Goal: Task Accomplishment & Management: Manage account settings

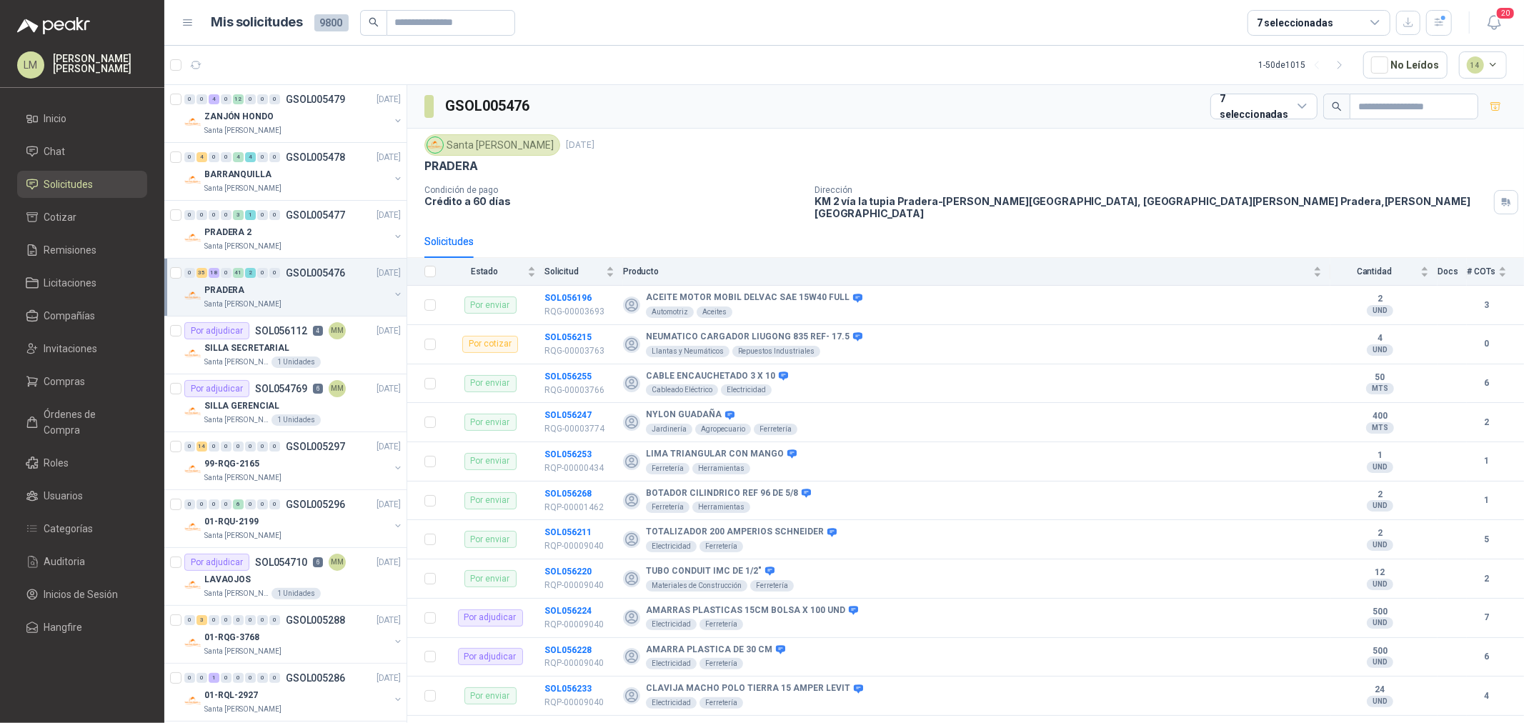
scroll to position [3303, 0]
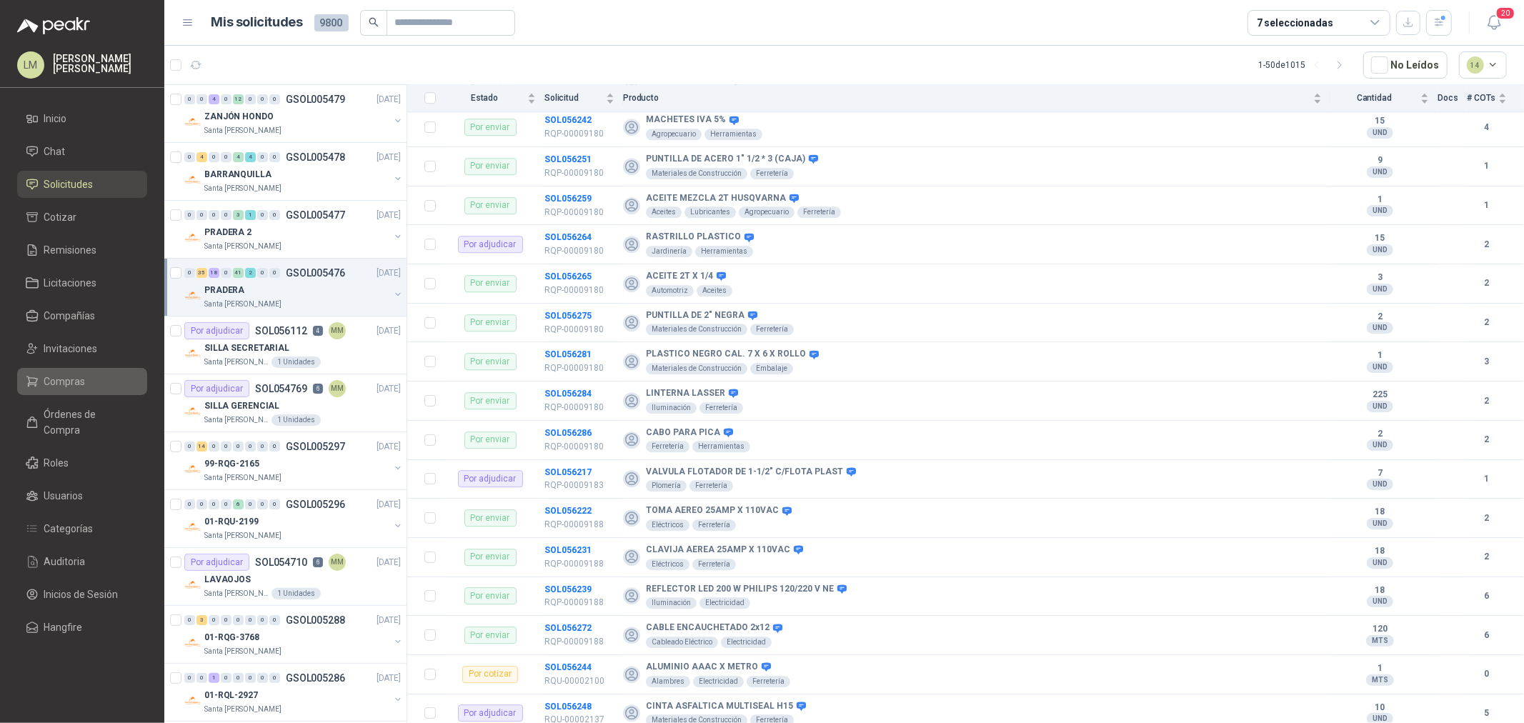
click at [68, 379] on span "Compras" at bounding box center [64, 382] width 41 height 16
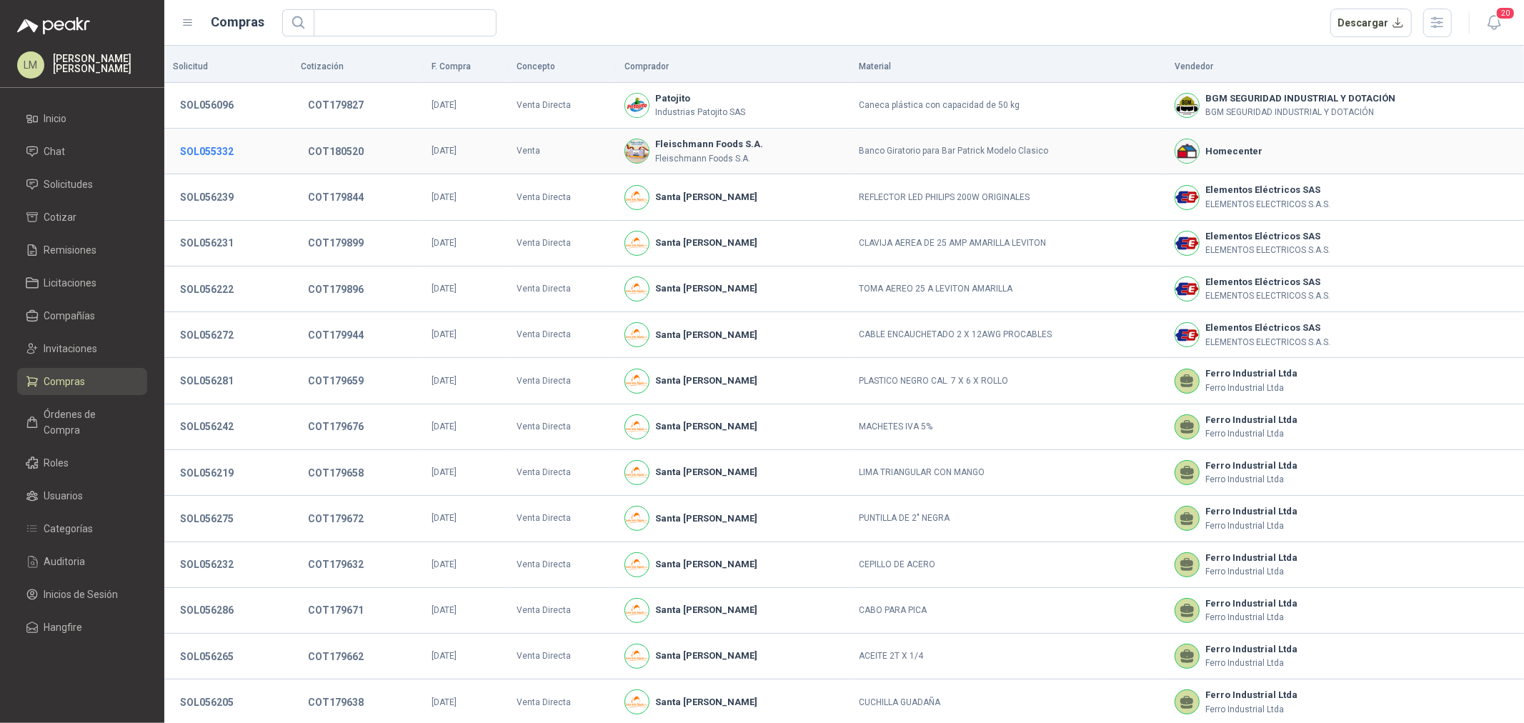
click at [209, 145] on button "SOL055332" at bounding box center [207, 152] width 68 height 26
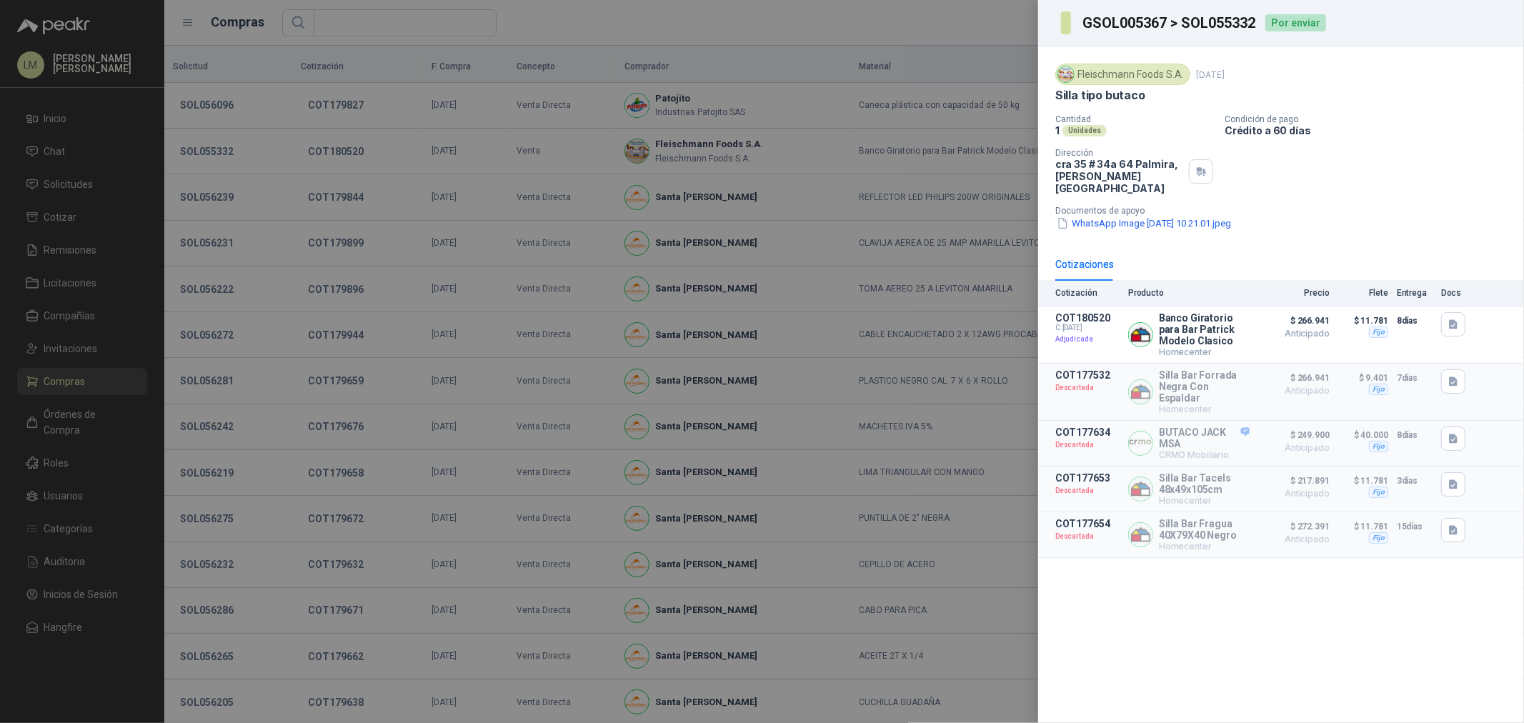
click at [209, 145] on div at bounding box center [762, 361] width 1524 height 723
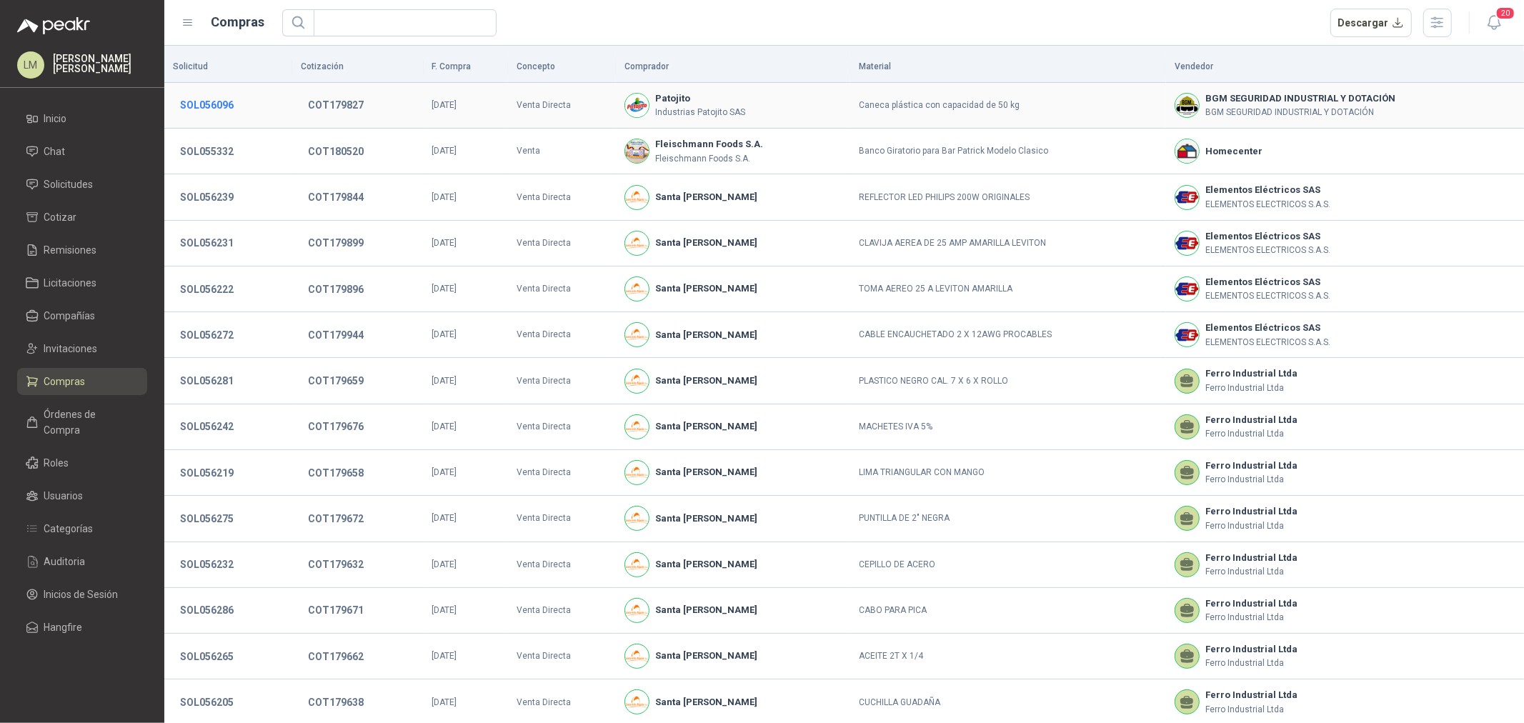
click at [217, 97] on button "SOL056096" at bounding box center [207, 105] width 68 height 26
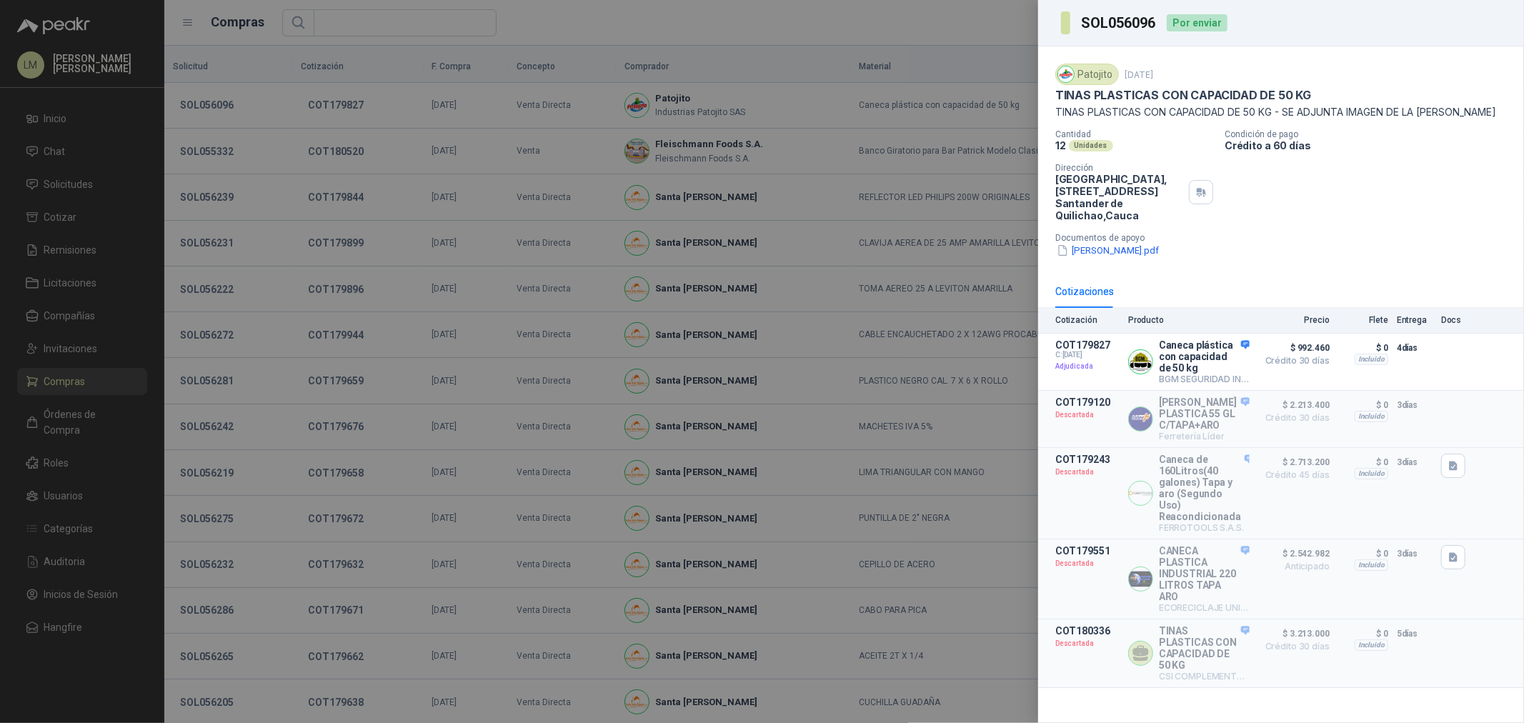
click at [351, 204] on div at bounding box center [762, 361] width 1524 height 723
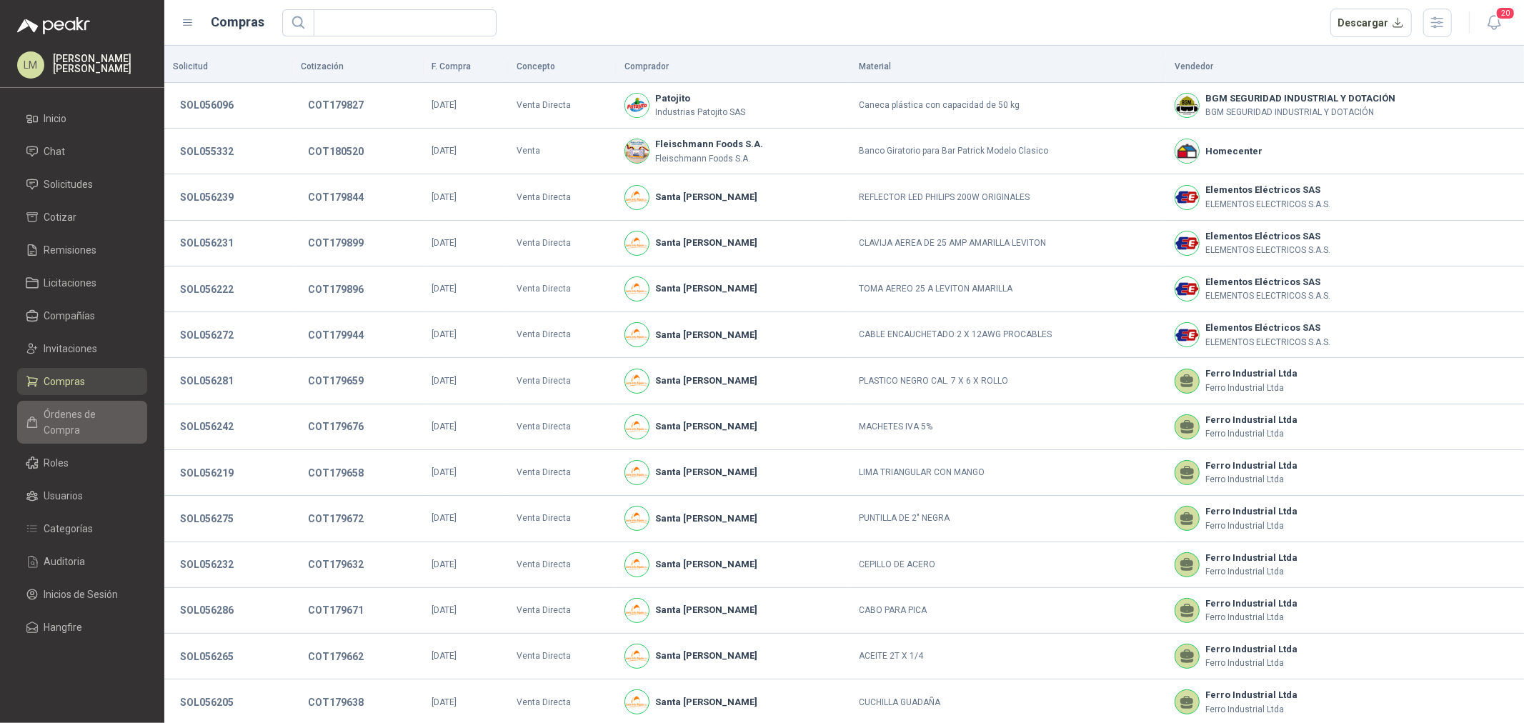
click at [99, 419] on span "Órdenes de Compra" at bounding box center [88, 421] width 89 height 31
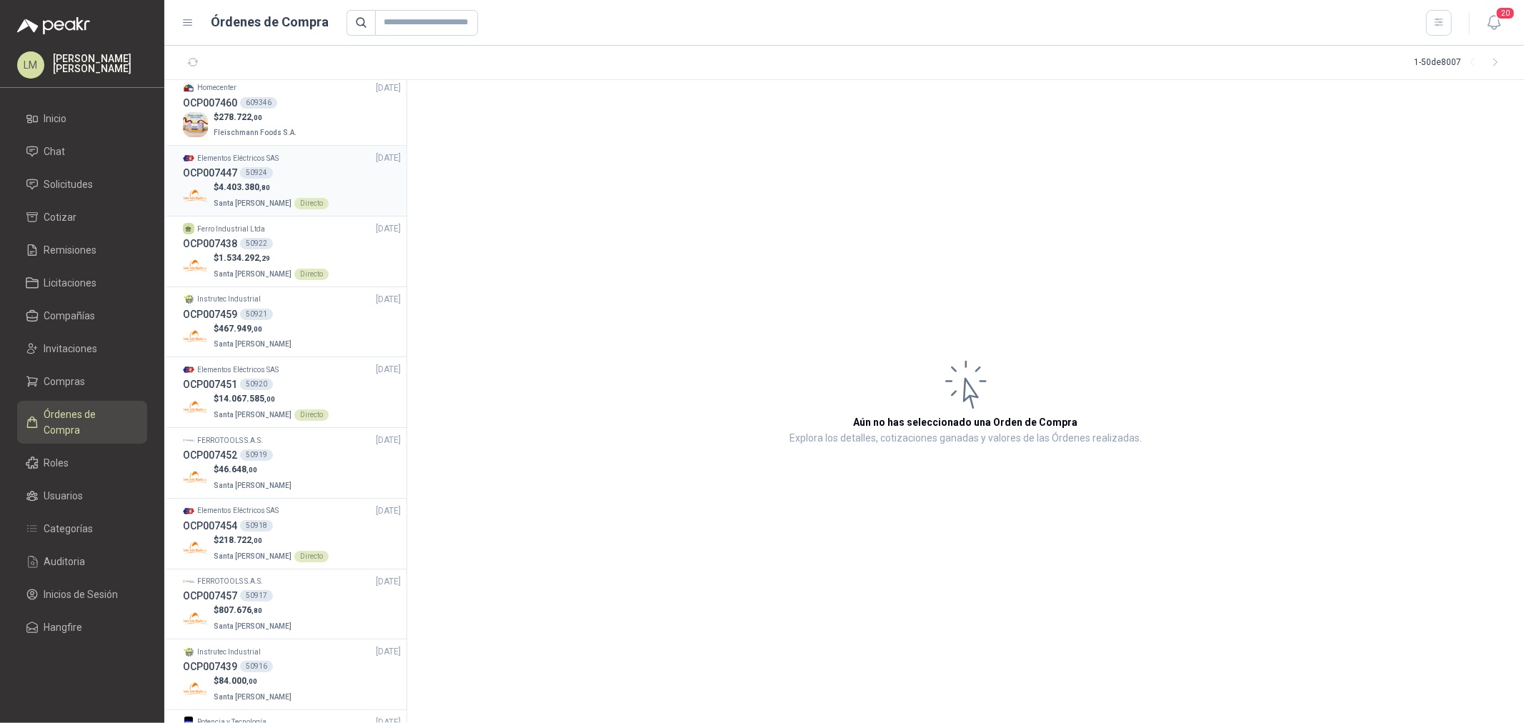
scroll to position [159, 0]
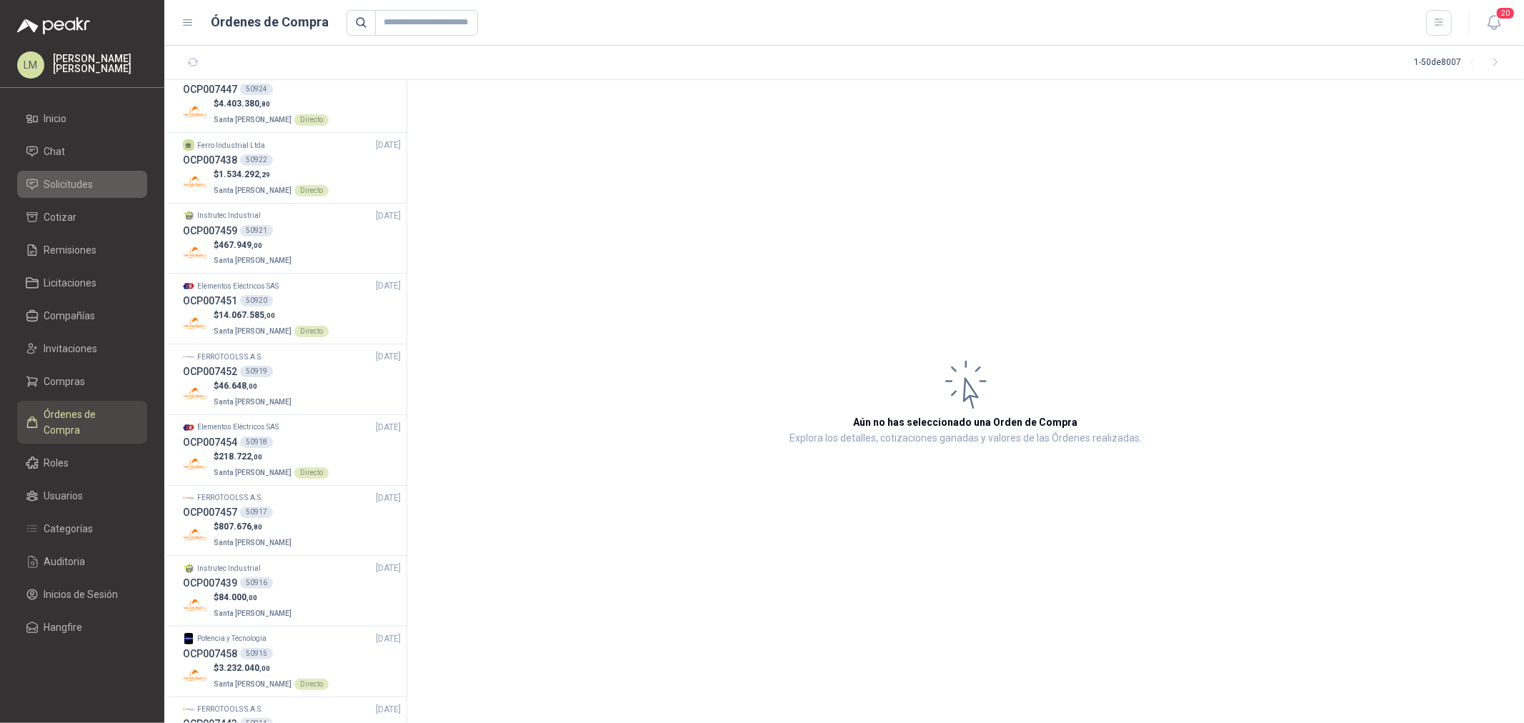
click at [75, 187] on span "Solicitudes" at bounding box center [68, 184] width 49 height 16
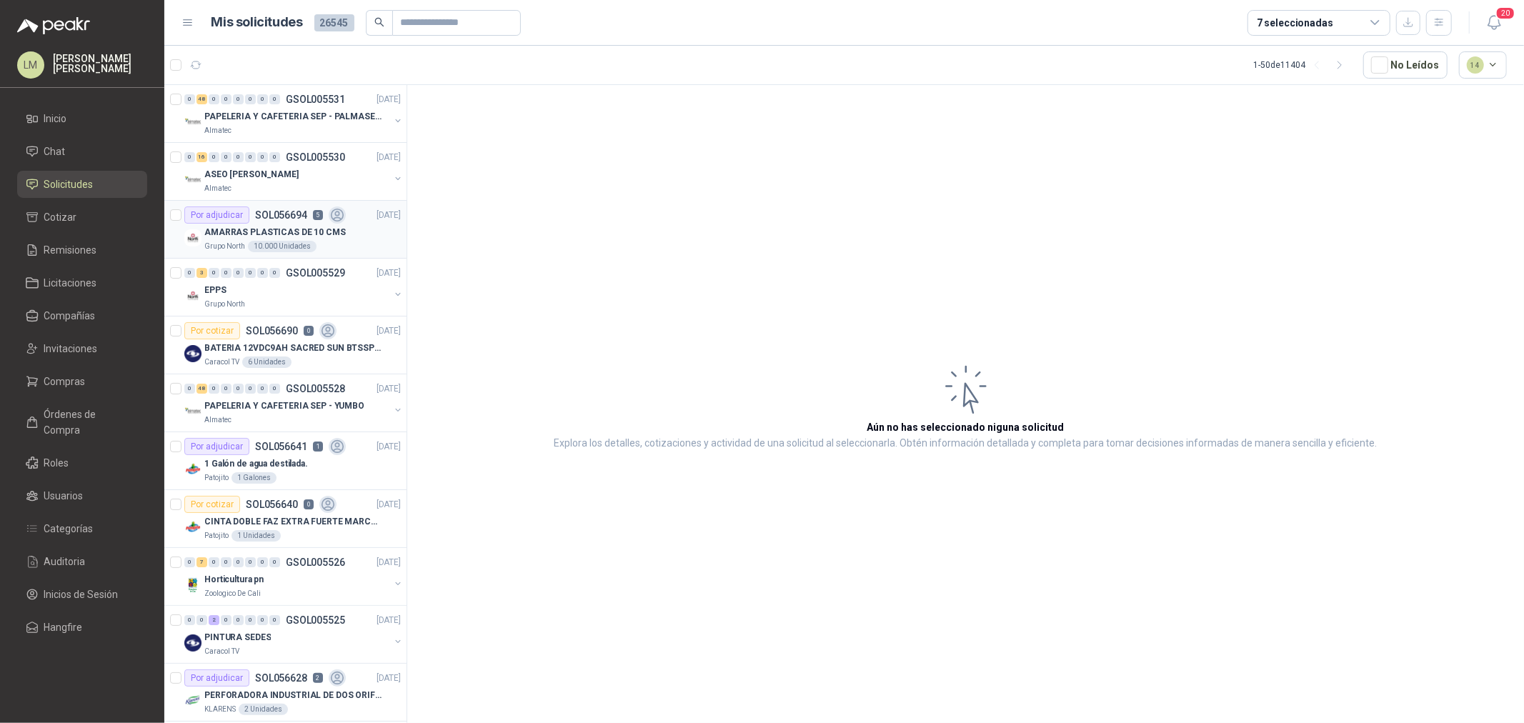
click at [286, 216] on p "SOL056694" at bounding box center [281, 215] width 52 height 10
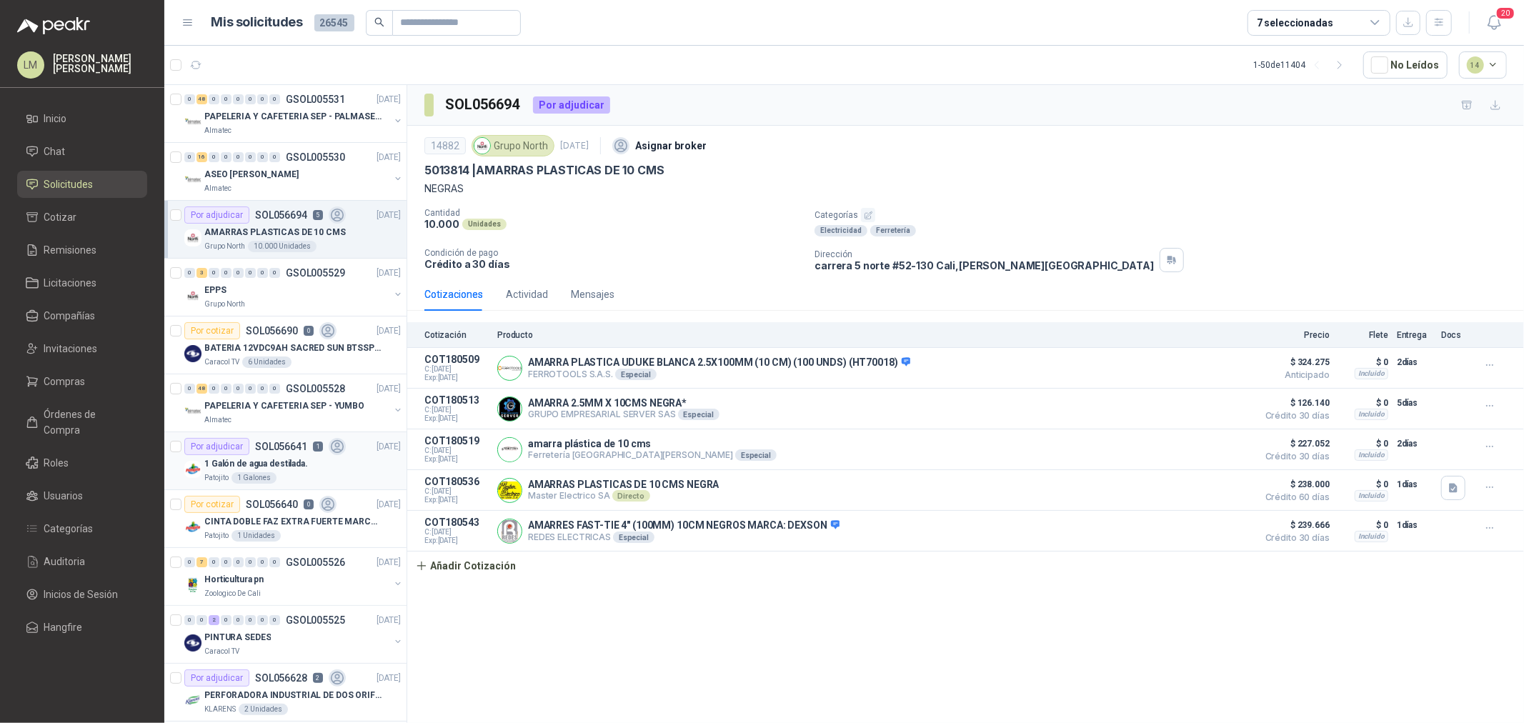
click at [279, 463] on p "1 Galón de agua destilada." at bounding box center [256, 464] width 104 height 14
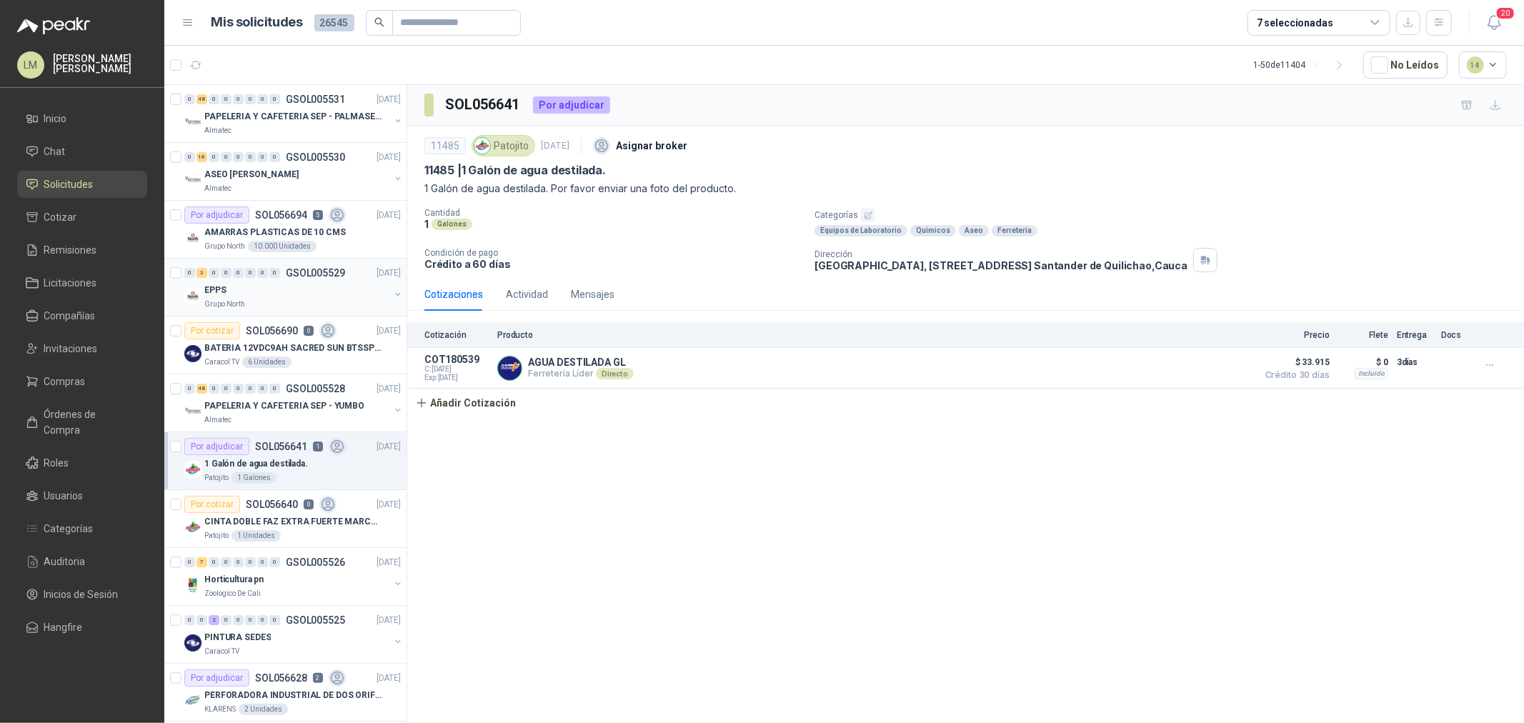
click at [270, 295] on div "EPPS" at bounding box center [296, 289] width 185 height 17
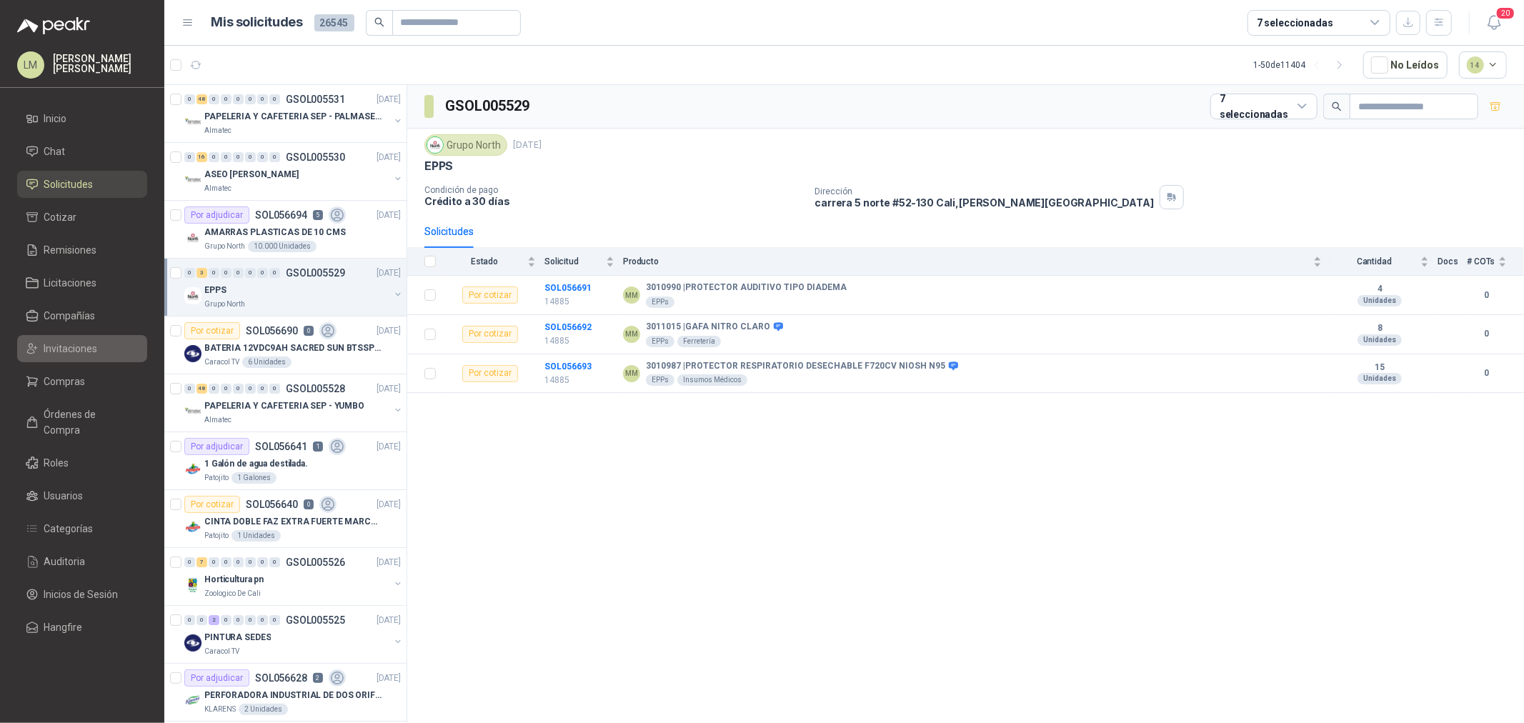
click at [91, 344] on span "Invitaciones" at bounding box center [71, 349] width 54 height 16
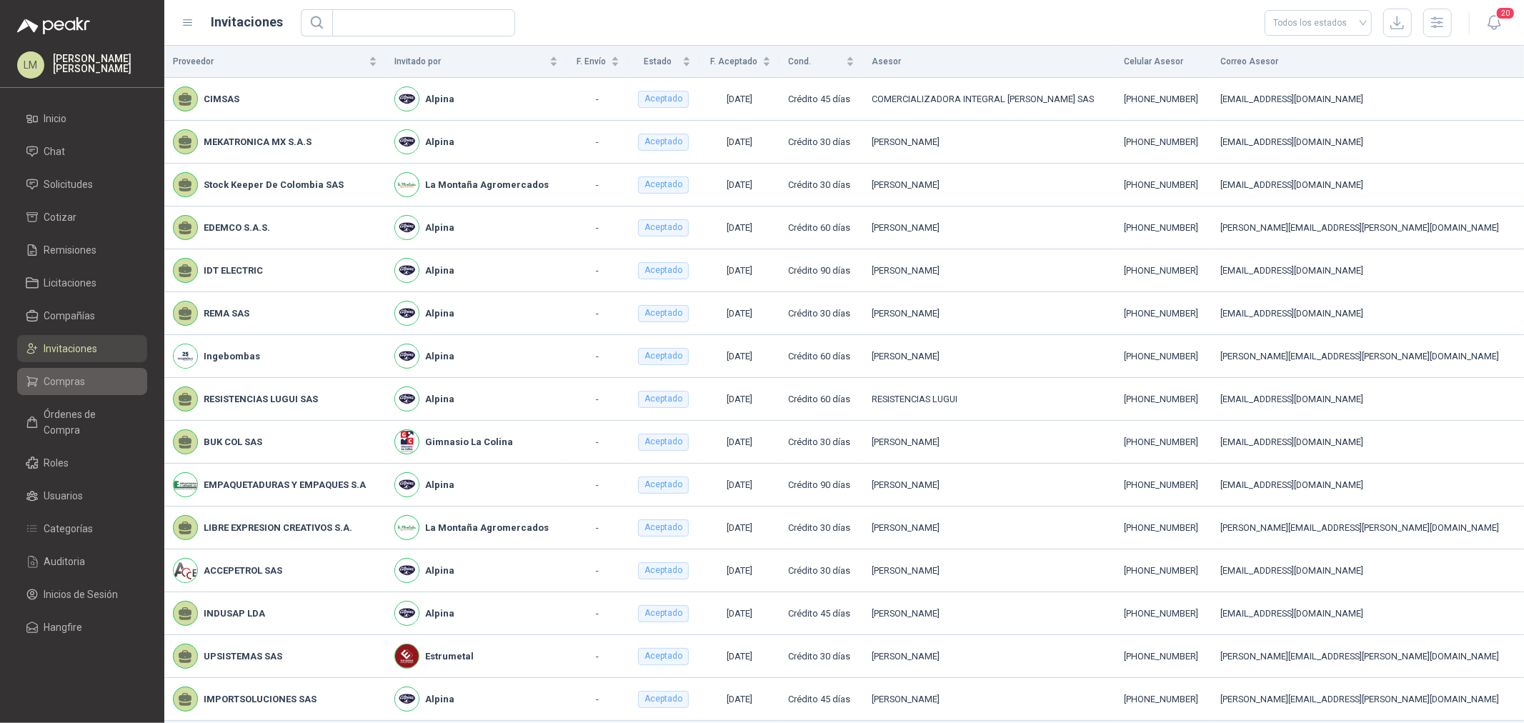
click at [59, 382] on span "Compras" at bounding box center [64, 382] width 41 height 16
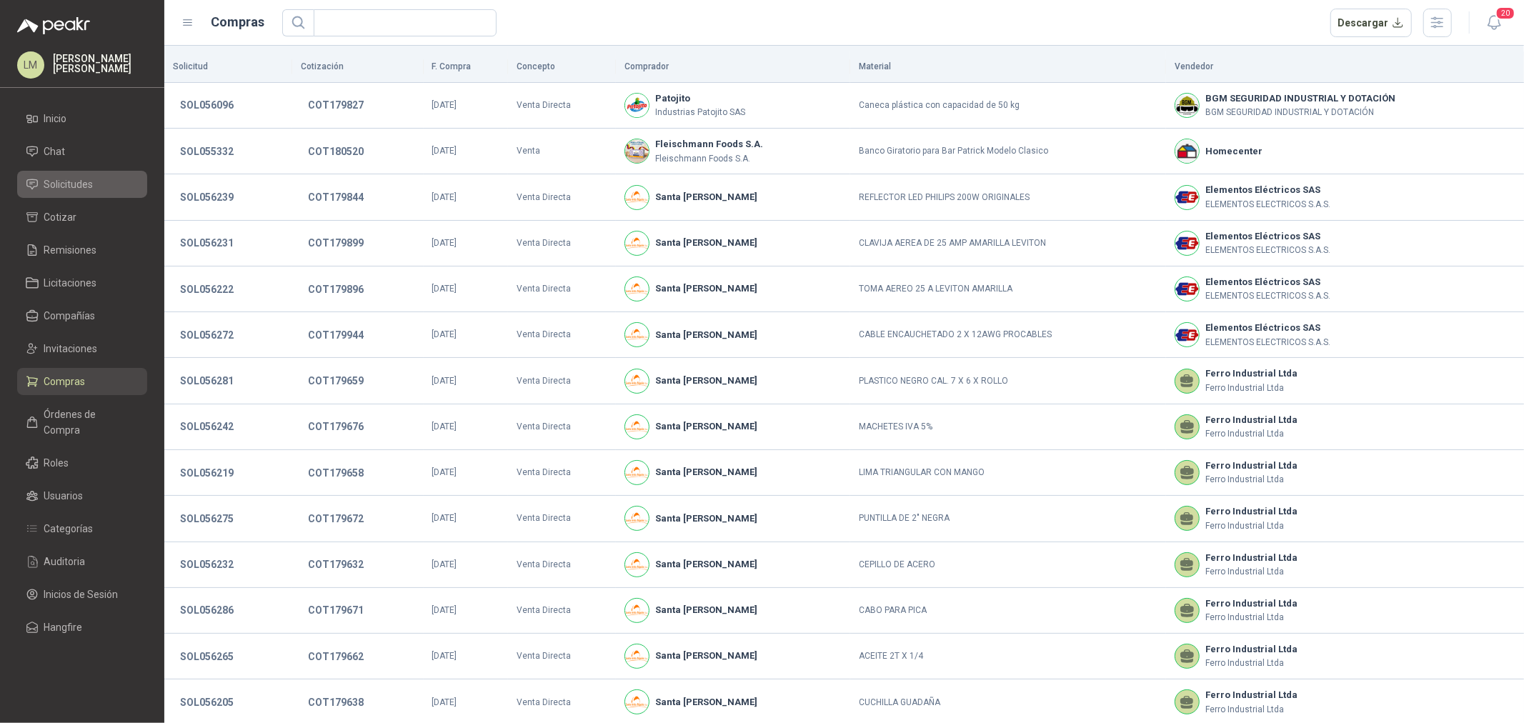
click at [75, 177] on span "Solicitudes" at bounding box center [68, 184] width 49 height 16
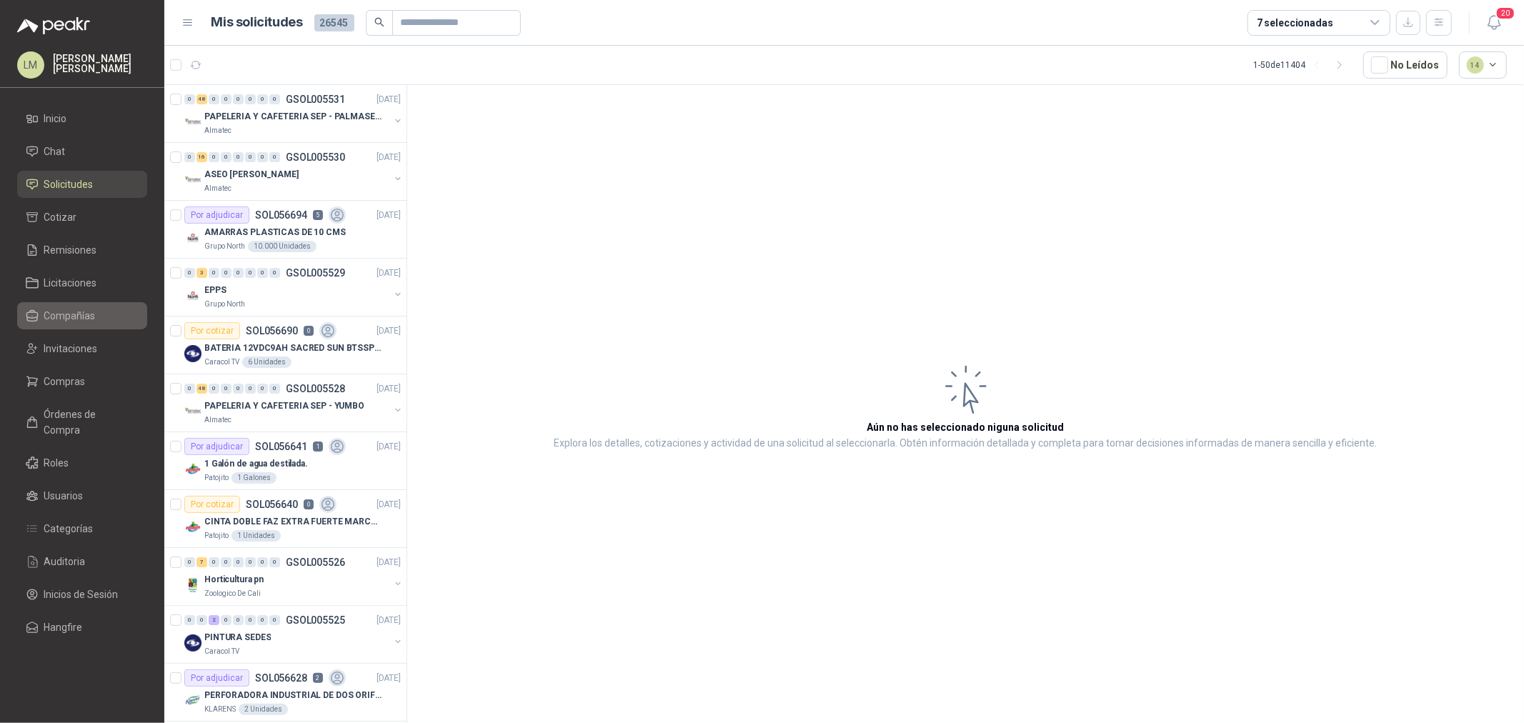
click at [73, 308] on span "Compañías" at bounding box center [69, 316] width 51 height 16
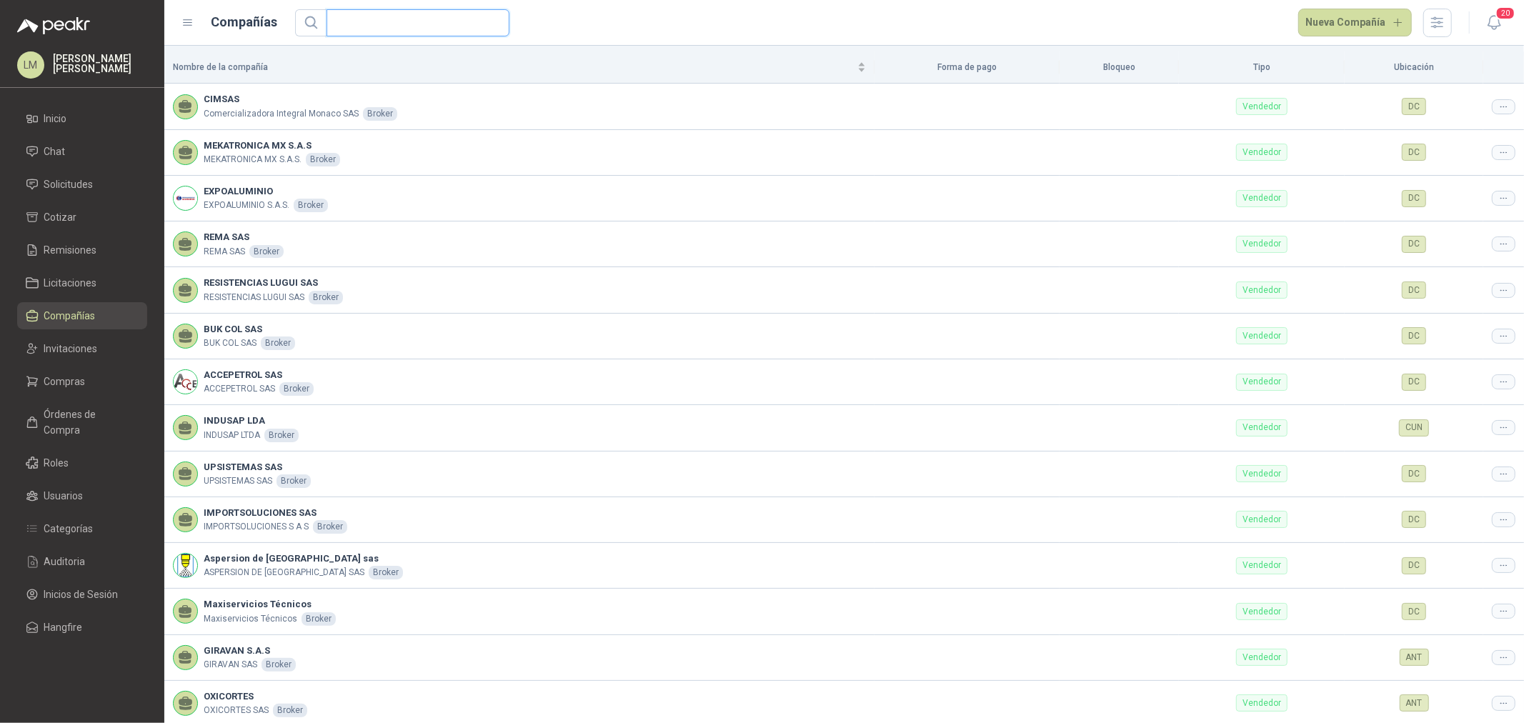
click at [400, 26] on input "text" at bounding box center [412, 23] width 154 height 26
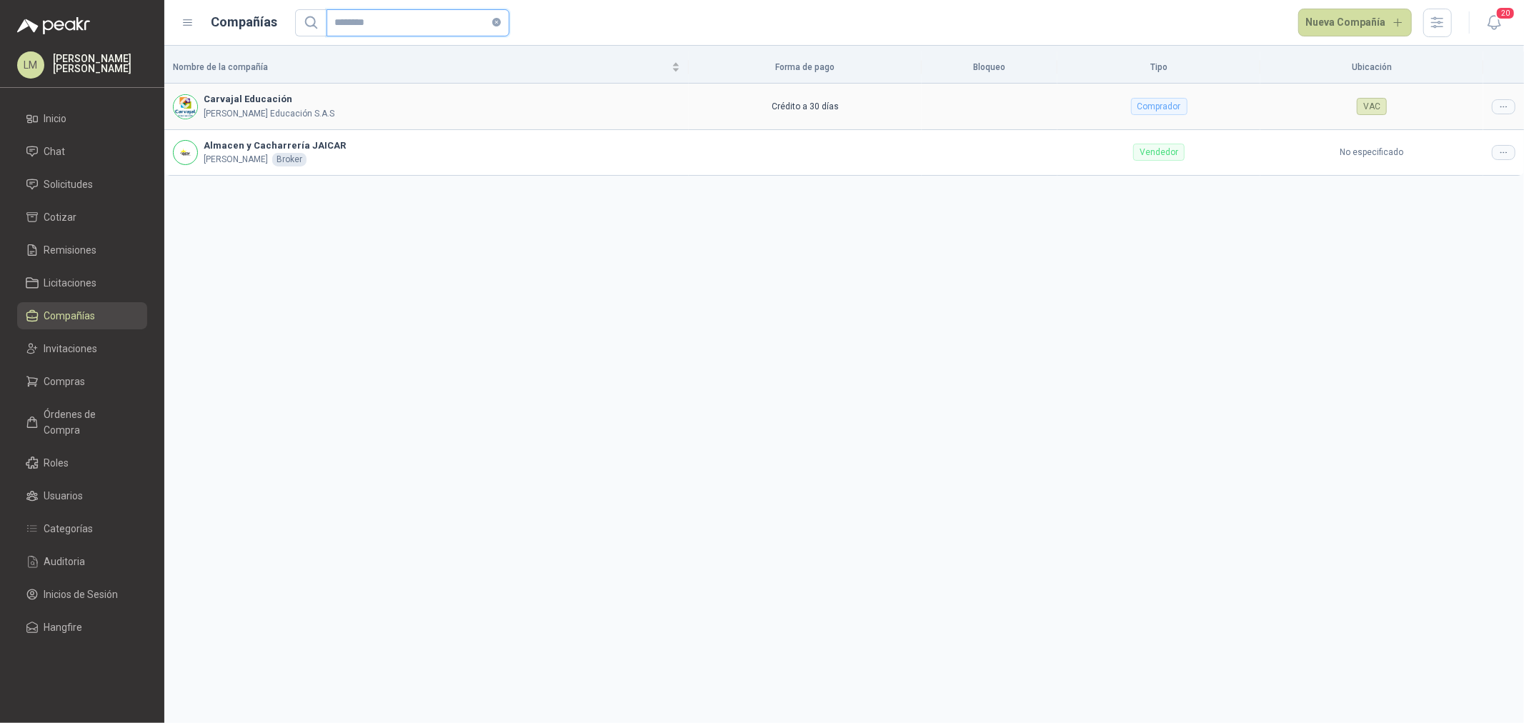
type input "********"
click at [1500, 108] on icon at bounding box center [1503, 106] width 11 height 11
click at [1484, 129] on span "Editar compañía" at bounding box center [1467, 132] width 74 height 16
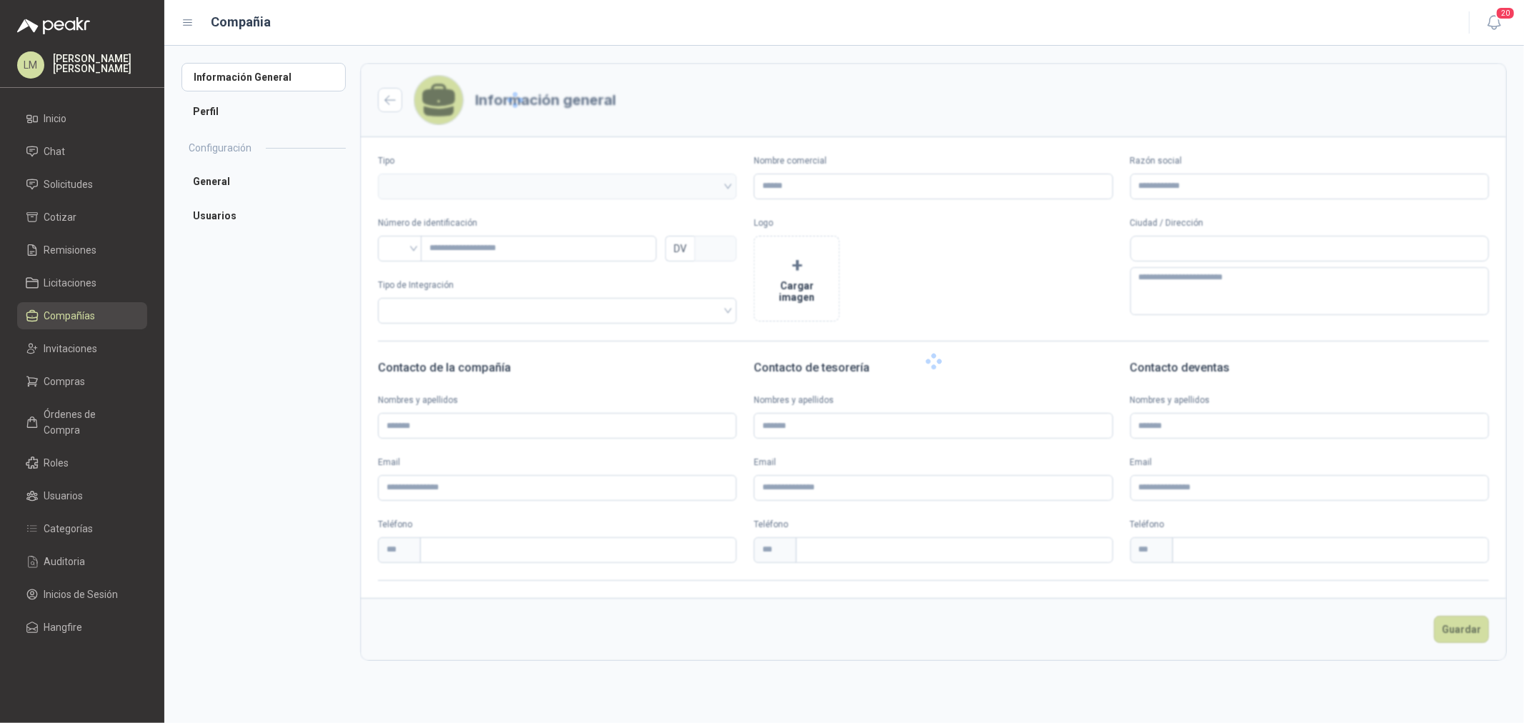
type input "**********"
type input "*********"
type input "*"
type textarea "**********"
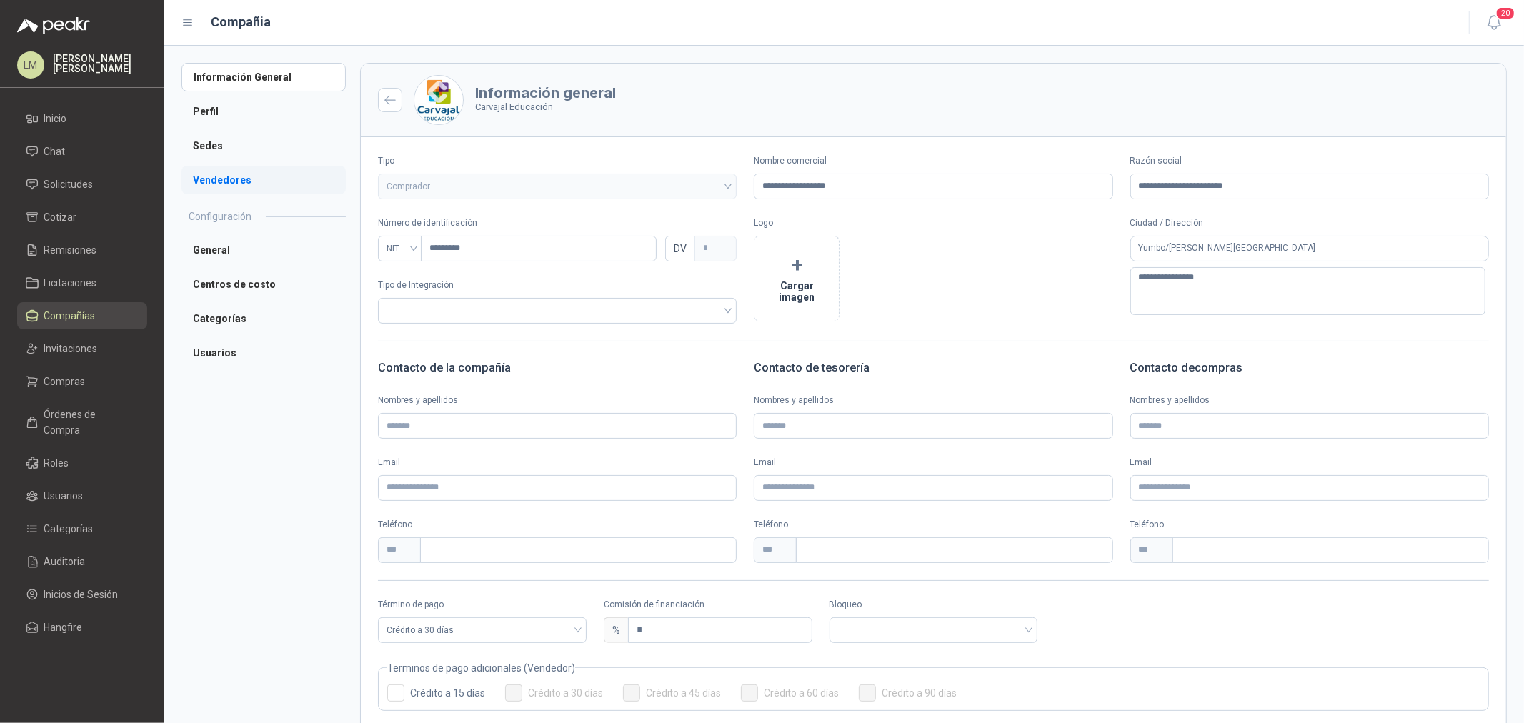
click at [211, 186] on li "Vendedores" at bounding box center [263, 180] width 164 height 29
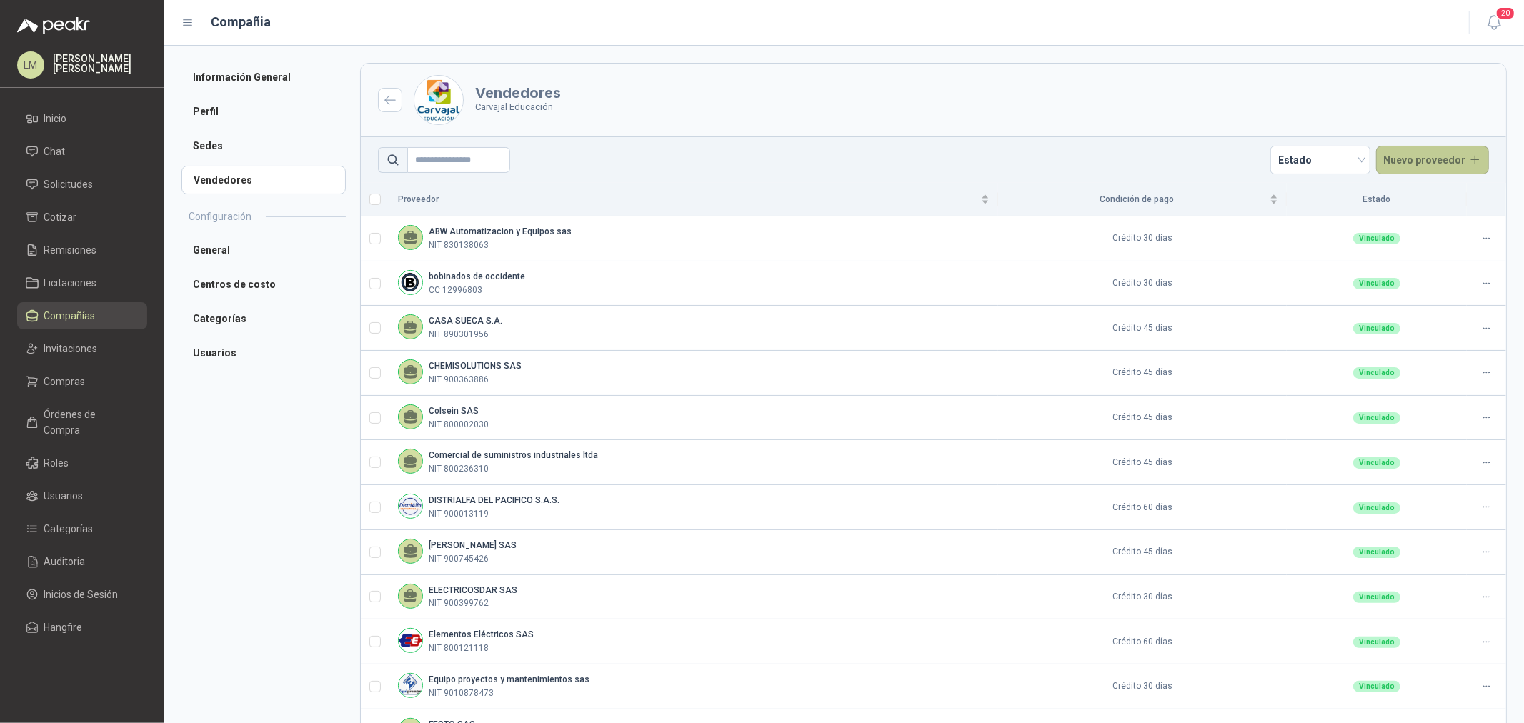
click at [1405, 165] on button "Nuevo proveedor" at bounding box center [1433, 160] width 114 height 29
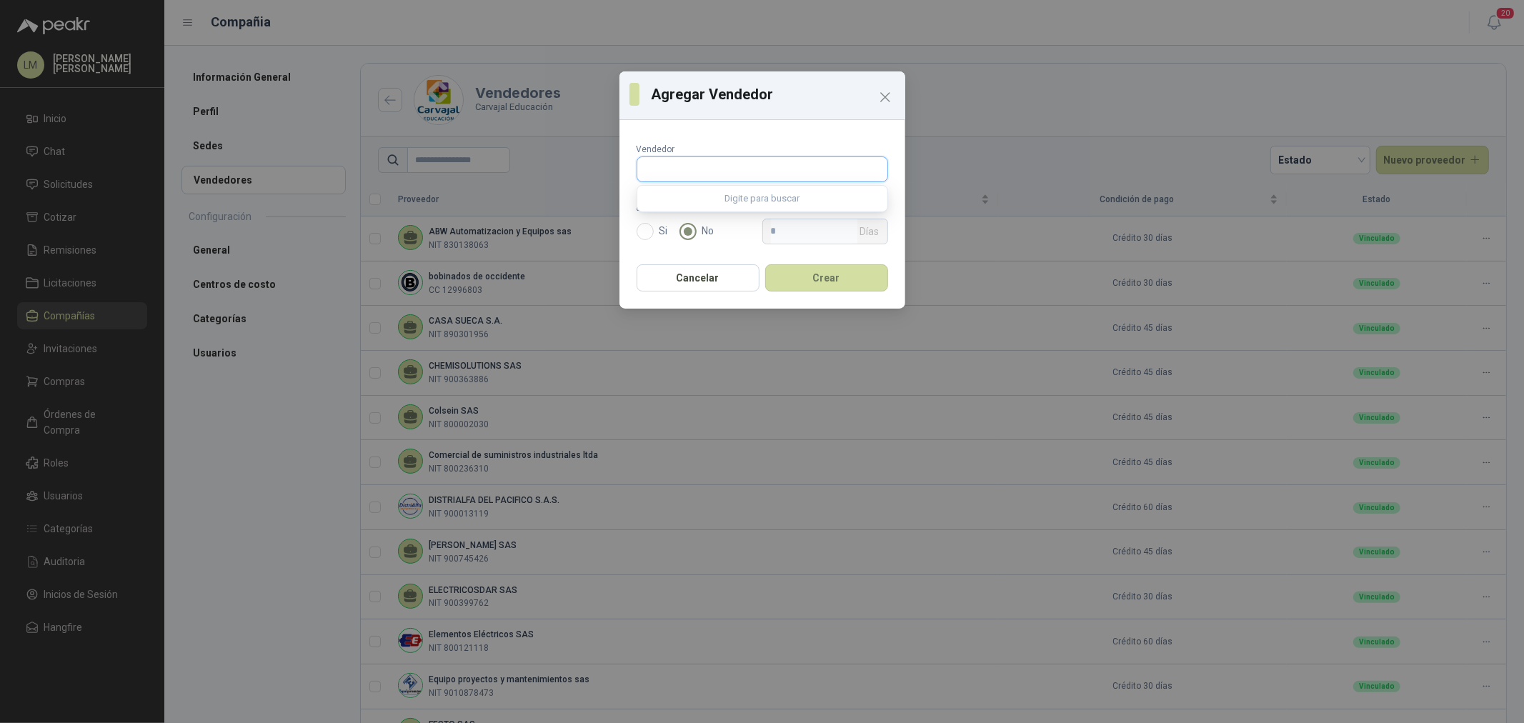
click at [711, 174] on input "text" at bounding box center [762, 169] width 250 height 24
click at [883, 99] on icon "Close" at bounding box center [885, 97] width 9 height 9
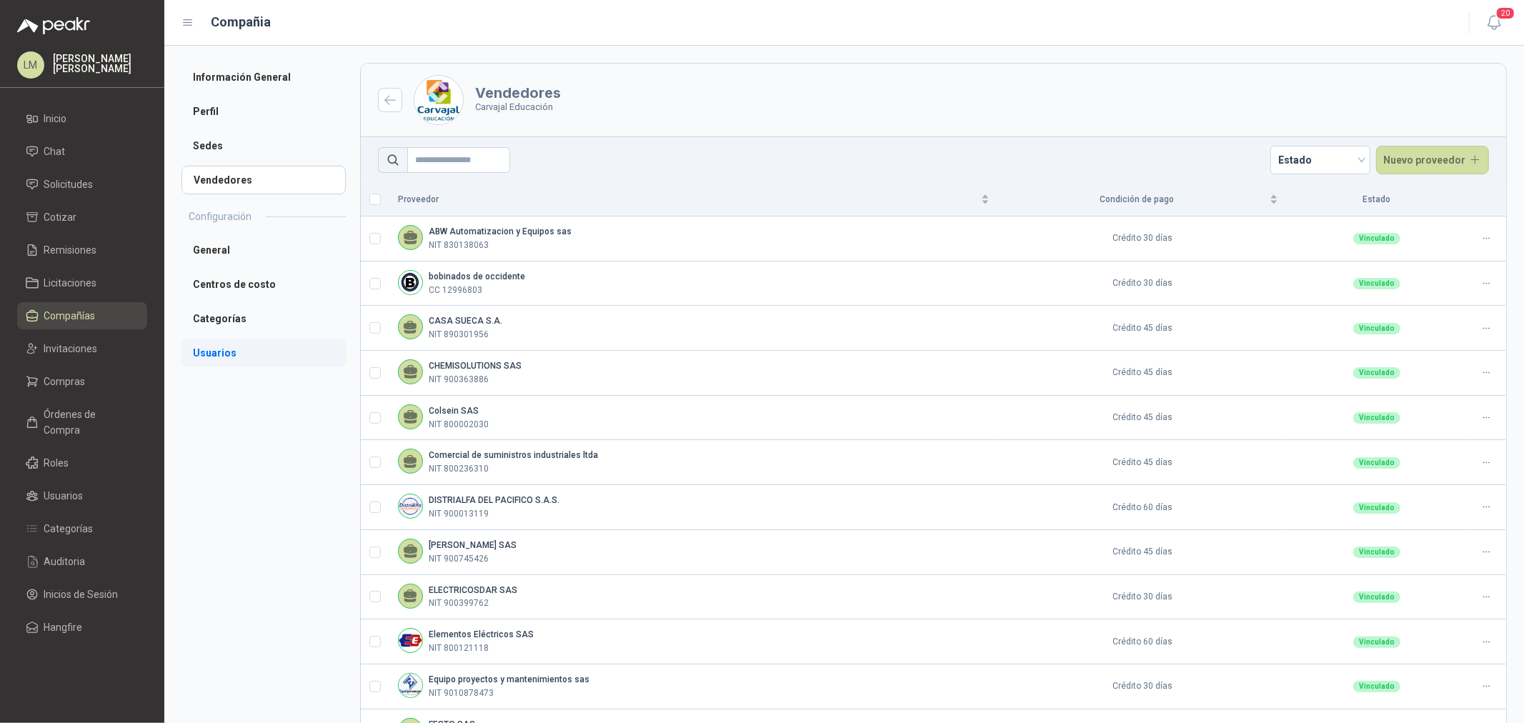
click at [219, 351] on li "Usuarios" at bounding box center [263, 353] width 164 height 29
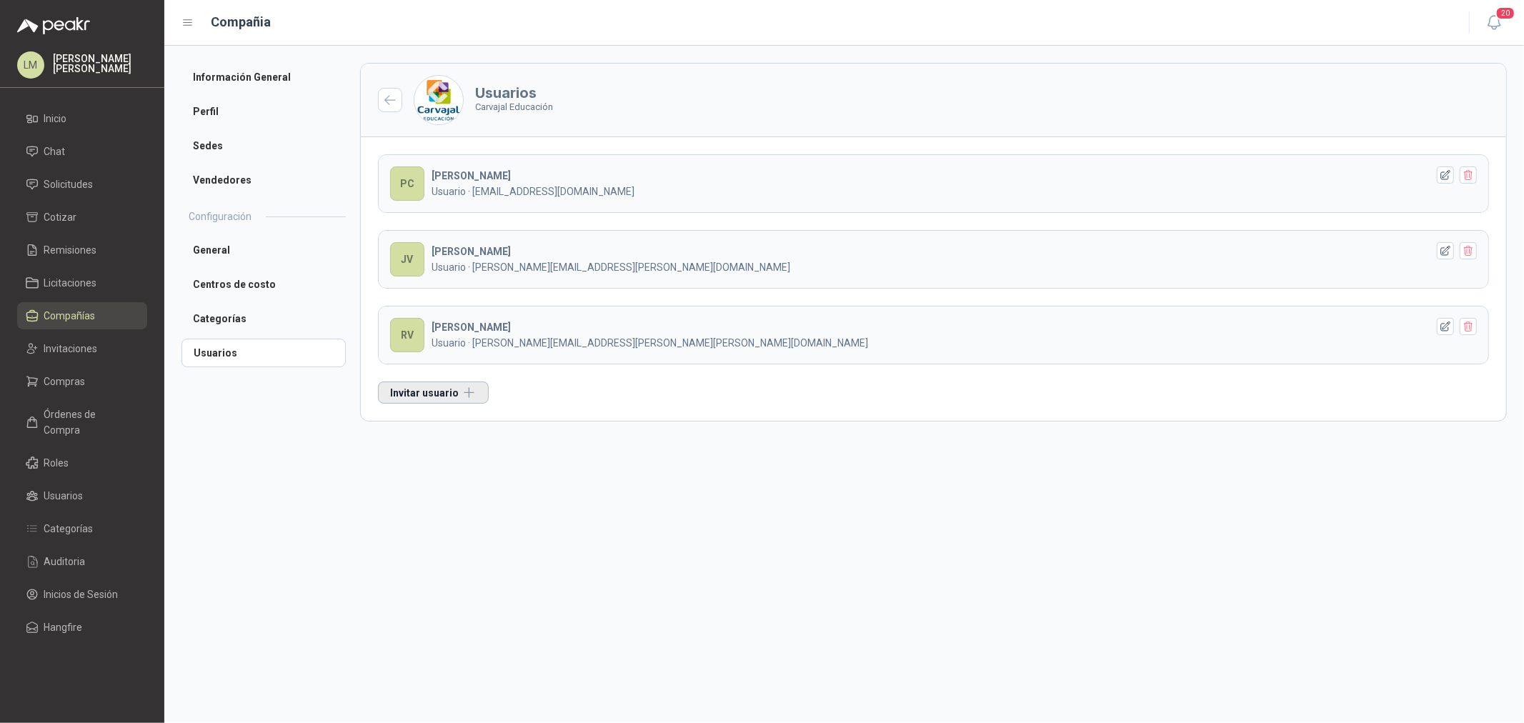
click at [423, 396] on button "Invitar usuario" at bounding box center [433, 392] width 111 height 22
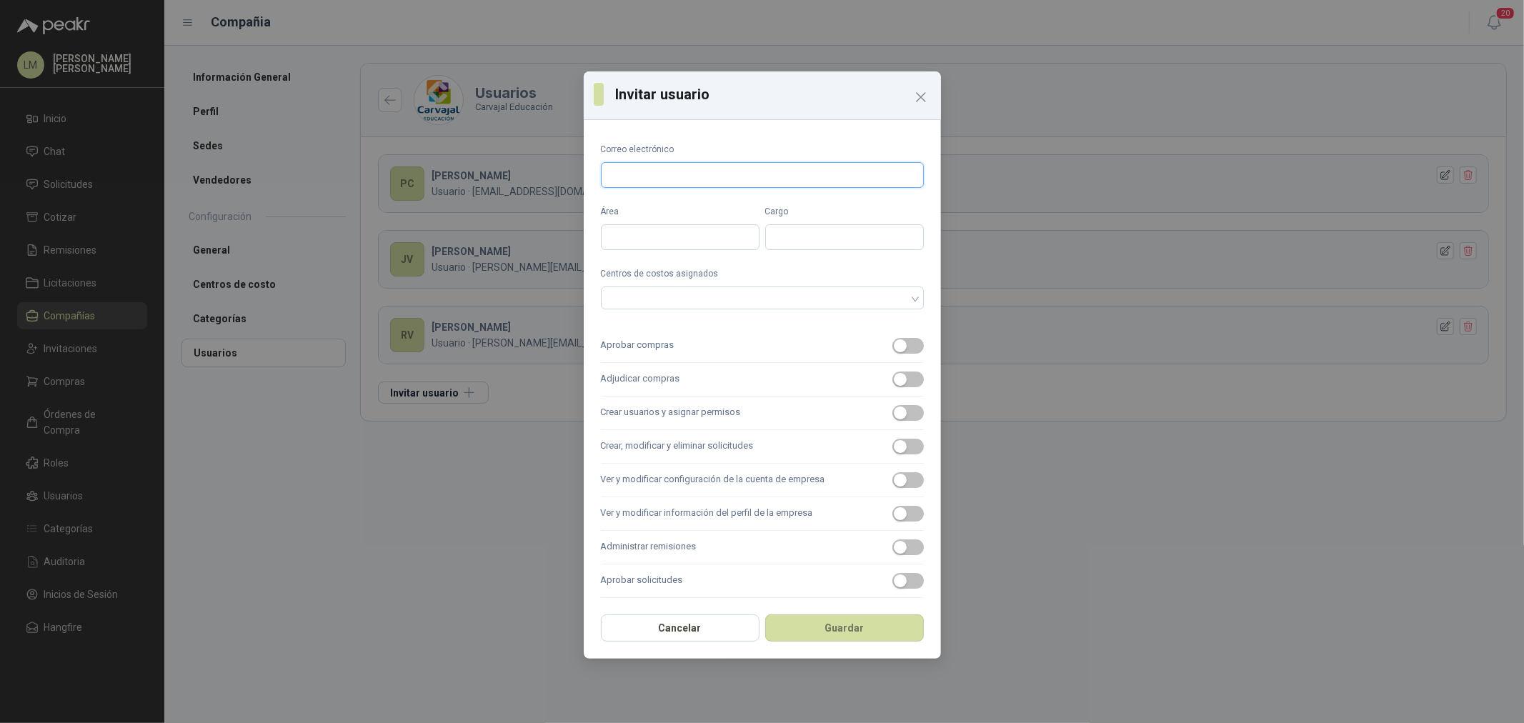
click at [658, 181] on input "Correo electrónico" at bounding box center [762, 175] width 323 height 26
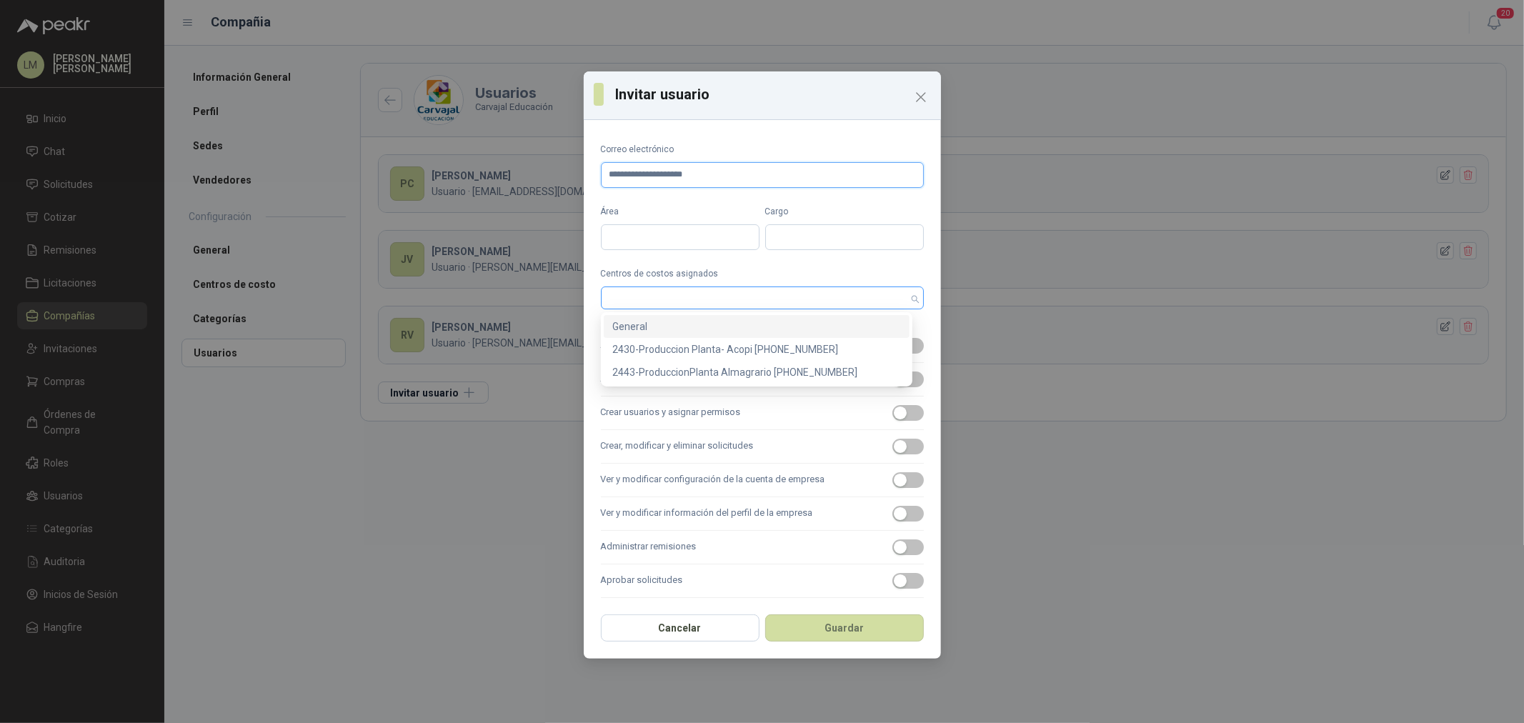
click at [776, 305] on div at bounding box center [762, 297] width 323 height 23
type input "**********"
drag, startPoint x: 701, startPoint y: 329, endPoint x: 725, endPoint y: 331, distance: 24.4
click at [701, 329] on div "General" at bounding box center [756, 327] width 289 height 16
click at [905, 408] on span "button" at bounding box center [907, 413] width 31 height 16
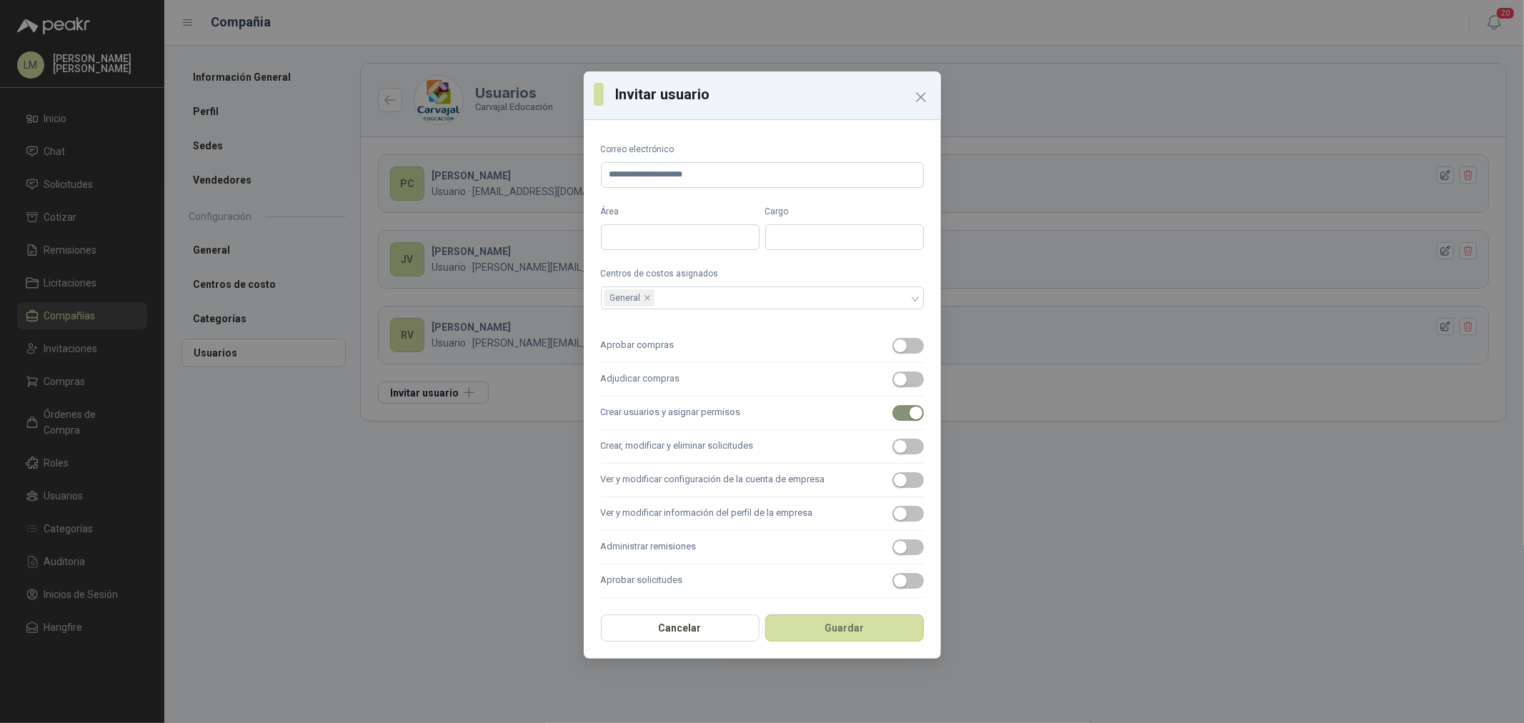
click at [897, 434] on label "Crear, modificar y eliminar solicitudes" at bounding box center [762, 447] width 323 height 34
click at [897, 439] on button "Crear, modificar y eliminar solicitudes" at bounding box center [907, 447] width 31 height 16
click at [892, 371] on span "button" at bounding box center [907, 379] width 31 height 16
click at [896, 338] on span "button" at bounding box center [907, 346] width 31 height 16
click at [895, 476] on button "Ver y modificar configuración de la cuenta de empresa" at bounding box center [907, 480] width 31 height 16
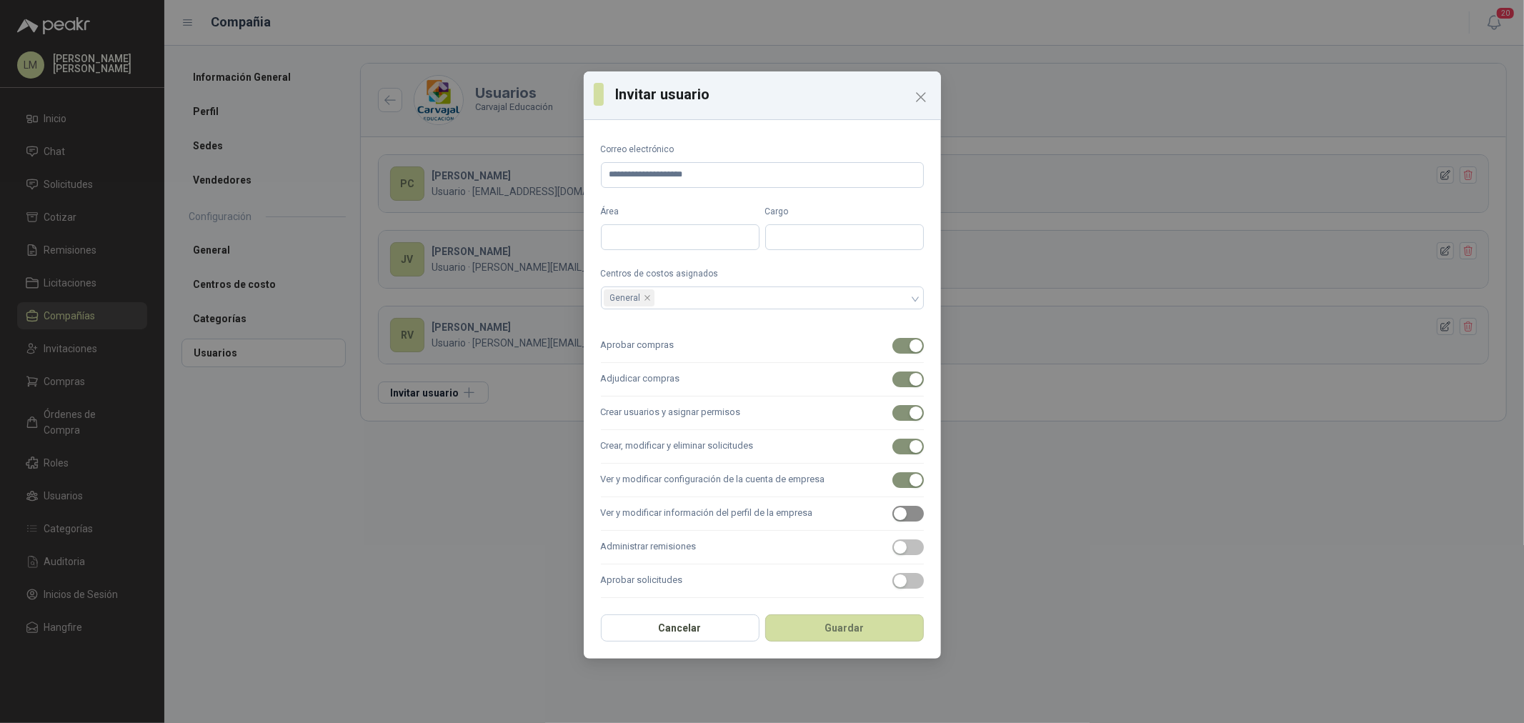
click at [898, 506] on span "button" at bounding box center [907, 514] width 31 height 16
click at [898, 539] on span "button" at bounding box center [907, 547] width 31 height 16
click at [895, 581] on button "Aprobar solicitudes" at bounding box center [907, 581] width 31 height 16
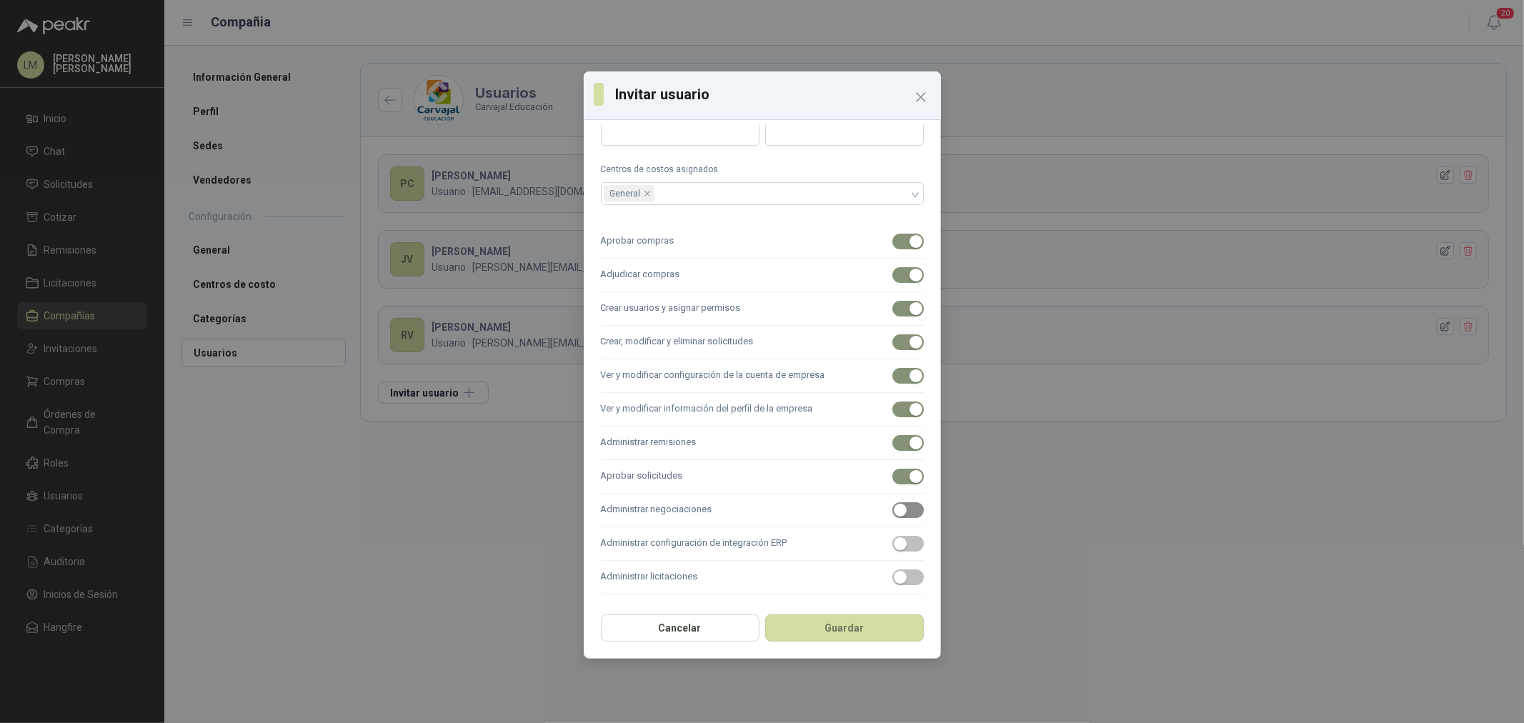
click at [892, 516] on span "button" at bounding box center [907, 510] width 31 height 16
click at [893, 536] on span "button" at bounding box center [907, 544] width 31 height 16
click at [894, 577] on div "button" at bounding box center [900, 577] width 13 height 13
click at [886, 629] on button "Guardar" at bounding box center [844, 627] width 159 height 27
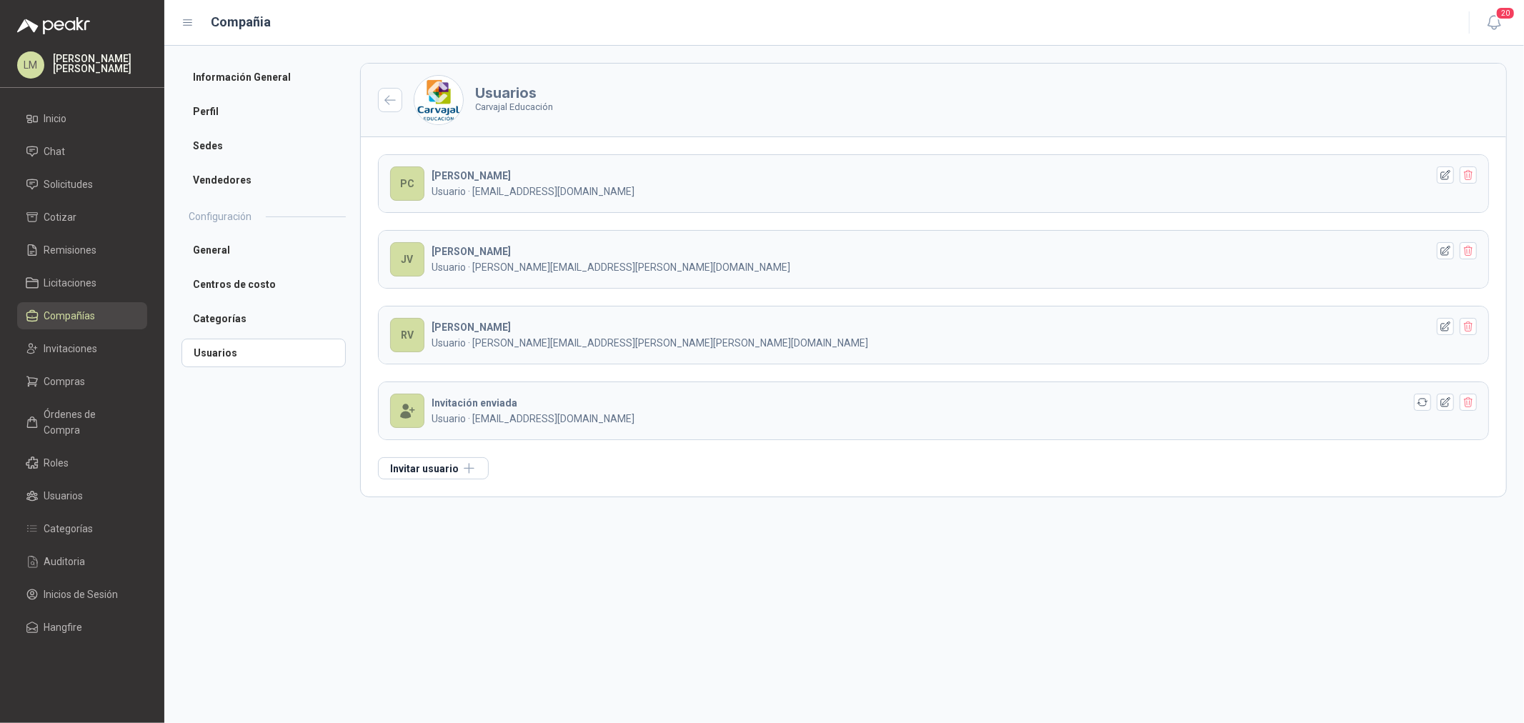
click at [246, 339] on li "Usuarios" at bounding box center [263, 353] width 164 height 29
click at [239, 319] on li "Categorías" at bounding box center [263, 318] width 164 height 29
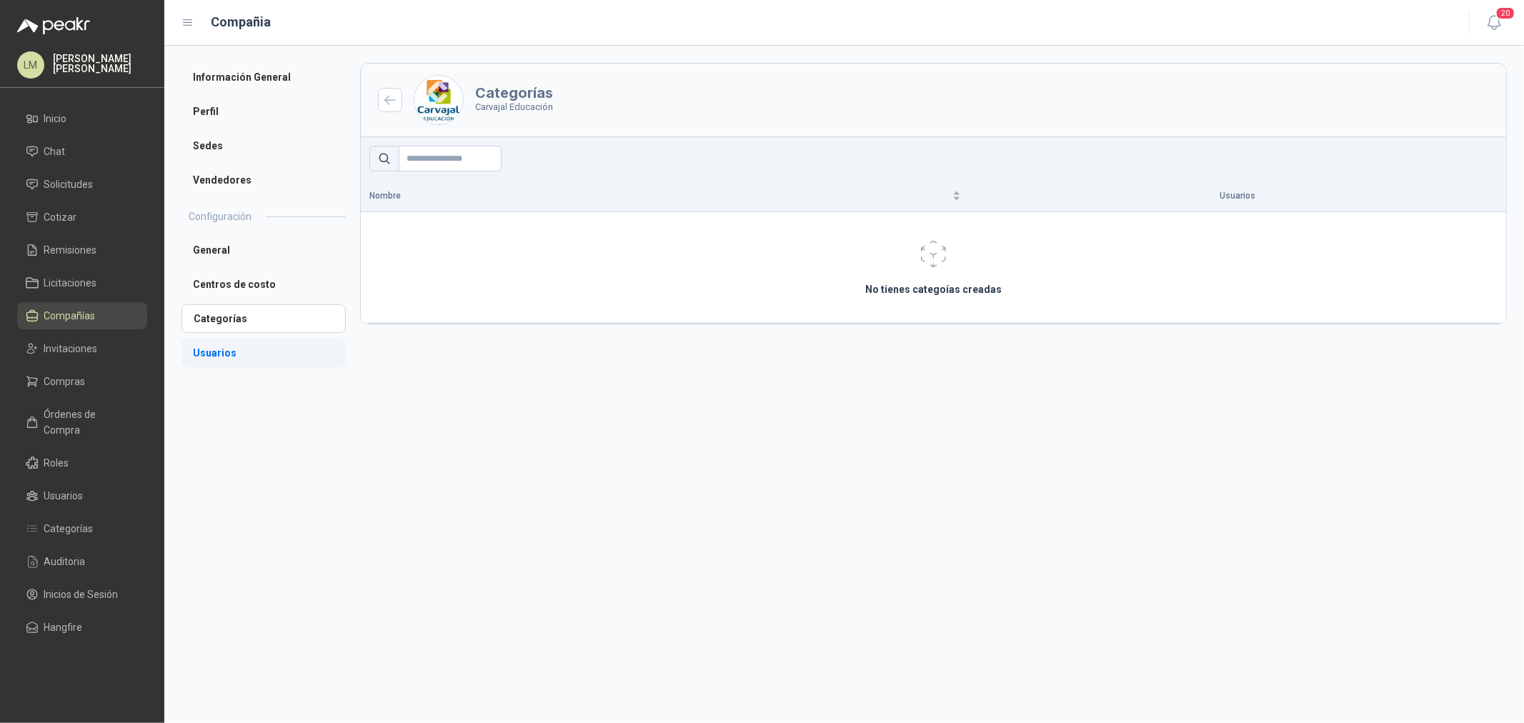
click at [240, 355] on li "Usuarios" at bounding box center [263, 353] width 164 height 29
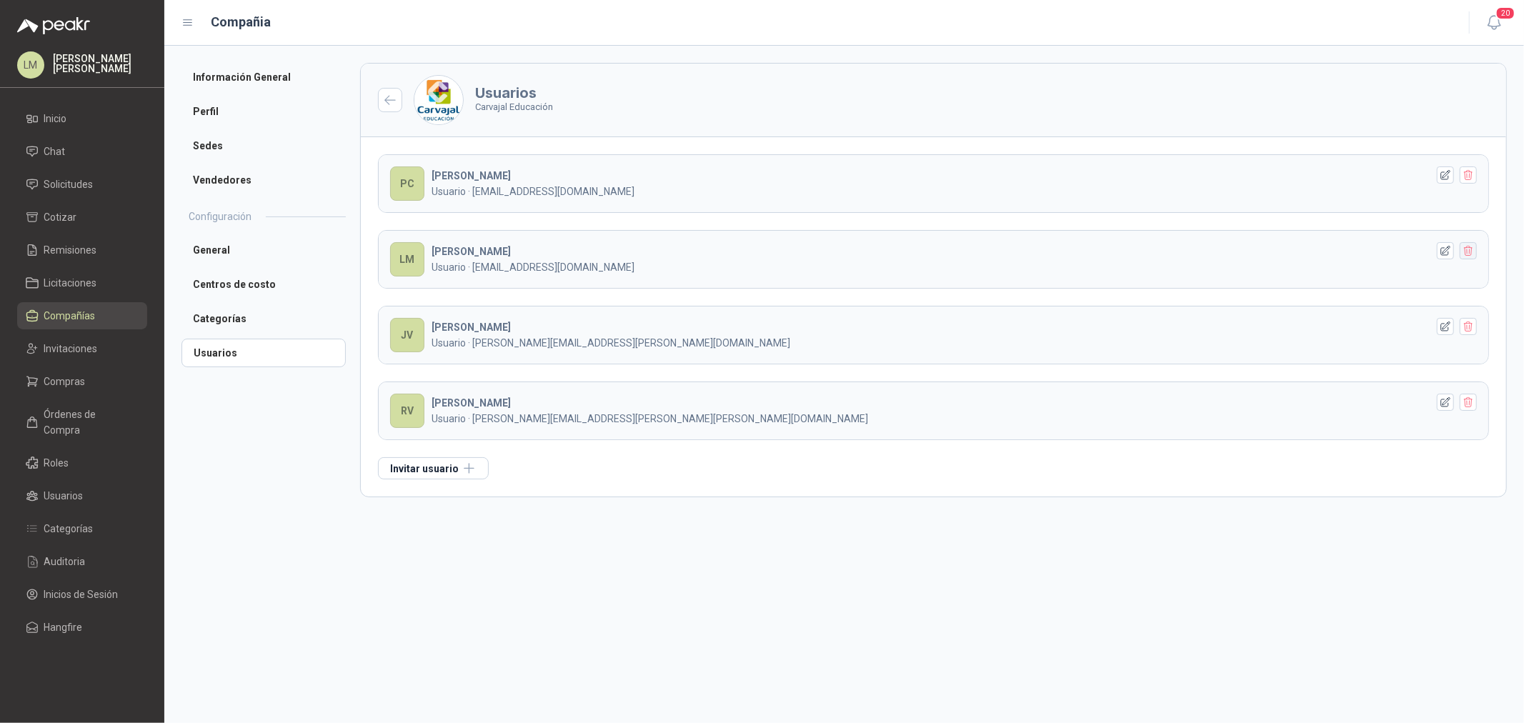
click at [1465, 254] on icon "button" at bounding box center [1468, 251] width 8 height 10
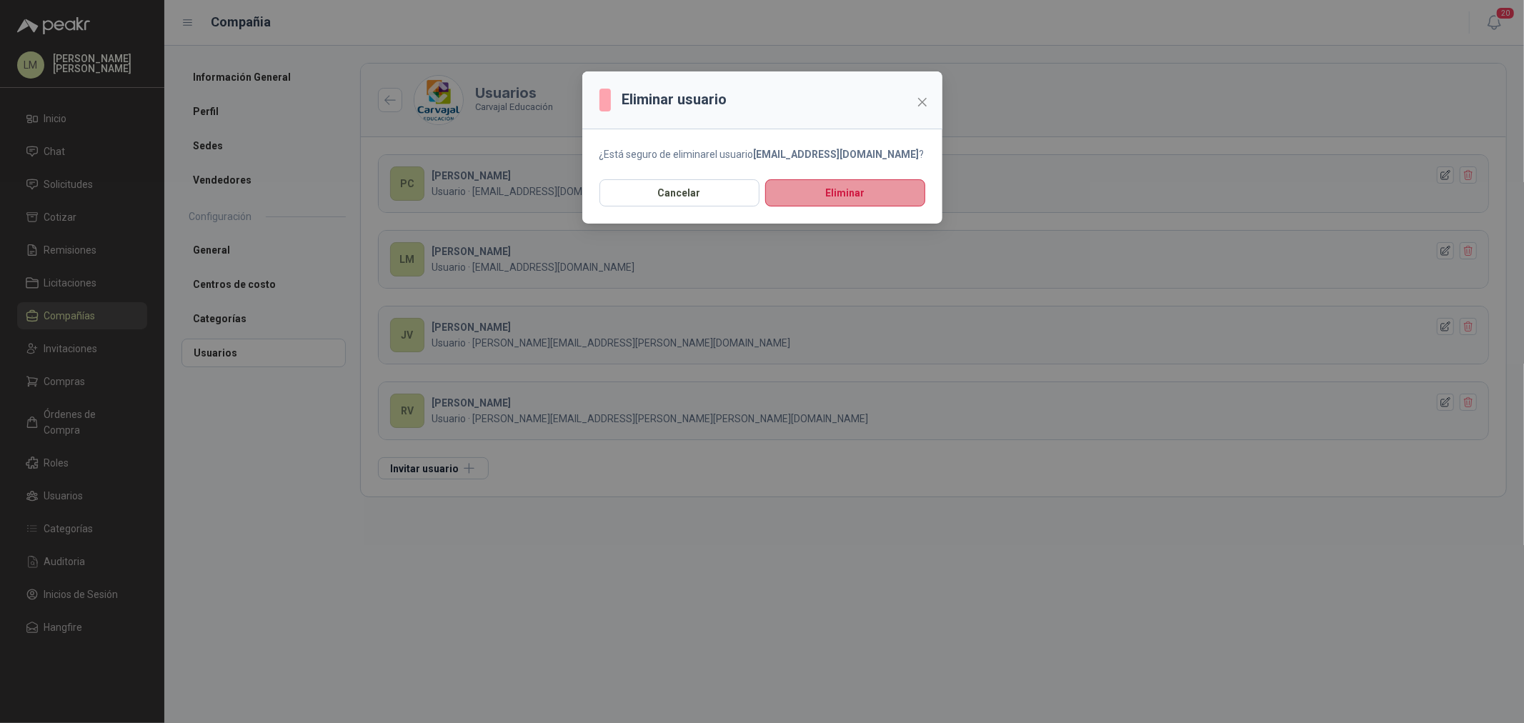
click at [839, 190] on button "Eliminar" at bounding box center [845, 192] width 160 height 27
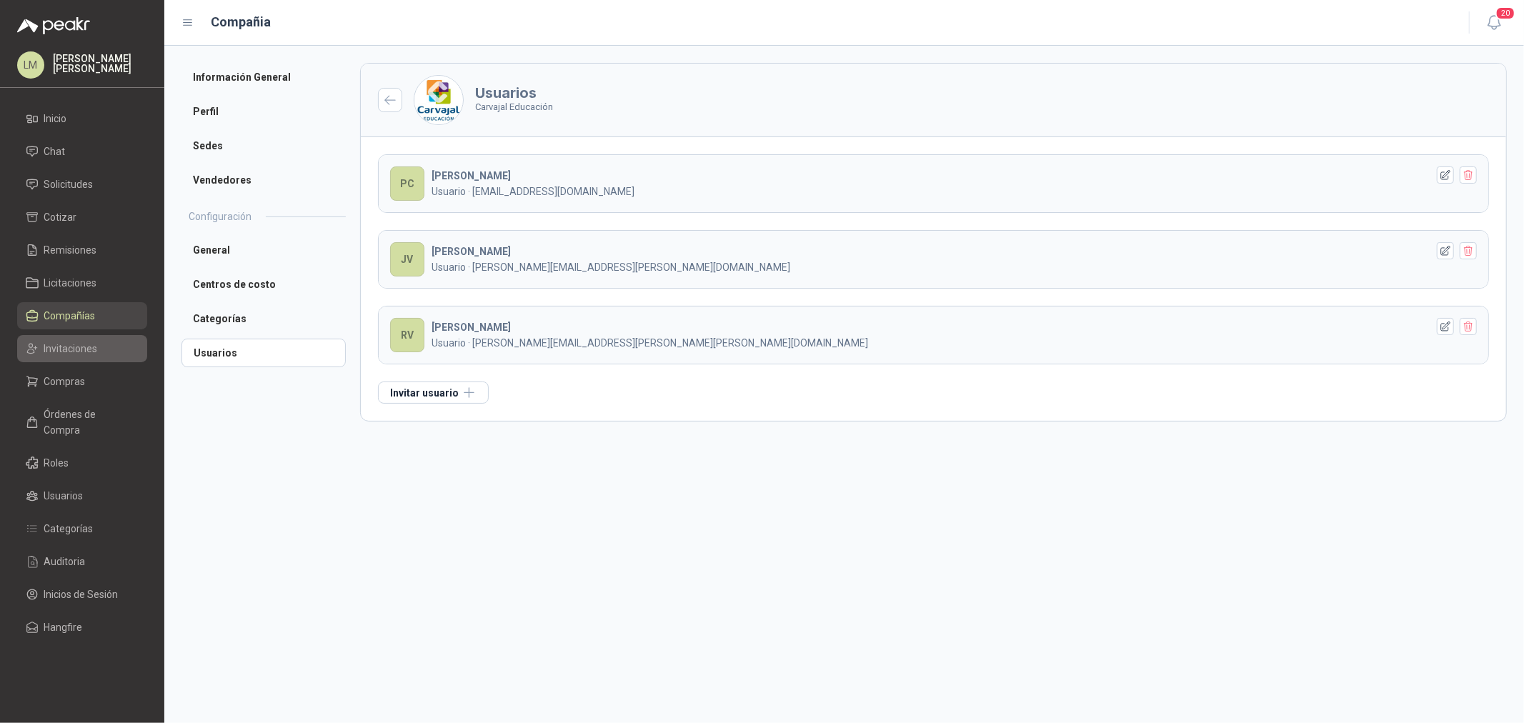
click at [51, 341] on span "Invitaciones" at bounding box center [71, 349] width 54 height 16
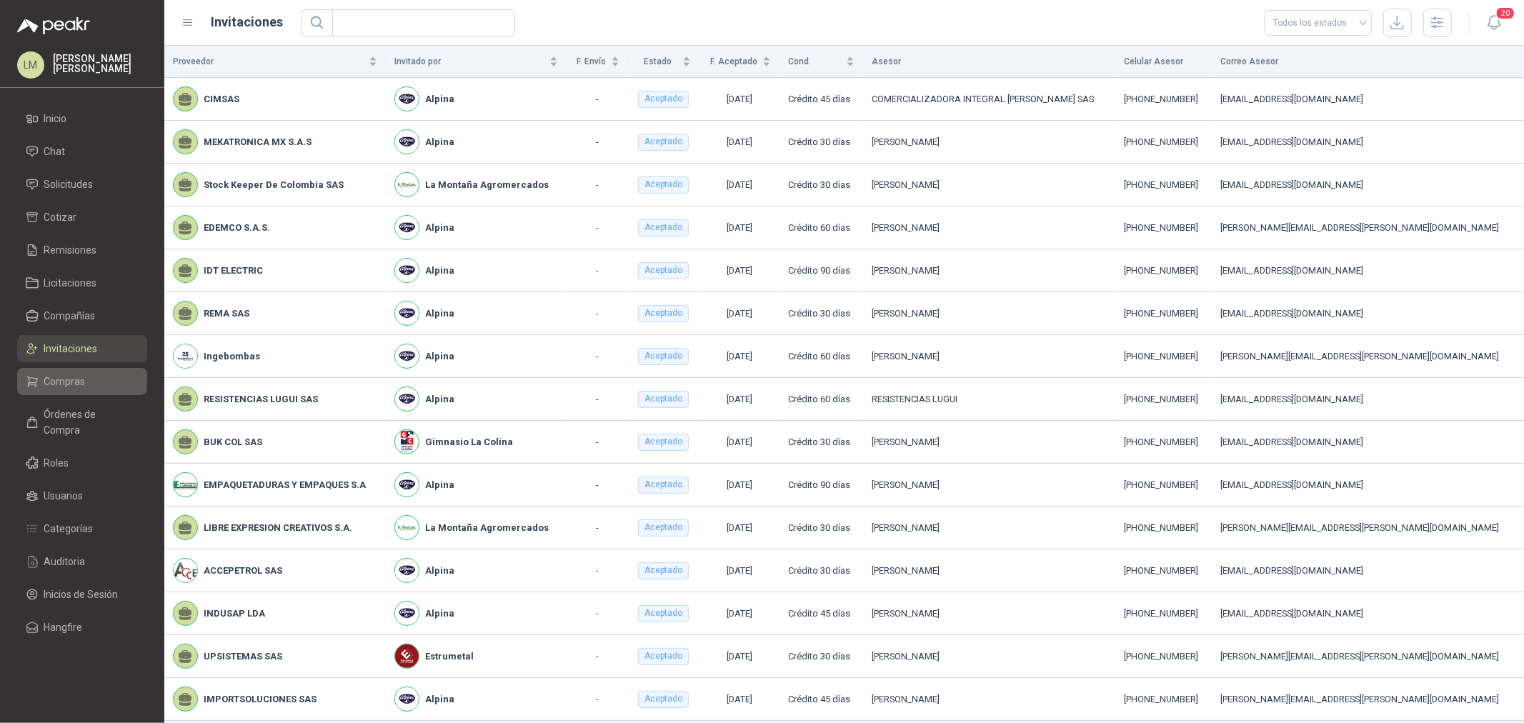
click at [56, 391] on link "Compras" at bounding box center [82, 381] width 130 height 27
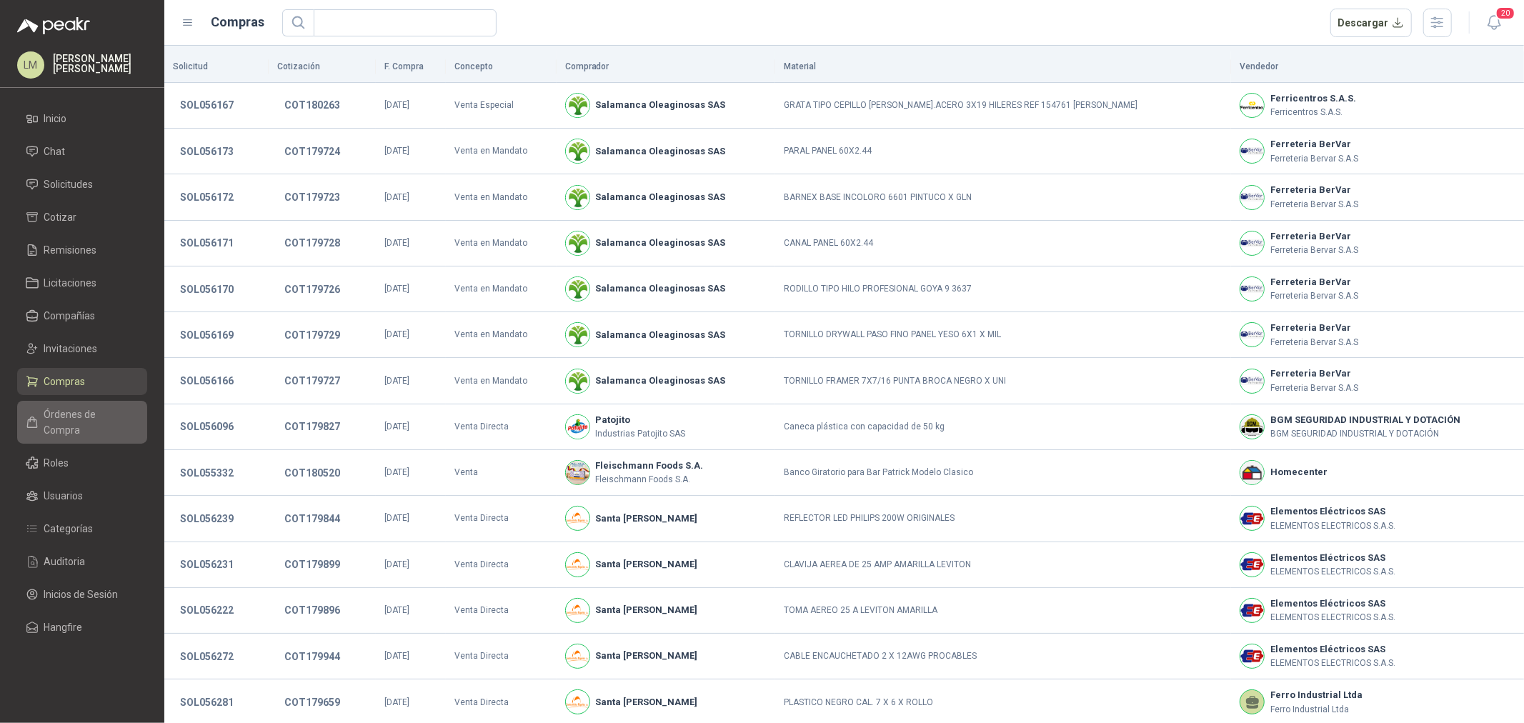
click at [59, 424] on link "Órdenes de Compra" at bounding box center [82, 422] width 130 height 43
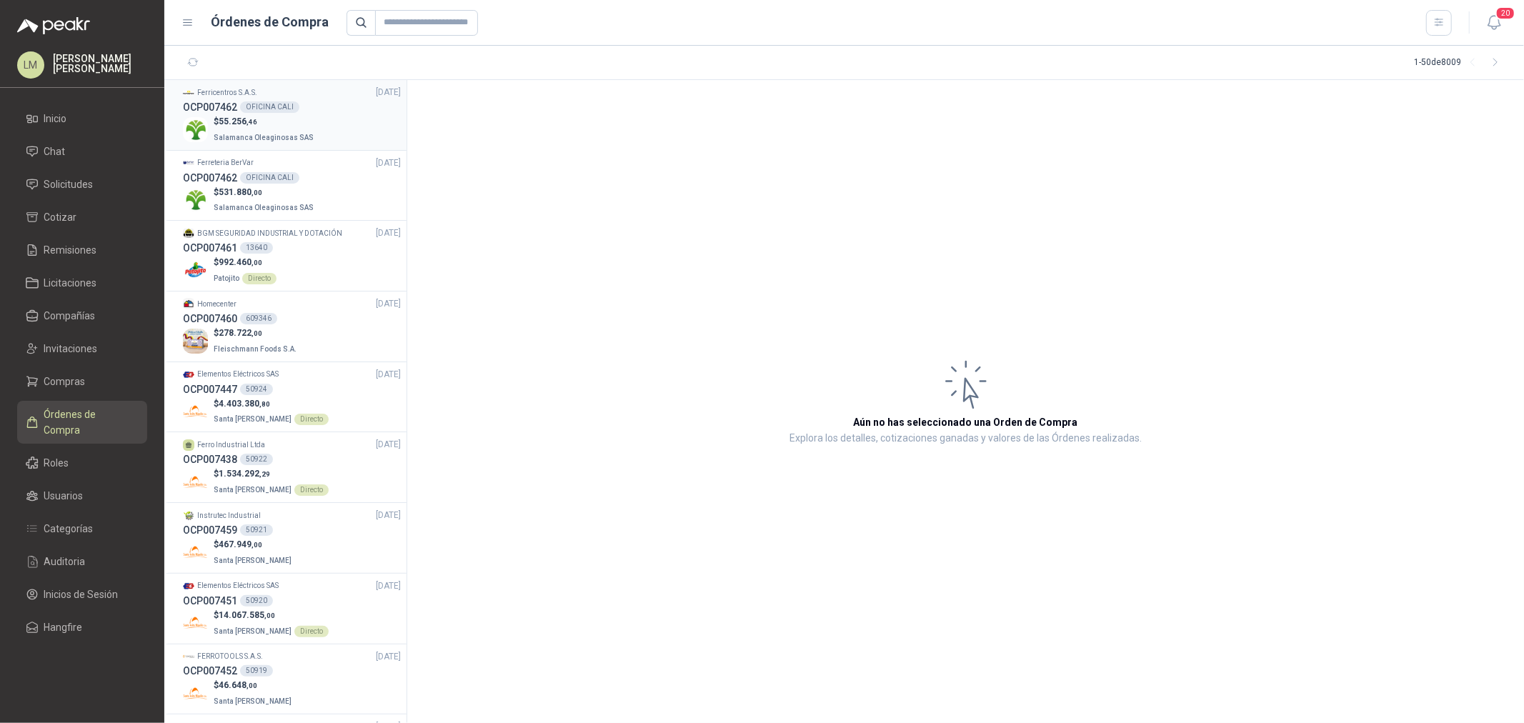
click at [246, 134] on span "Salamanca Oleaginosas SAS" at bounding box center [264, 138] width 100 height 8
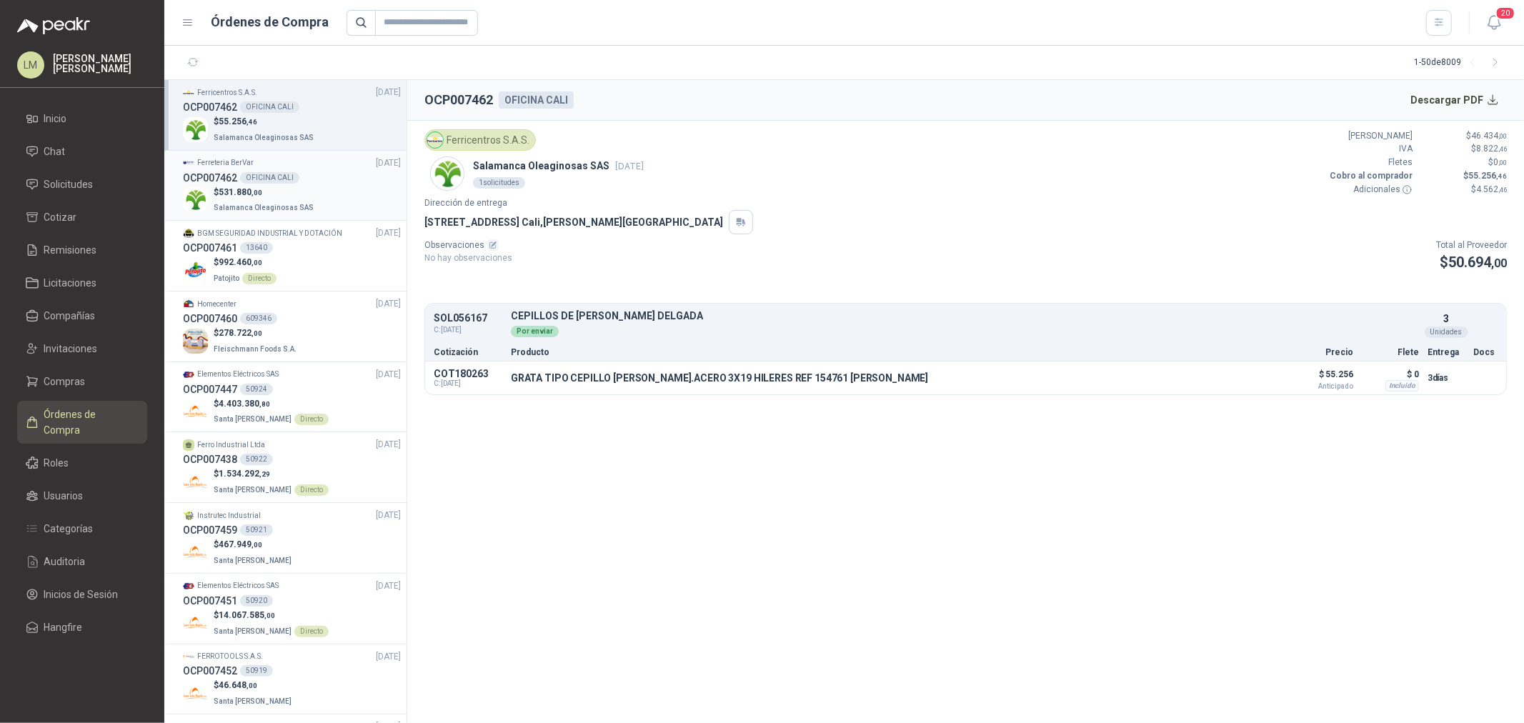
click at [275, 189] on p "$ 531.880 ,00" at bounding box center [265, 193] width 103 height 14
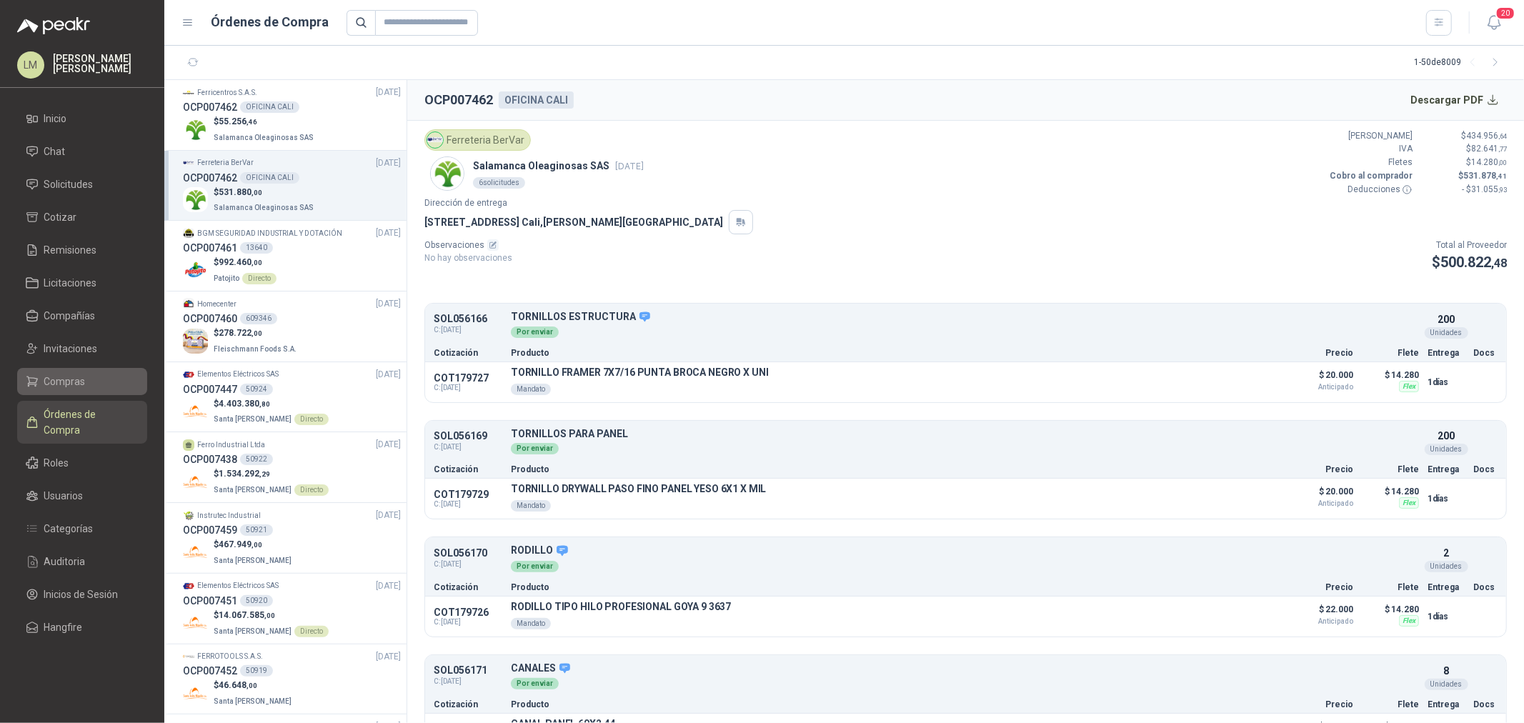
click at [67, 381] on span "Compras" at bounding box center [64, 382] width 41 height 16
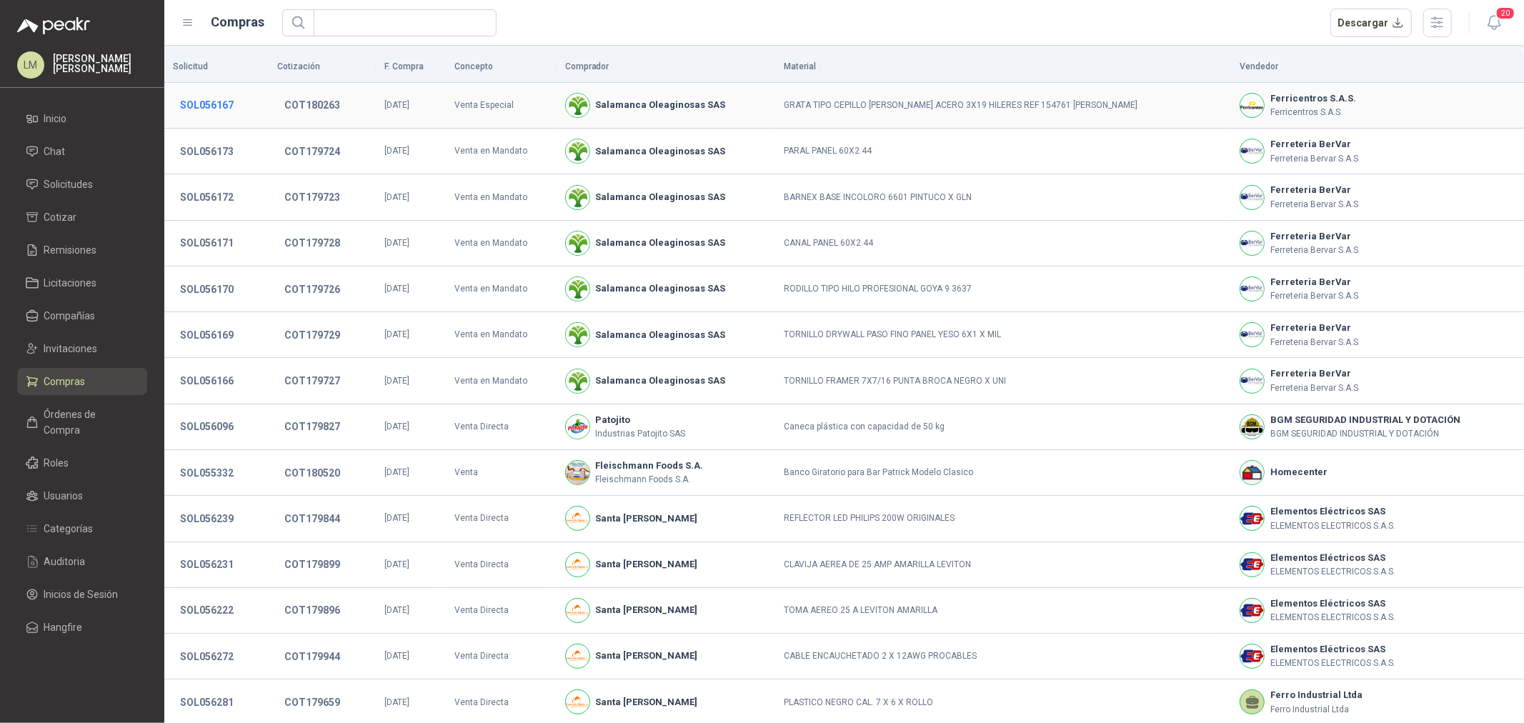
click at [211, 107] on button "SOL056167" at bounding box center [207, 105] width 68 height 26
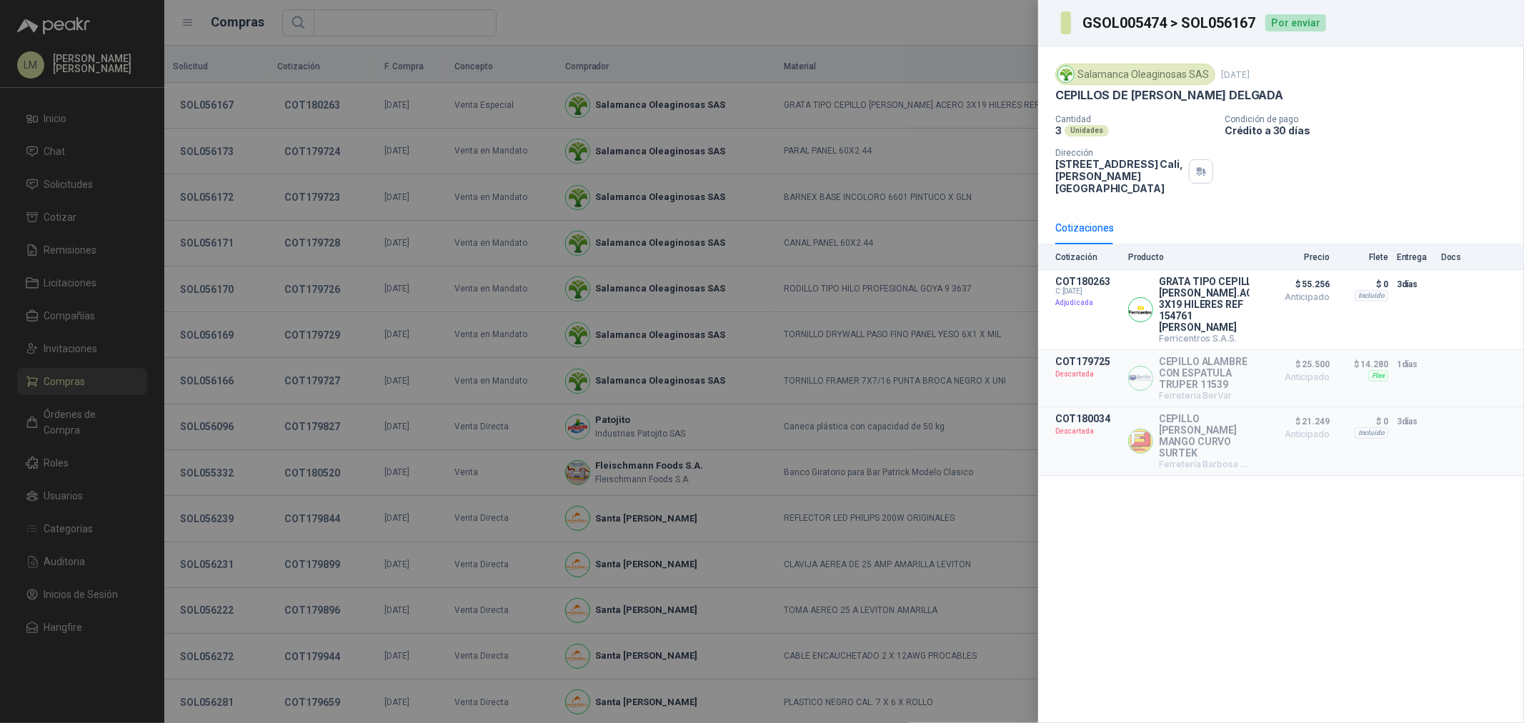
click at [683, 265] on div at bounding box center [762, 361] width 1524 height 723
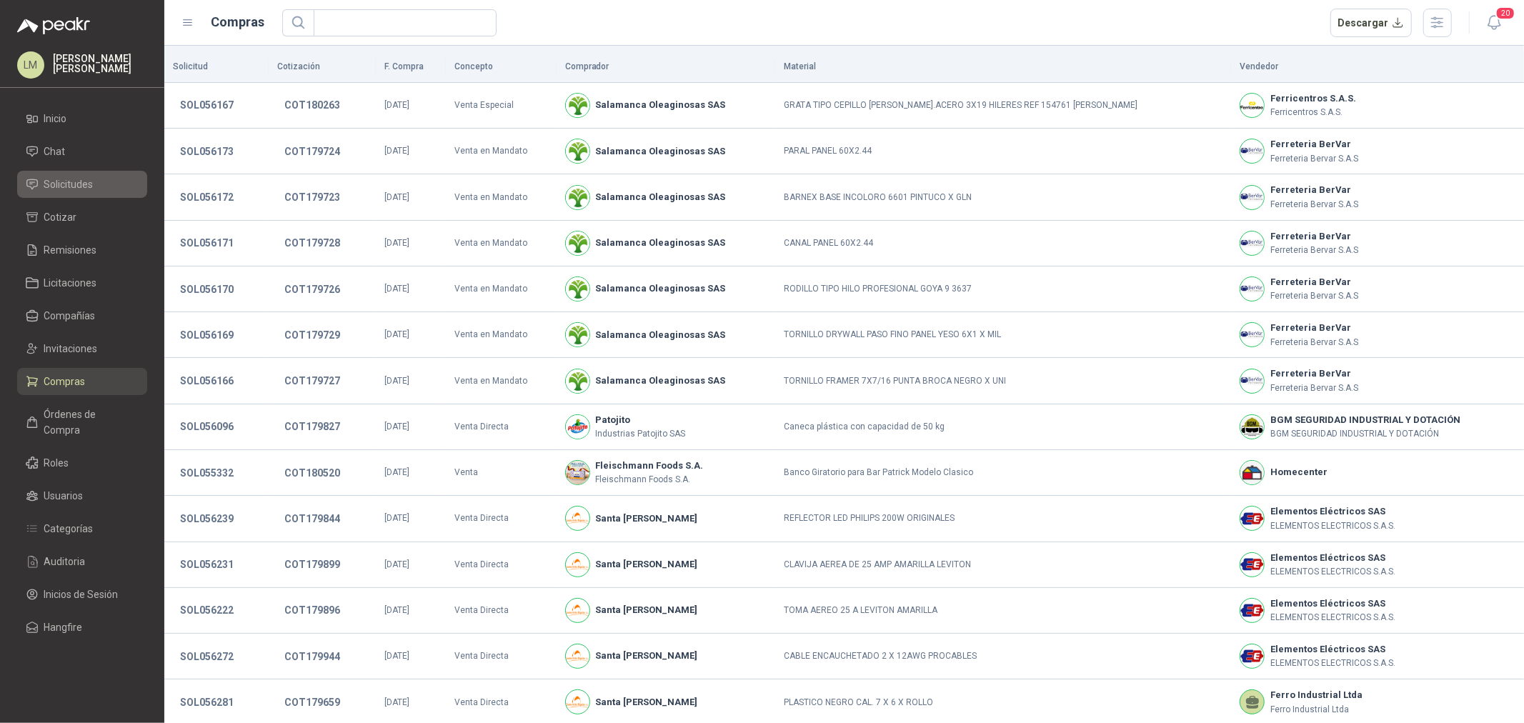
click at [84, 183] on span "Solicitudes" at bounding box center [68, 184] width 49 height 16
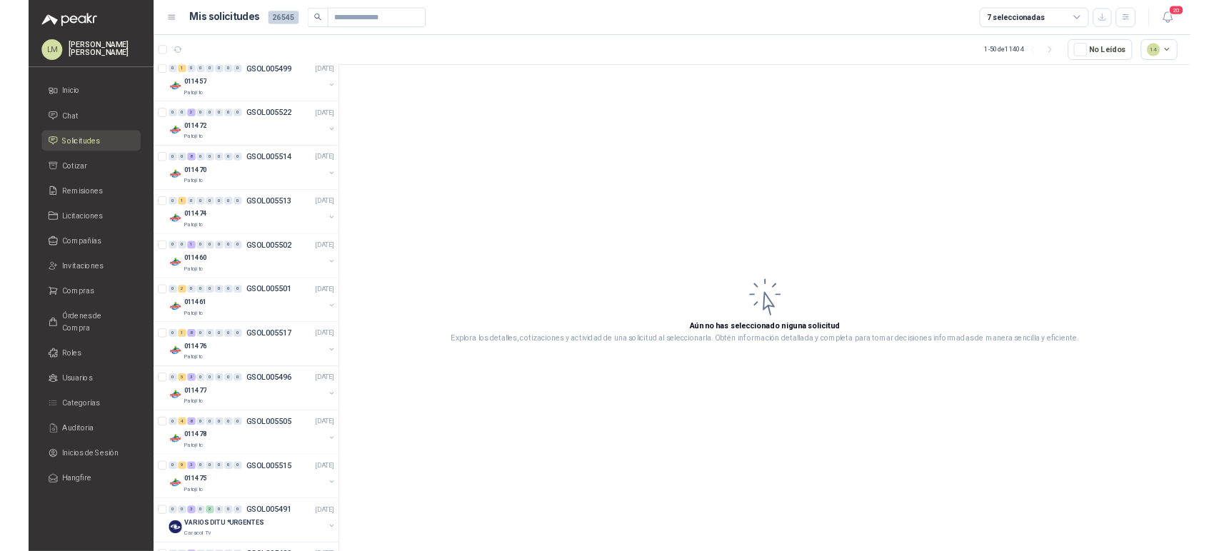
scroll to position [952, 0]
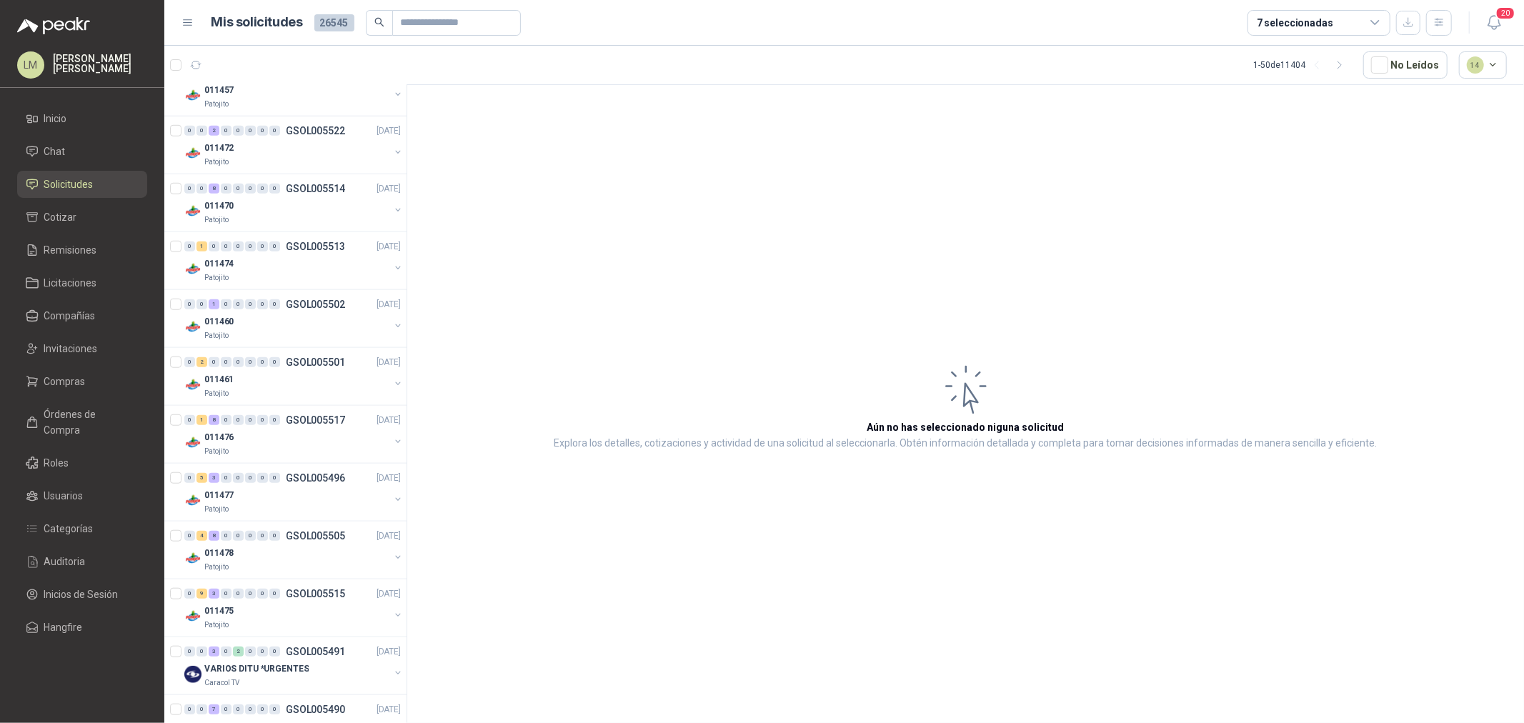
click at [1269, 30] on div "7 seleccionadas" at bounding box center [1295, 23] width 76 height 16
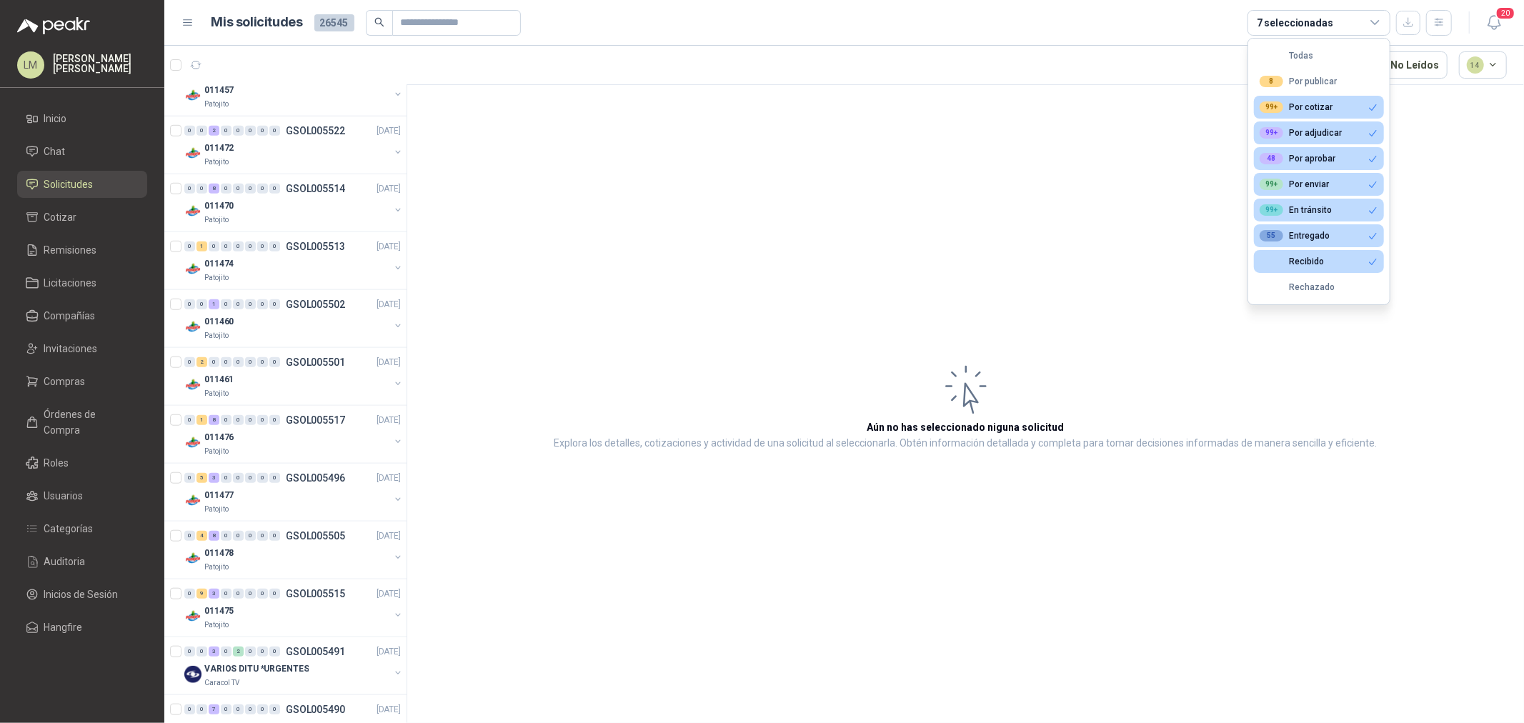
click at [1269, 30] on div "7 seleccionadas" at bounding box center [1295, 23] width 76 height 16
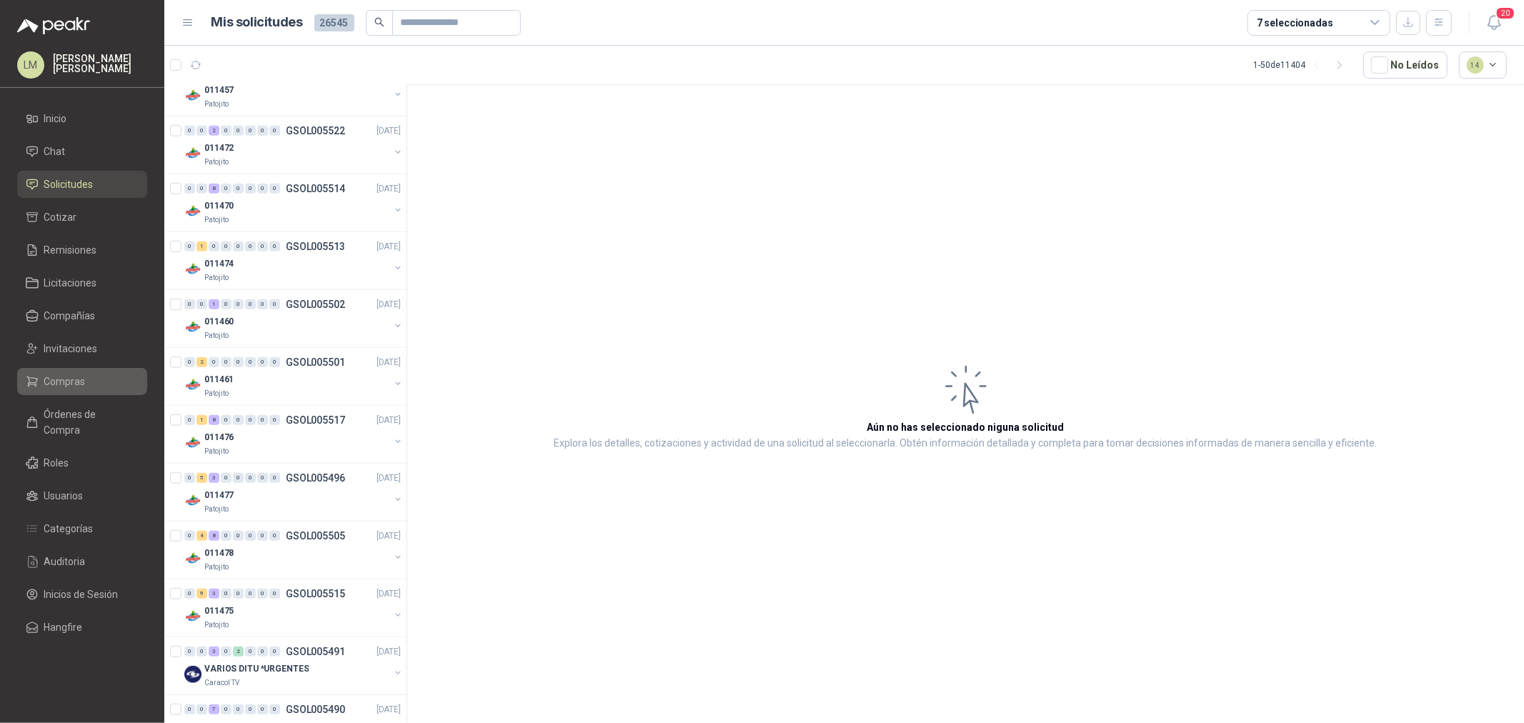
drag, startPoint x: 64, startPoint y: 348, endPoint x: 76, endPoint y: 376, distance: 30.1
click at [64, 350] on span "Invitaciones" at bounding box center [71, 349] width 54 height 16
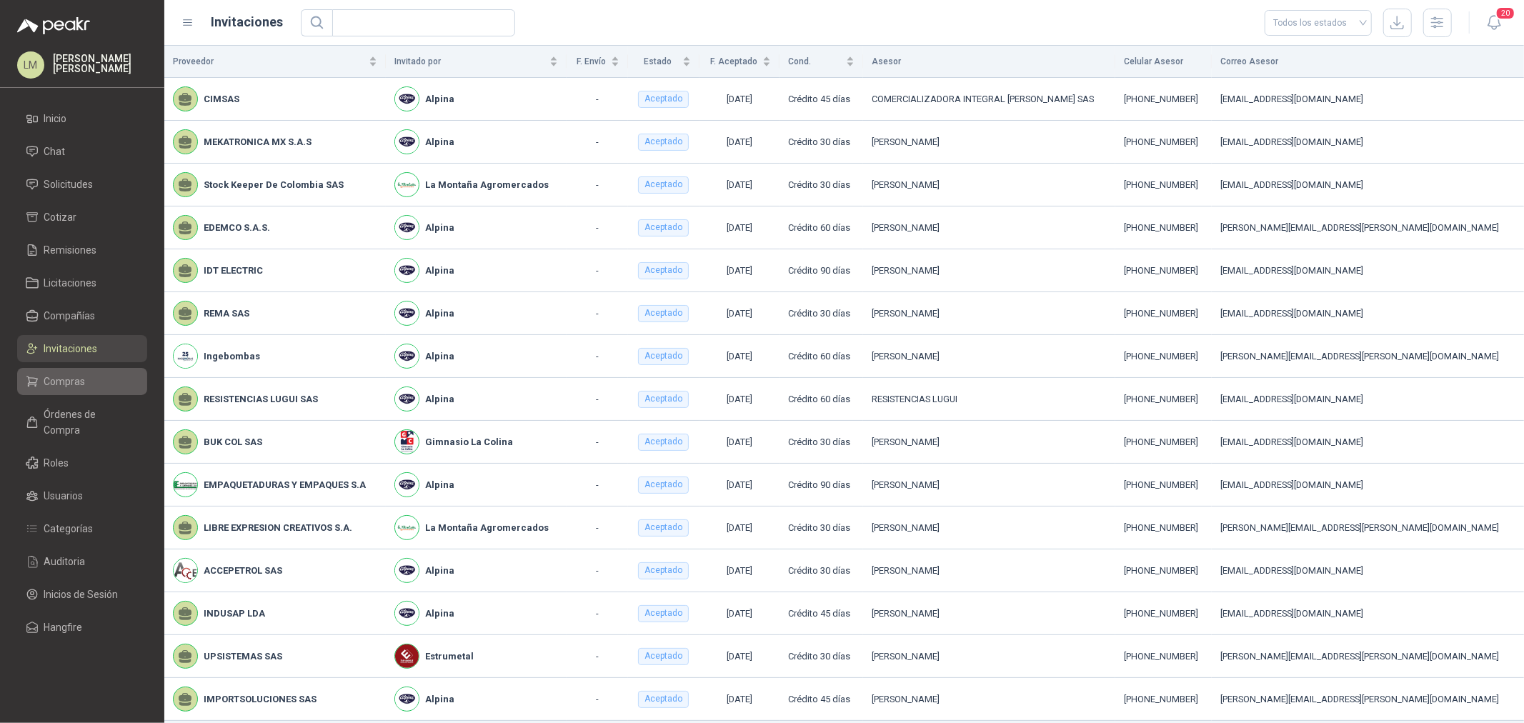
click at [75, 376] on span "Compras" at bounding box center [64, 382] width 41 height 16
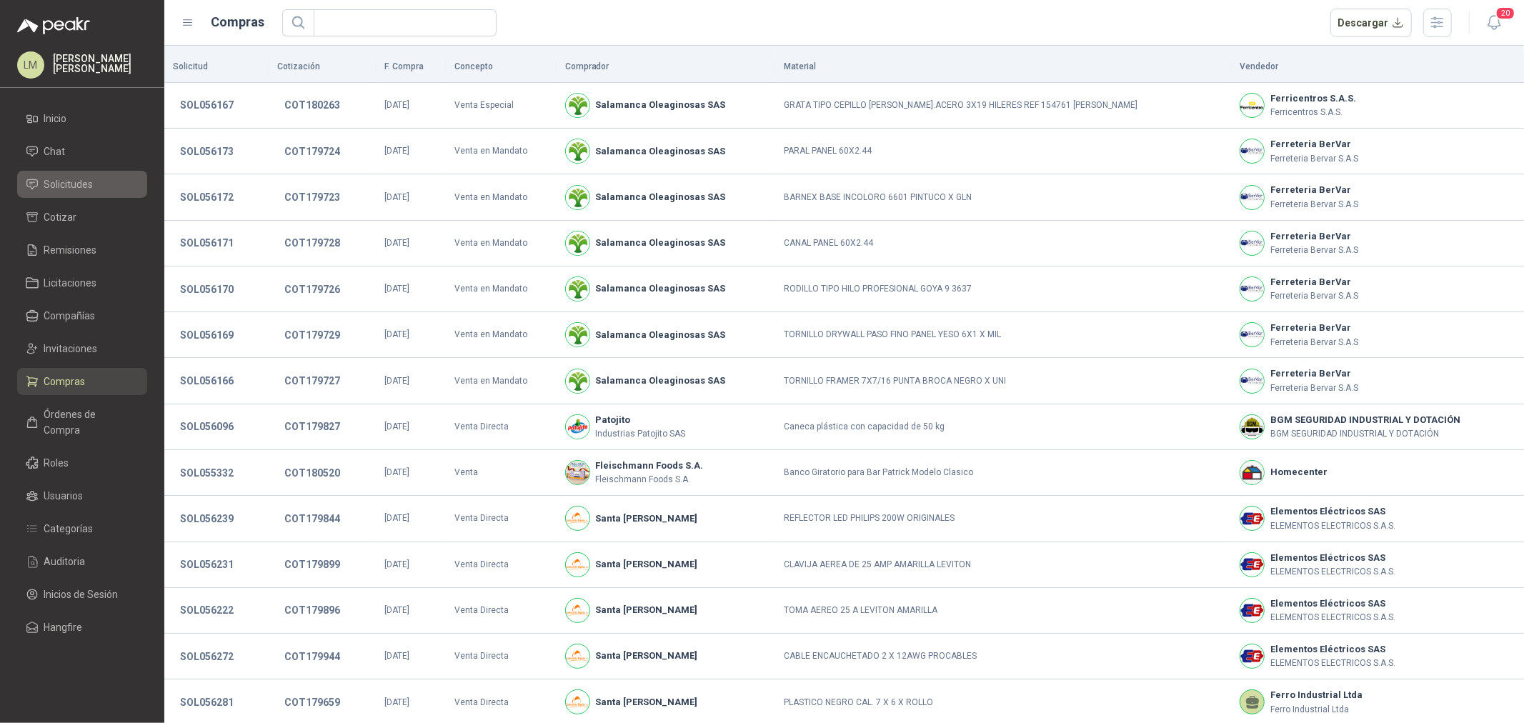
click at [63, 188] on span "Solicitudes" at bounding box center [68, 184] width 49 height 16
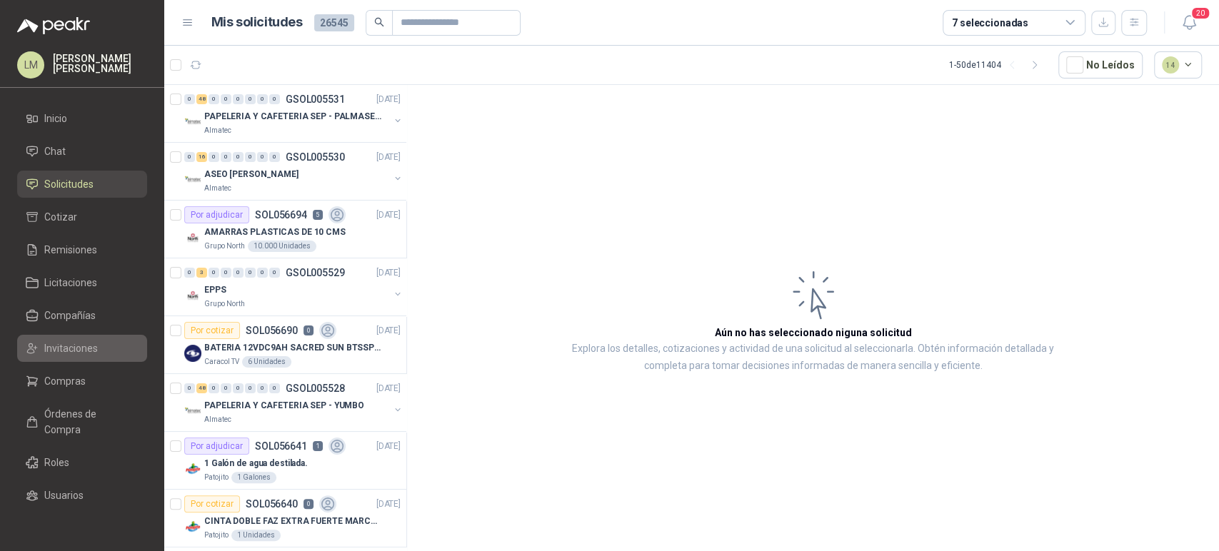
click at [56, 344] on span "Invitaciones" at bounding box center [71, 349] width 54 height 16
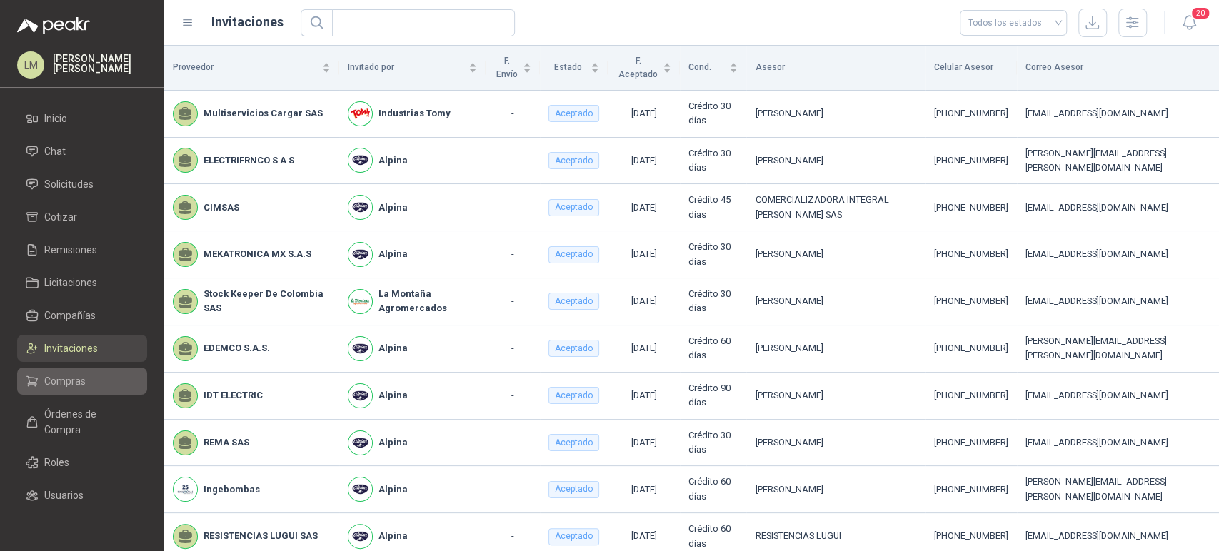
click at [74, 372] on link "Compras" at bounding box center [82, 381] width 130 height 27
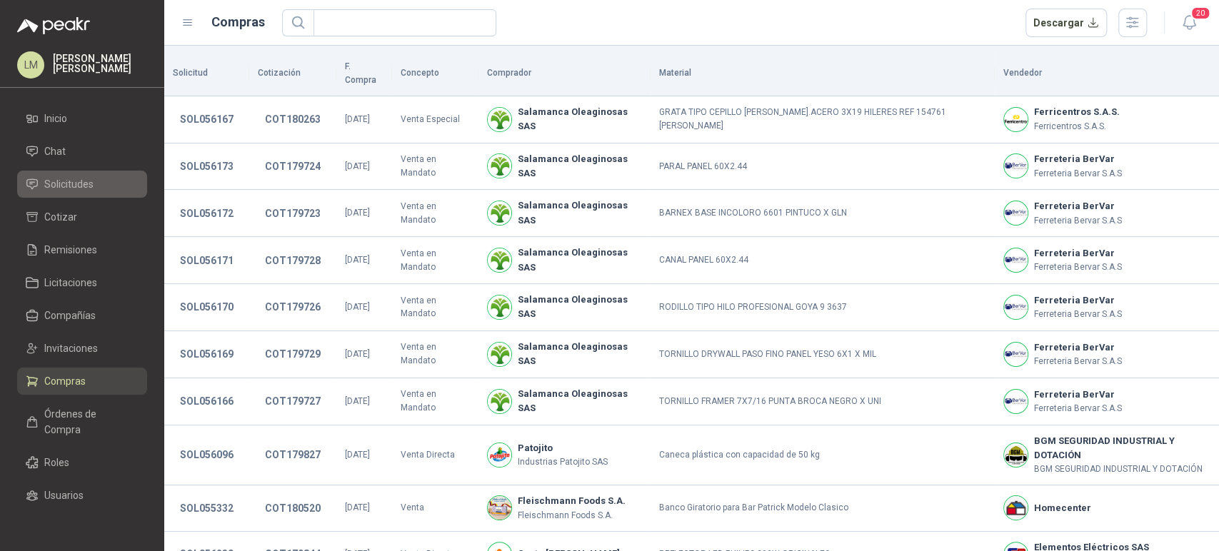
click at [68, 183] on span "Solicitudes" at bounding box center [68, 184] width 49 height 16
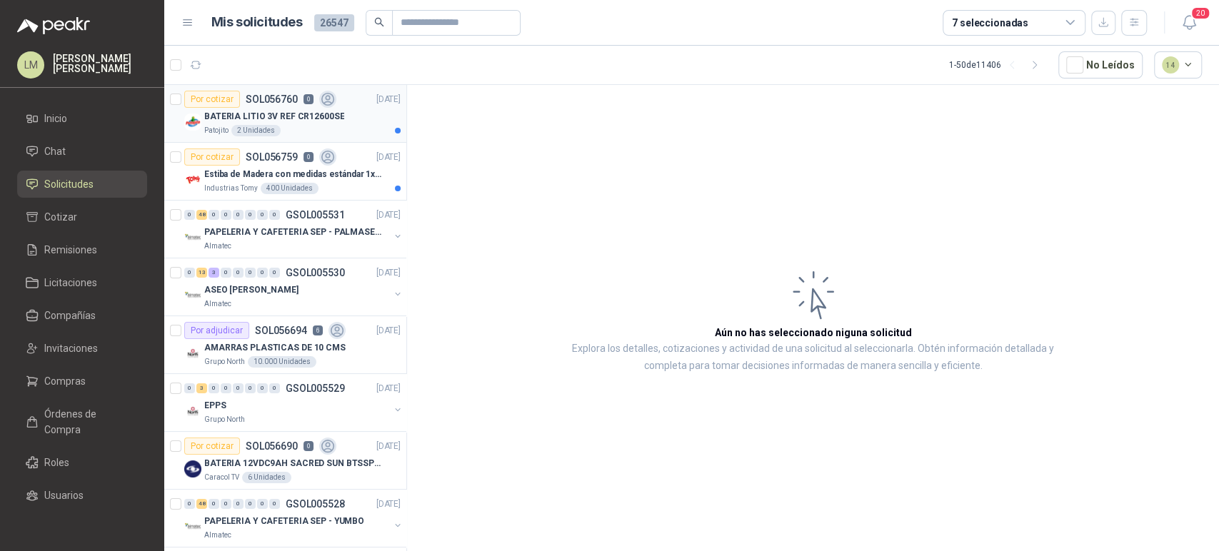
click at [267, 106] on div "Por cotizar SOL056760 0" at bounding box center [260, 99] width 152 height 17
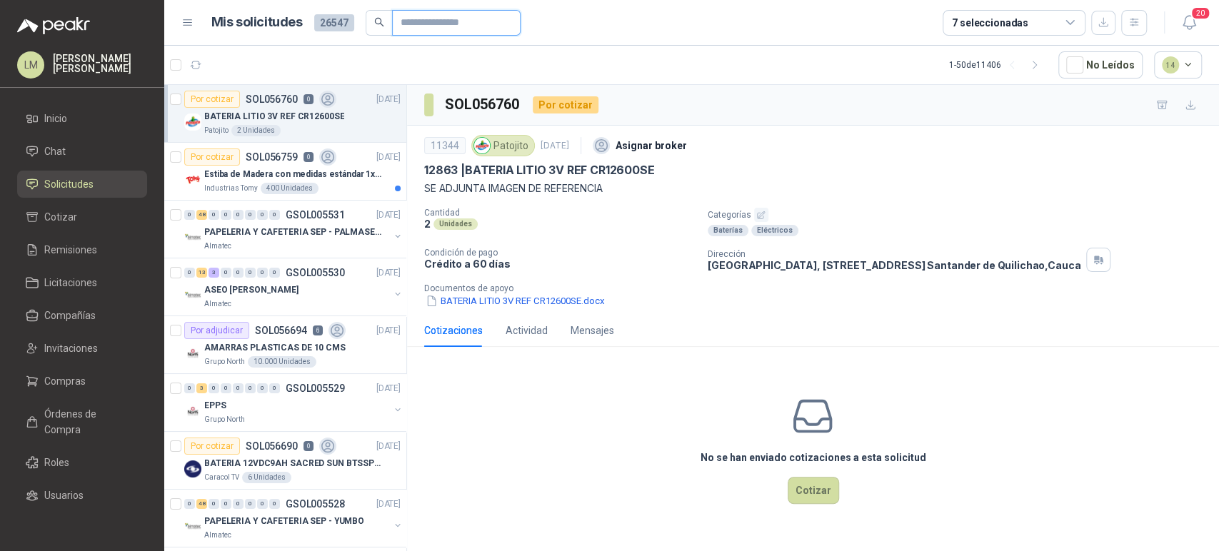
click at [411, 25] on input "text" at bounding box center [451, 23] width 100 height 24
click at [761, 221] on button "button" at bounding box center [761, 215] width 14 height 14
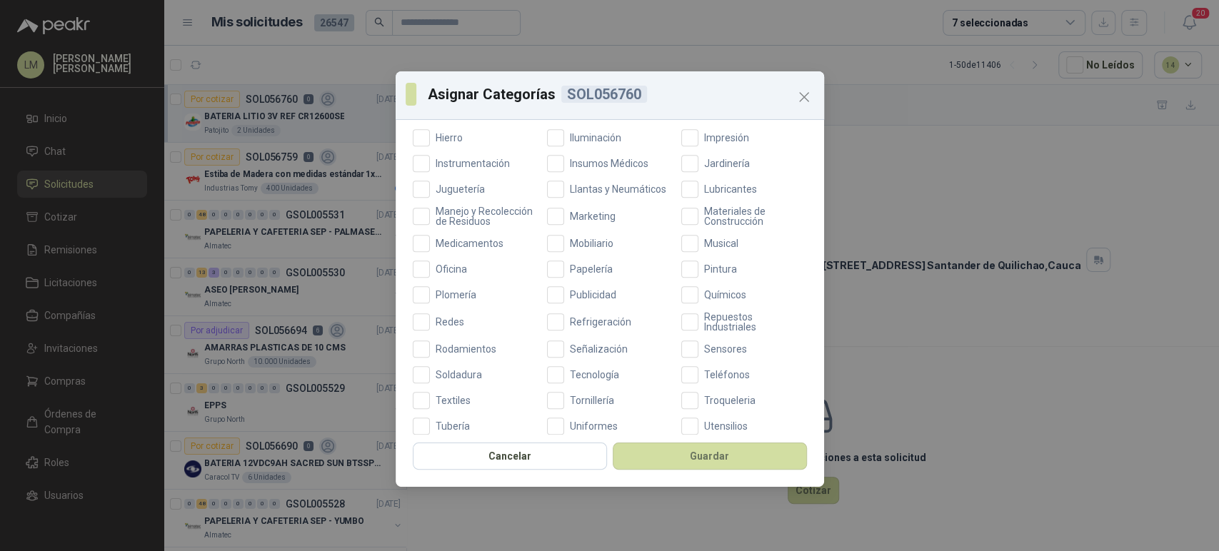
scroll to position [459, 0]
click at [434, 274] on span "Oficina" at bounding box center [451, 269] width 43 height 10
click at [639, 455] on button "Guardar" at bounding box center [710, 456] width 194 height 27
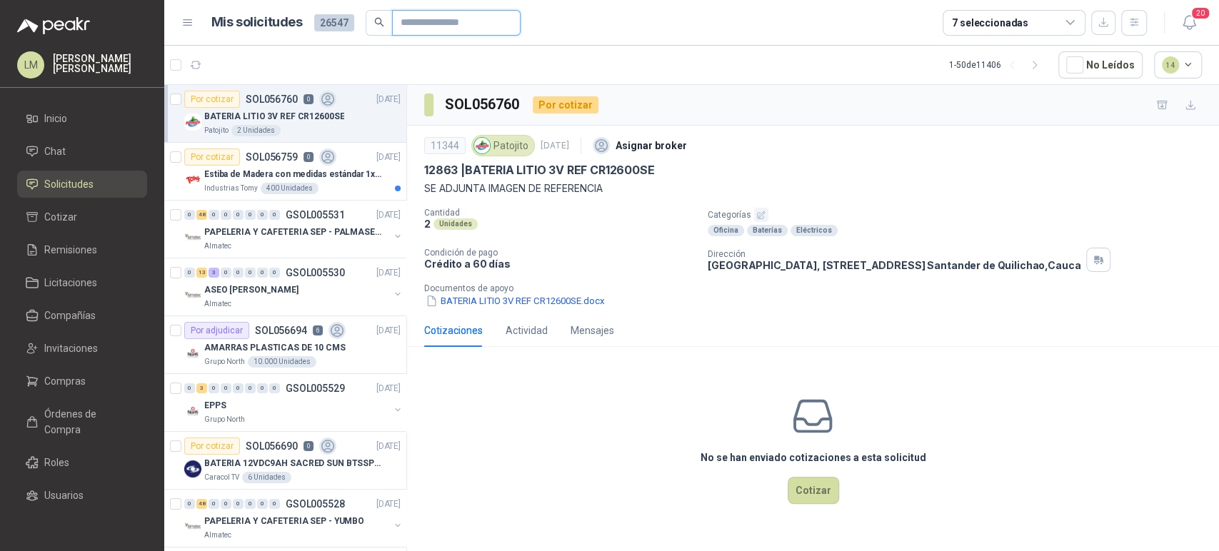
click at [421, 24] on input "text" at bounding box center [451, 23] width 100 height 24
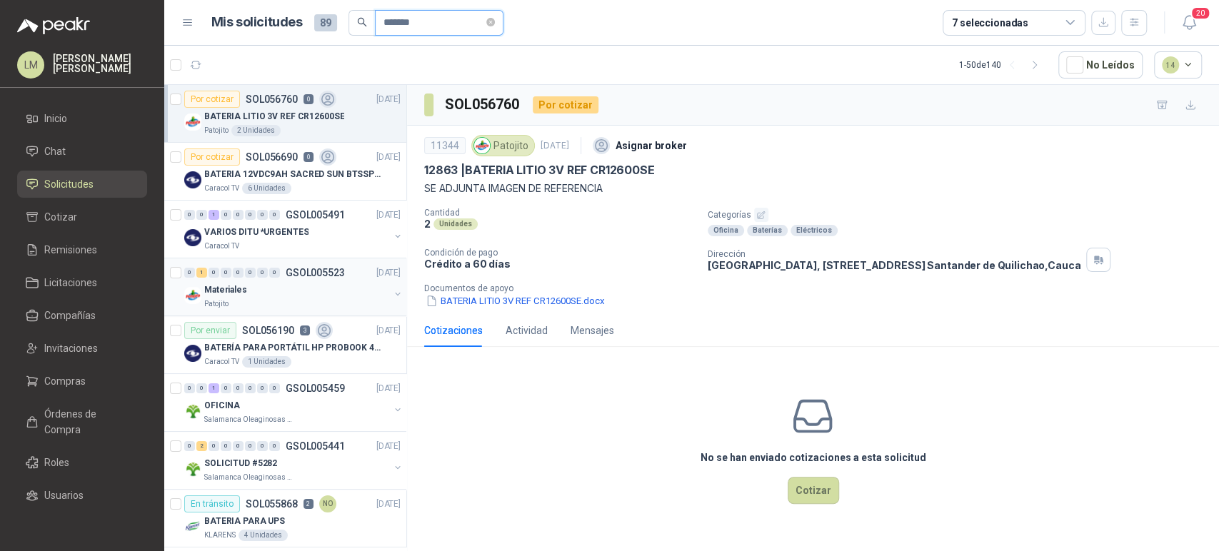
type input "*******"
click at [392, 294] on button "button" at bounding box center [397, 294] width 11 height 11
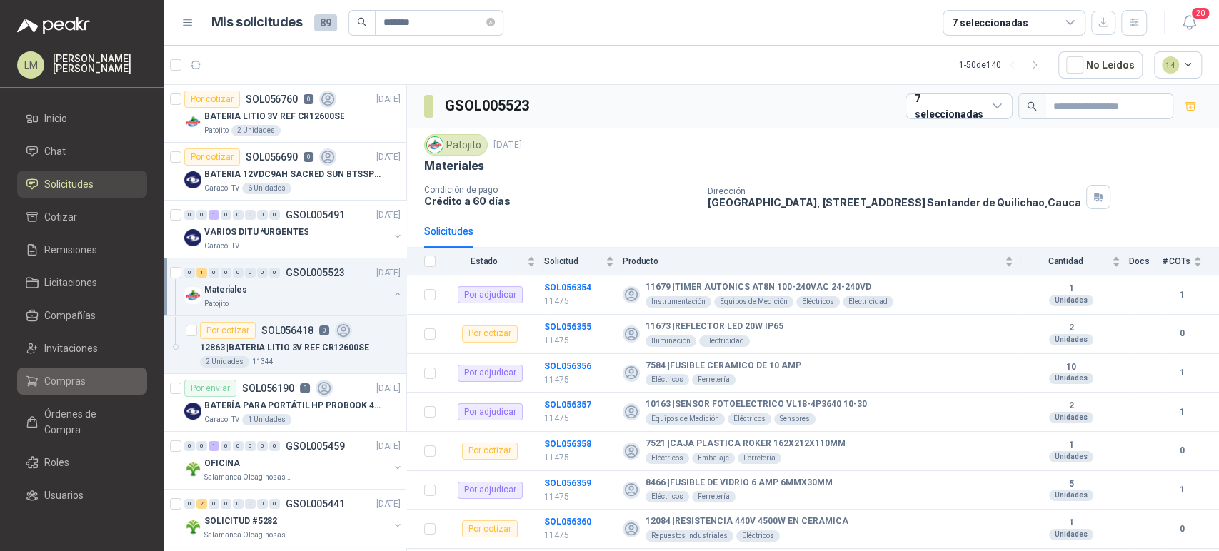
click at [58, 376] on span "Compras" at bounding box center [64, 382] width 41 height 16
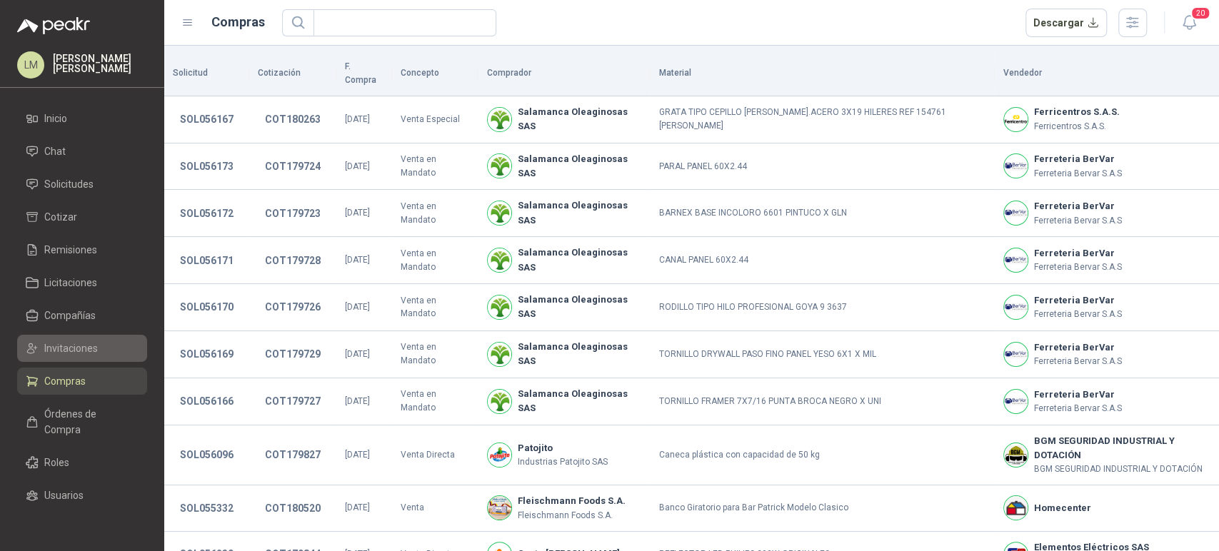
click at [74, 347] on span "Invitaciones" at bounding box center [71, 349] width 54 height 16
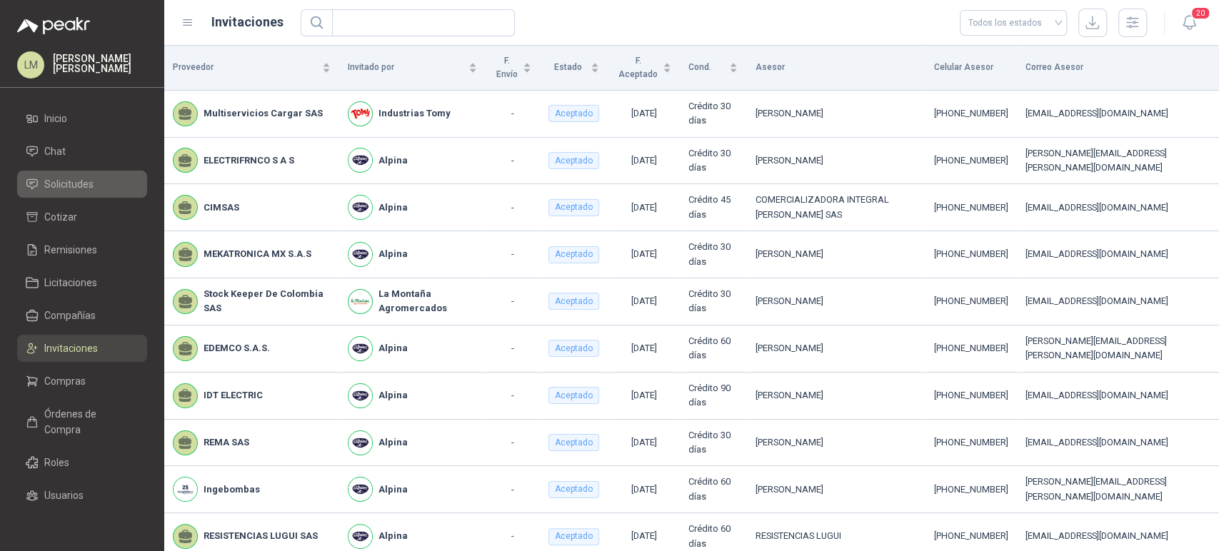
click at [87, 180] on span "Solicitudes" at bounding box center [68, 184] width 49 height 16
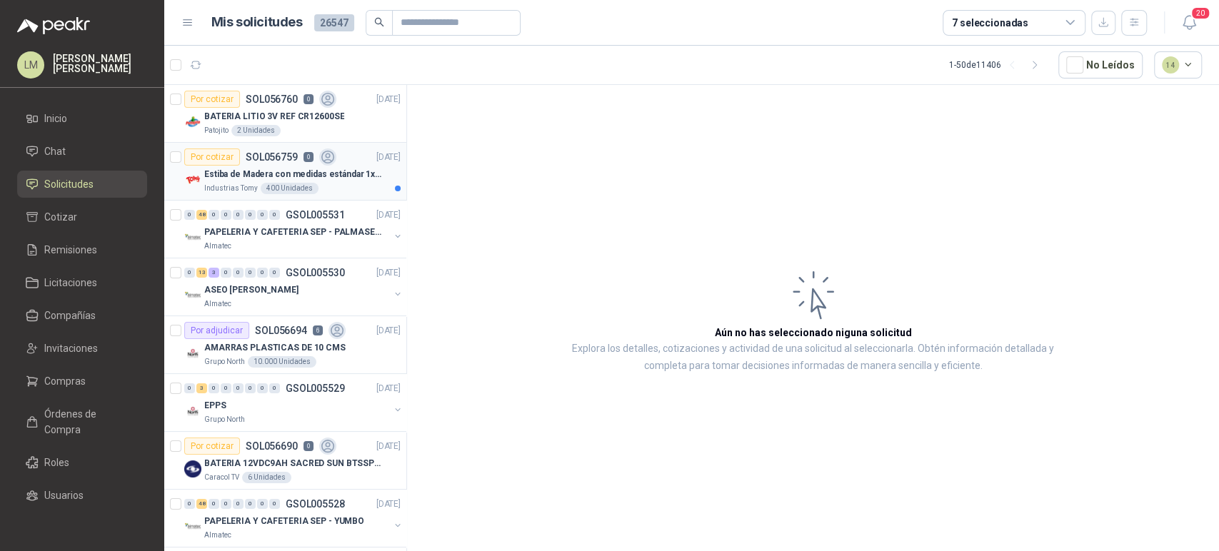
click at [281, 170] on p "Estiba de Madera con medidas estándar 1x120x15 de alto" at bounding box center [293, 175] width 178 height 14
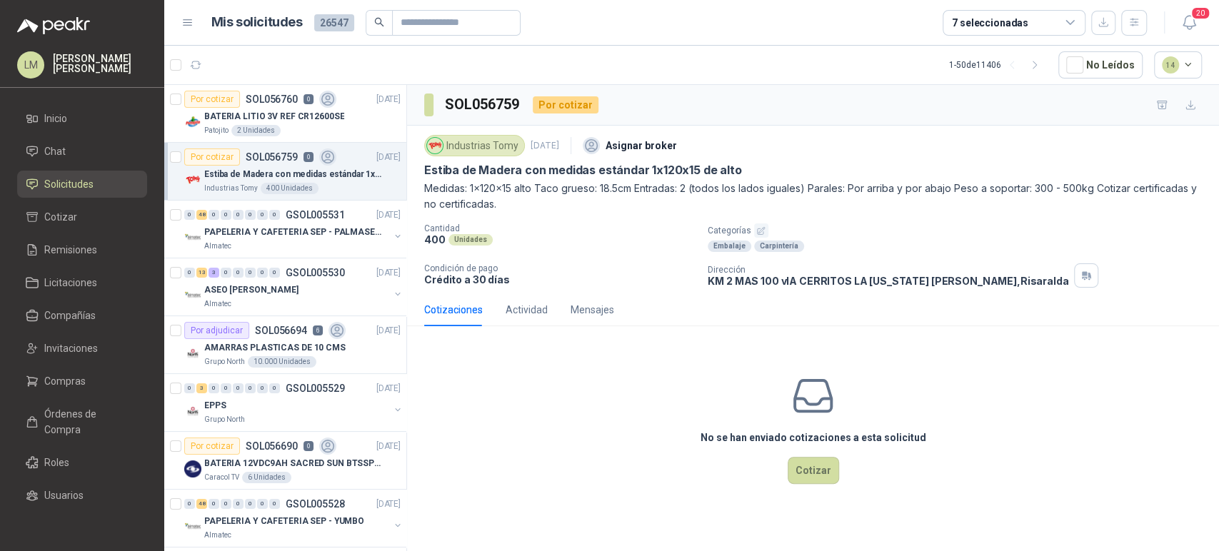
click at [761, 230] on icon "button" at bounding box center [760, 230] width 9 height 9
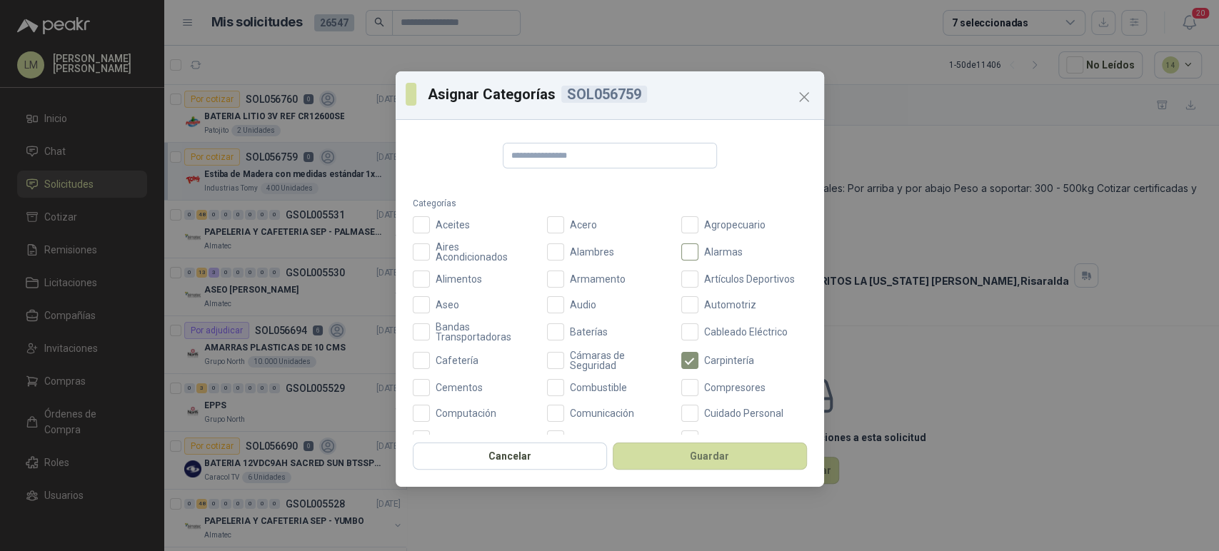
scroll to position [342, 0]
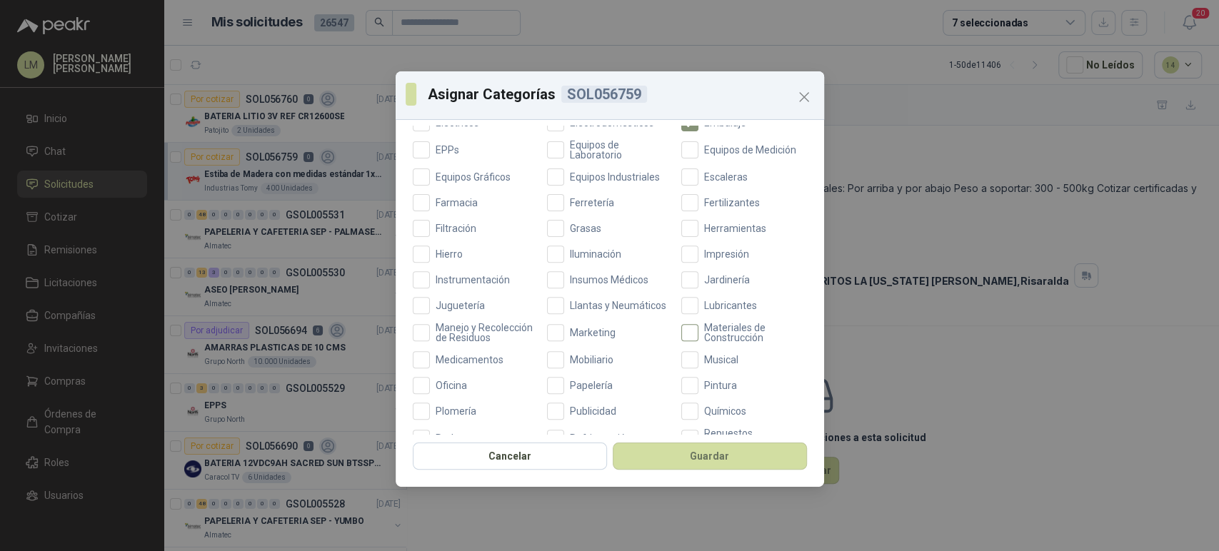
click at [699, 343] on span "Materiales de Construcción" at bounding box center [753, 333] width 109 height 20
click at [571, 198] on span "Ferretería" at bounding box center [592, 203] width 56 height 10
click at [651, 449] on button "Guardar" at bounding box center [710, 456] width 194 height 27
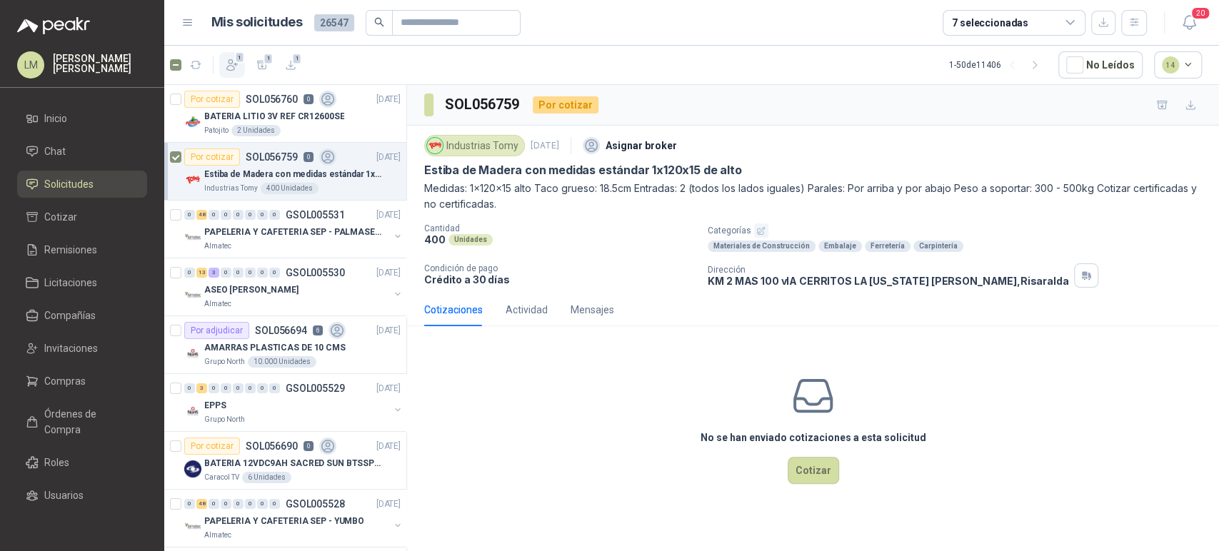
click at [234, 61] on icon "button" at bounding box center [232, 65] width 14 height 14
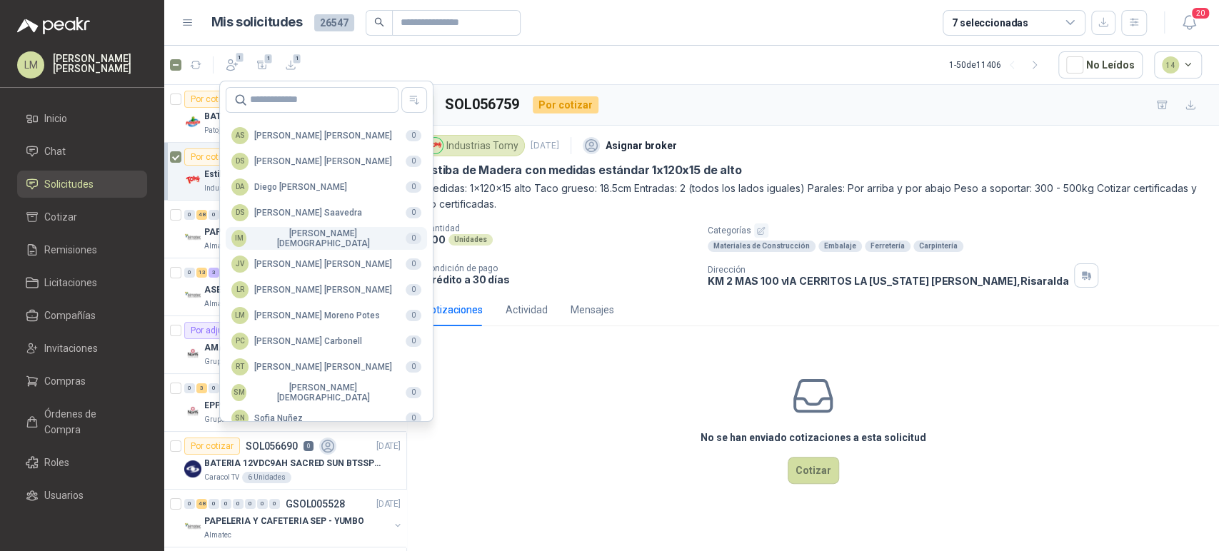
scroll to position [348, 0]
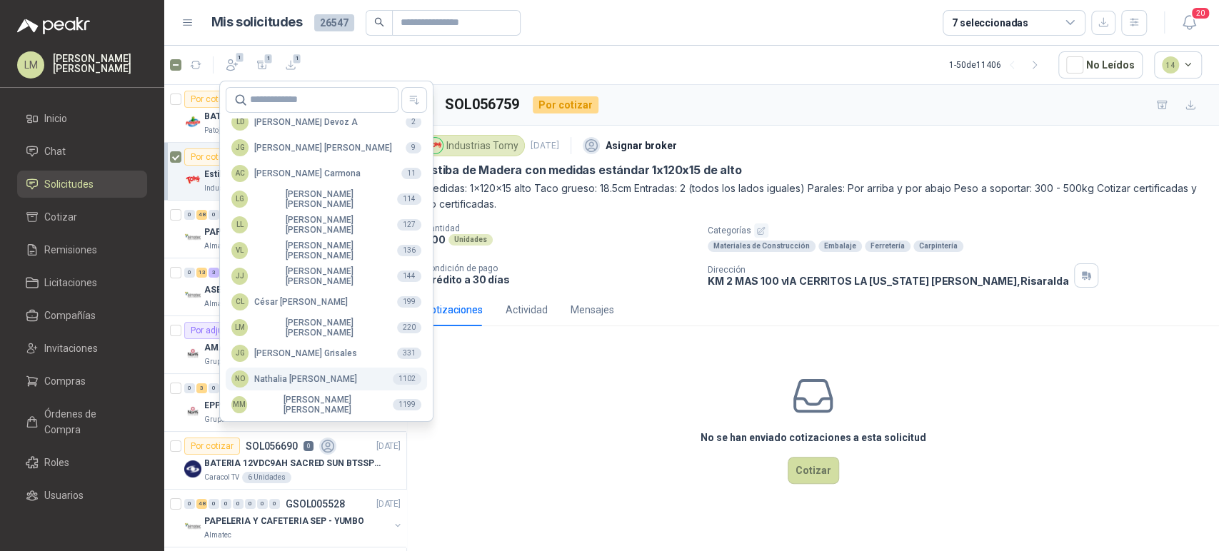
click at [274, 379] on div "NO [PERSON_NAME]" at bounding box center [294, 379] width 126 height 17
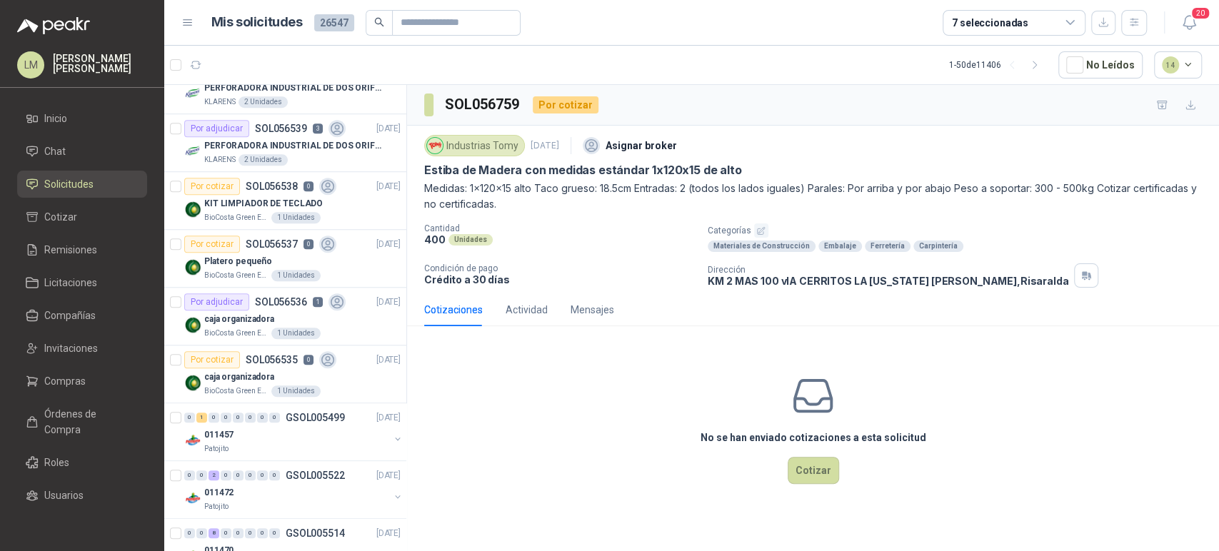
scroll to position [724, 0]
click at [1001, 21] on div "7 seleccionadas" at bounding box center [990, 23] width 76 height 16
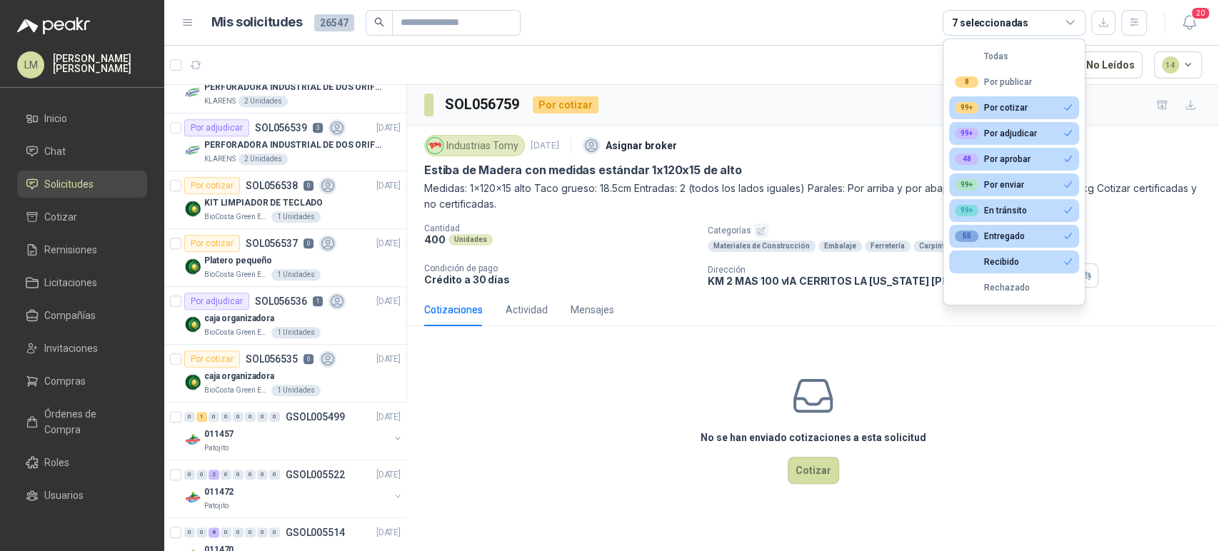
click at [1001, 21] on div "7 seleccionadas" at bounding box center [990, 23] width 76 height 16
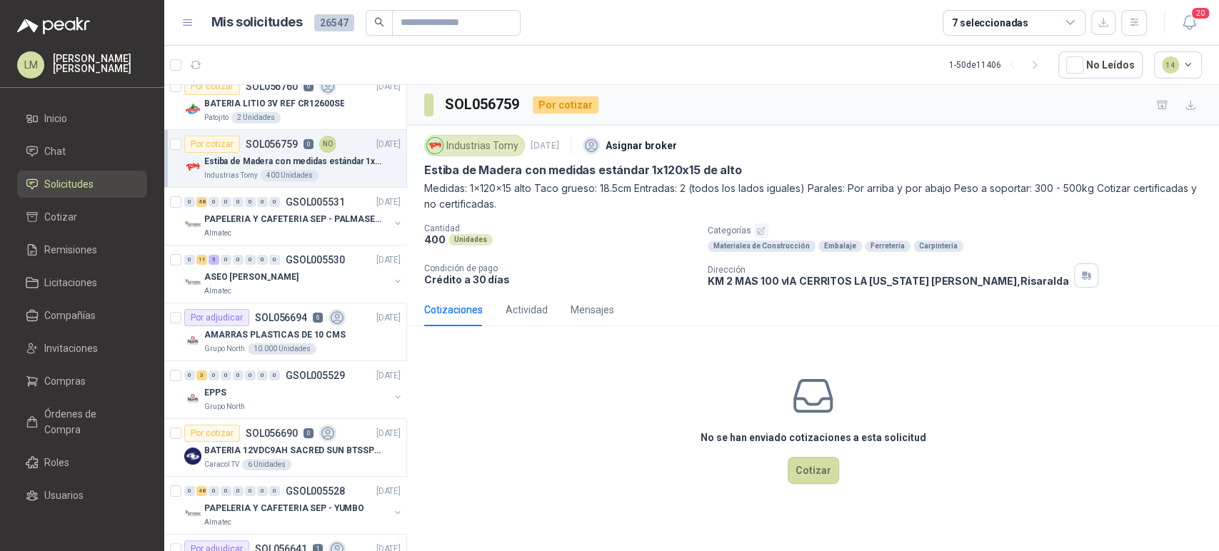
scroll to position [0, 1]
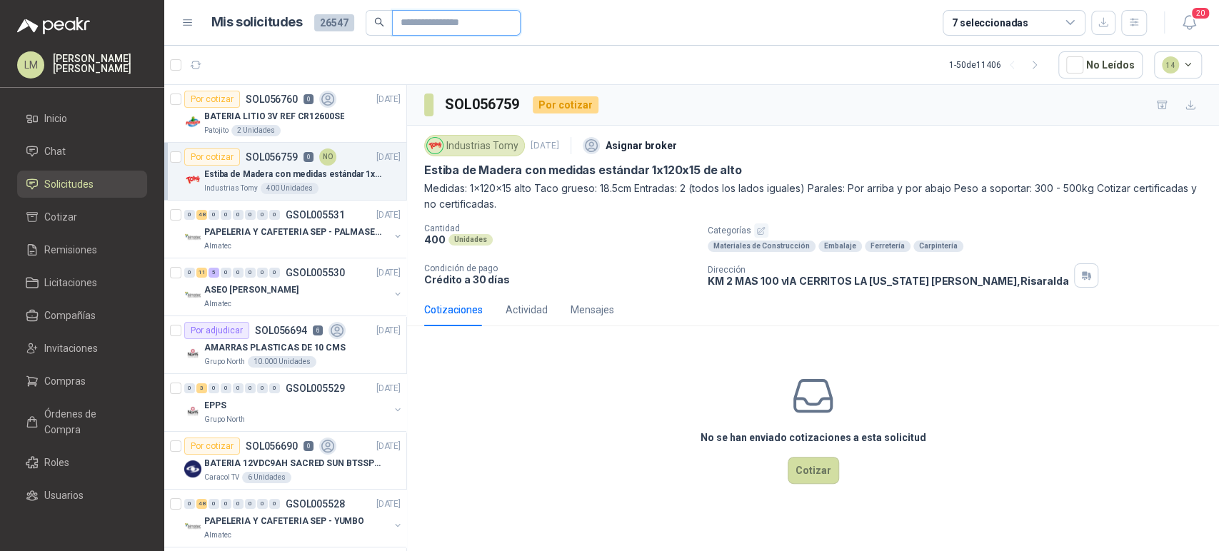
click at [428, 29] on input "text" at bounding box center [451, 23] width 100 height 24
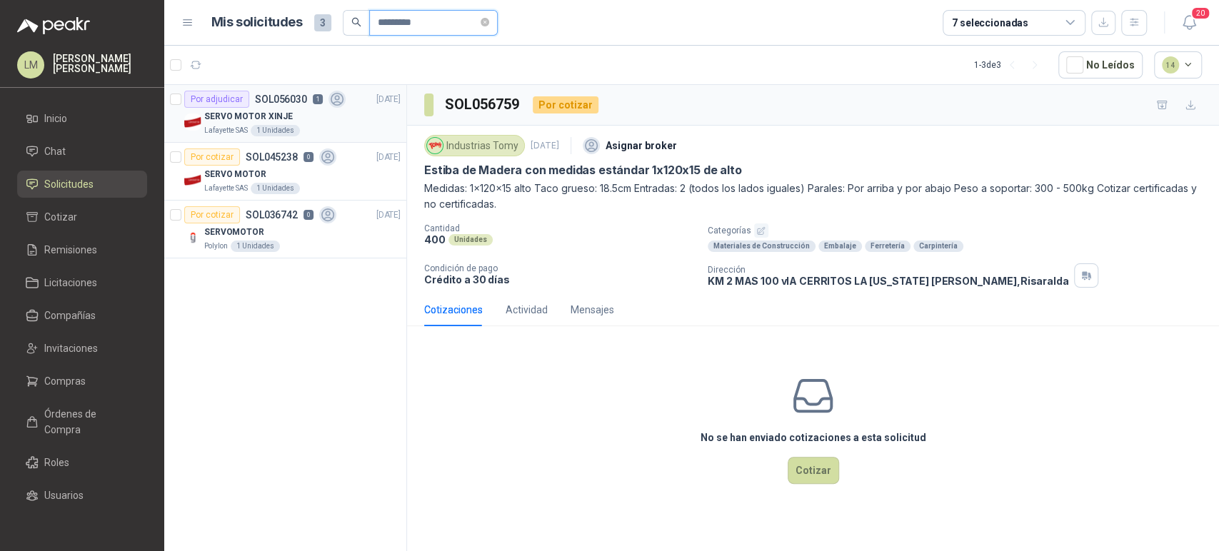
scroll to position [0, 0]
type input "*********"
click at [279, 108] on div "SERVO MOTOR XINJE" at bounding box center [302, 116] width 196 height 17
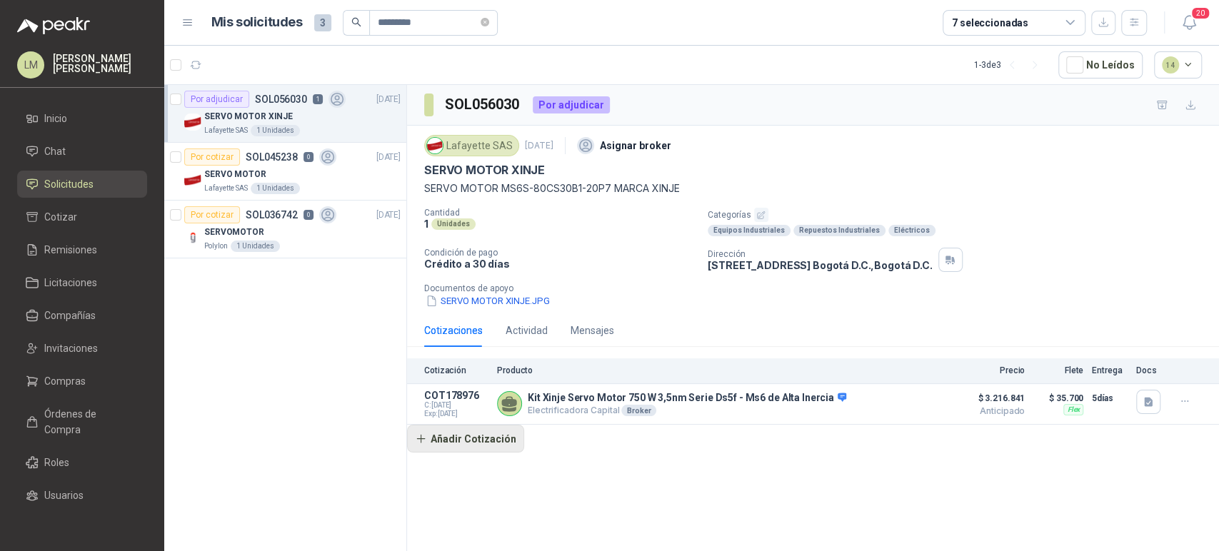
click at [490, 439] on button "Añadir Cotización" at bounding box center [465, 439] width 117 height 29
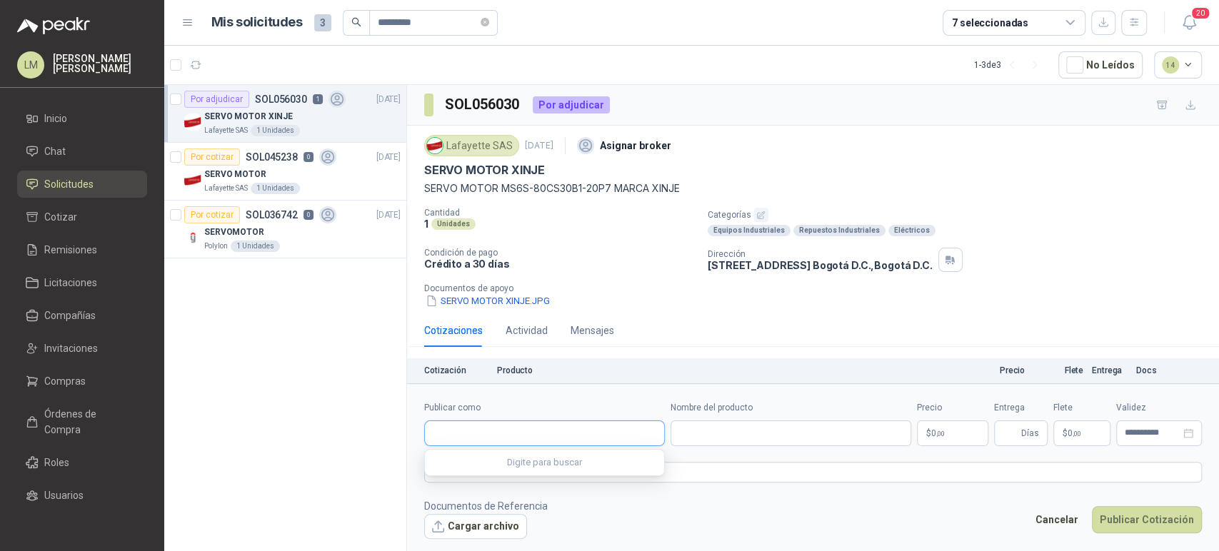
click at [510, 431] on input "Publicar como" at bounding box center [544, 433] width 239 height 24
type input "**********"
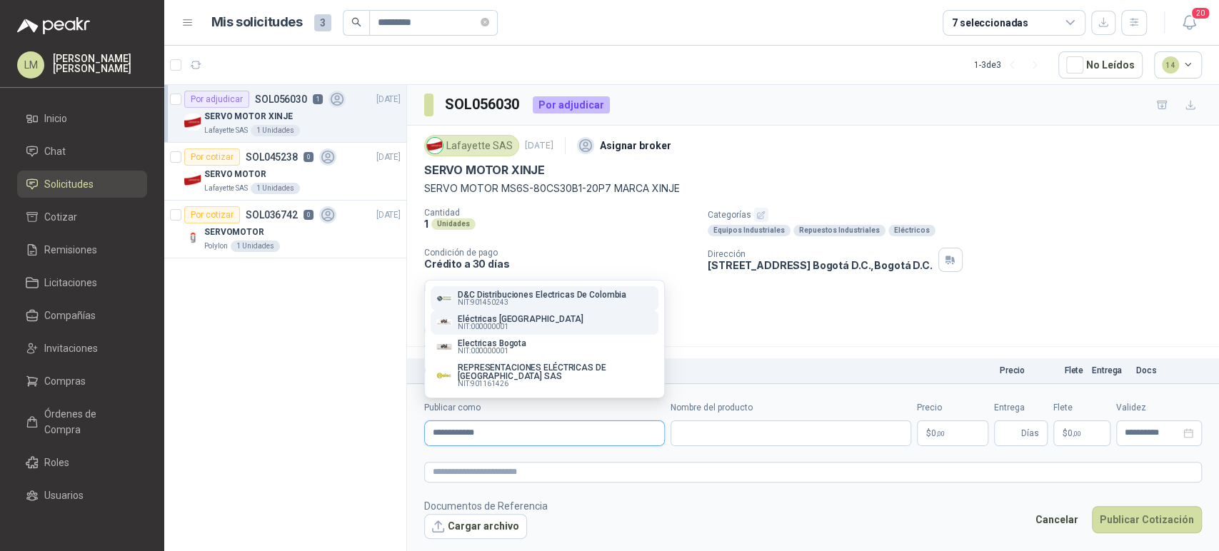
type input "**********"
click at [500, 319] on p "Eléctricas [GEOGRAPHIC_DATA]" at bounding box center [521, 319] width 126 height 9
type input "**********"
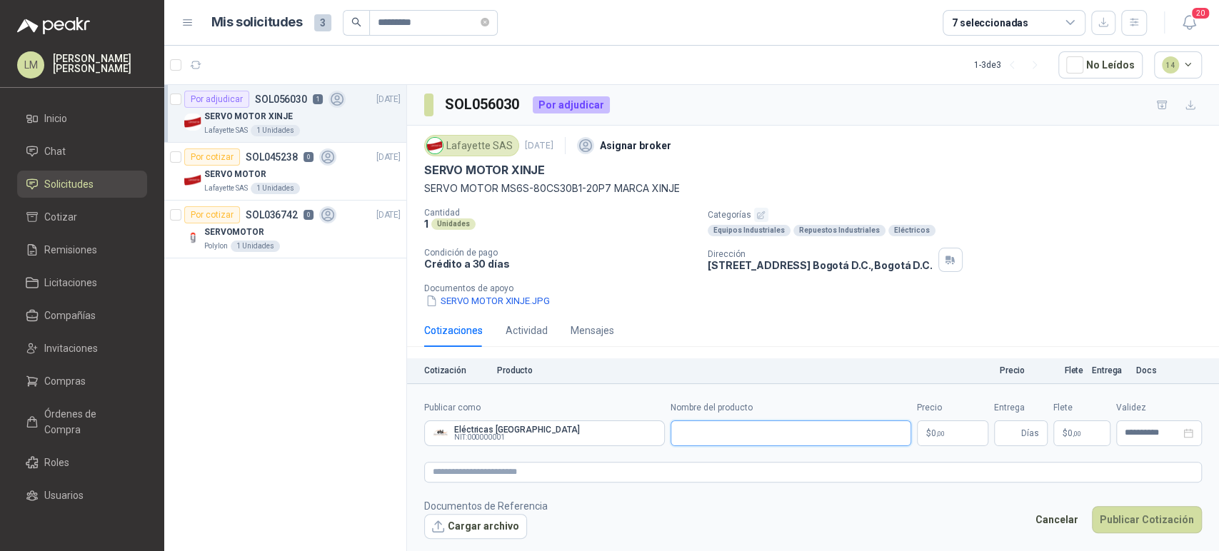
click at [730, 440] on input "Nombre del producto" at bounding box center [791, 434] width 241 height 26
paste input "**********"
type input "**********"
click at [942, 429] on body "LM [PERSON_NAME] Inicio Chat Solicitudes Cotizar Remisiones Licitaciones Compañ…" at bounding box center [609, 275] width 1219 height 551
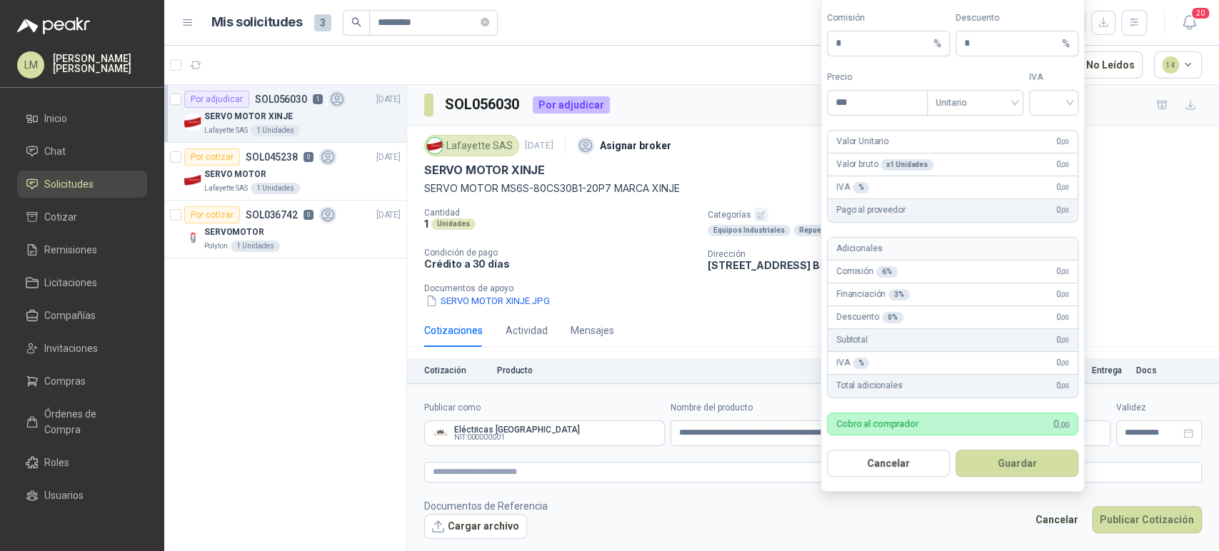
scroll to position [0, 0]
type input "**********"
click at [1052, 100] on input "search" at bounding box center [1054, 101] width 32 height 21
click at [1047, 131] on div "19%" at bounding box center [1054, 133] width 26 height 16
click at [1016, 467] on button "Guardar" at bounding box center [1017, 463] width 123 height 27
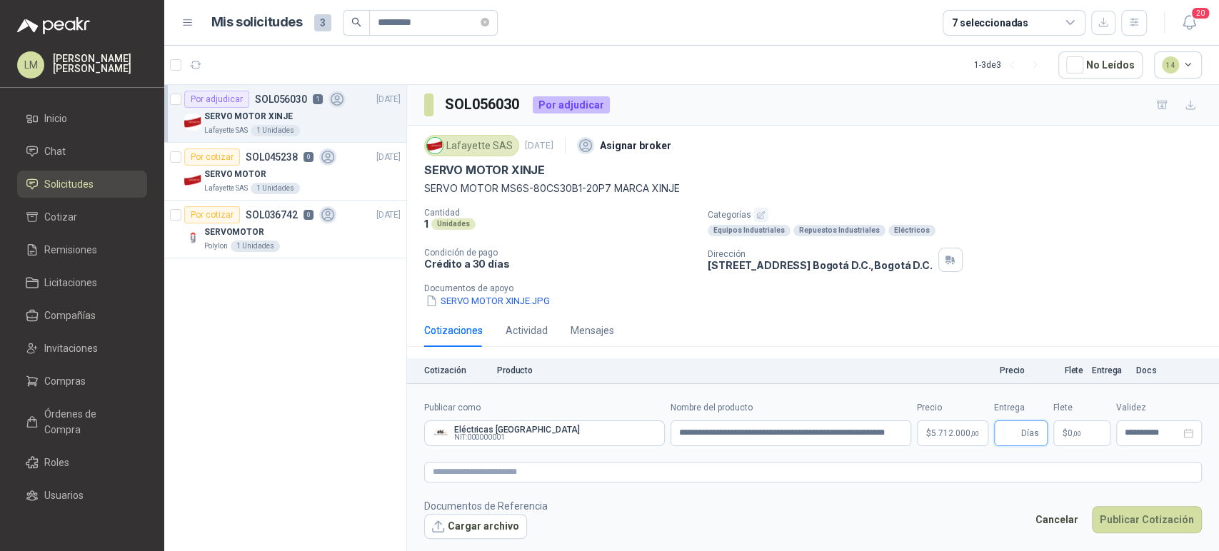
scroll to position [41, 0]
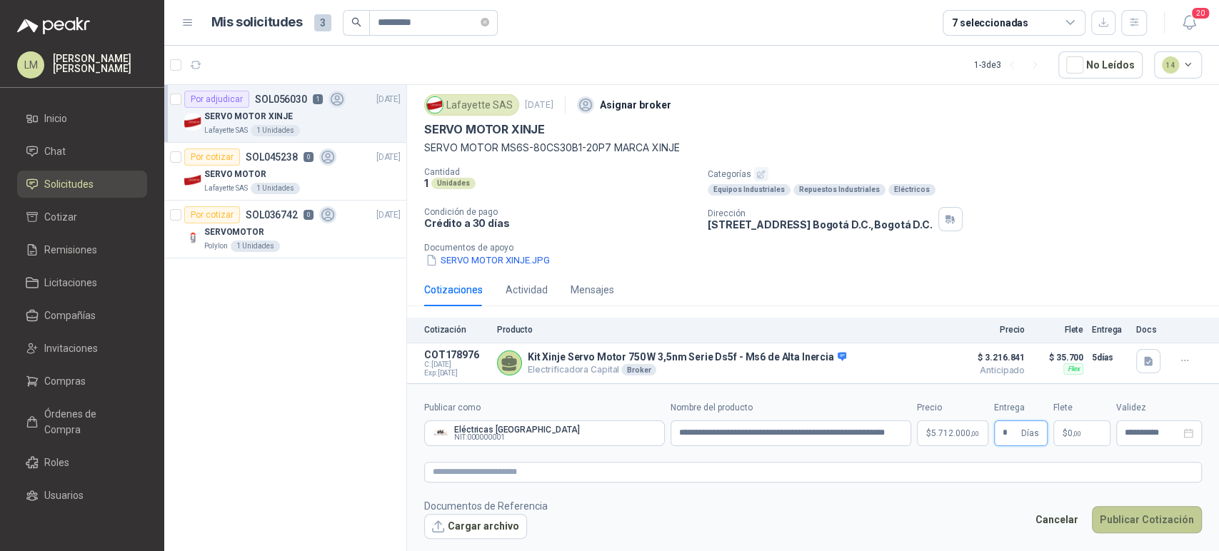
type input "*"
click at [1124, 517] on button "Publicar Cotización" at bounding box center [1147, 519] width 110 height 27
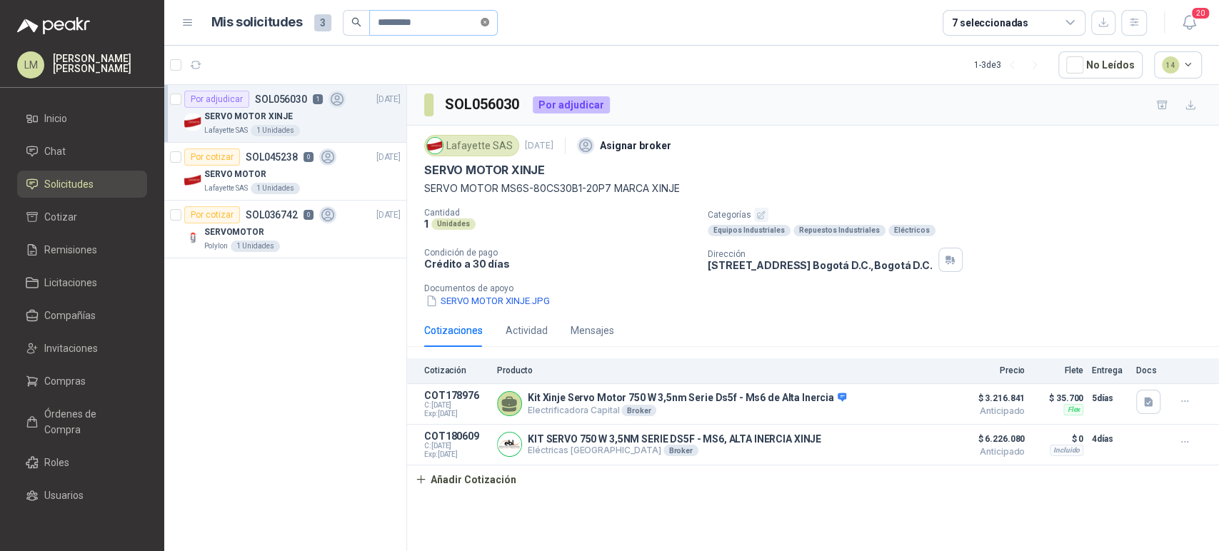
click at [489, 19] on icon "close-circle" at bounding box center [485, 22] width 9 height 9
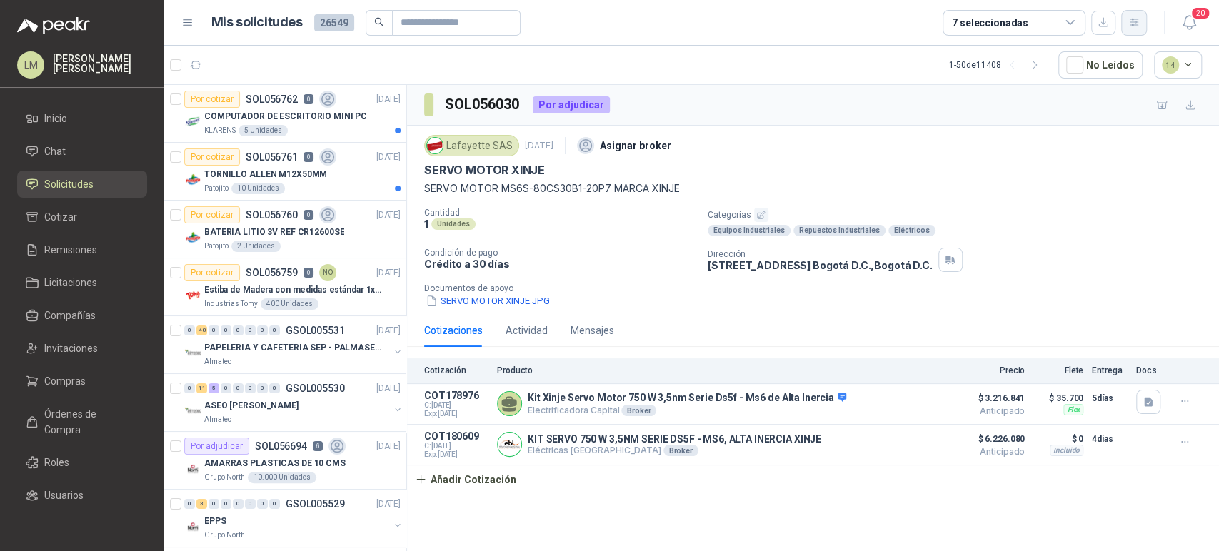
click at [1132, 22] on icon "button" at bounding box center [1134, 22] width 8 height 7
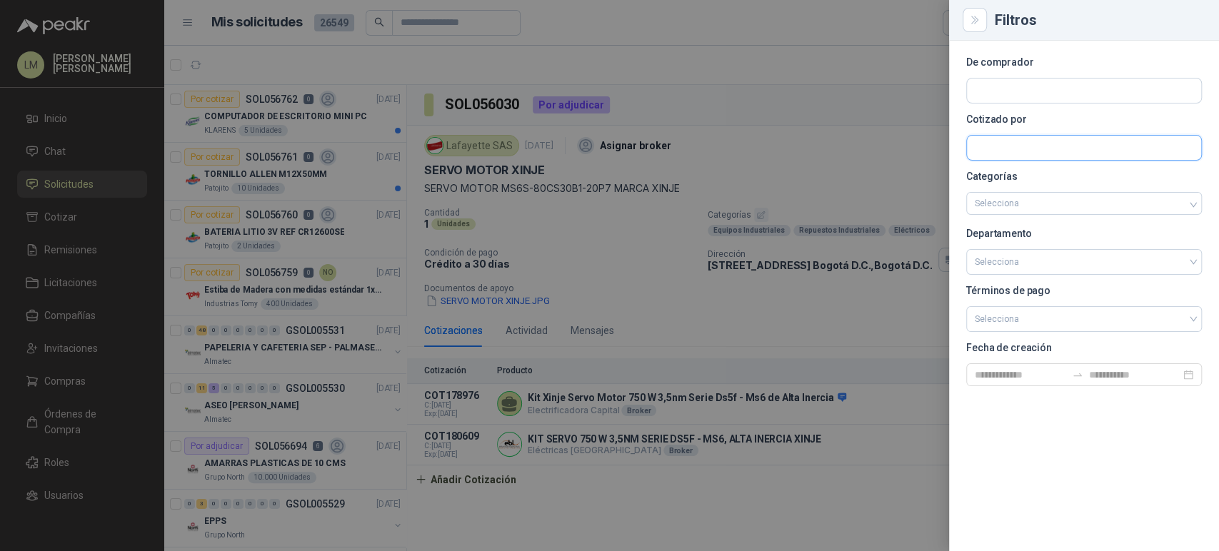
click at [1011, 155] on input "text" at bounding box center [1084, 148] width 234 height 24
click at [1000, 89] on input "text" at bounding box center [1084, 91] width 234 height 24
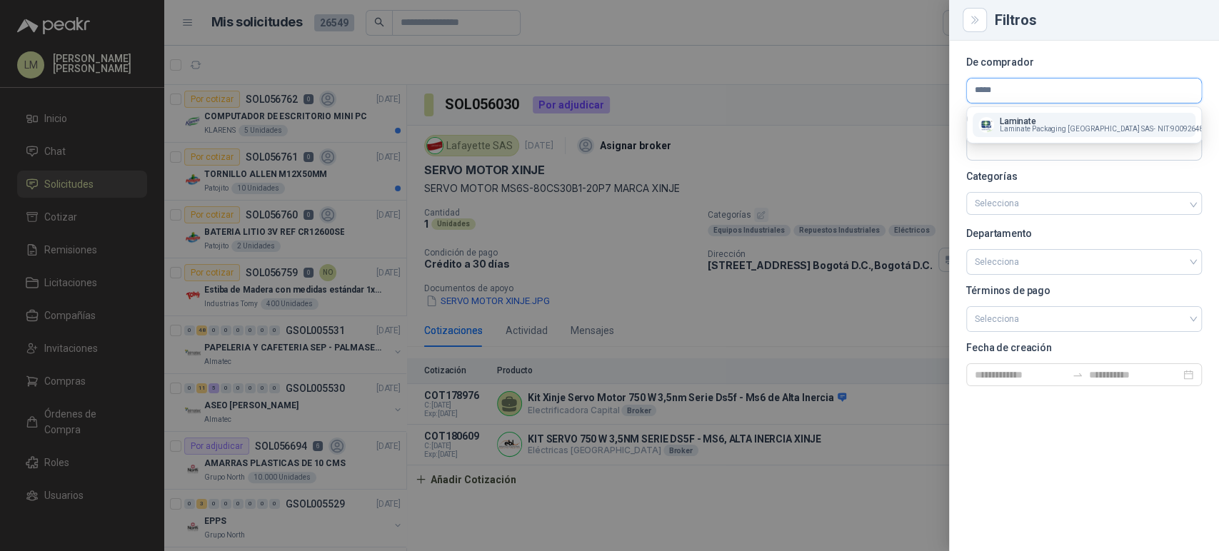
type input "*****"
click at [1012, 126] on span "Laminate Packaging [GEOGRAPHIC_DATA] SAS -" at bounding box center [1078, 129] width 156 height 7
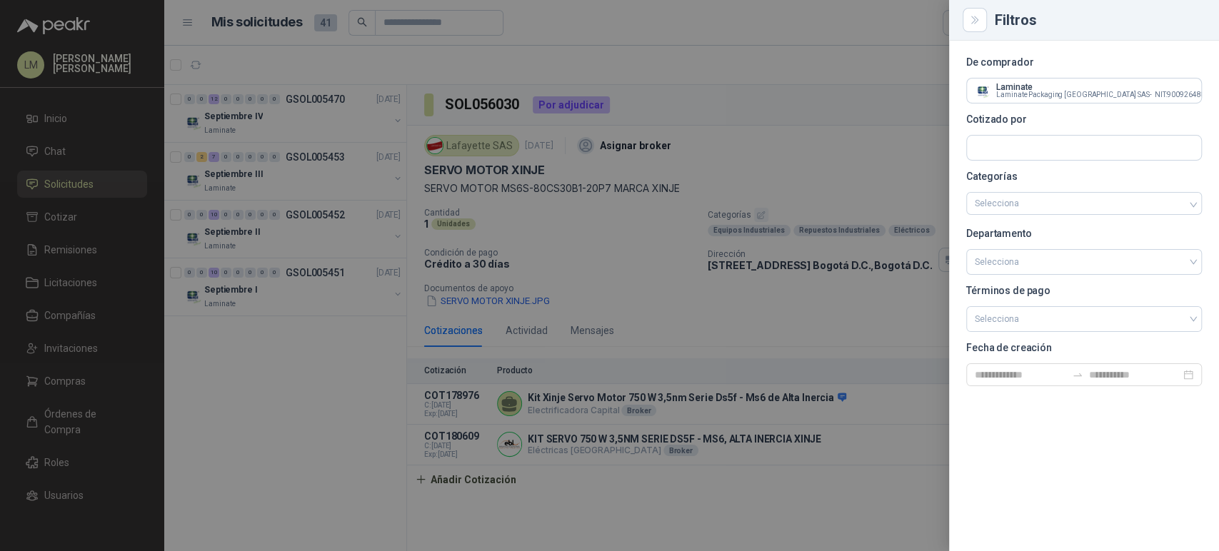
click at [756, 101] on div at bounding box center [609, 275] width 1219 height 551
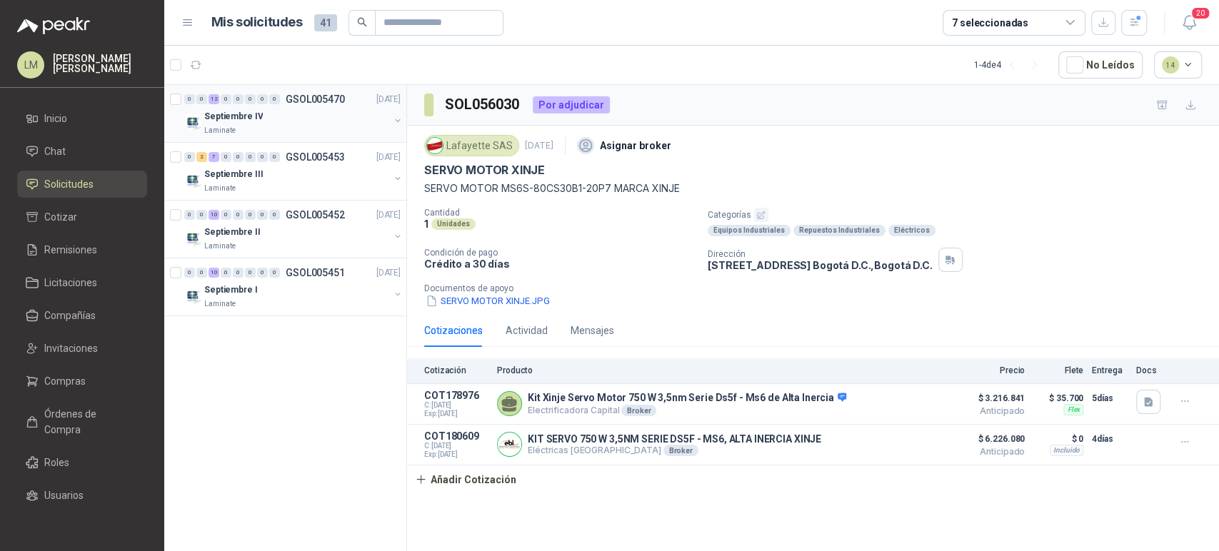
click at [397, 120] on button "button" at bounding box center [397, 120] width 11 height 11
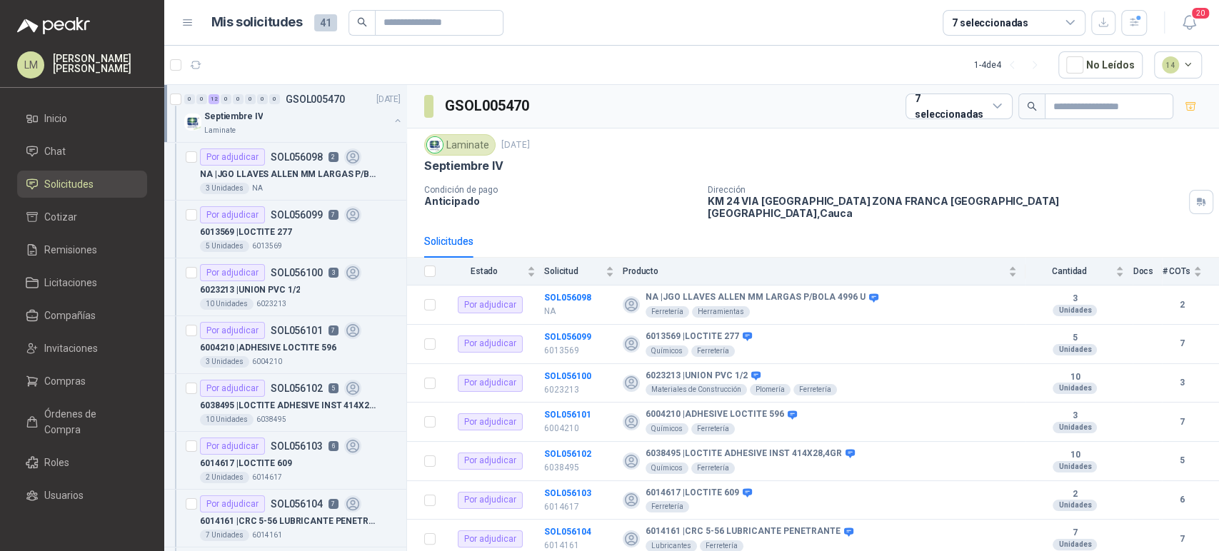
click at [392, 118] on button "button" at bounding box center [397, 120] width 11 height 11
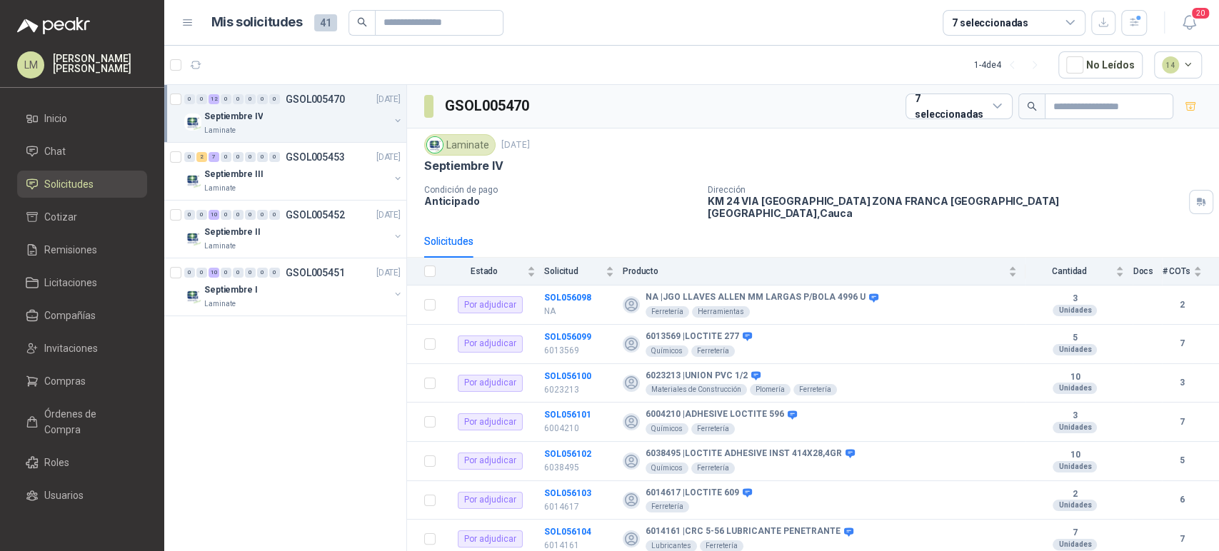
scroll to position [5, 0]
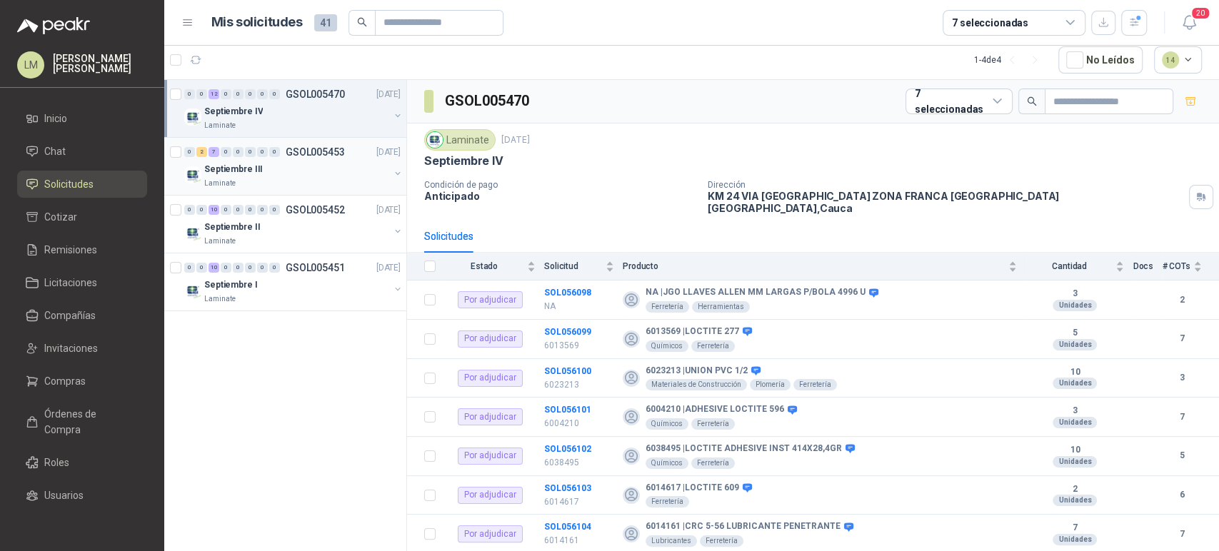
click at [399, 175] on button "button" at bounding box center [397, 173] width 11 height 11
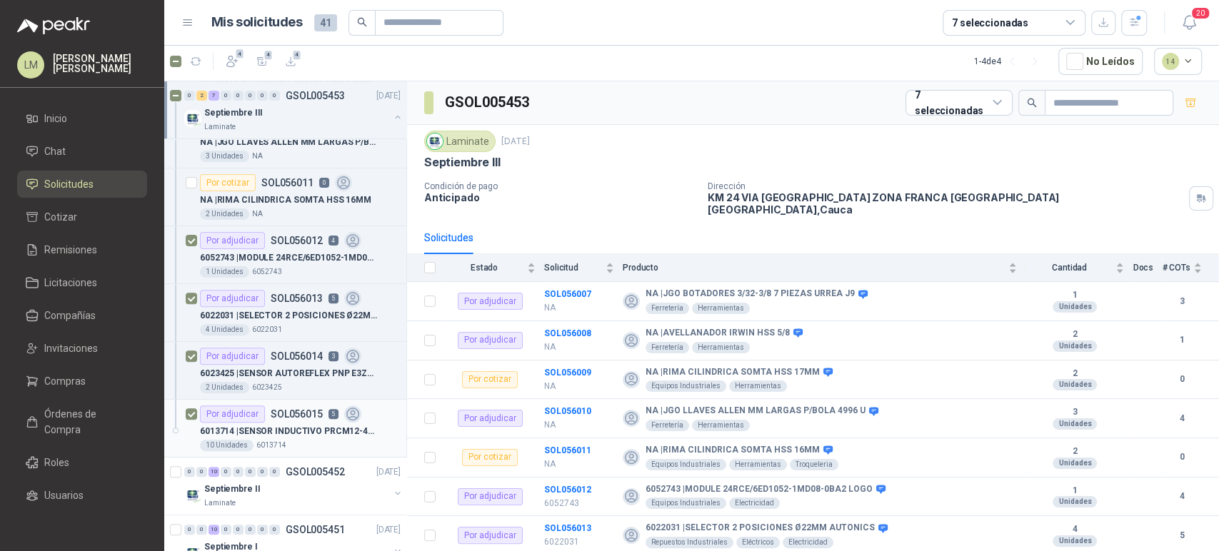
scroll to position [299, 0]
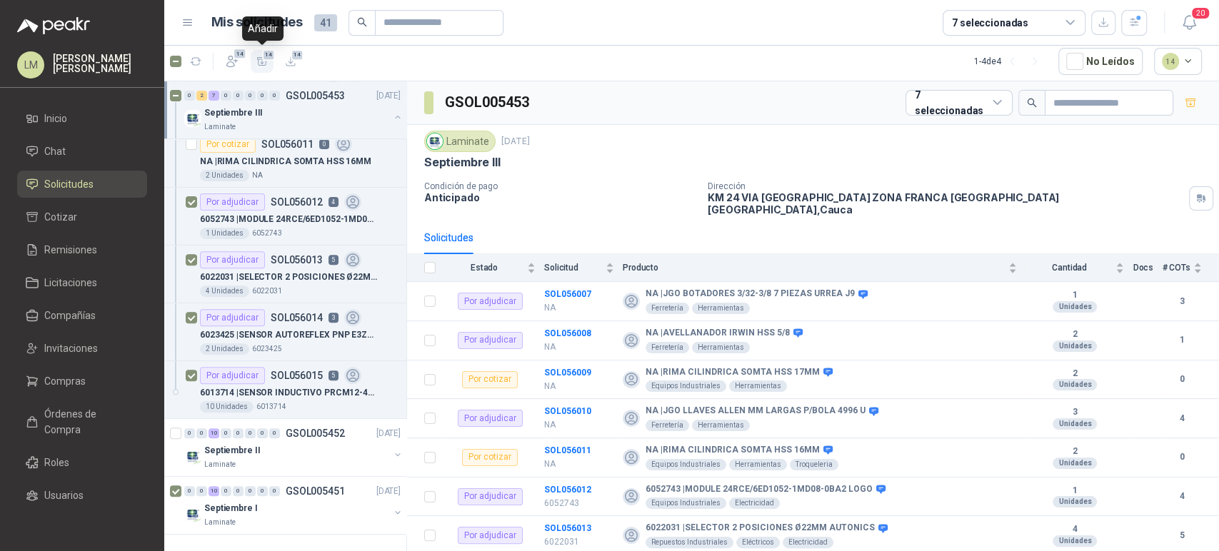
click at [261, 61] on icon "button" at bounding box center [262, 62] width 12 height 12
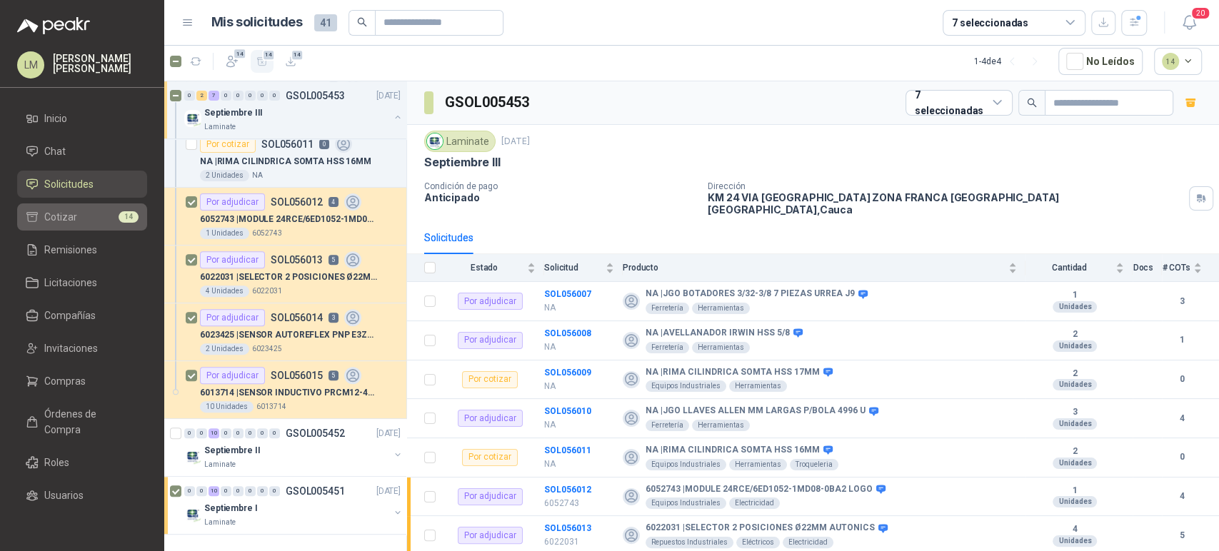
click at [91, 213] on li "Cotizar 14" at bounding box center [82, 217] width 113 height 16
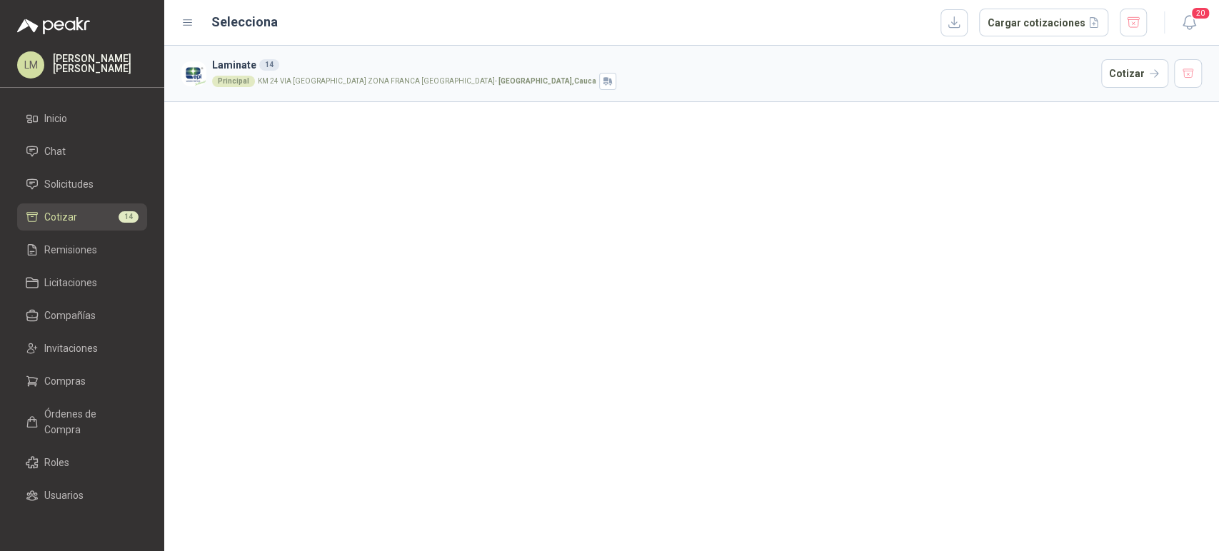
drag, startPoint x: 1022, startPoint y: 23, endPoint x: 902, endPoint y: 91, distance: 137.2
click at [902, 91] on main "Selecciona Cargar cotizaciones 20 Laminate 14 Principal KM 24 VIA [GEOGRAPHIC_D…" at bounding box center [691, 275] width 1055 height 551
click at [958, 27] on button "button" at bounding box center [954, 22] width 27 height 27
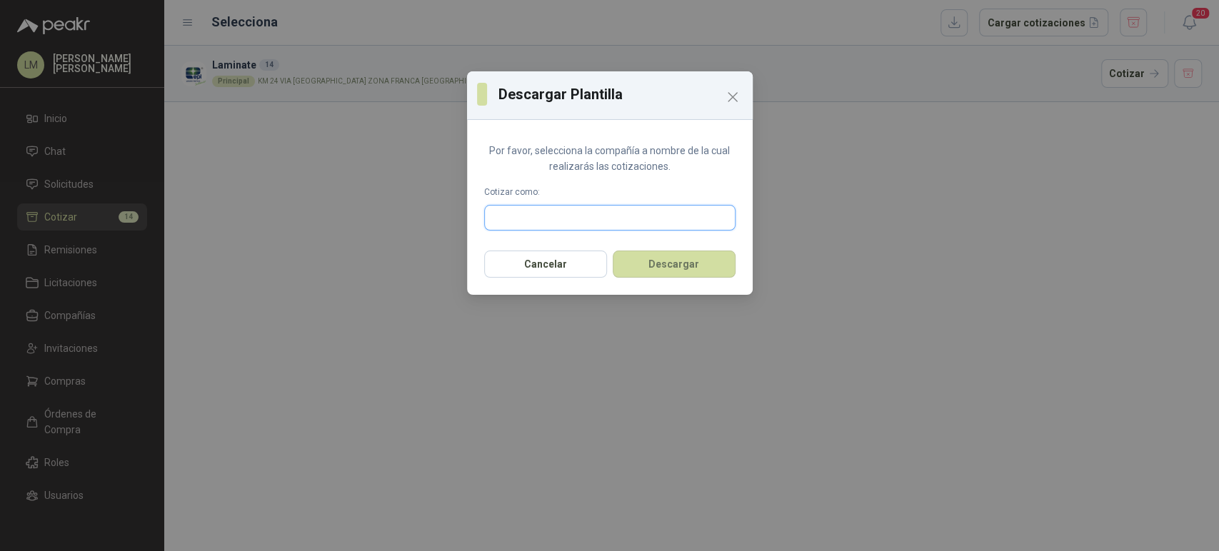
click at [550, 219] on input "text" at bounding box center [610, 218] width 250 height 24
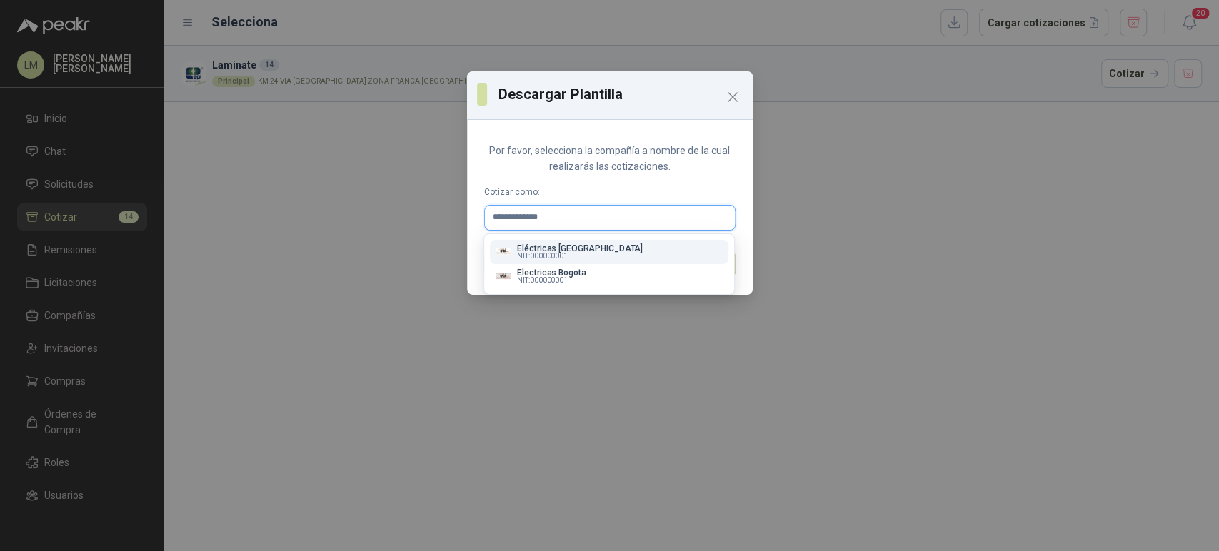
type input "**********"
click at [553, 253] on span "NIT : 000000001" at bounding box center [542, 256] width 51 height 7
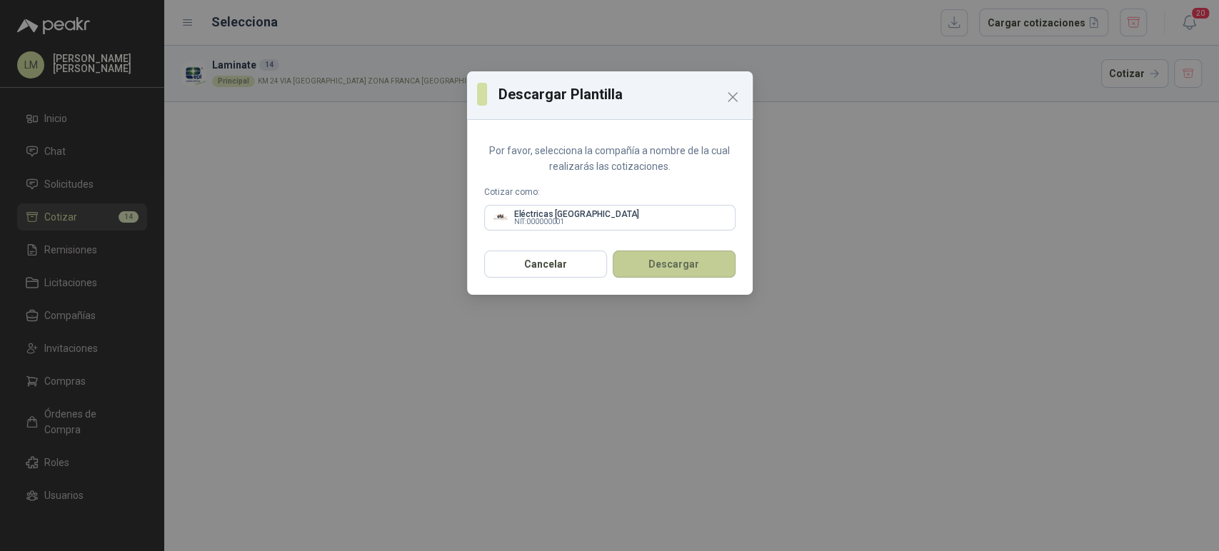
click at [640, 264] on button "Descargar" at bounding box center [674, 264] width 123 height 27
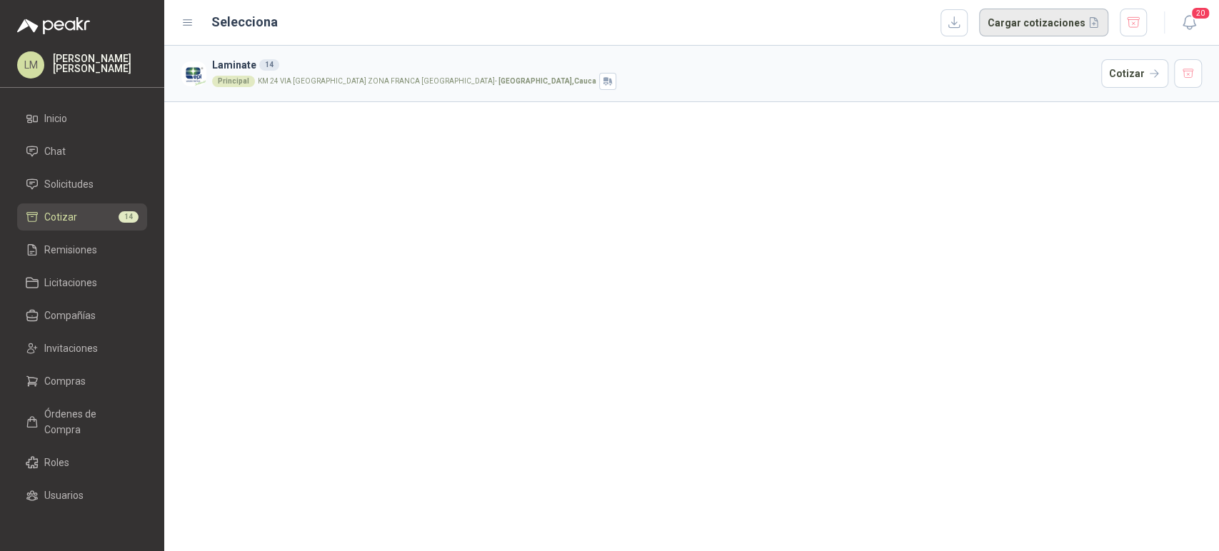
click at [1015, 24] on button "Cargar cotizaciones" at bounding box center [1043, 23] width 129 height 29
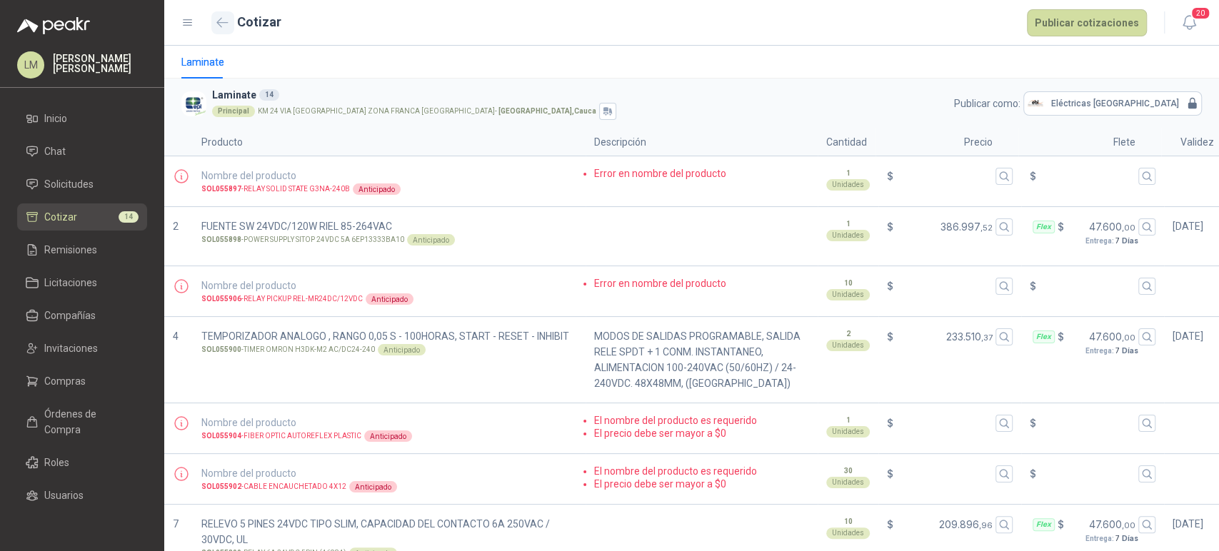
click at [234, 18] on button "button" at bounding box center [222, 22] width 23 height 23
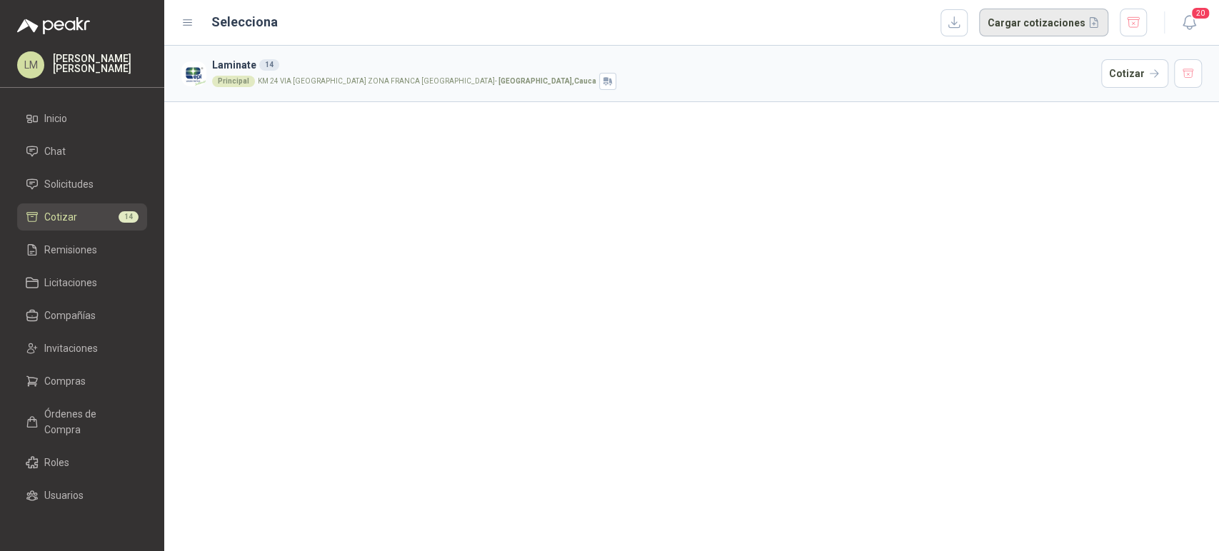
click at [1021, 30] on button "Cargar cotizaciones" at bounding box center [1043, 23] width 129 height 29
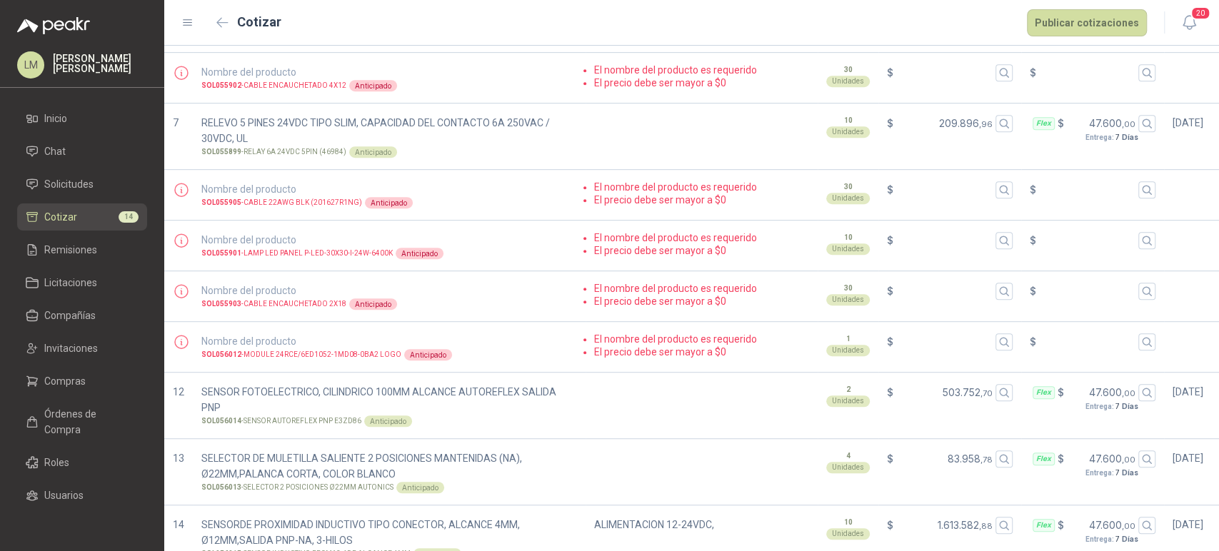
scroll to position [499, 0]
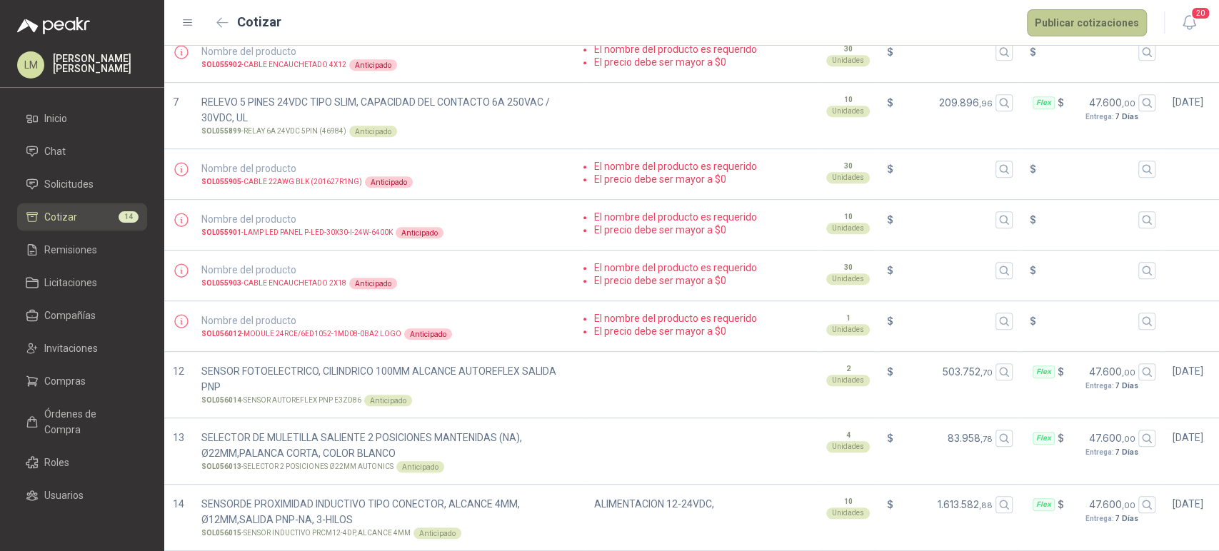
click at [1092, 17] on button "Publicar cotizaciones" at bounding box center [1087, 22] width 120 height 27
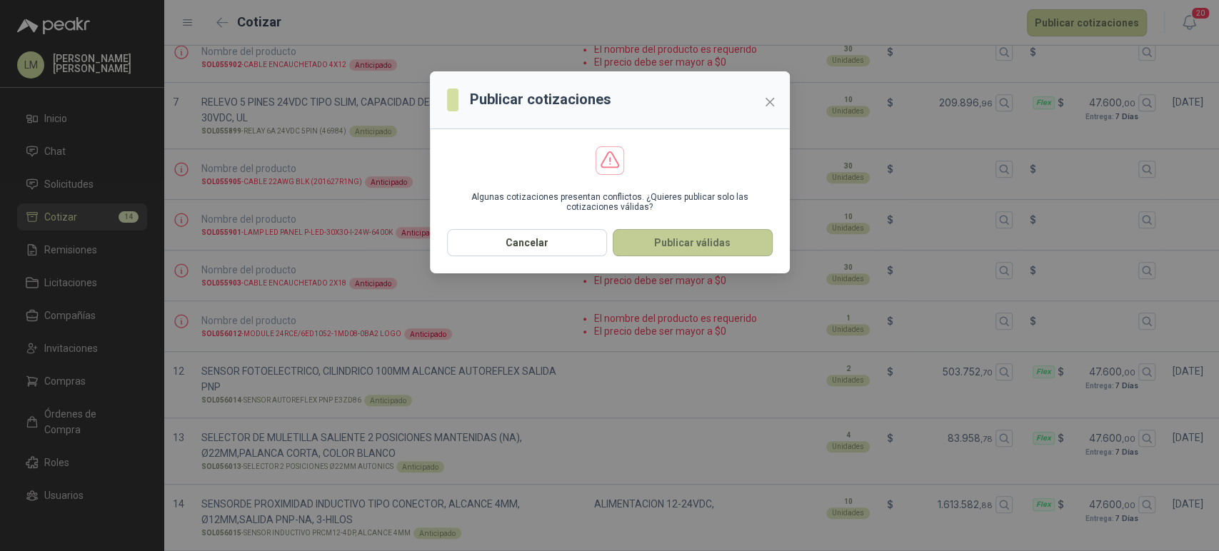
click at [666, 244] on button "Publicar válidas" at bounding box center [693, 242] width 160 height 27
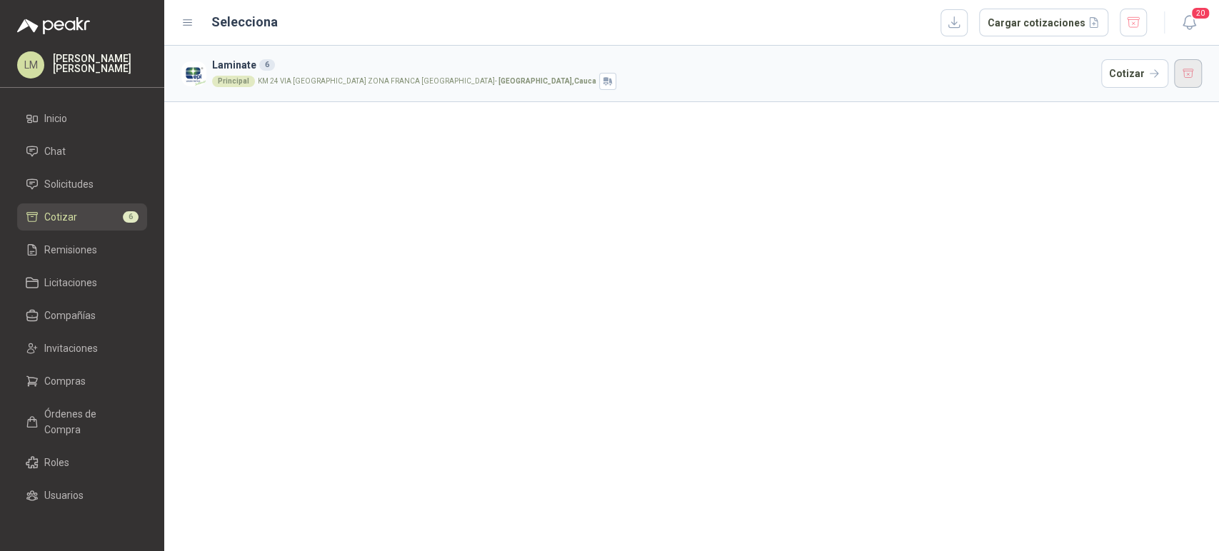
click at [1189, 74] on button "button" at bounding box center [1188, 73] width 29 height 29
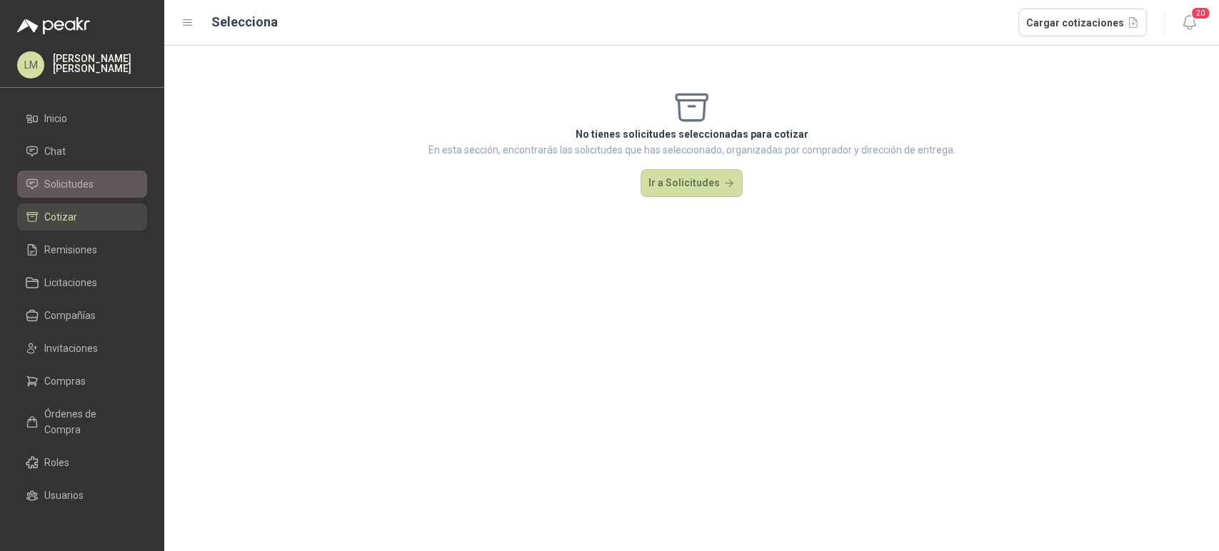
click at [40, 191] on li "Solicitudes" at bounding box center [82, 184] width 113 height 16
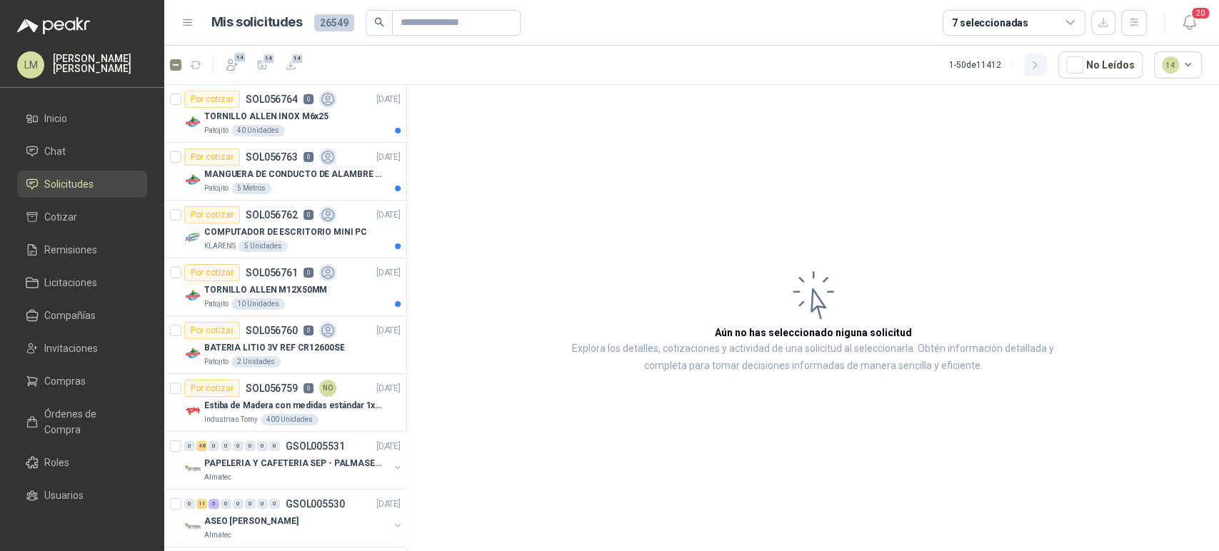
click at [1034, 65] on icon "button" at bounding box center [1035, 65] width 12 height 12
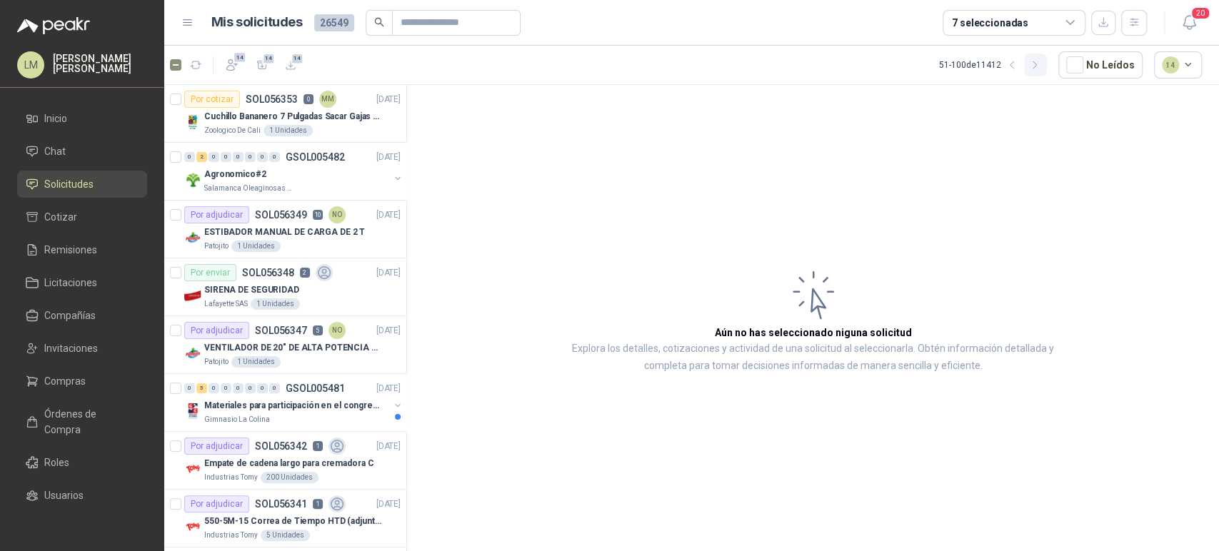
click at [1041, 61] on icon "button" at bounding box center [1035, 65] width 12 height 12
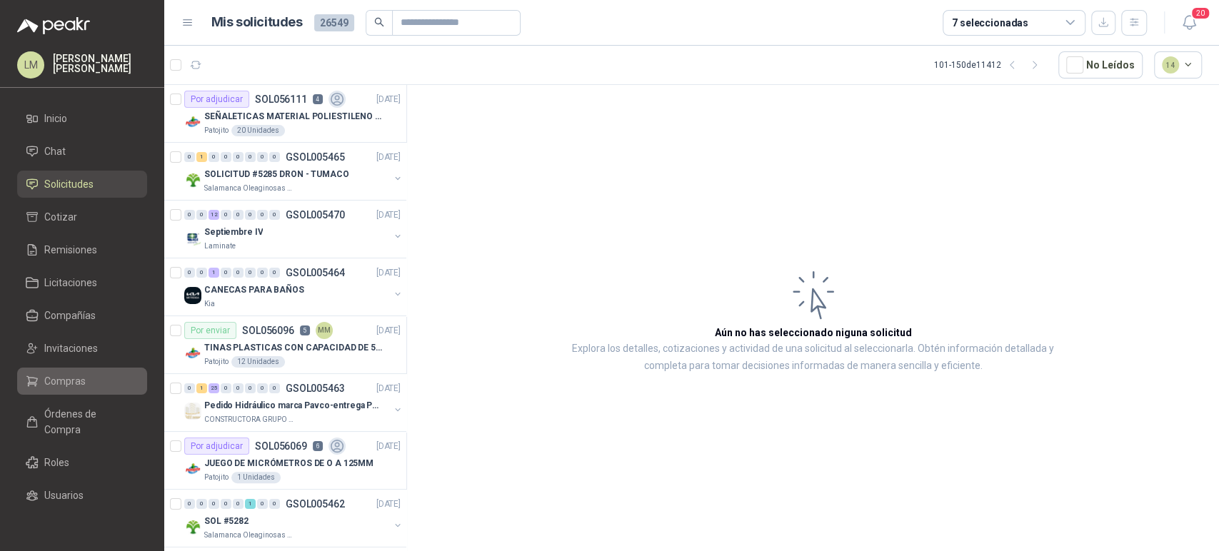
click at [61, 376] on span "Compras" at bounding box center [64, 382] width 41 height 16
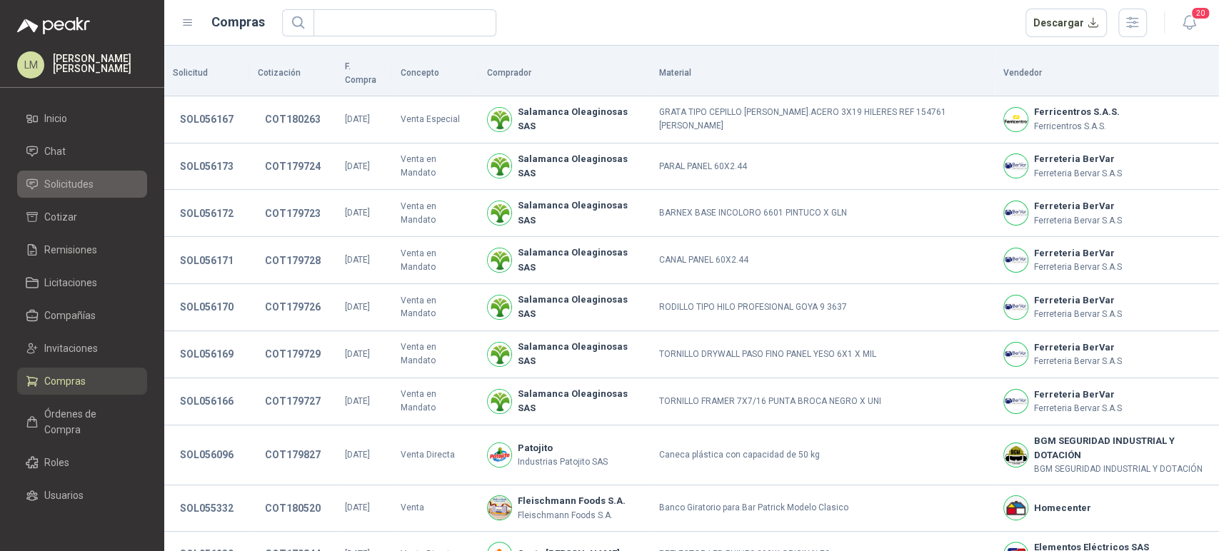
click at [81, 195] on link "Solicitudes" at bounding box center [82, 184] width 130 height 27
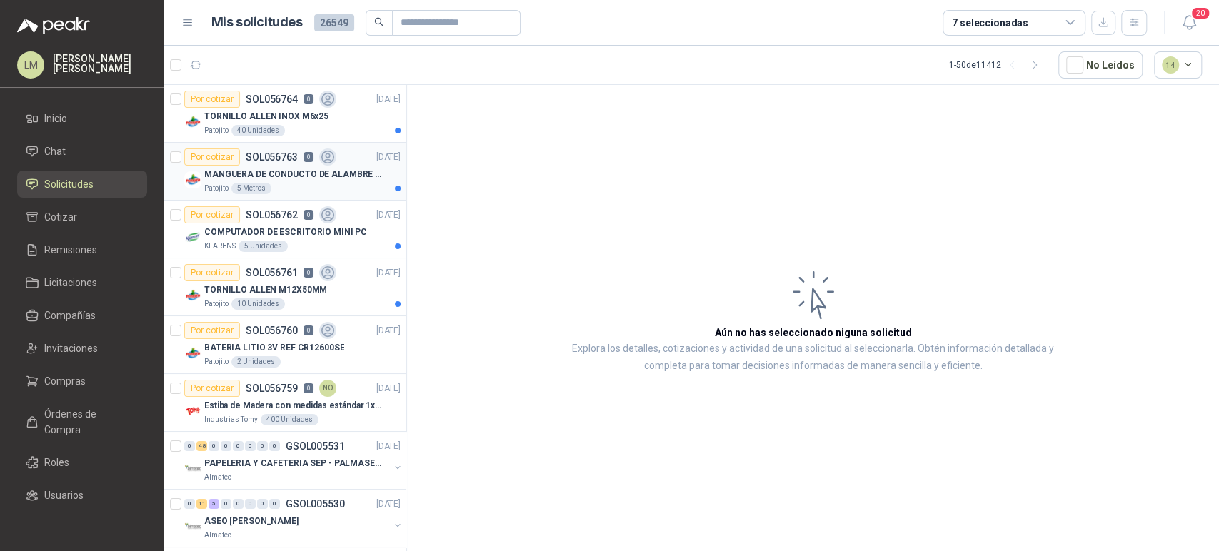
click at [261, 170] on p "MANGUERA DE CONDUCTO DE ALAMBRE DE ACERO PU" at bounding box center [293, 175] width 178 height 14
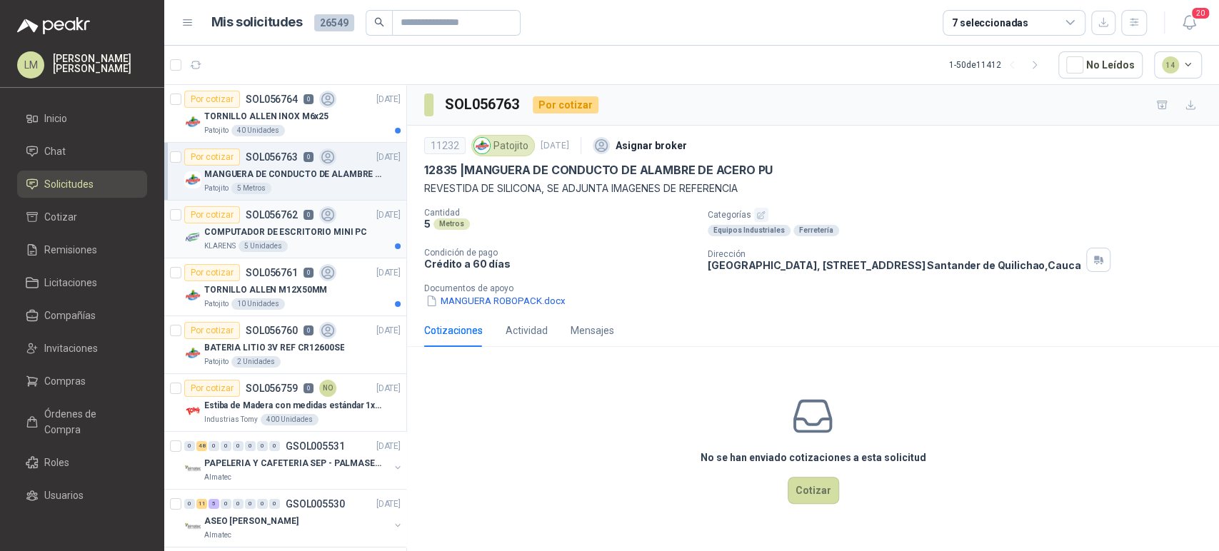
click at [226, 221] on div "Por cotizar" at bounding box center [212, 214] width 56 height 17
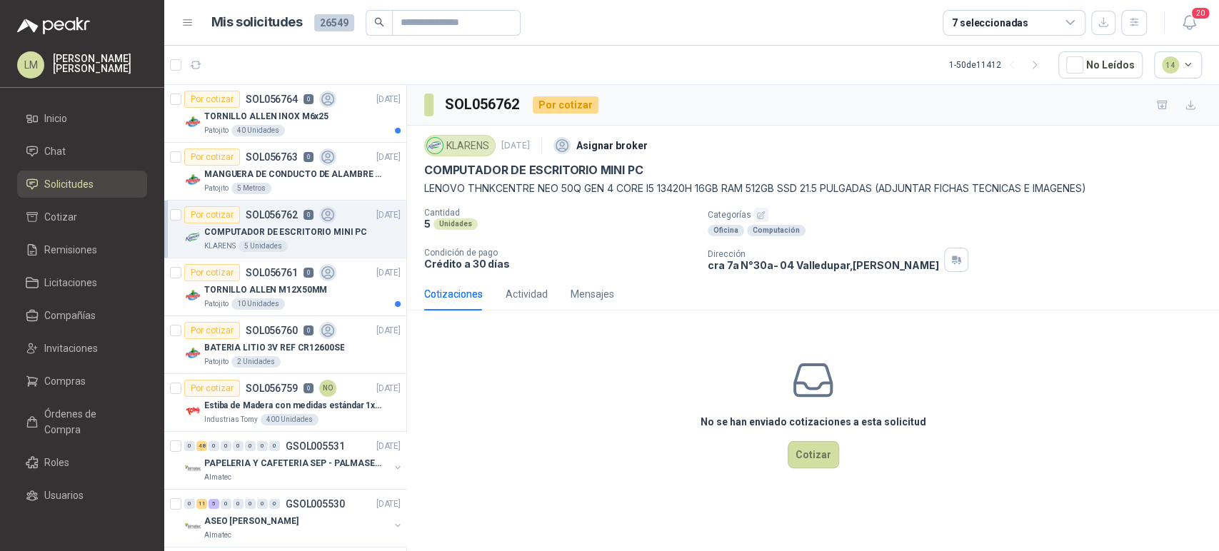
click at [754, 213] on button "button" at bounding box center [761, 215] width 14 height 14
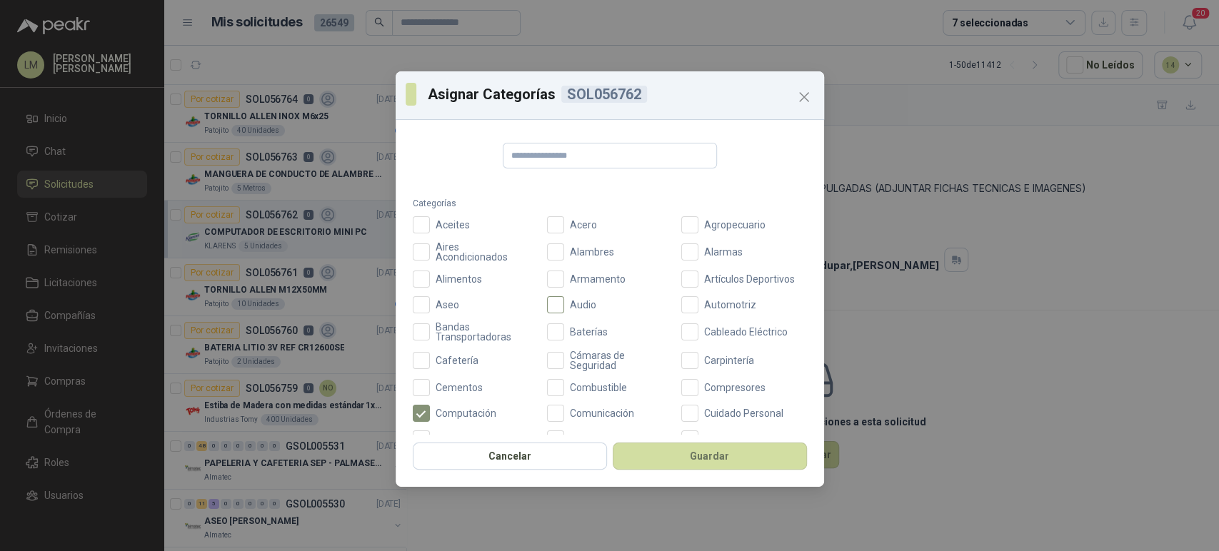
scroll to position [509, 0]
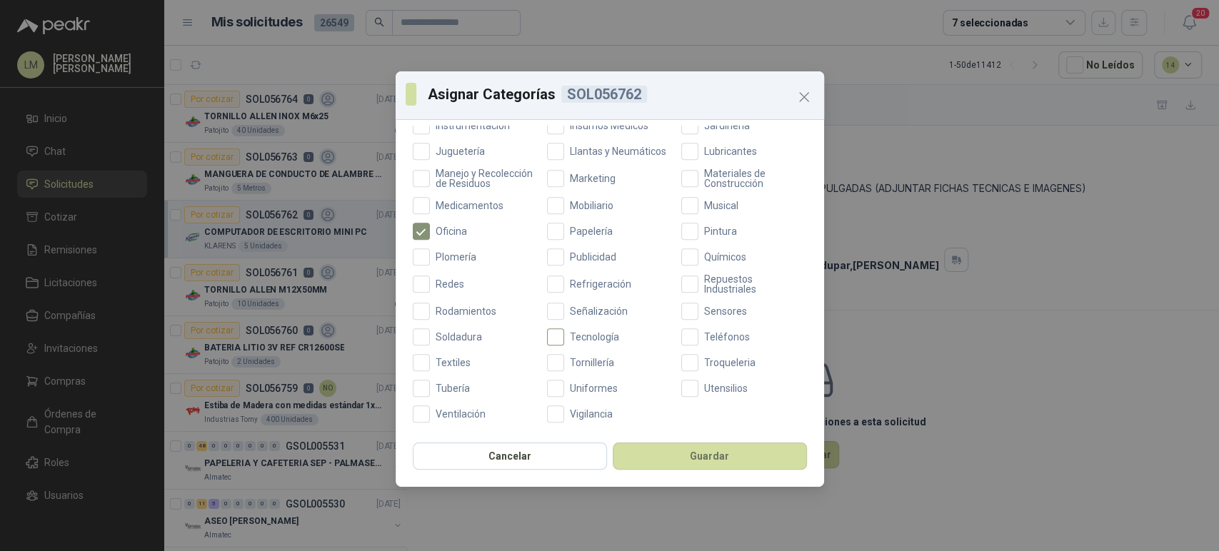
click at [569, 338] on span "Tecnología" at bounding box center [594, 337] width 61 height 10
click at [686, 469] on button "Guardar" at bounding box center [710, 456] width 194 height 27
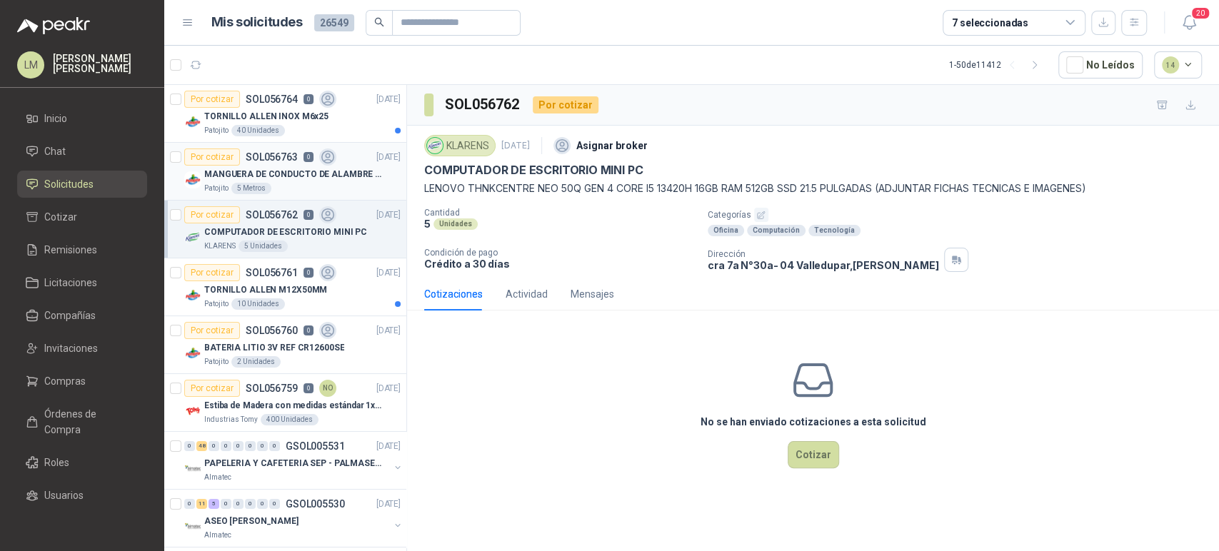
click at [255, 173] on p "MANGUERA DE CONDUCTO DE ALAMBRE DE ACERO PU" at bounding box center [293, 175] width 178 height 14
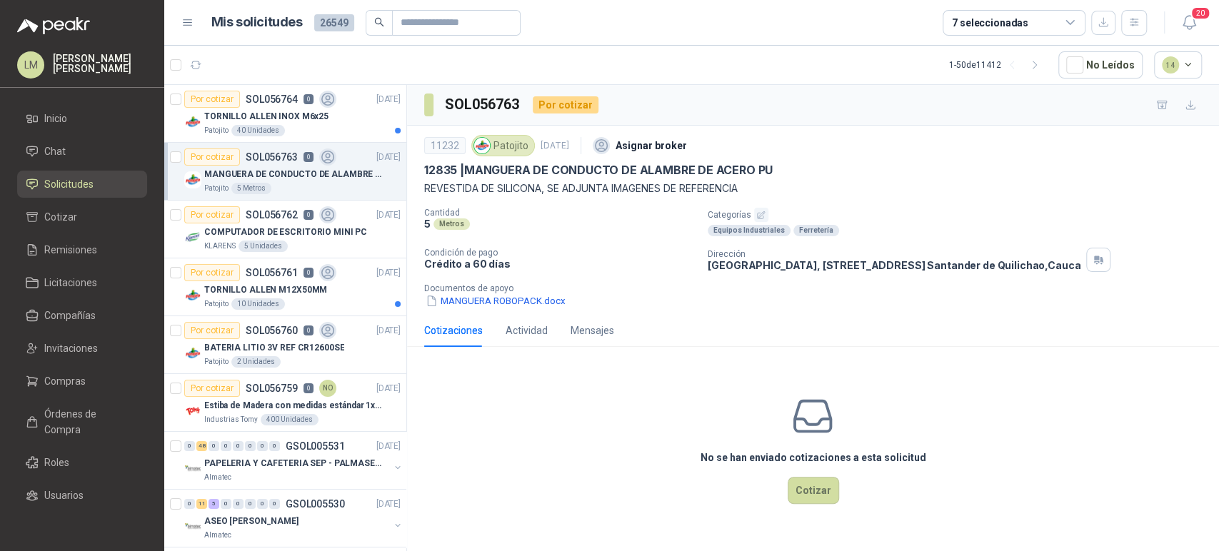
click at [757, 215] on icon "button" at bounding box center [760, 215] width 9 height 9
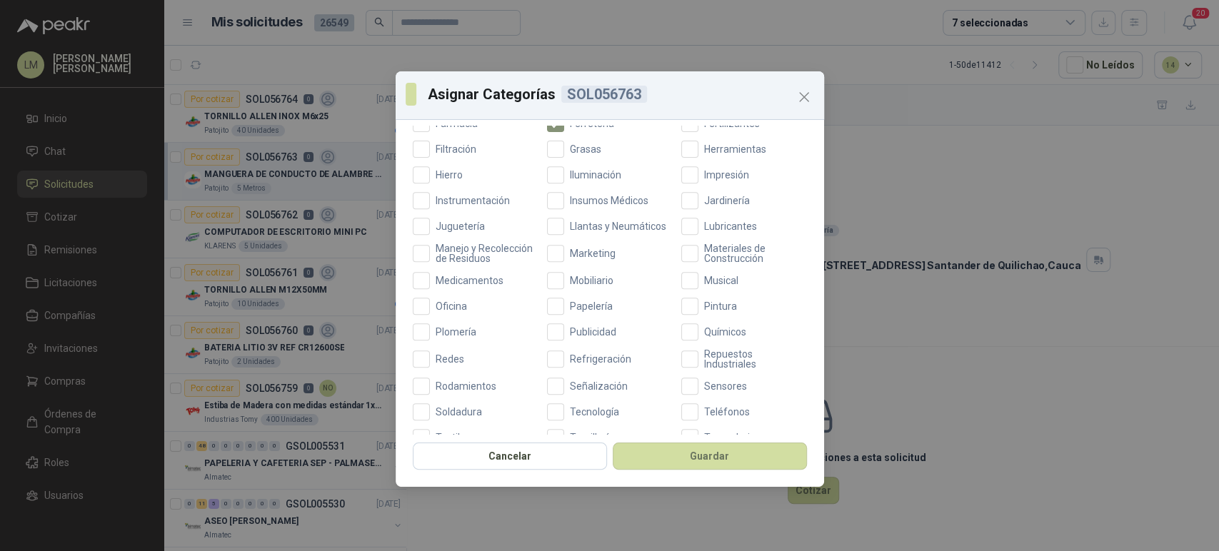
scroll to position [441, 0]
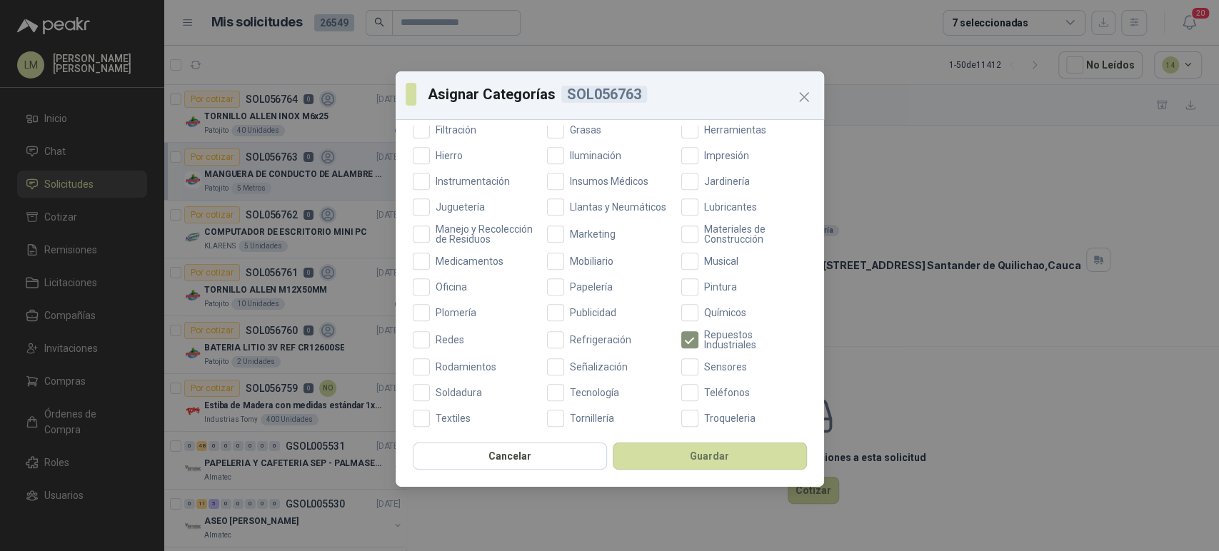
click at [681, 471] on div "Cancelar Guardar" at bounding box center [610, 460] width 429 height 53
click at [683, 457] on button "Guardar" at bounding box center [710, 456] width 194 height 27
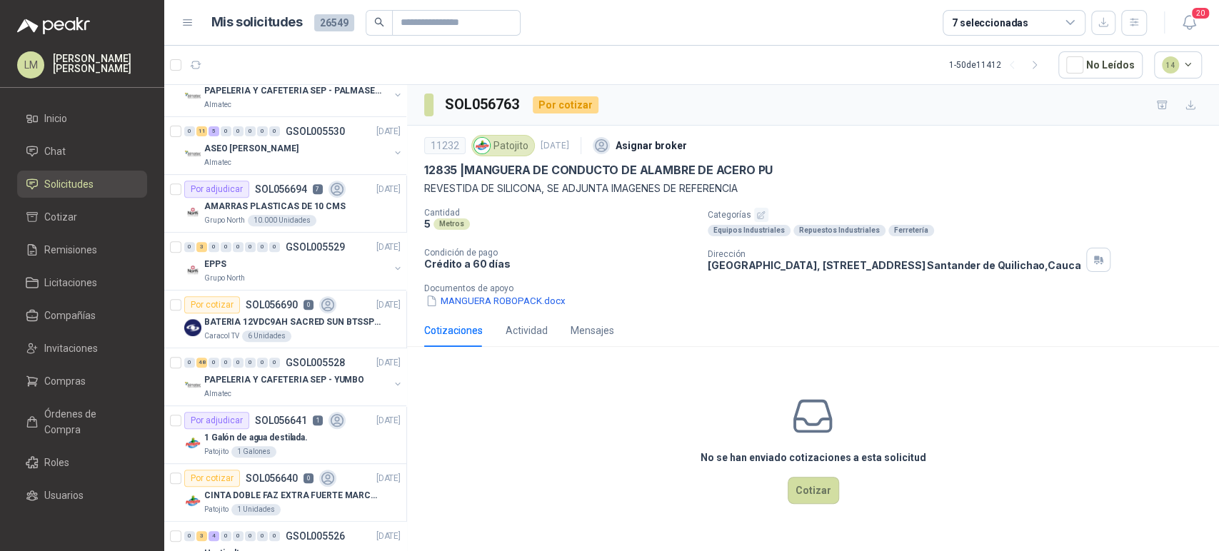
scroll to position [449, 0]
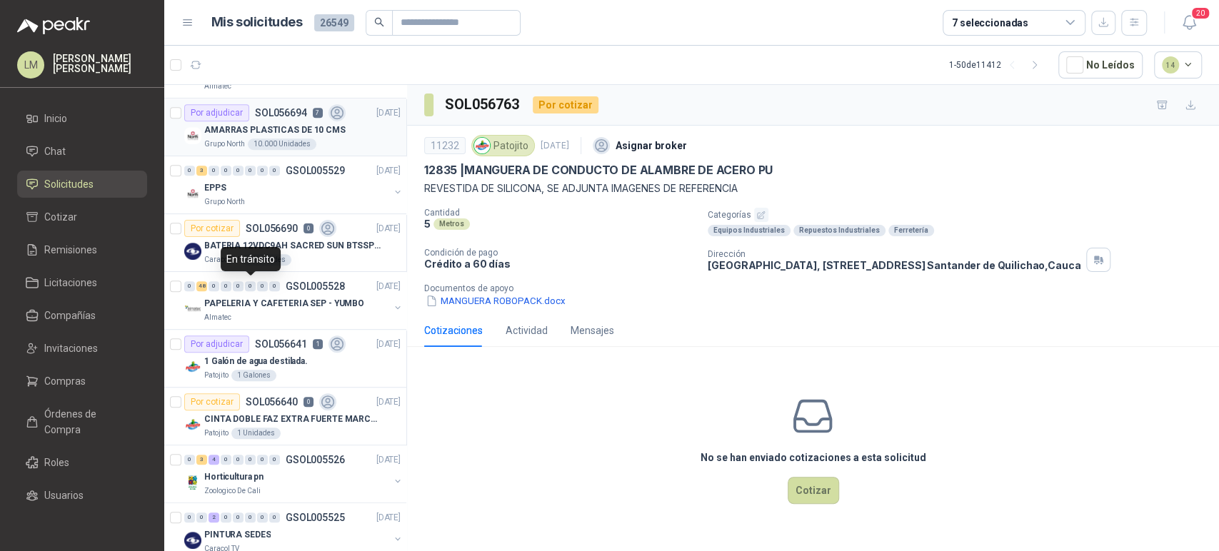
click at [303, 118] on div "Por adjudicar SOL056694 7" at bounding box center [264, 112] width 161 height 17
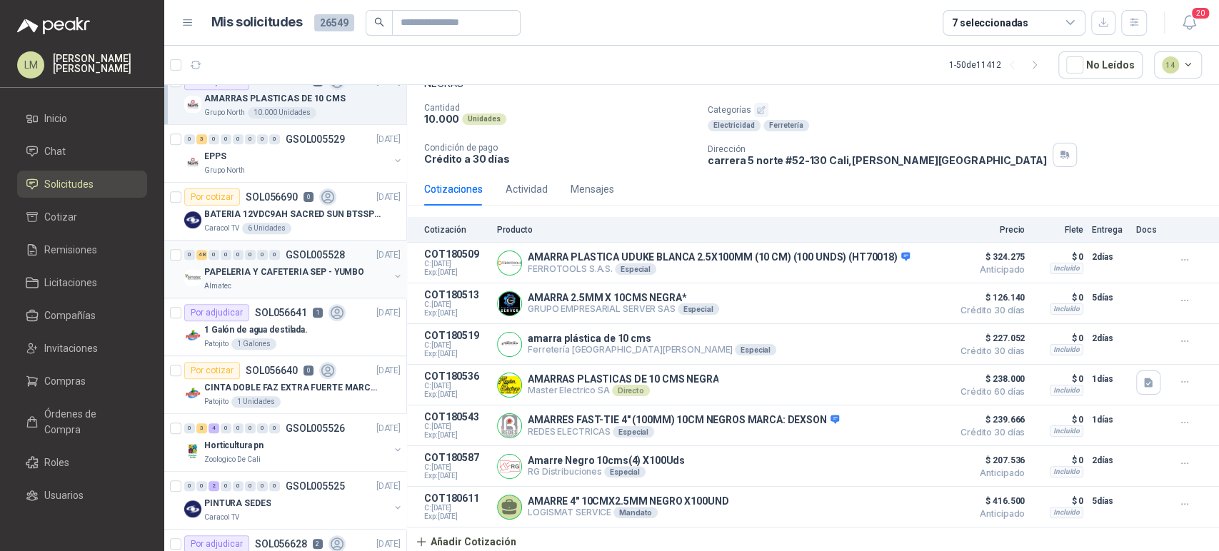
scroll to position [486, 0]
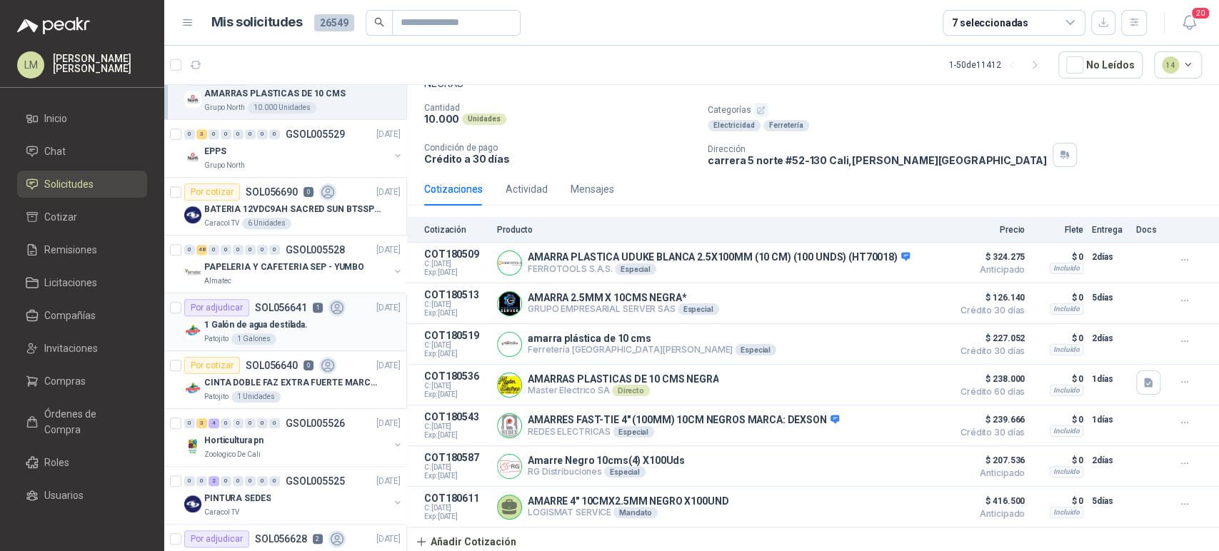
click at [254, 323] on p "1 Galón de agua destilada." at bounding box center [256, 326] width 104 height 14
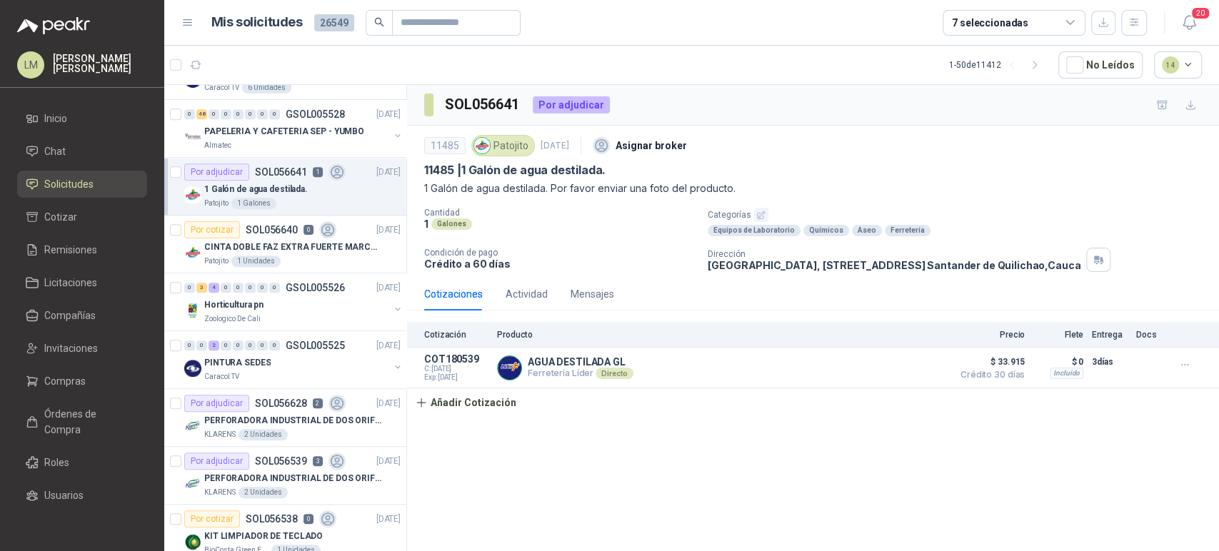
scroll to position [634, 0]
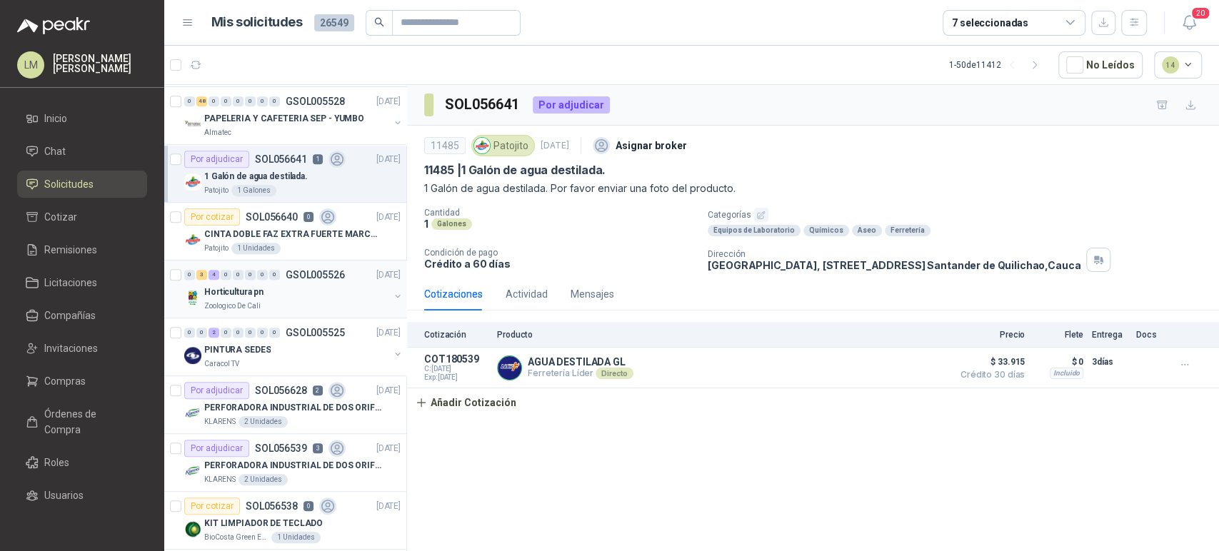
click at [392, 295] on button "button" at bounding box center [397, 296] width 11 height 11
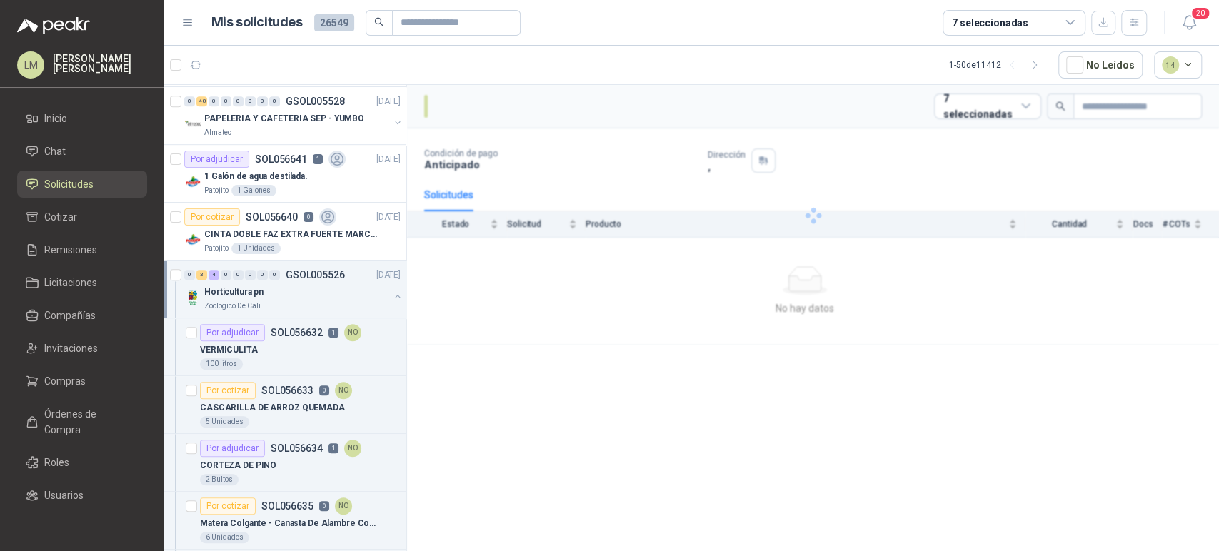
scroll to position [701, 0]
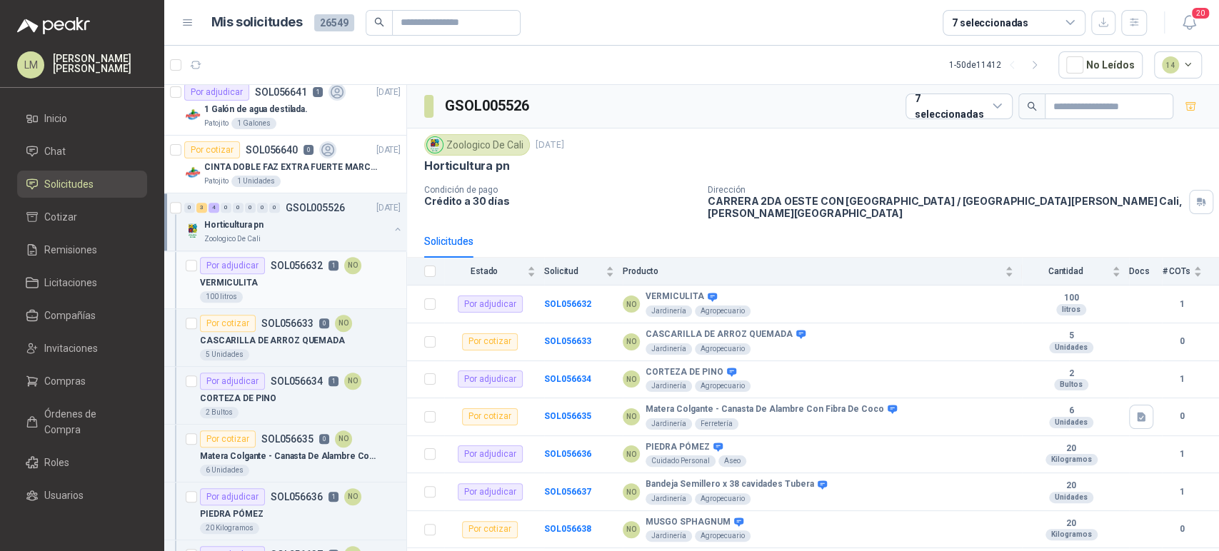
click at [291, 292] on div "100 litros" at bounding box center [300, 296] width 201 height 11
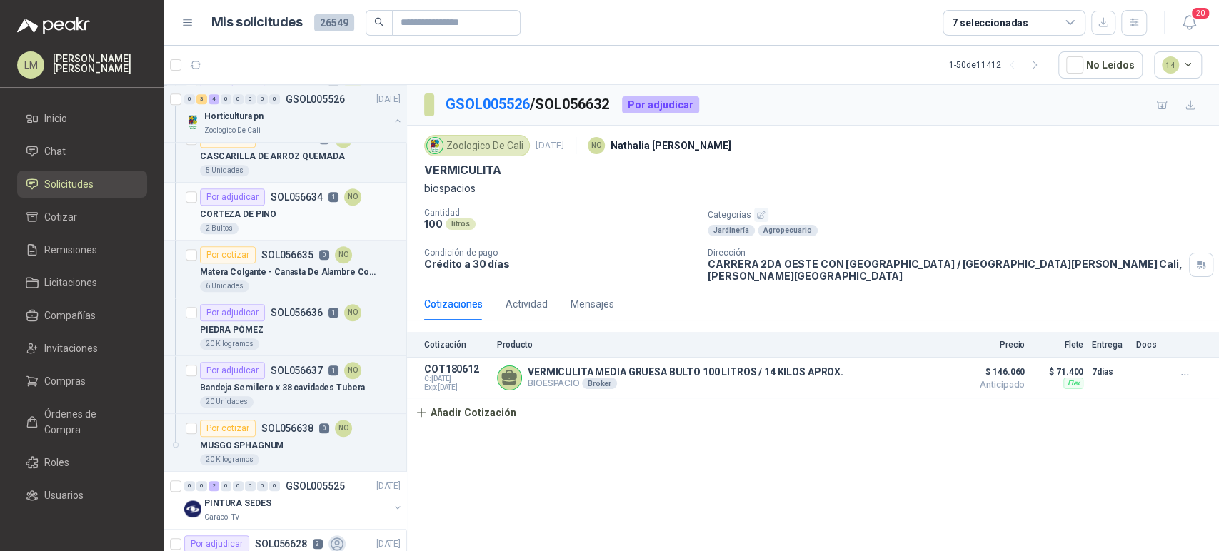
scroll to position [888, 0]
click at [275, 270] on p "Matera Colgante - Canasta De Alambre Con Fibra De Coco" at bounding box center [289, 271] width 178 height 14
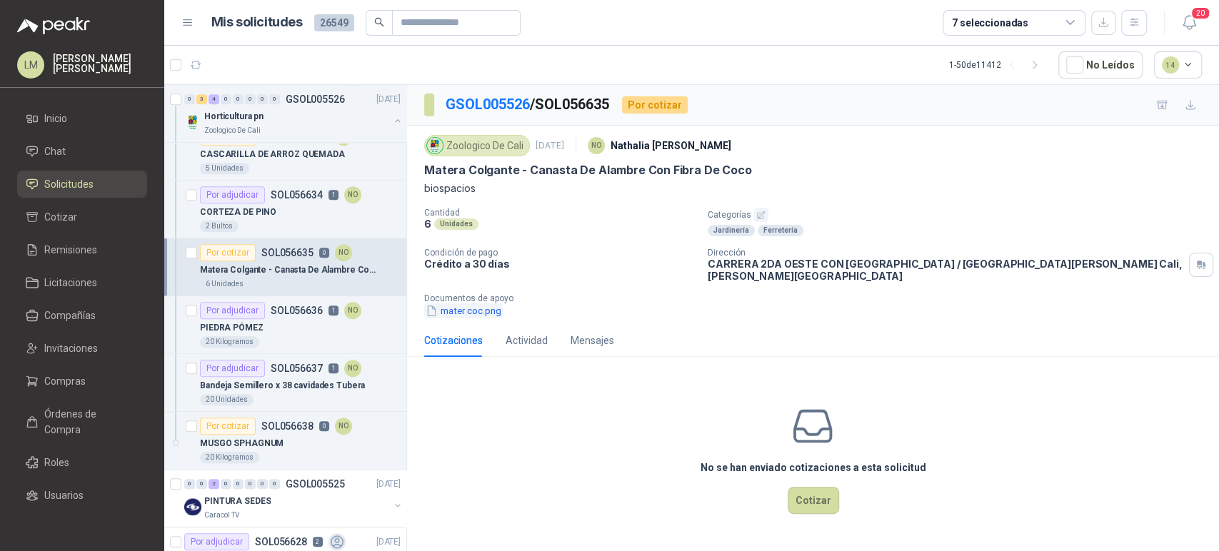
click at [457, 304] on button "mater coc.png" at bounding box center [463, 311] width 79 height 15
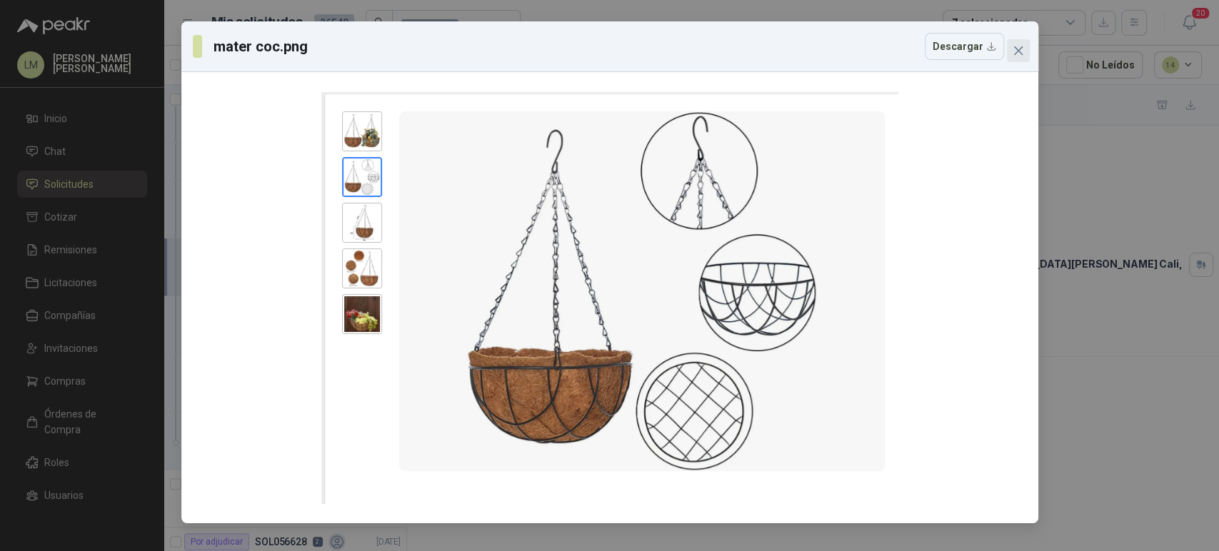
click at [1019, 59] on button "Close" at bounding box center [1018, 50] width 23 height 23
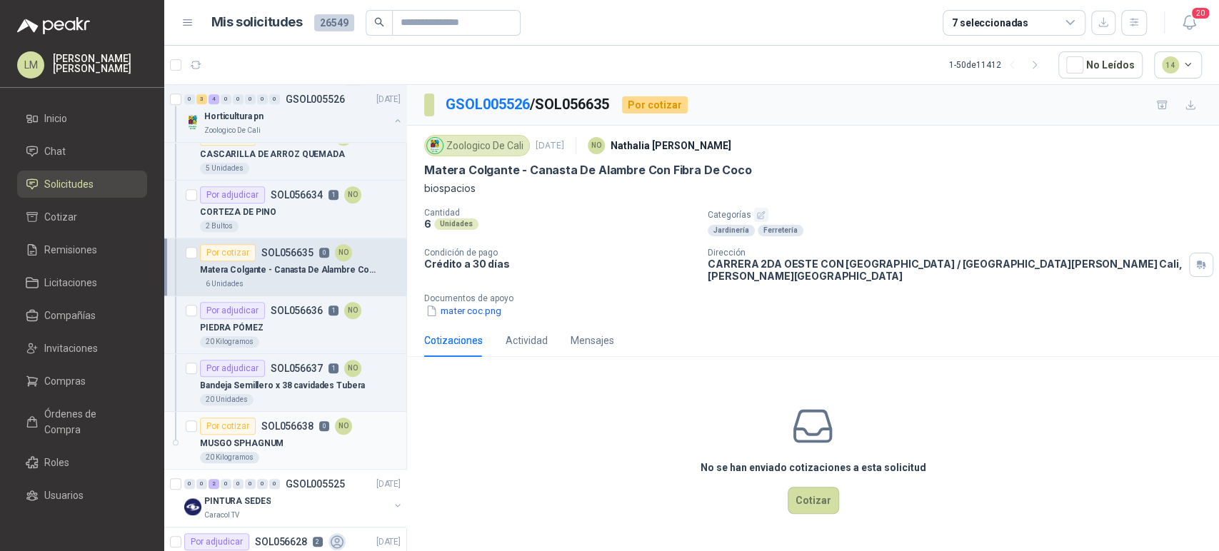
click at [286, 452] on div "20 Kilogramos" at bounding box center [300, 457] width 201 height 11
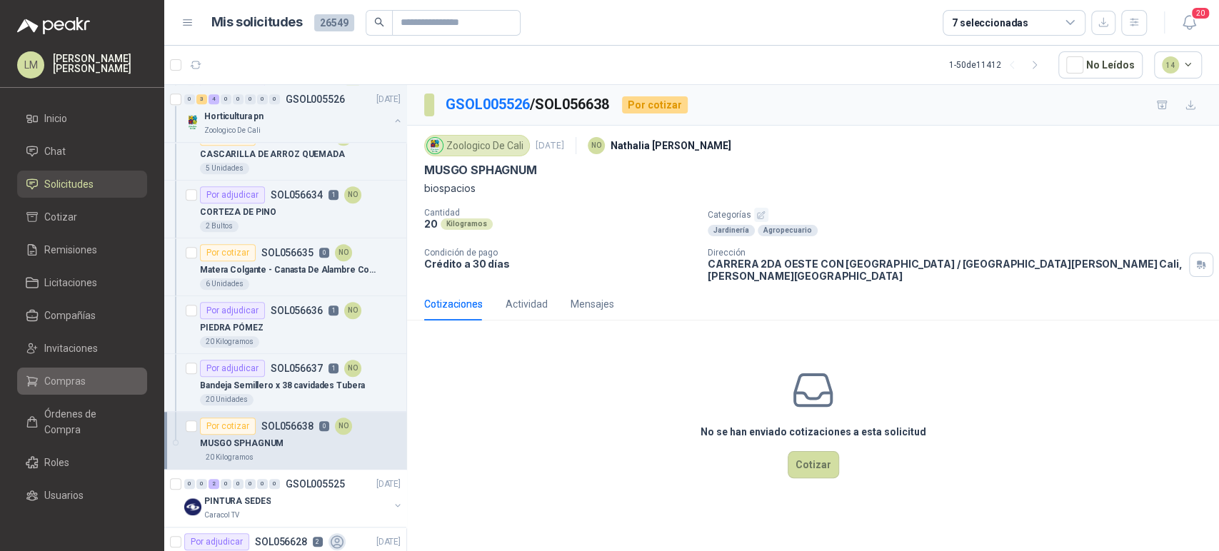
click at [61, 389] on span "Compras" at bounding box center [64, 382] width 41 height 16
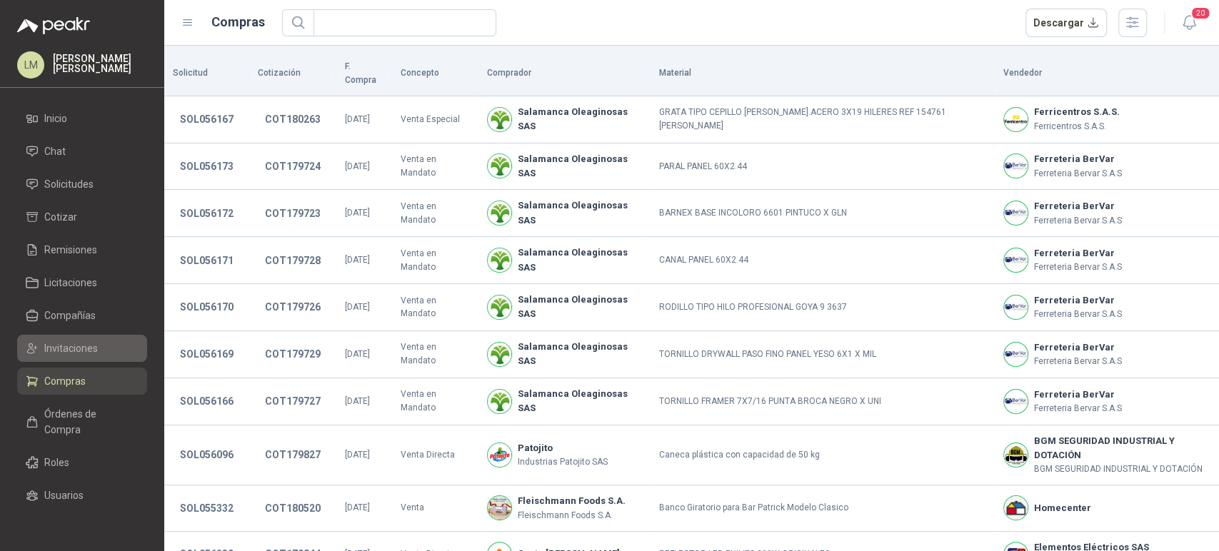
click at [69, 348] on span "Invitaciones" at bounding box center [71, 349] width 54 height 16
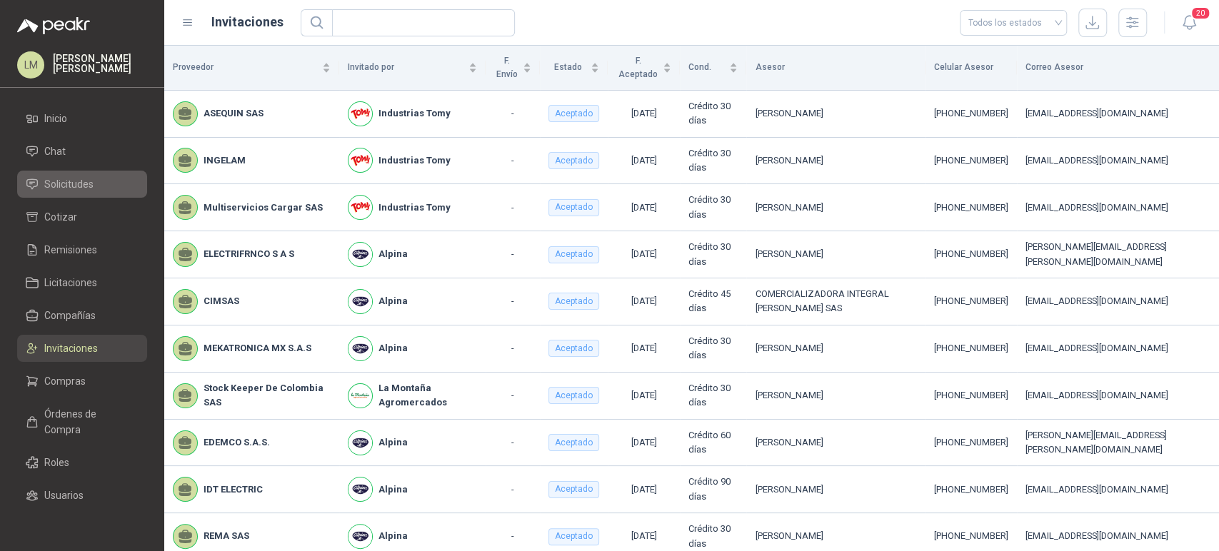
click at [74, 174] on link "Solicitudes" at bounding box center [82, 184] width 130 height 27
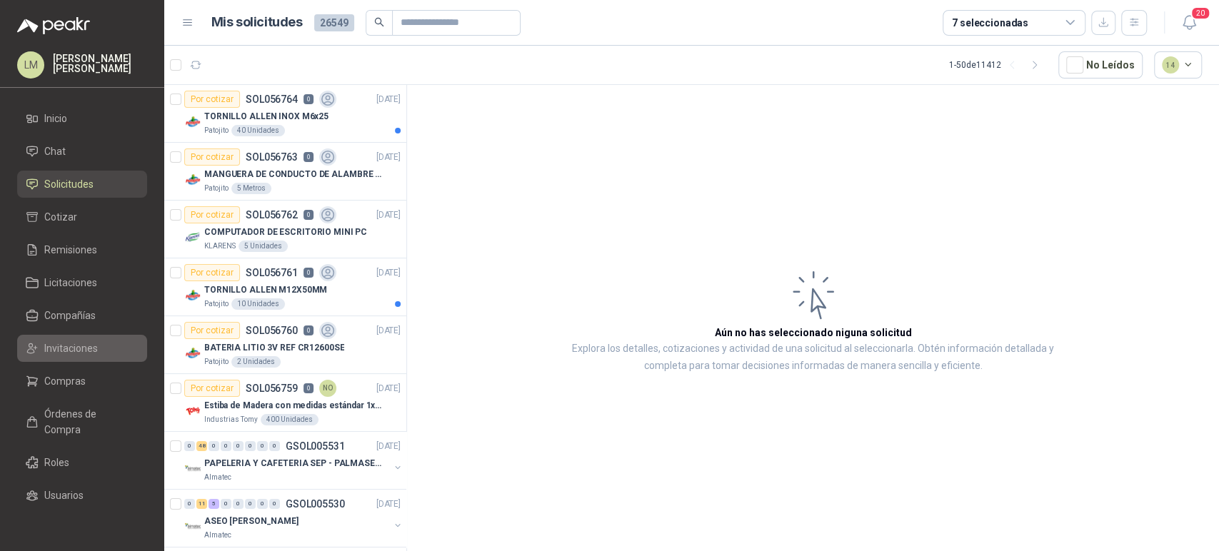
click at [54, 347] on span "Invitaciones" at bounding box center [71, 349] width 54 height 16
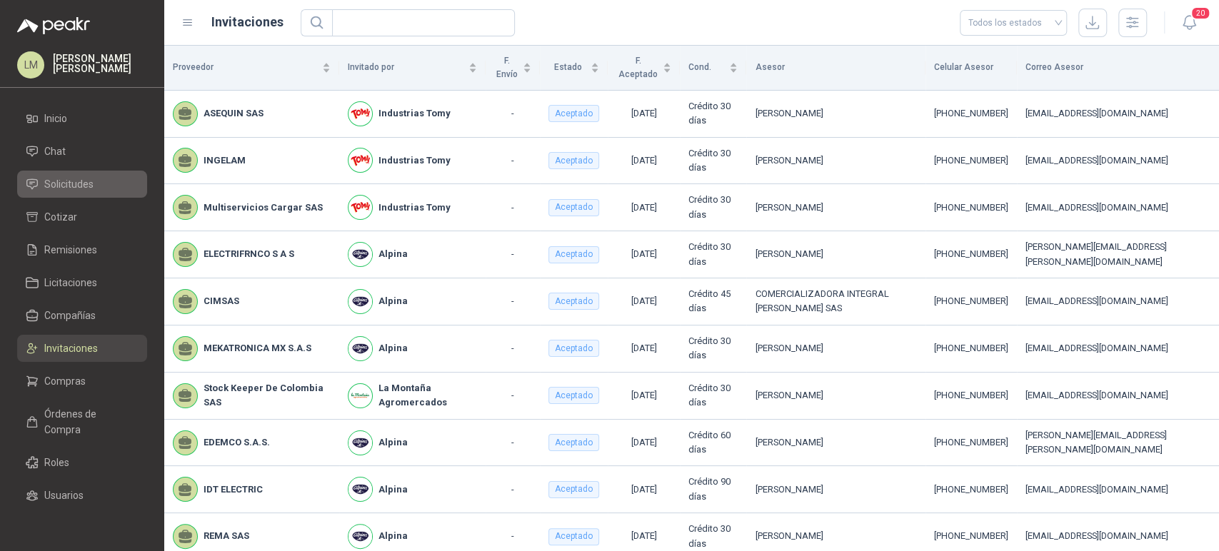
click at [56, 187] on span "Solicitudes" at bounding box center [68, 184] width 49 height 16
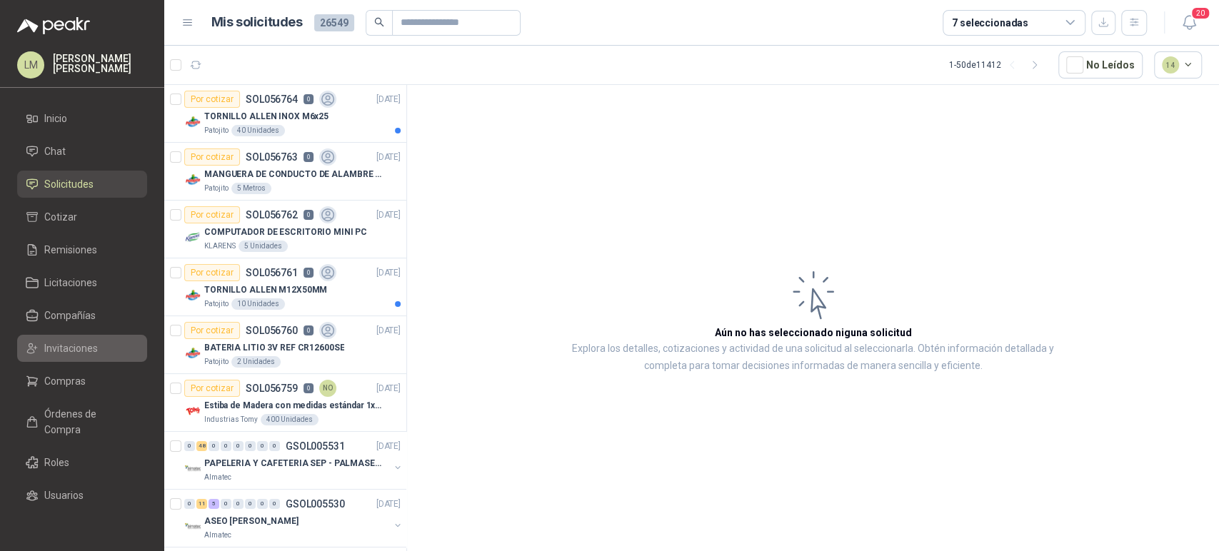
click at [63, 346] on span "Invitaciones" at bounding box center [71, 349] width 54 height 16
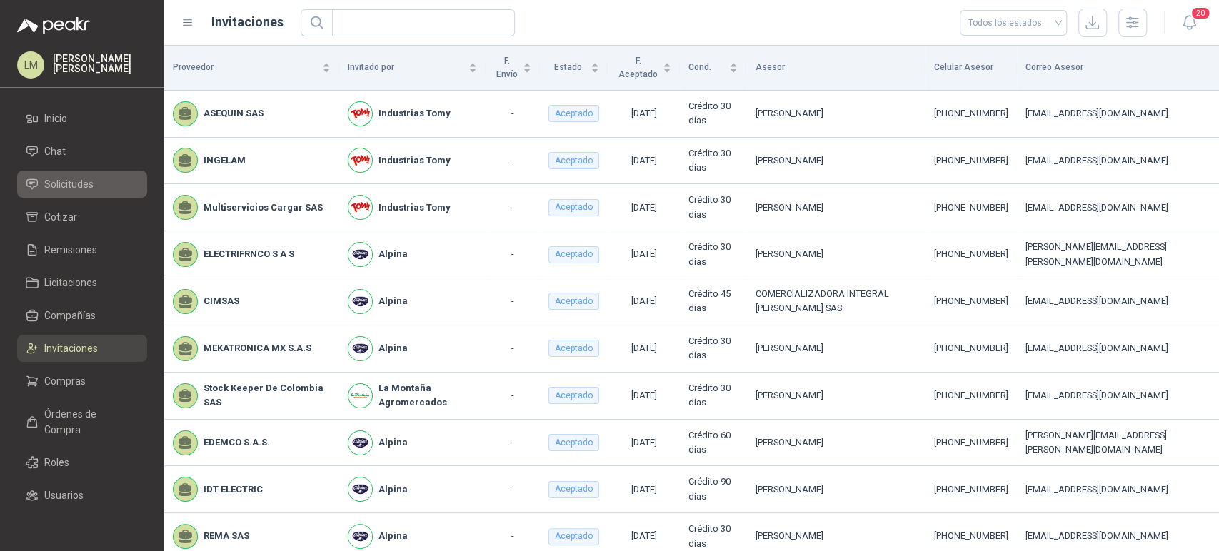
click at [67, 181] on span "Solicitudes" at bounding box center [68, 184] width 49 height 16
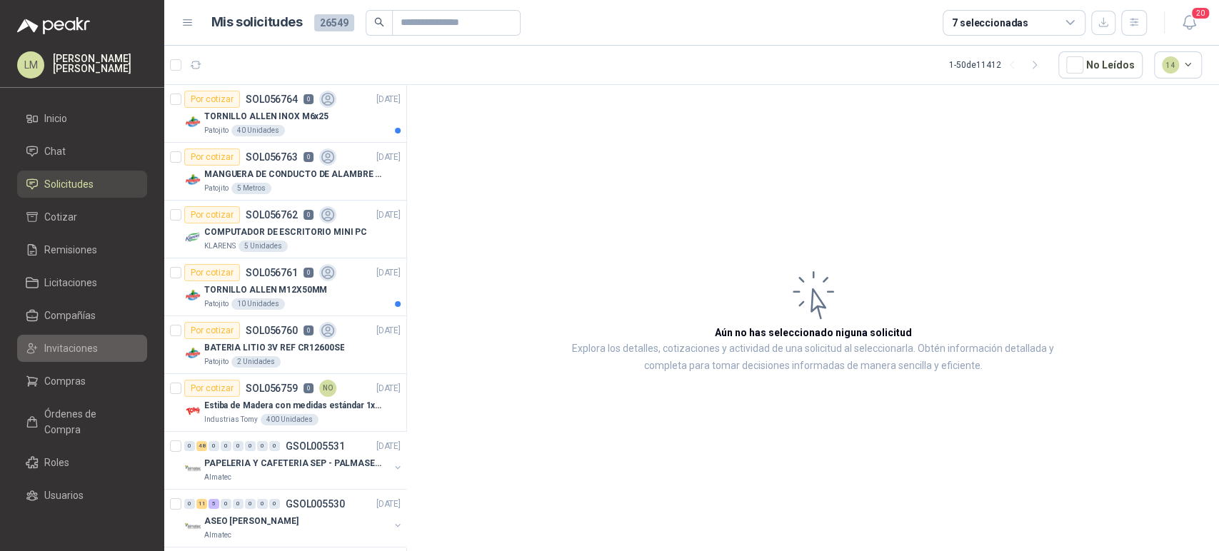
click at [63, 341] on span "Invitaciones" at bounding box center [71, 349] width 54 height 16
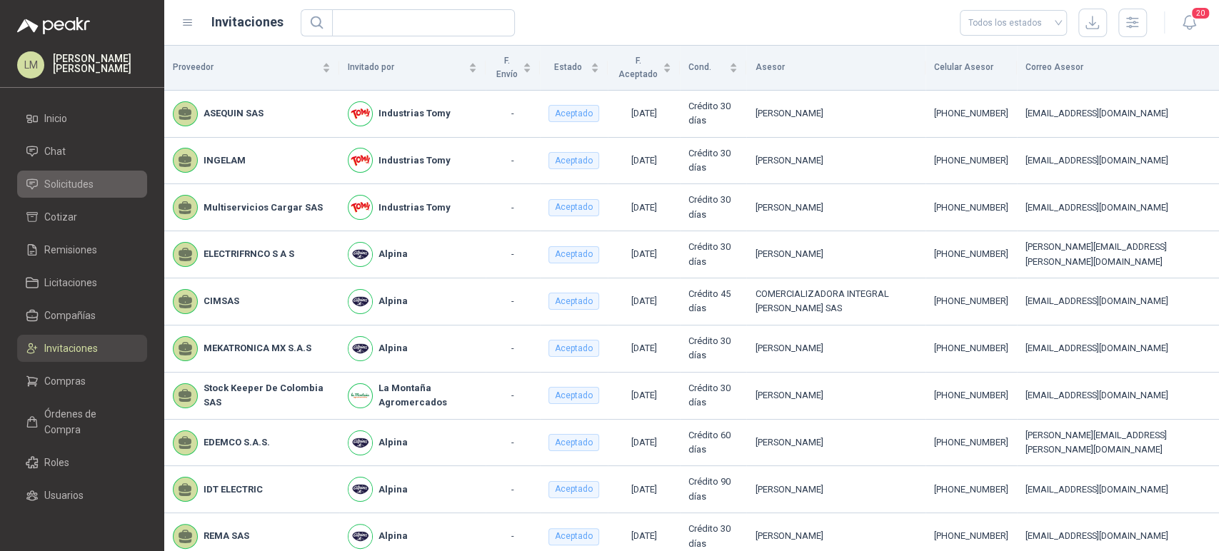
click at [77, 184] on span "Solicitudes" at bounding box center [68, 184] width 49 height 16
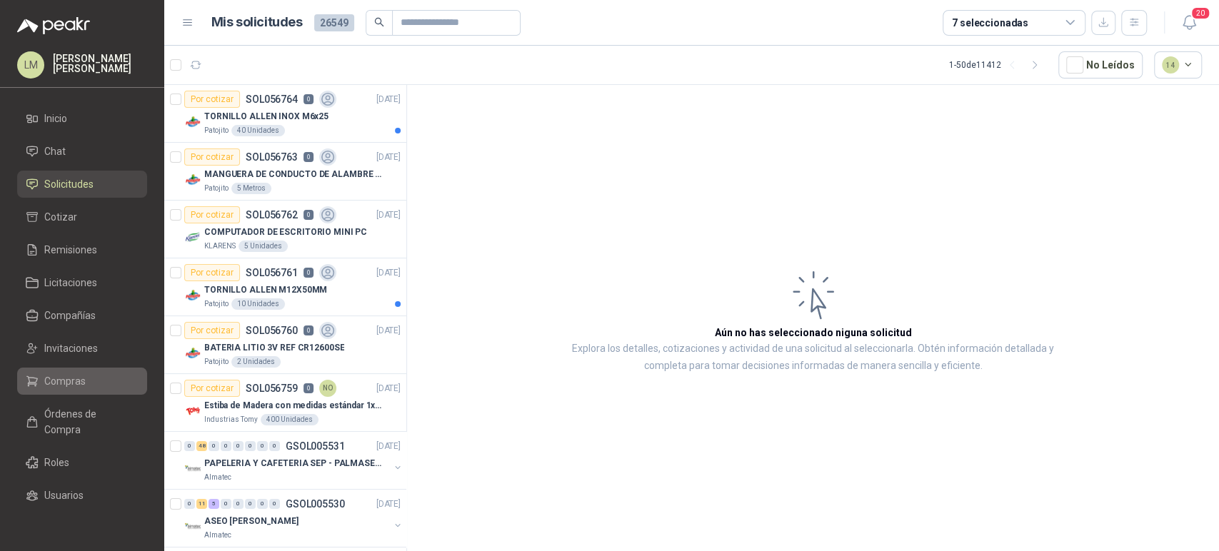
click at [58, 379] on span "Compras" at bounding box center [64, 382] width 41 height 16
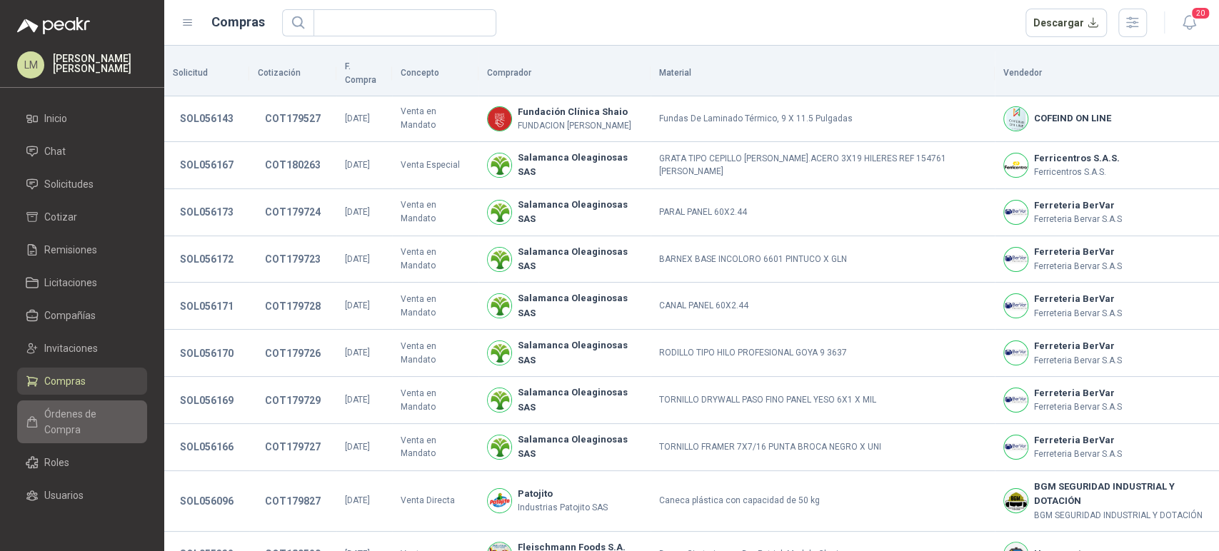
click at [69, 419] on span "Órdenes de Compra" at bounding box center [88, 421] width 89 height 31
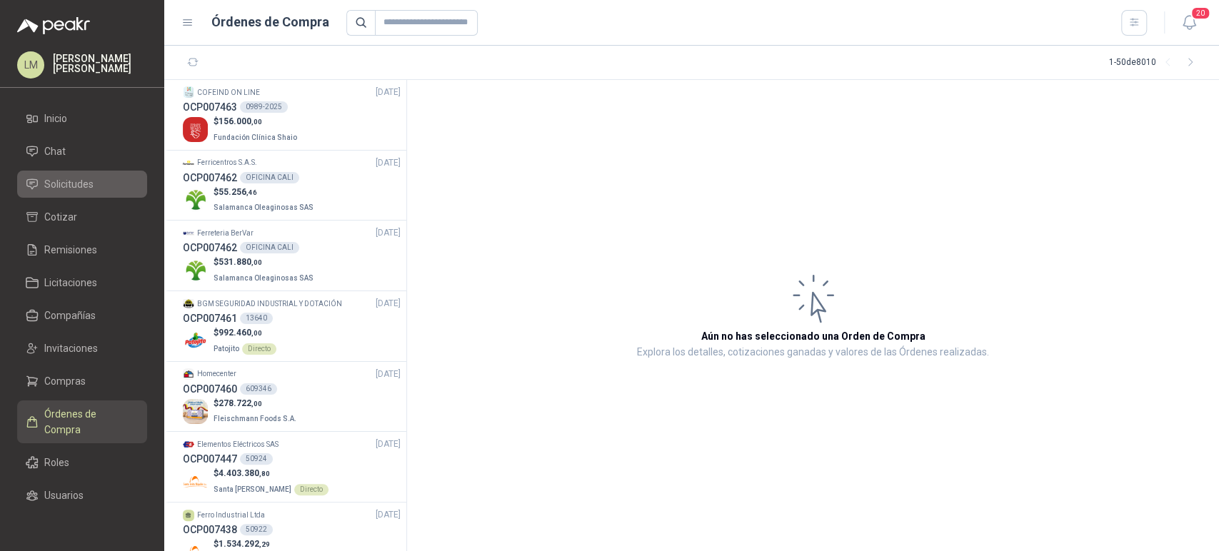
click at [73, 181] on span "Solicitudes" at bounding box center [68, 184] width 49 height 16
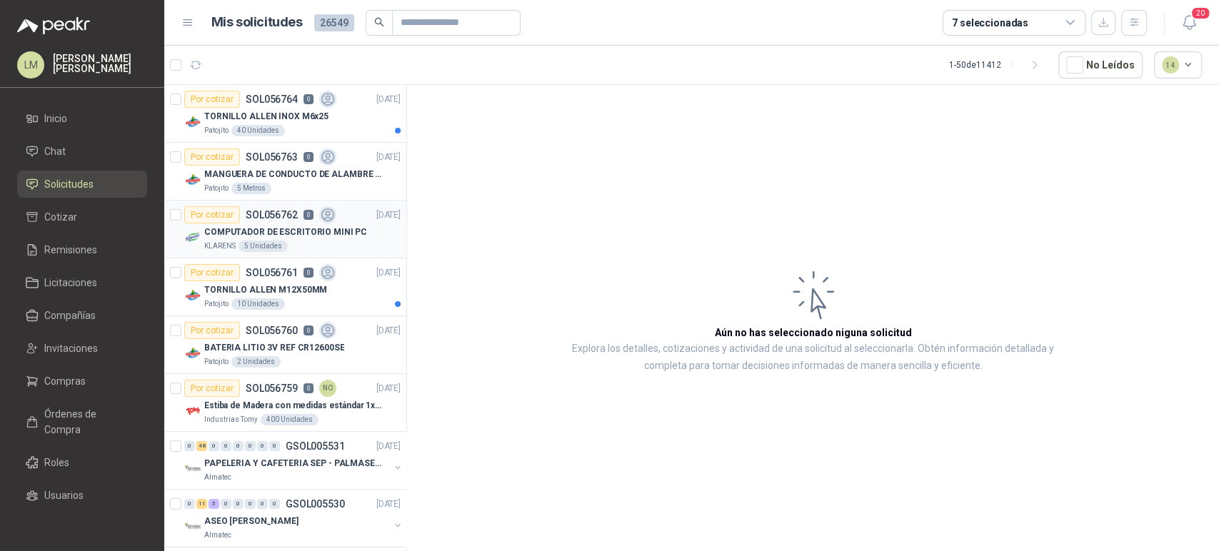
click at [280, 239] on div "COMPUTADOR DE ESCRITORIO MINI PC" at bounding box center [302, 232] width 196 height 17
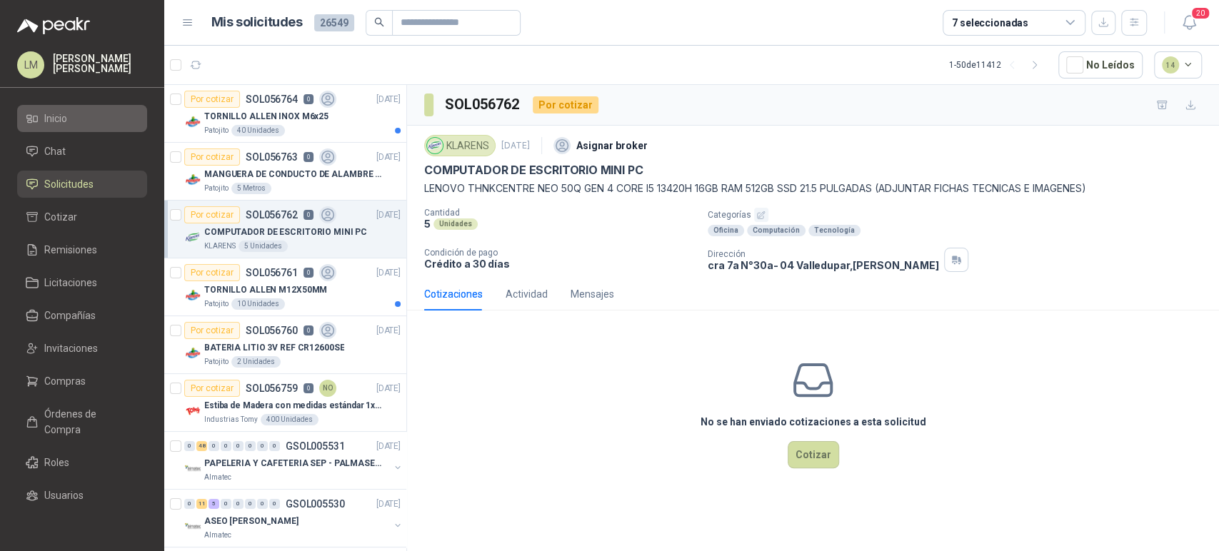
click at [49, 130] on link "Inicio" at bounding box center [82, 118] width 130 height 27
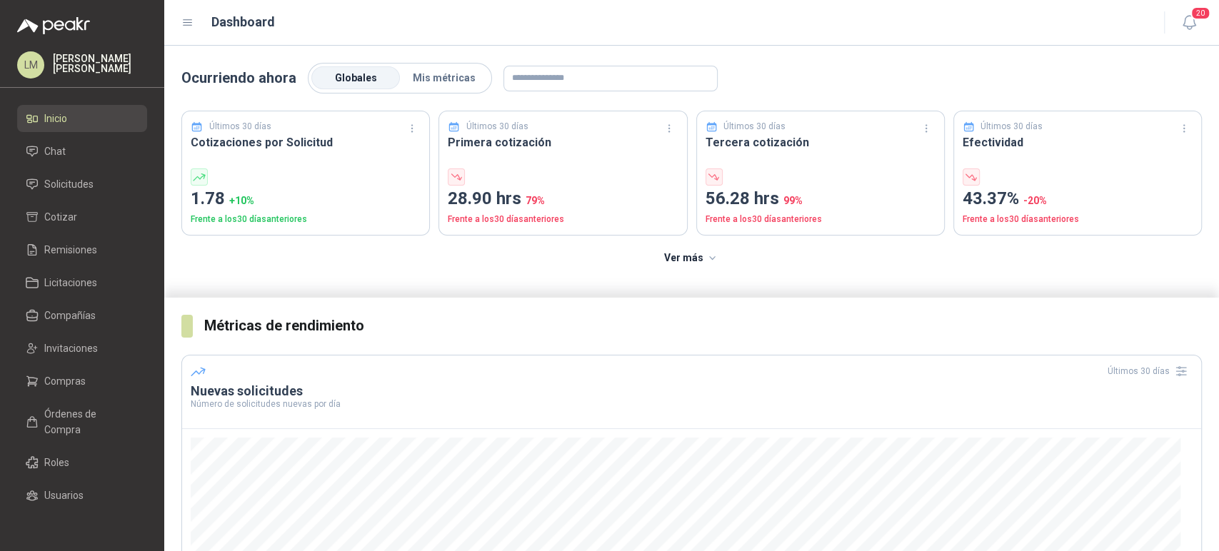
scroll to position [178, 0]
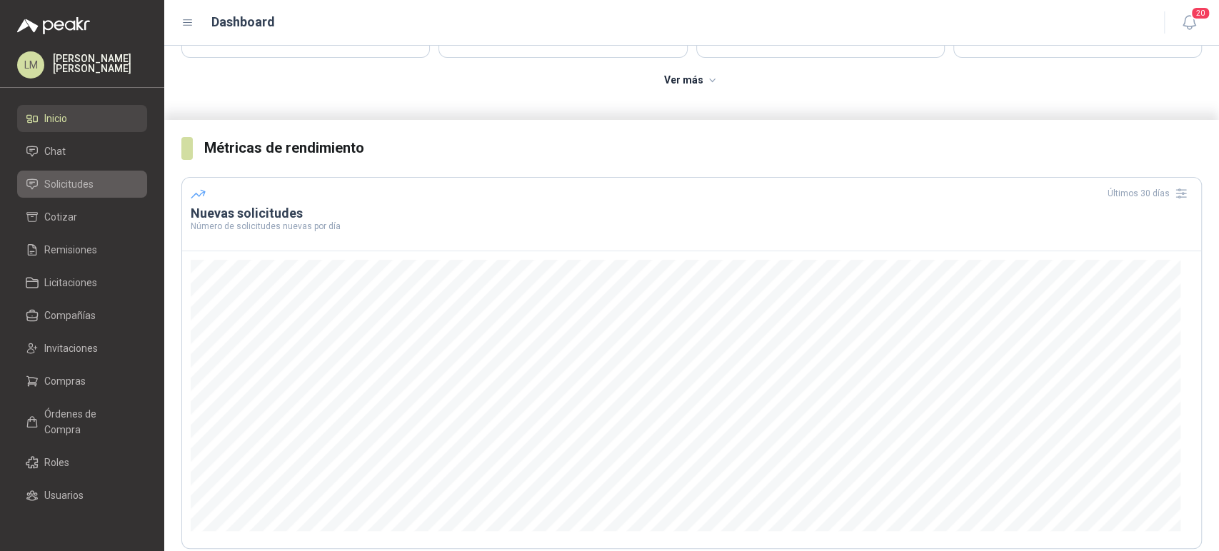
click at [58, 191] on span "Solicitudes" at bounding box center [68, 184] width 49 height 16
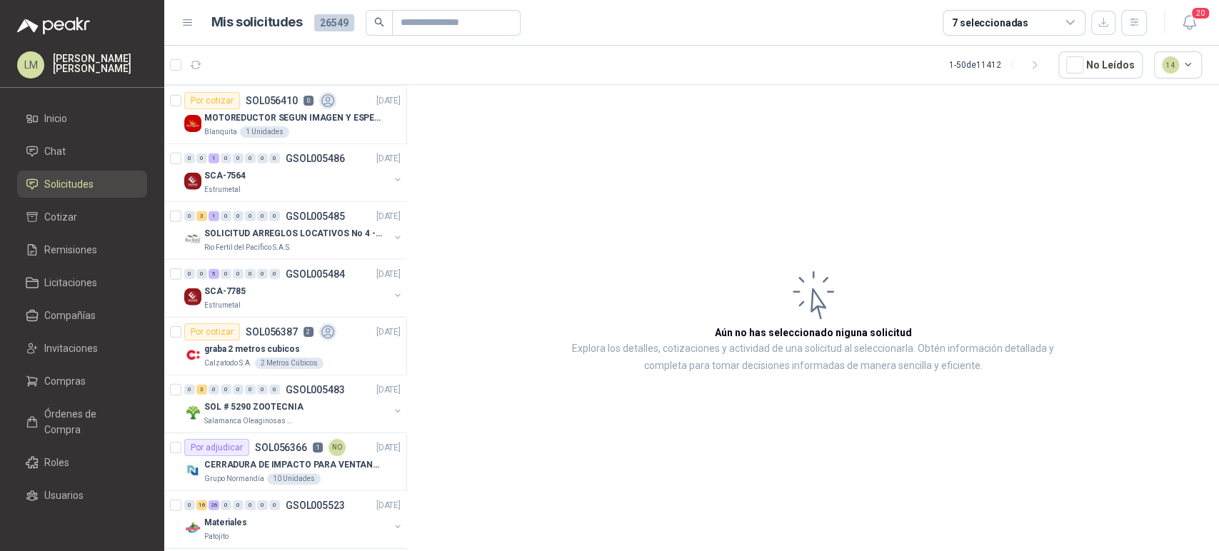
scroll to position [2448, 0]
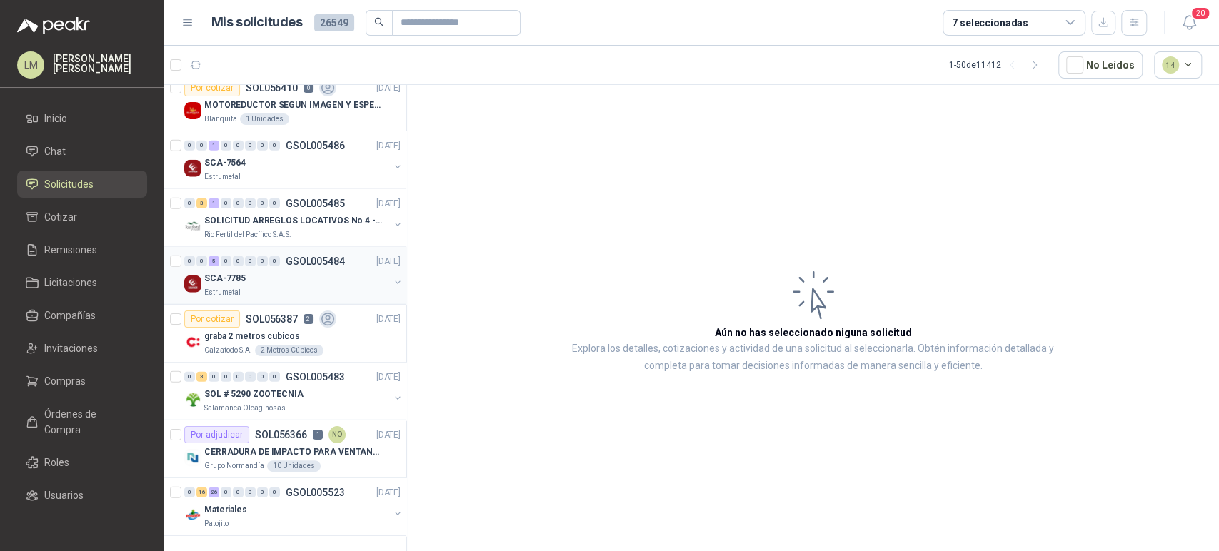
click at [392, 277] on button "button" at bounding box center [397, 282] width 11 height 11
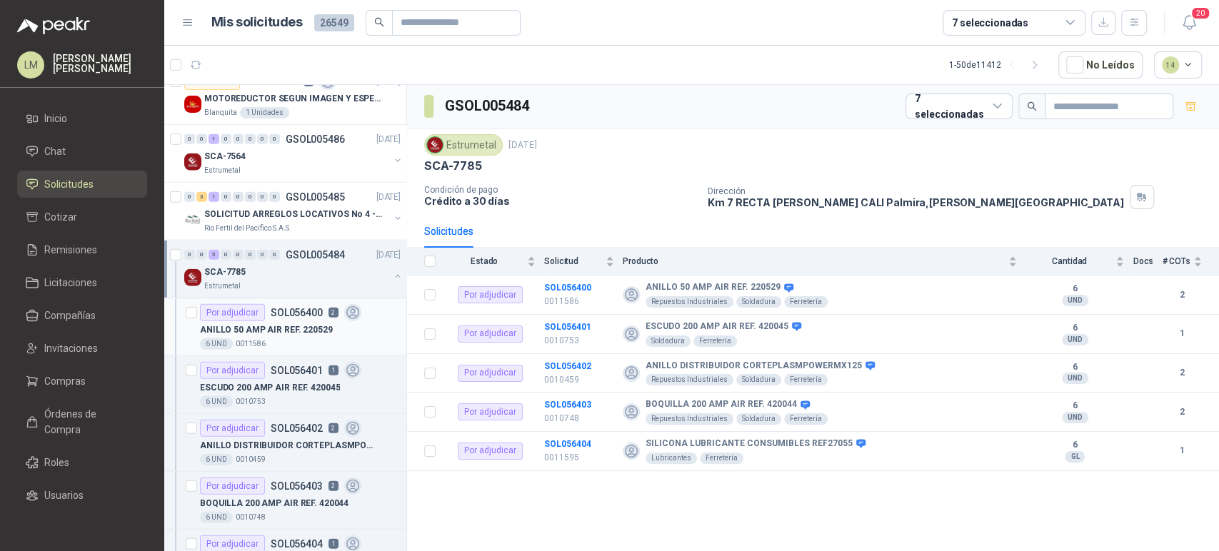
scroll to position [2632, 0]
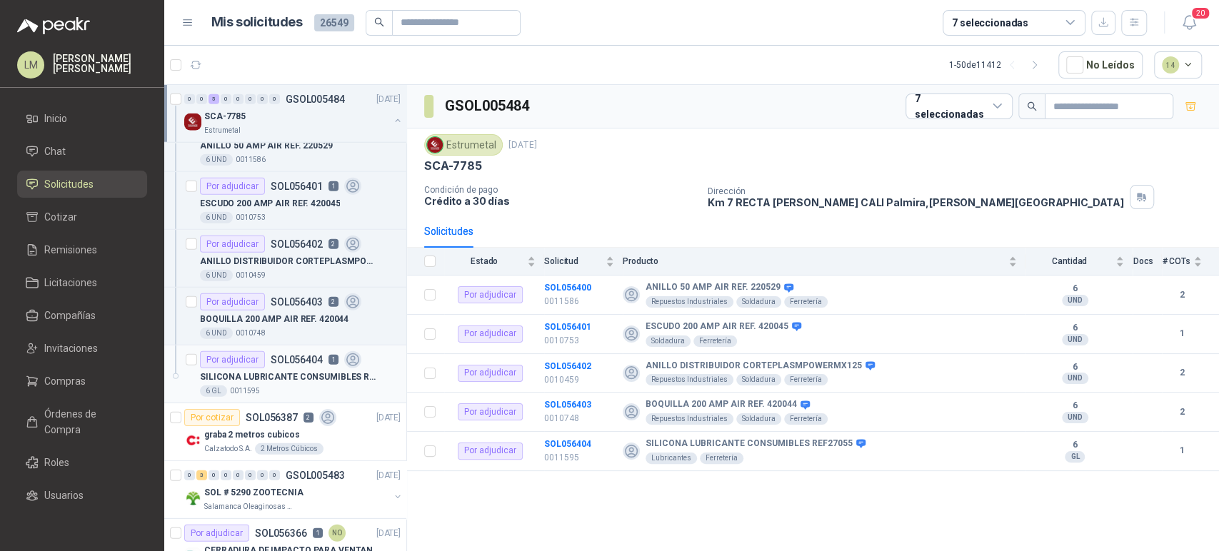
click at [285, 355] on p "SOL056404" at bounding box center [297, 360] width 52 height 10
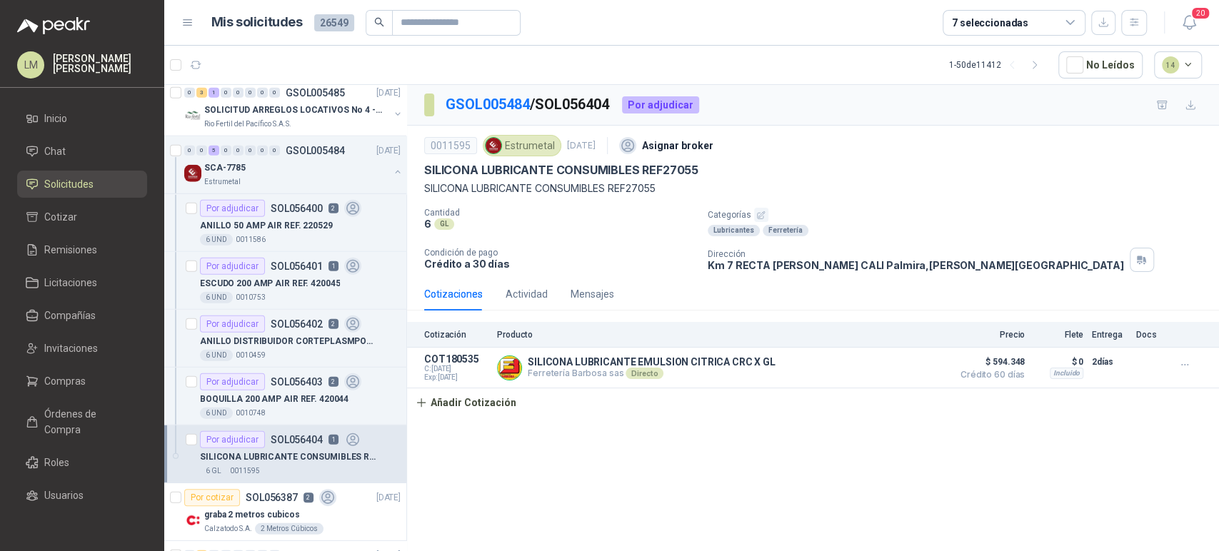
scroll to position [2543, 1]
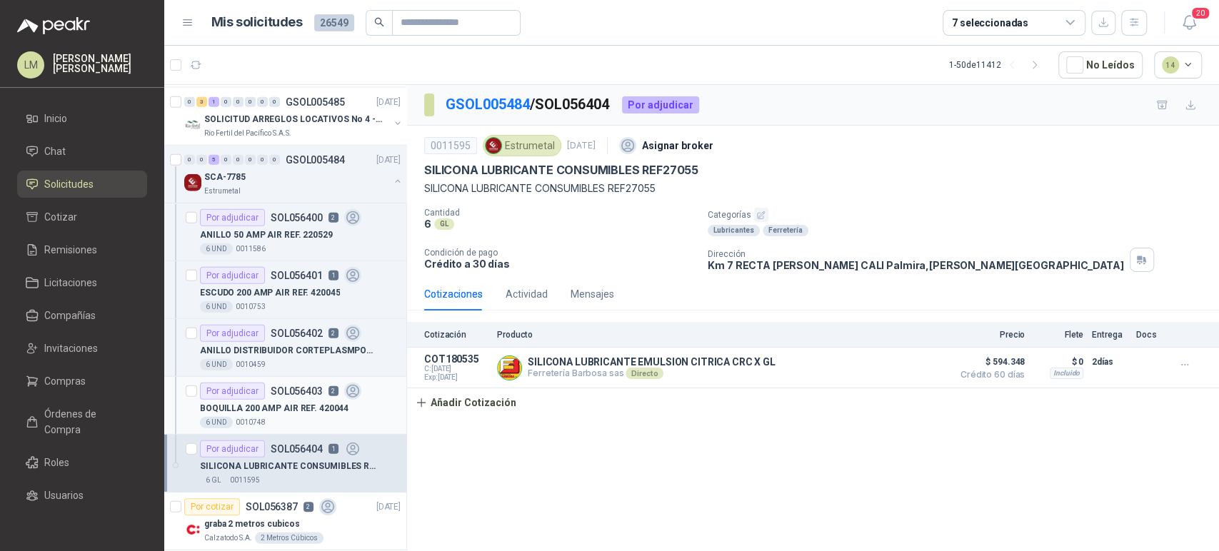
click at [252, 383] on div "Por adjudicar SOL056403 2" at bounding box center [280, 391] width 161 height 17
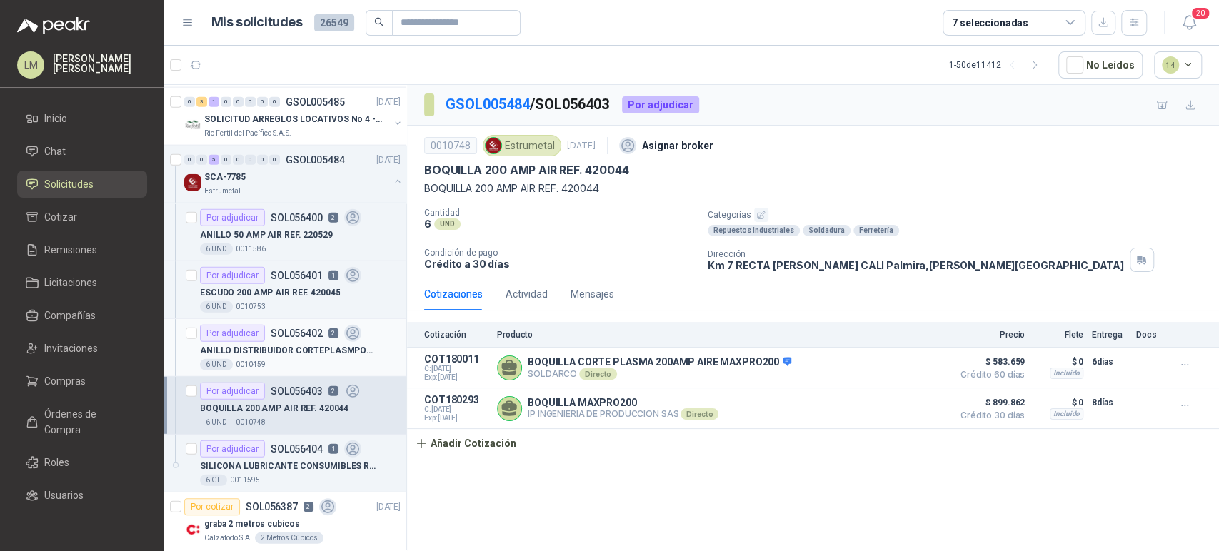
click at [271, 344] on p "ANILLO DISTRIBUIDOR CORTEPLASMPOWERMX125" at bounding box center [289, 351] width 178 height 14
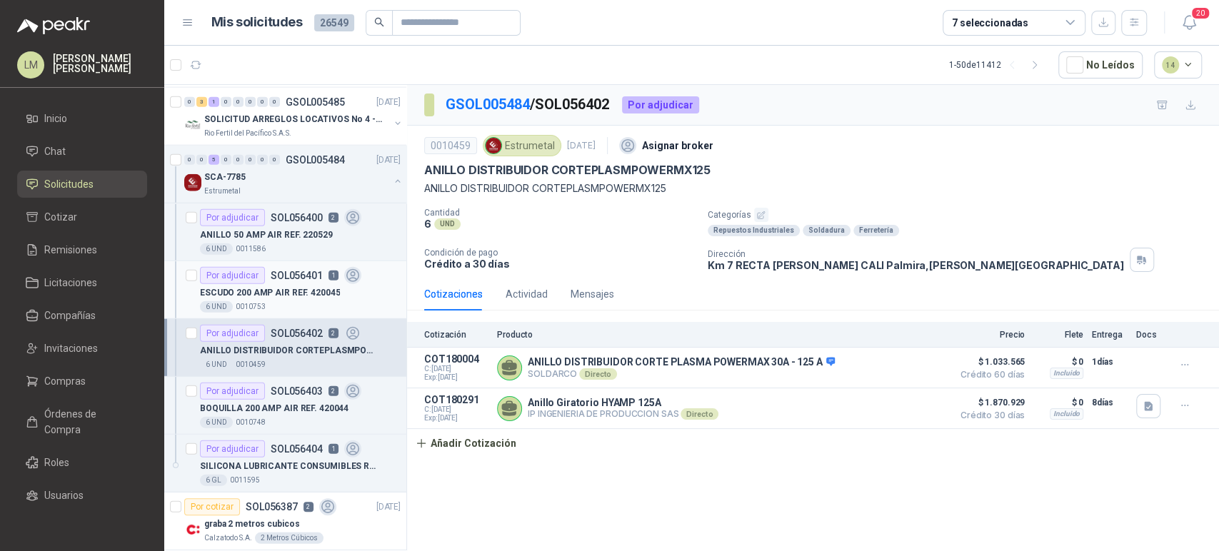
click at [292, 286] on p "ESCUDO 200 AMP AIR REF. 420045" at bounding box center [270, 293] width 140 height 14
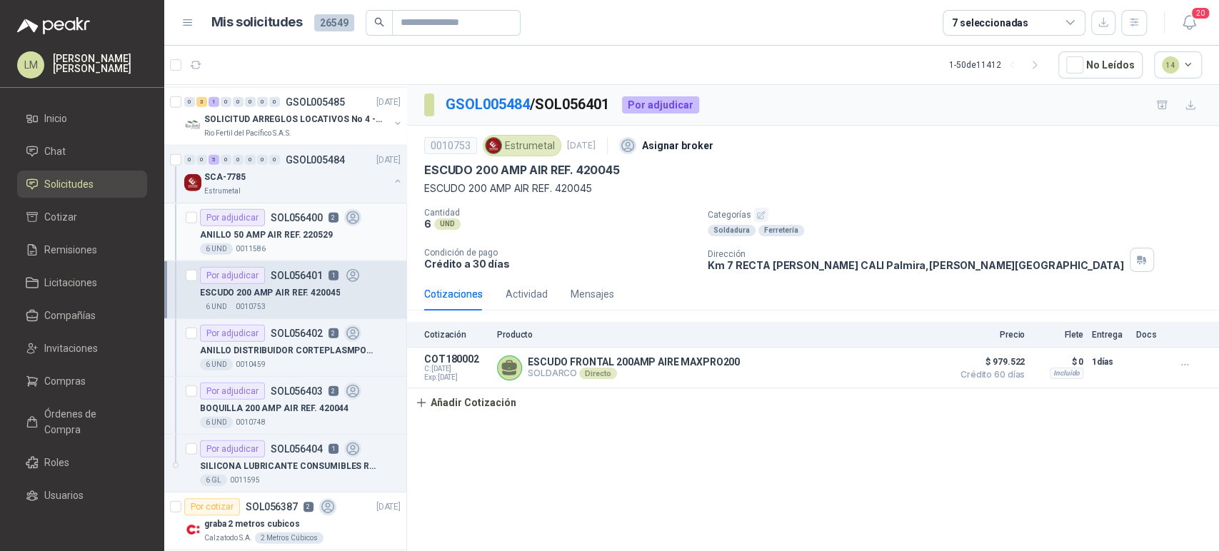
click at [301, 244] on div "6 UND  0011586" at bounding box center [300, 249] width 201 height 11
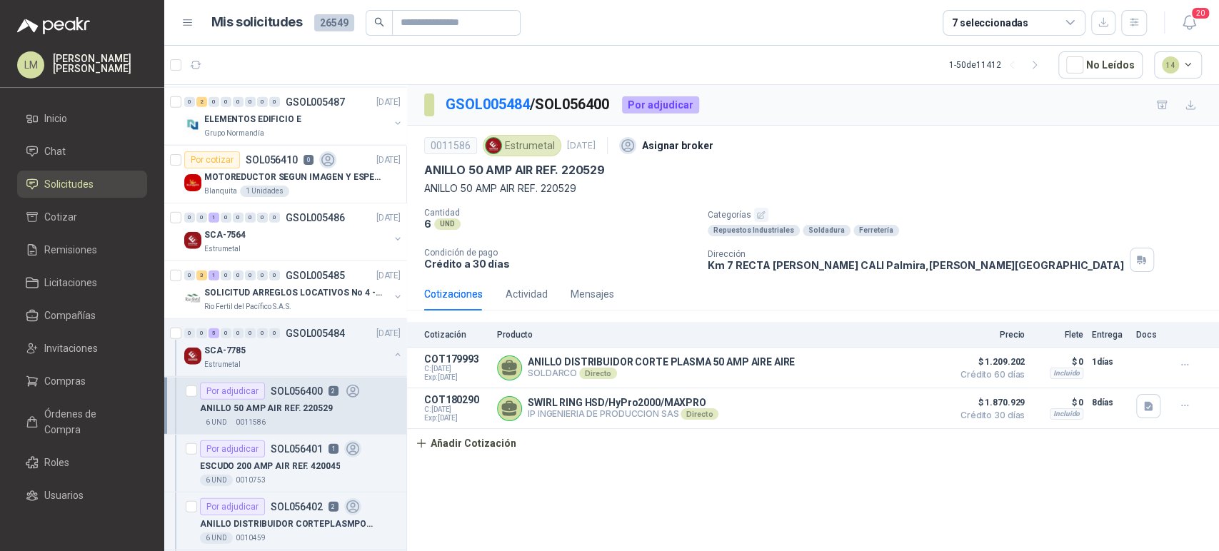
scroll to position [2369, 1]
click at [392, 234] on button "button" at bounding box center [397, 239] width 11 height 11
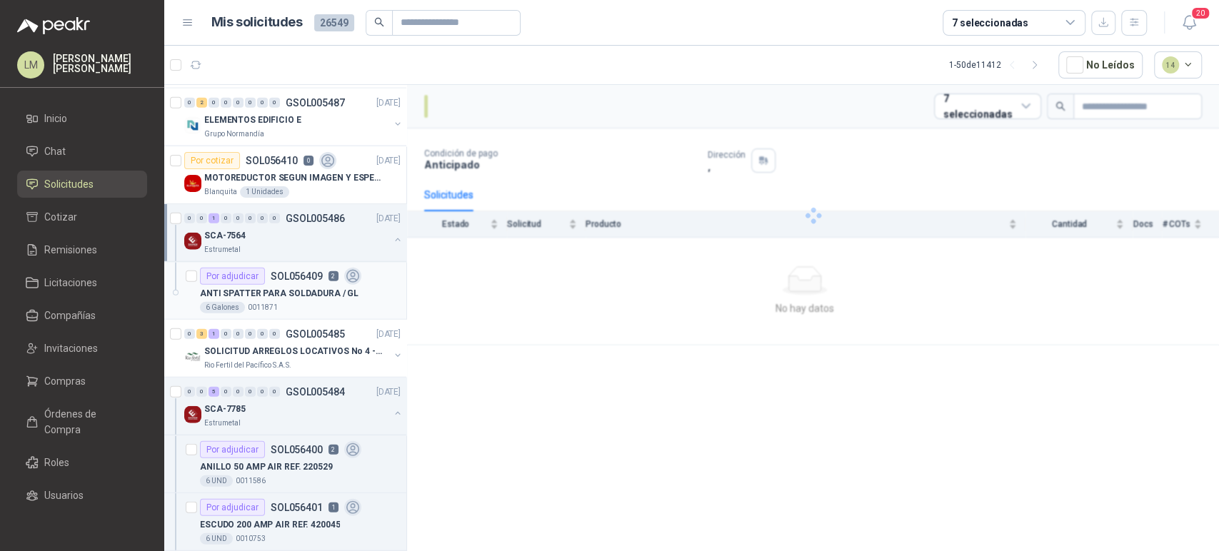
click at [290, 287] on p "ANTI SPATTER PARA SOLDADURA / GL" at bounding box center [279, 294] width 159 height 14
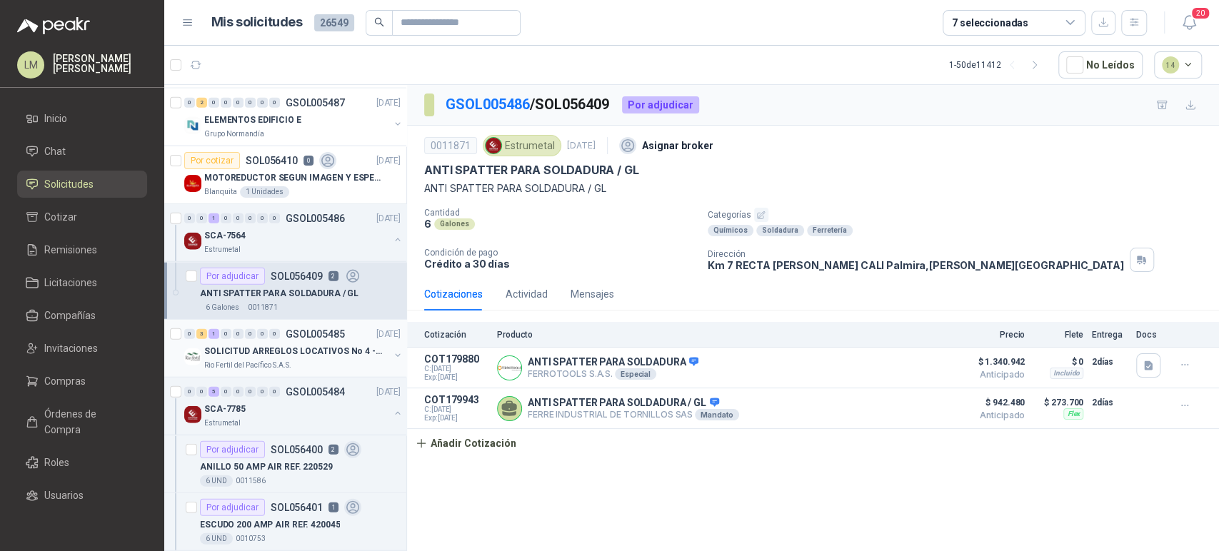
click at [280, 336] on div "0 3 1 0 0 0 0 0 GSOL005485 [DATE]" at bounding box center [293, 334] width 219 height 17
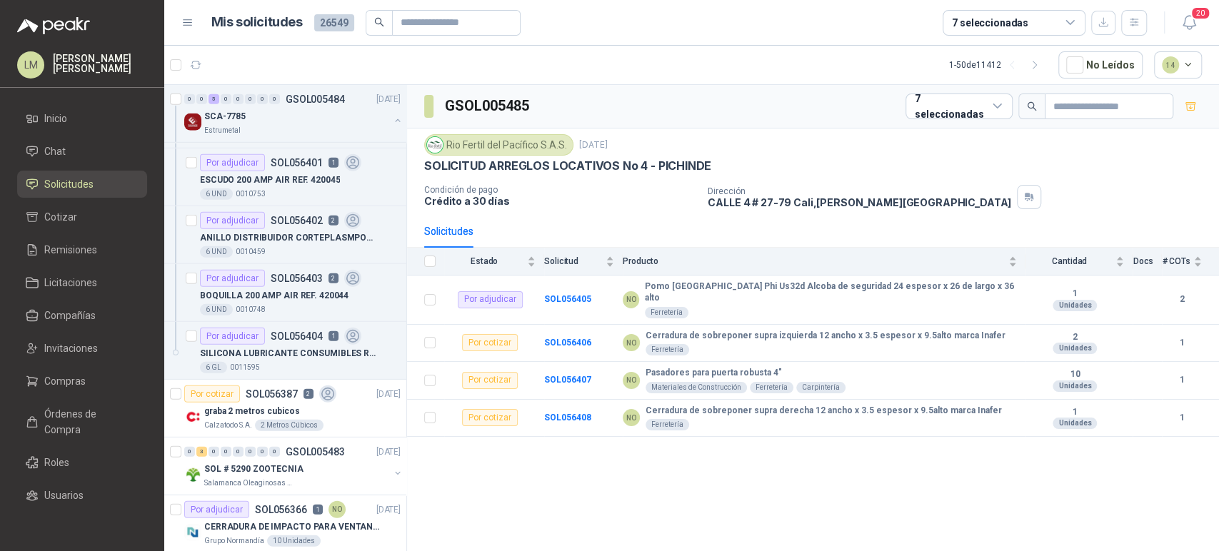
scroll to position [2794, 1]
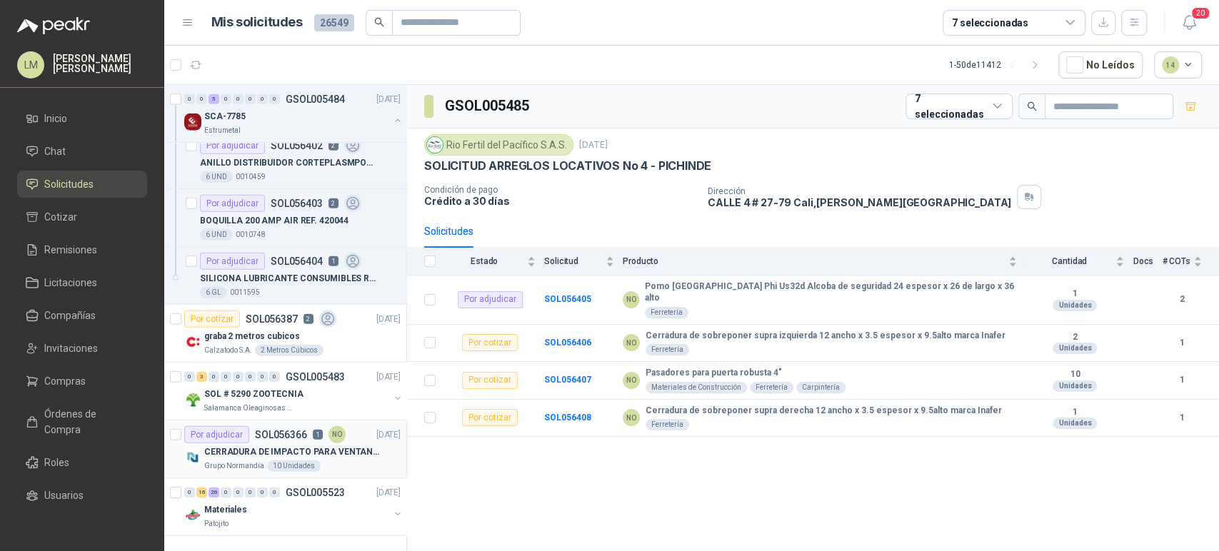
click at [269, 461] on div "10 Unidades" at bounding box center [294, 466] width 54 height 11
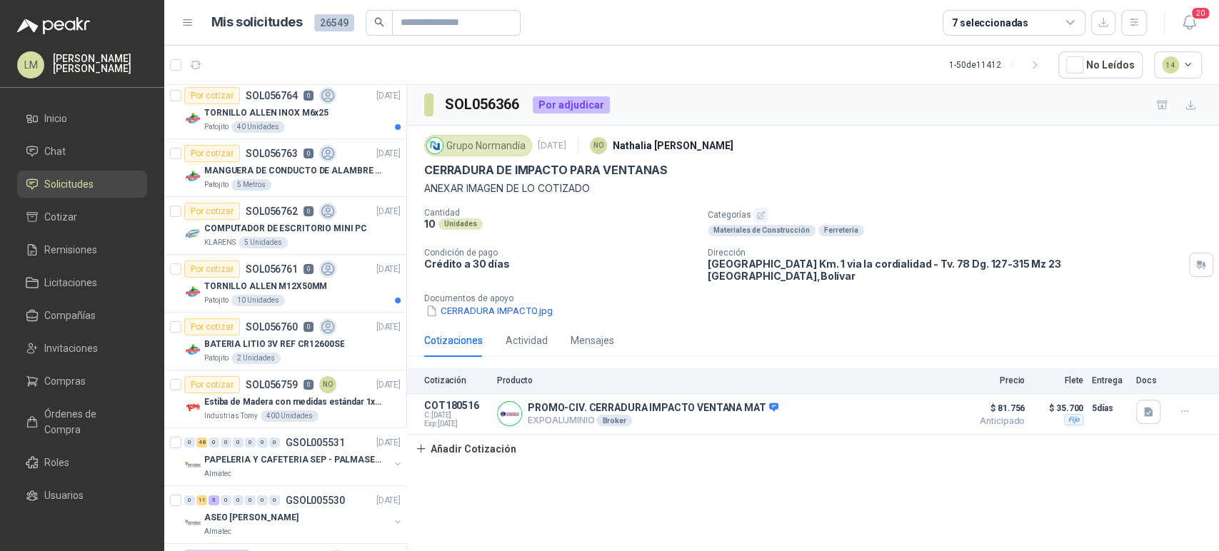
scroll to position [0, 1]
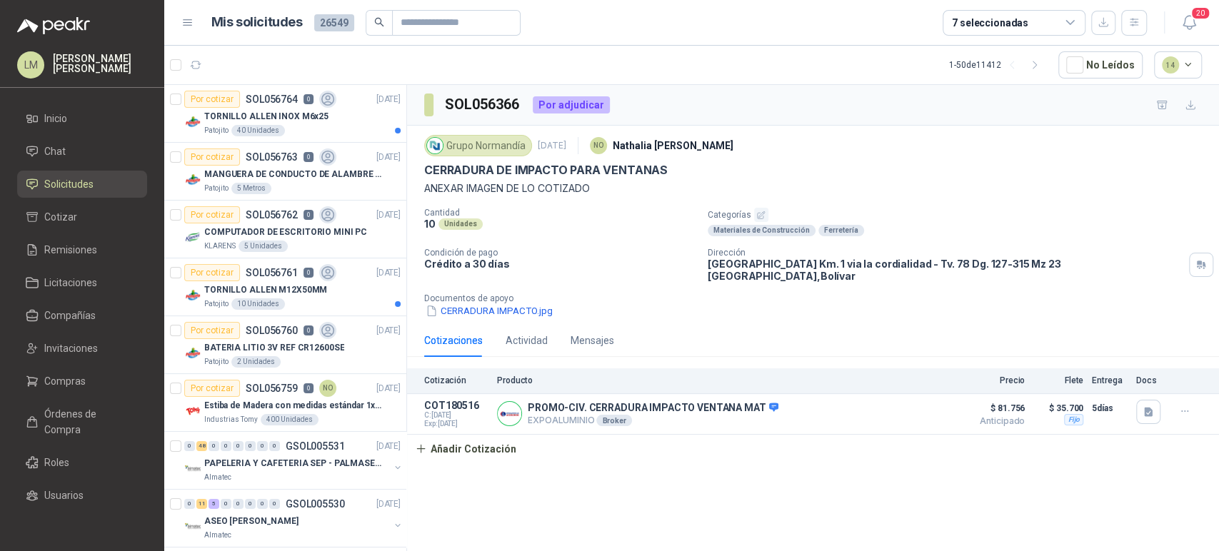
click at [57, 363] on ul "Inicio Chat Solicitudes Cotizar Remisiones Licitaciones Compañías Invitaciones …" at bounding box center [82, 311] width 164 height 412
click at [54, 368] on link "Compras" at bounding box center [82, 381] width 130 height 27
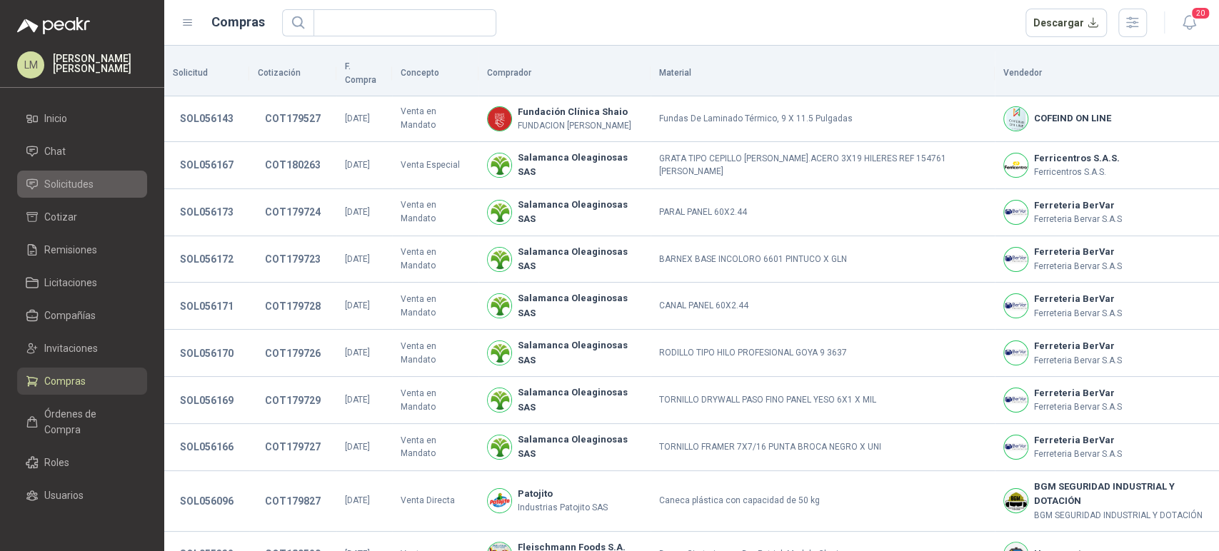
click at [78, 184] on span "Solicitudes" at bounding box center [68, 184] width 49 height 16
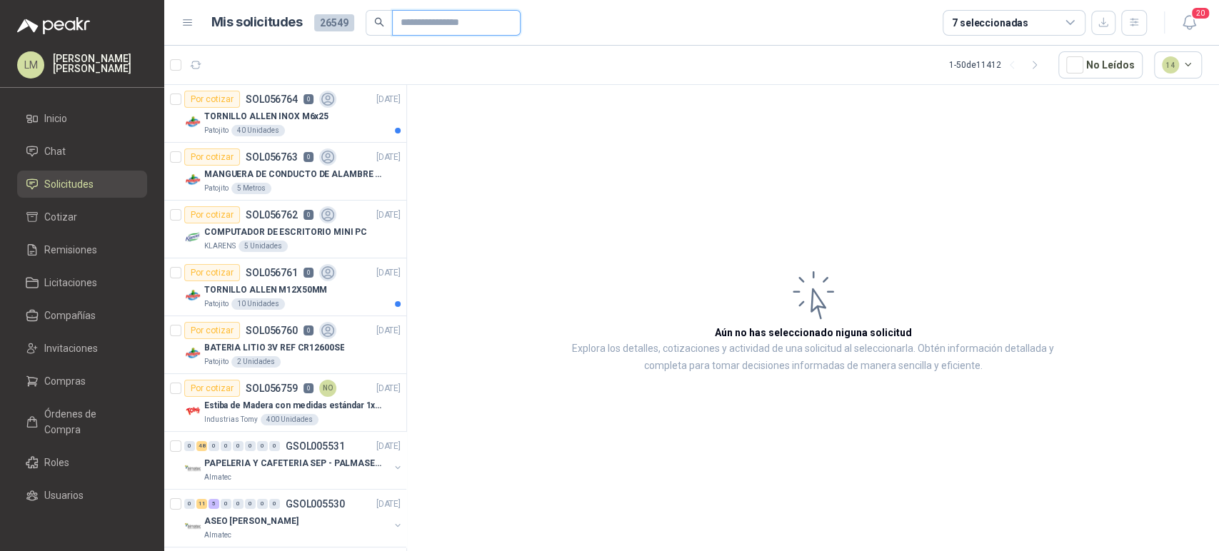
click at [431, 30] on input "text" at bounding box center [451, 23] width 100 height 24
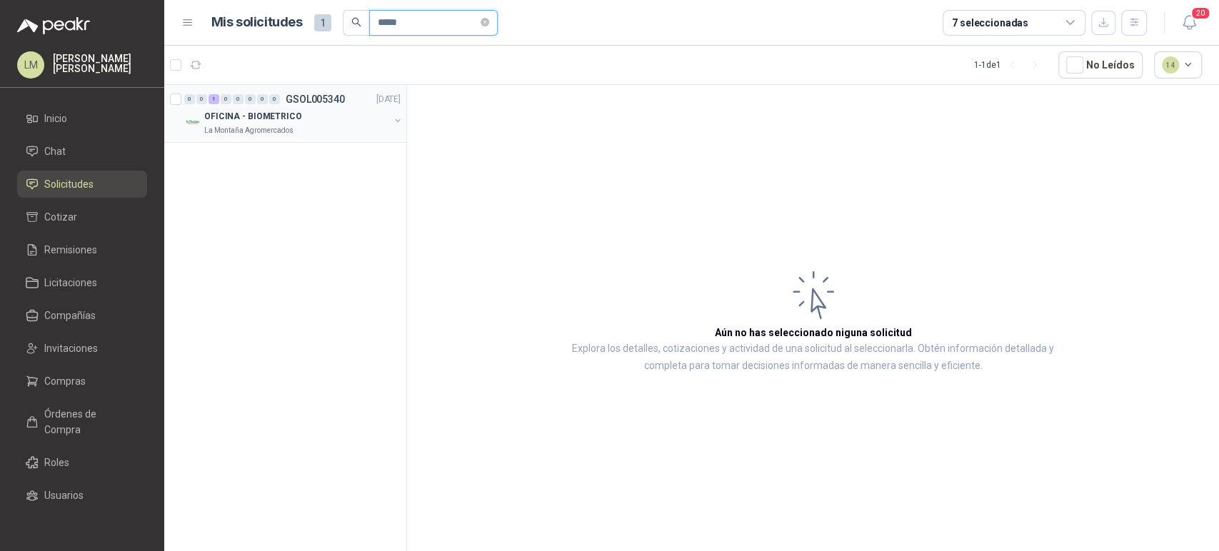
type input "*****"
click at [396, 119] on button "button" at bounding box center [397, 120] width 11 height 11
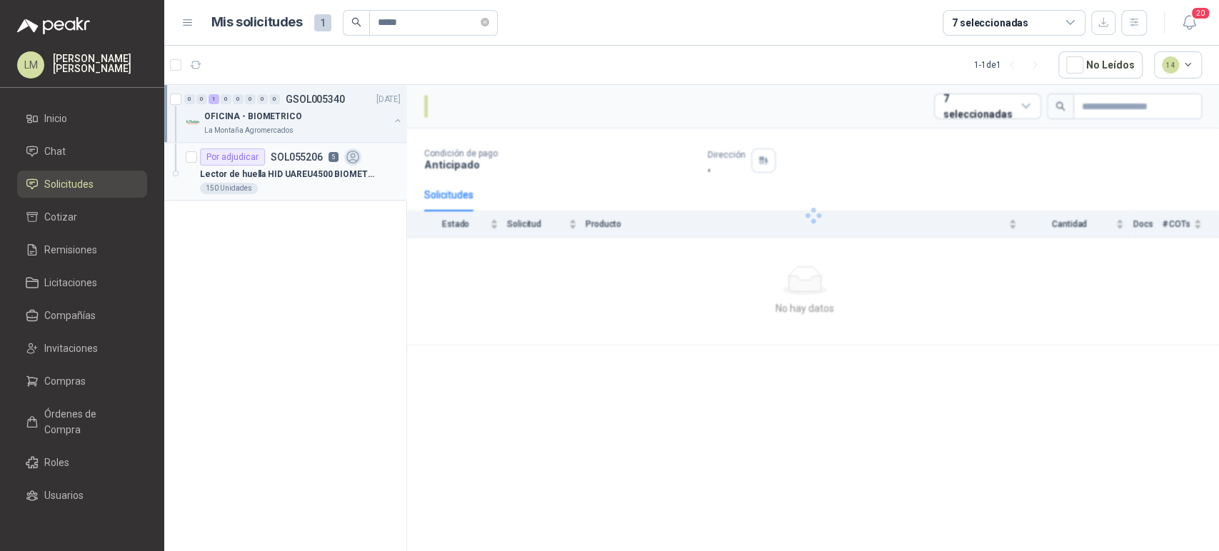
click at [292, 170] on p "Lector de huella HID UAREU4500 BIOMETRICO" at bounding box center [289, 175] width 178 height 14
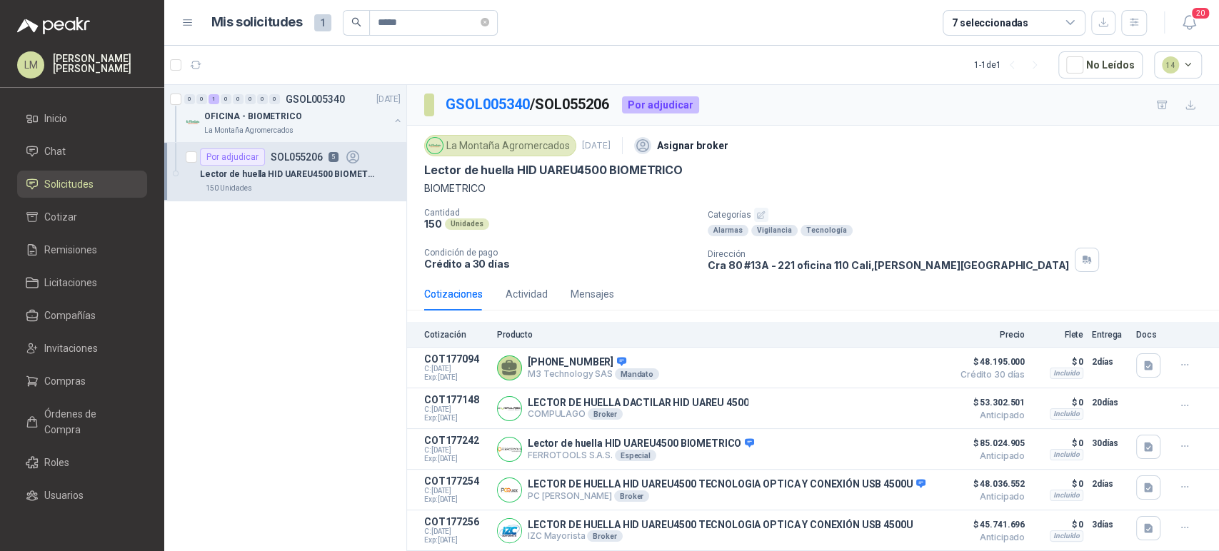
scroll to position [25, 0]
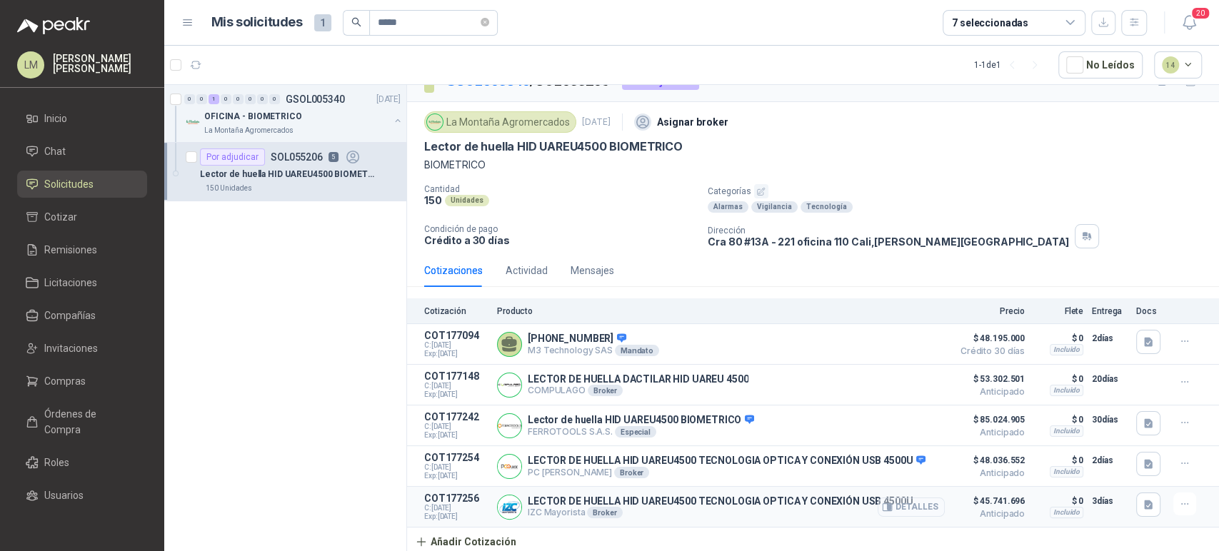
click at [883, 509] on icon "button" at bounding box center [887, 507] width 9 height 7
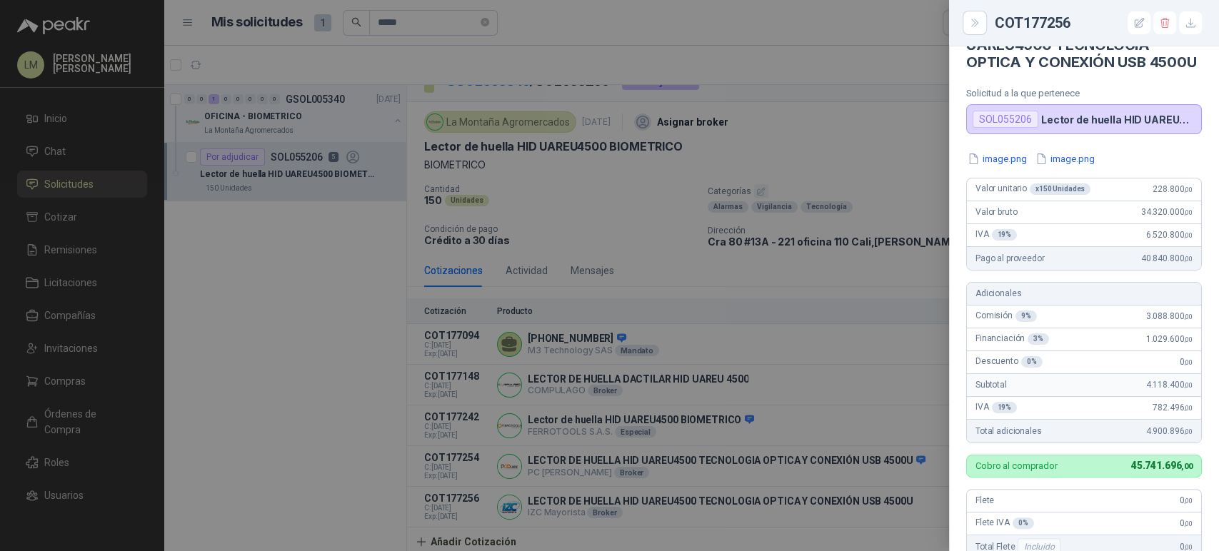
scroll to position [41, 0]
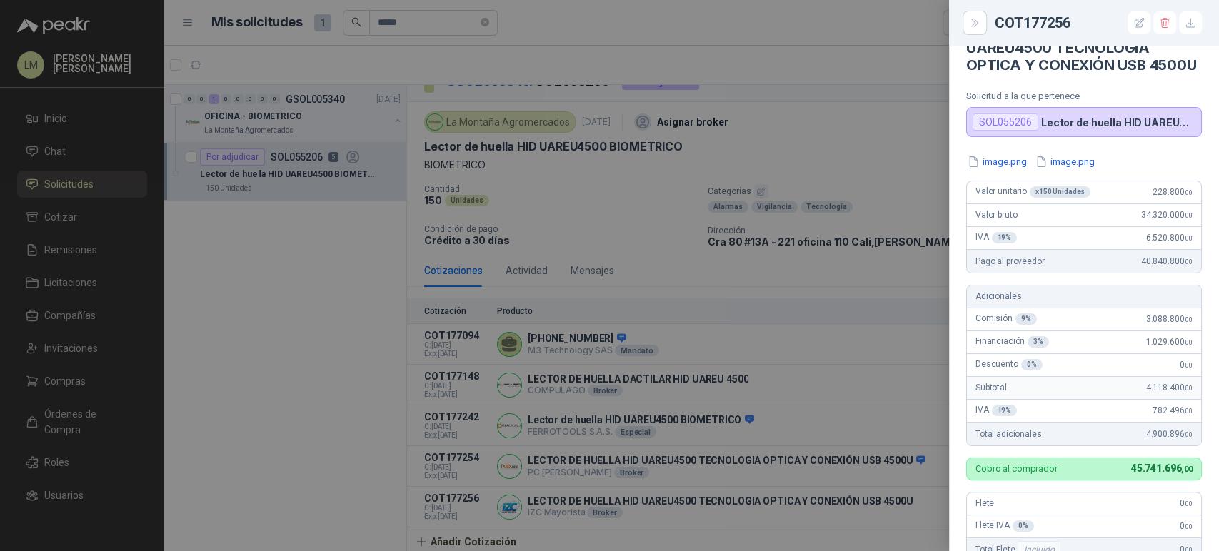
click at [587, 184] on div at bounding box center [609, 275] width 1219 height 551
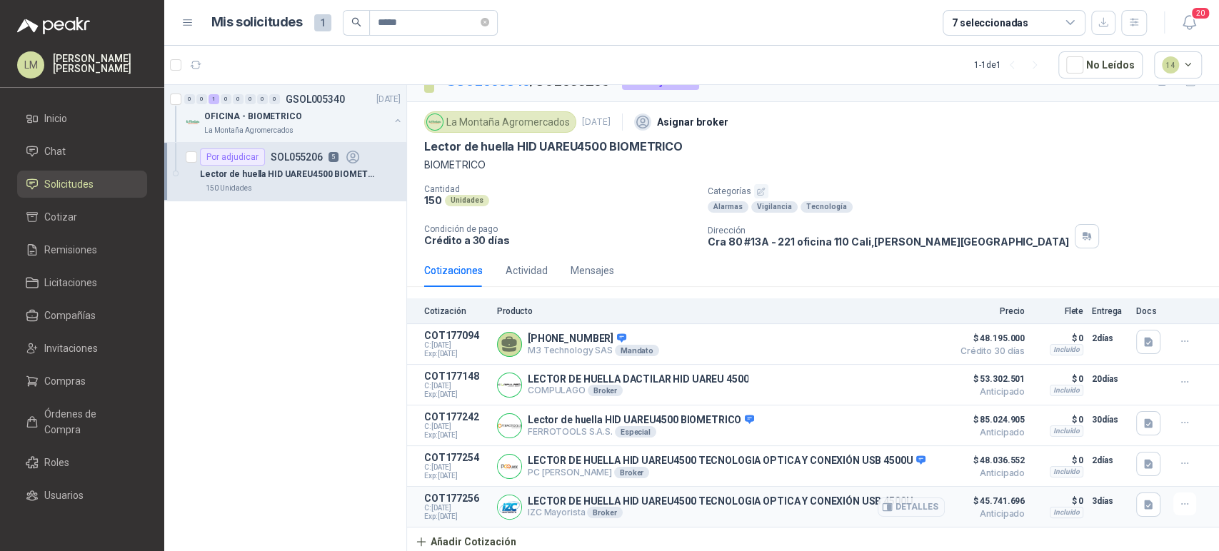
click at [834, 516] on p "IZC Mayorista Broker" at bounding box center [720, 512] width 385 height 11
click at [882, 509] on icon "button" at bounding box center [887, 507] width 11 height 11
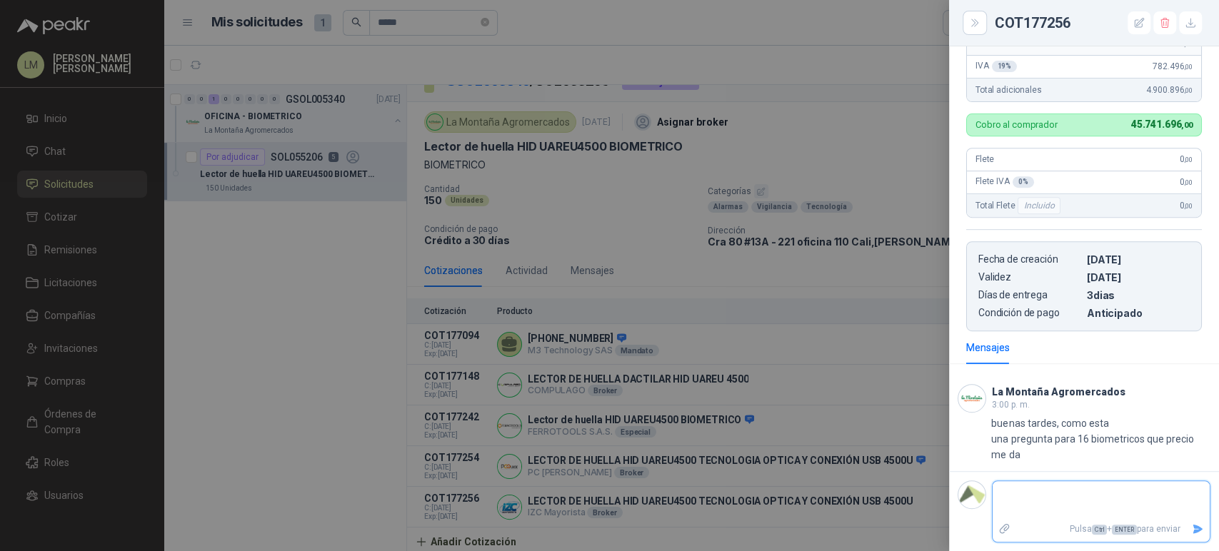
click at [1025, 496] on textarea at bounding box center [1101, 500] width 217 height 33
type textarea "*"
type textarea "***"
type textarea "****"
type textarea "*****"
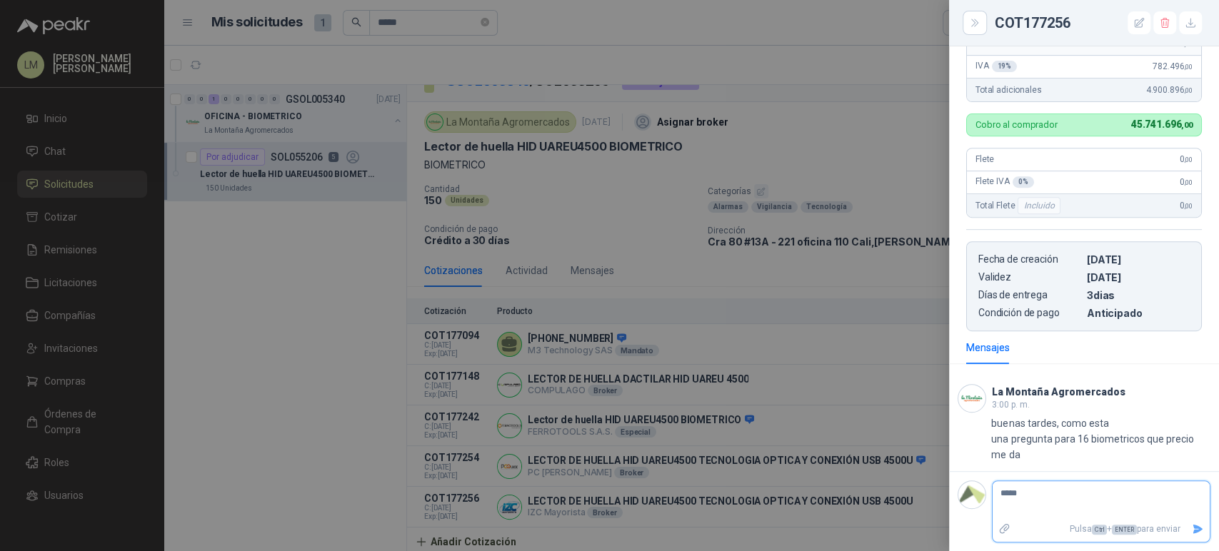
type textarea "******"
type textarea "********"
type textarea "*********"
type textarea "**********"
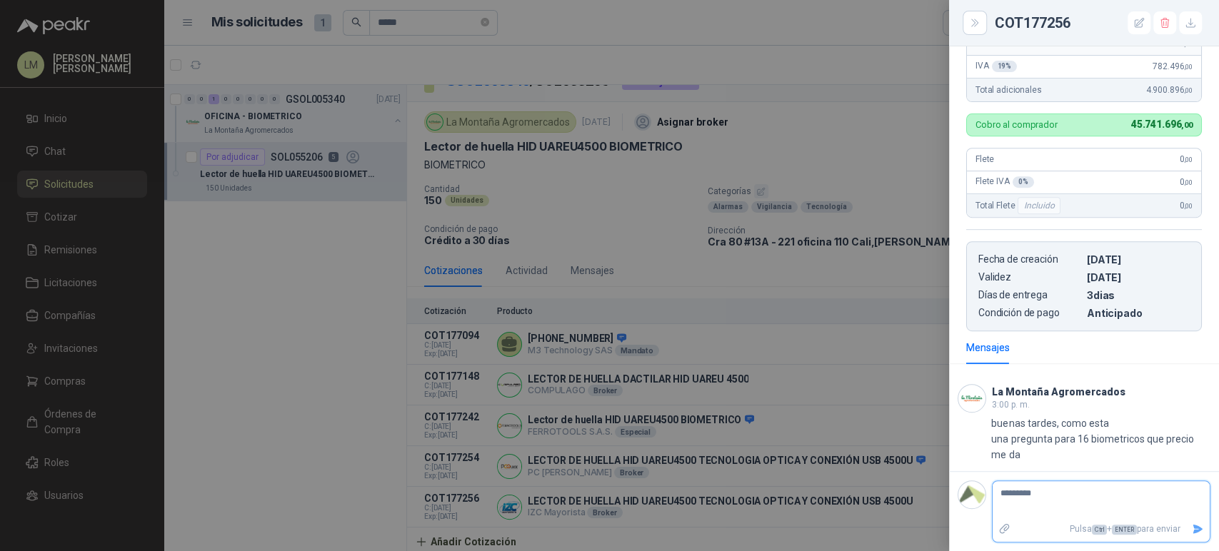
type textarea "**********"
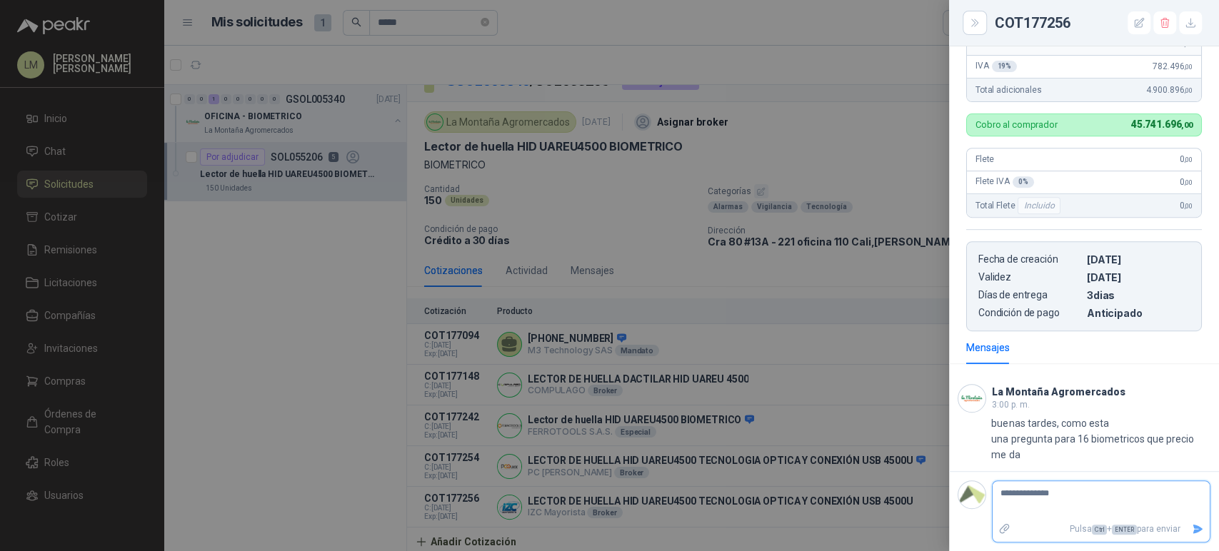
type textarea "**********"
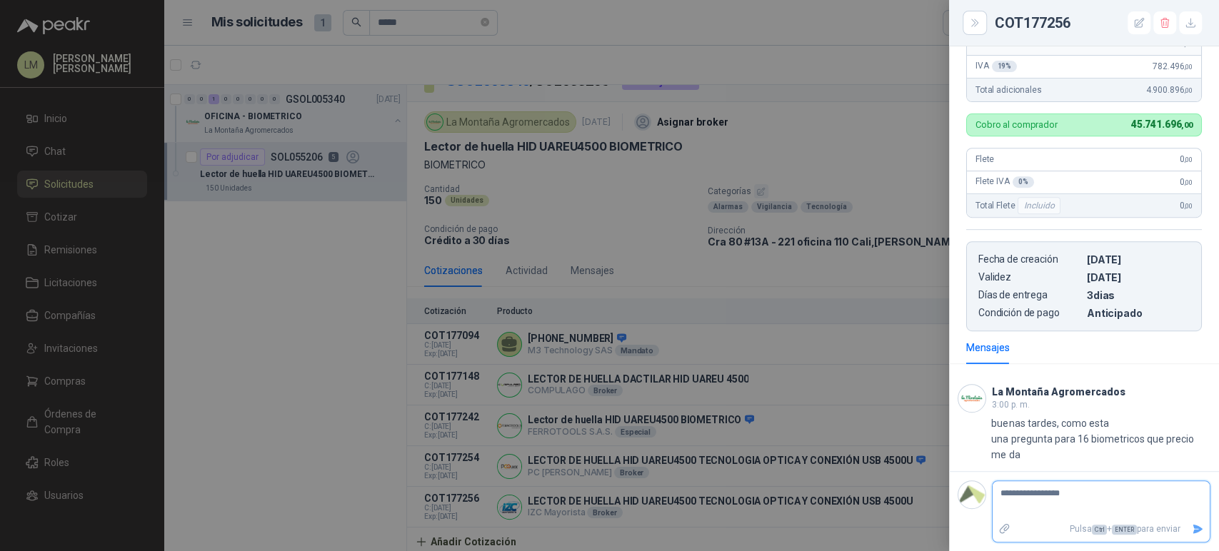
type textarea "**********"
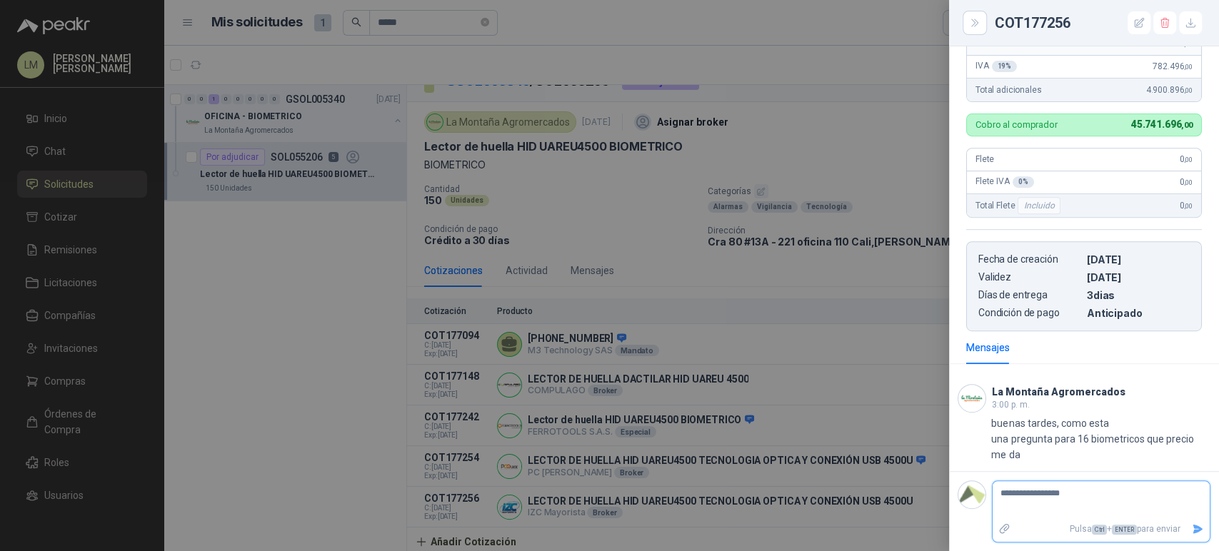
type textarea "**********"
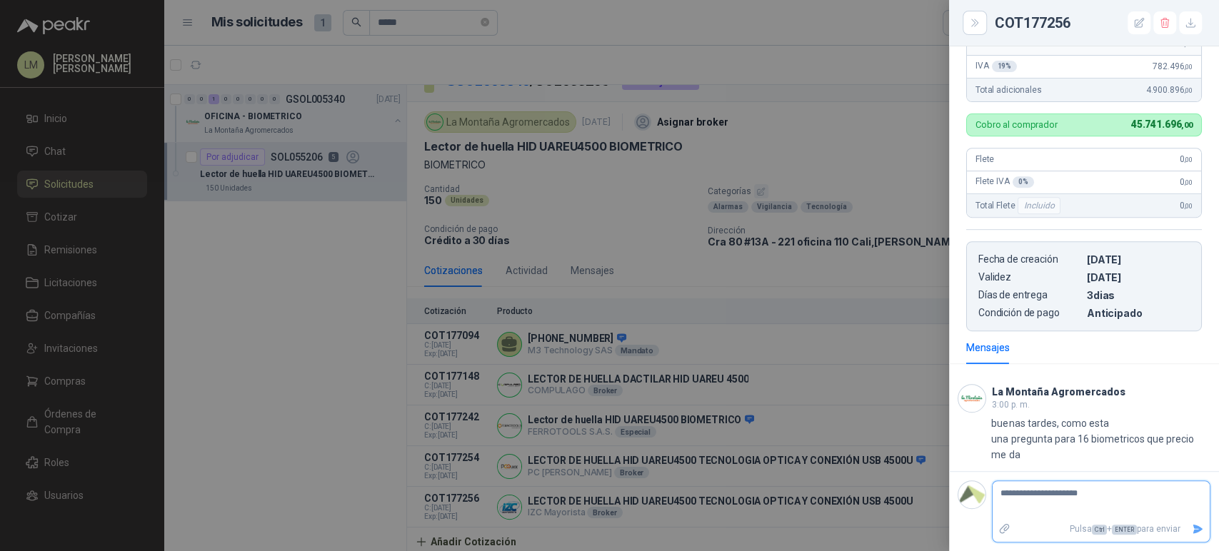
type textarea "**********"
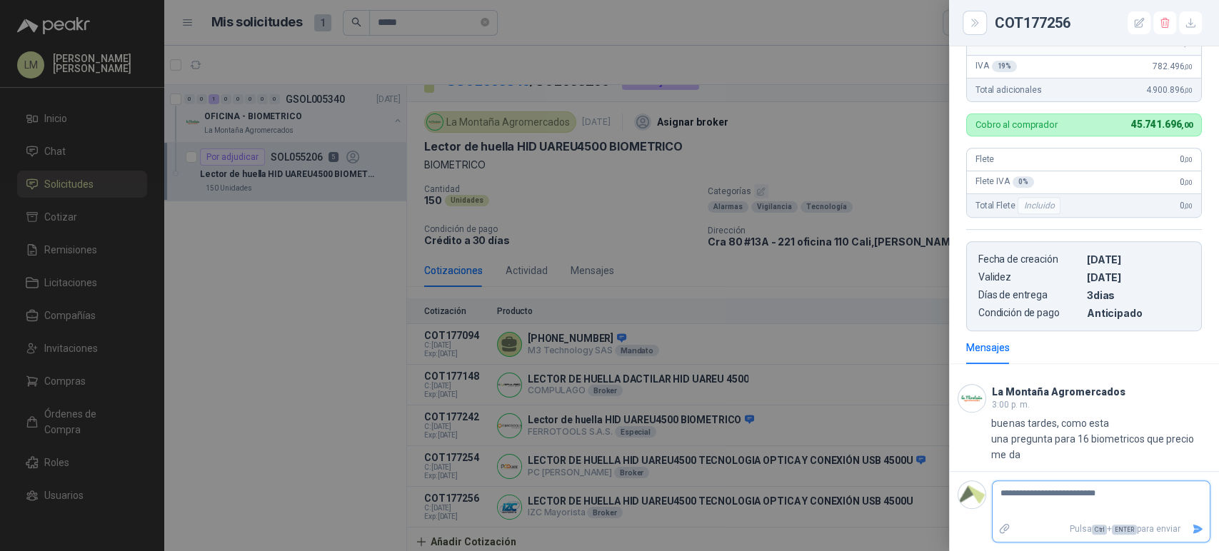
type textarea "**********"
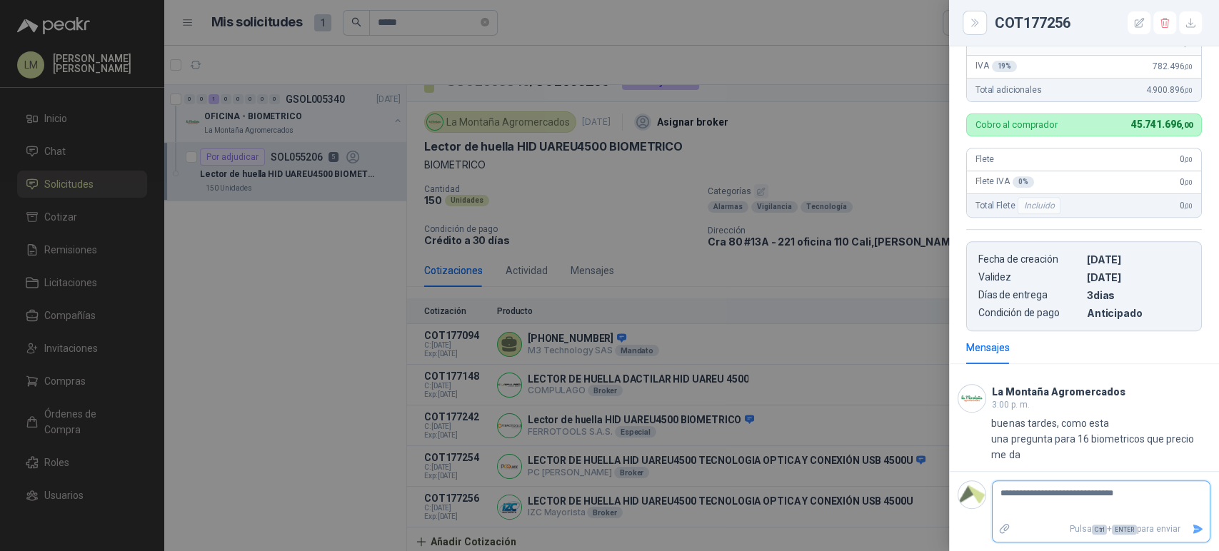
type textarea "**********"
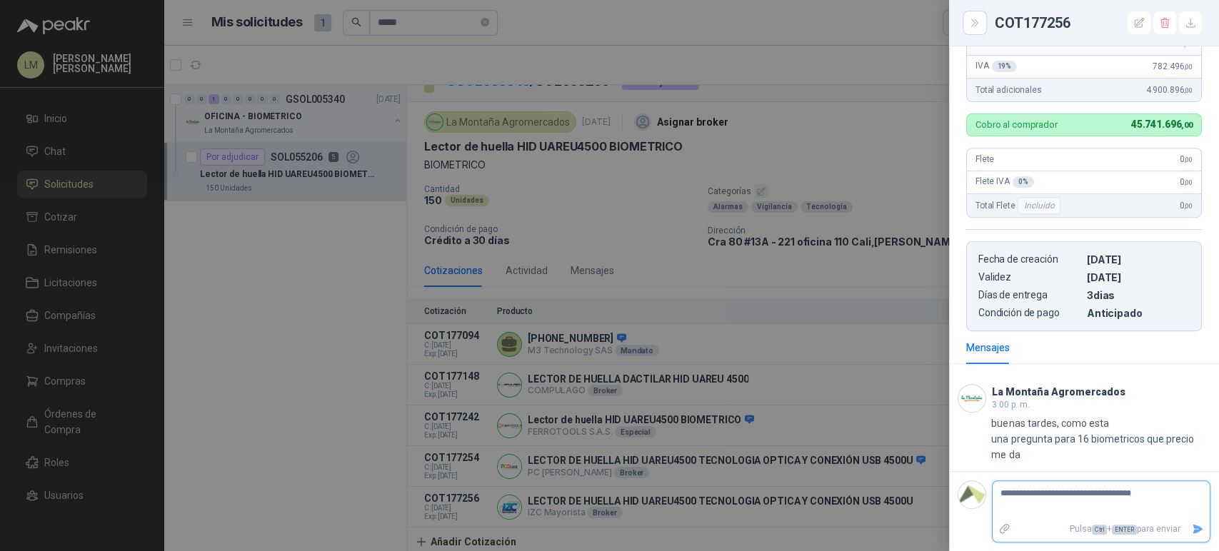
type textarea "**********"
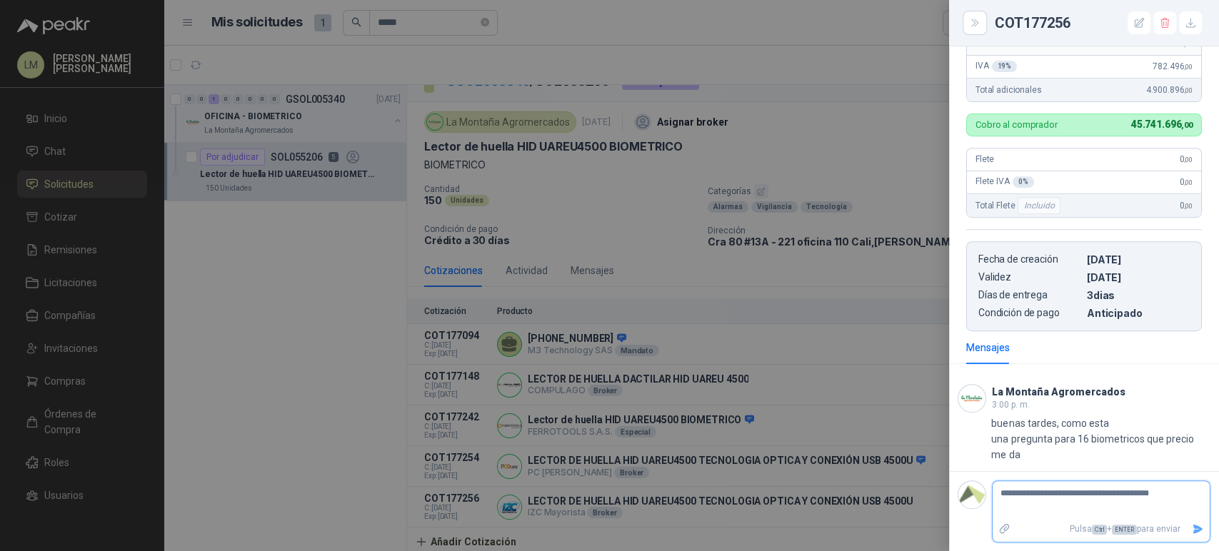
type textarea "**********"
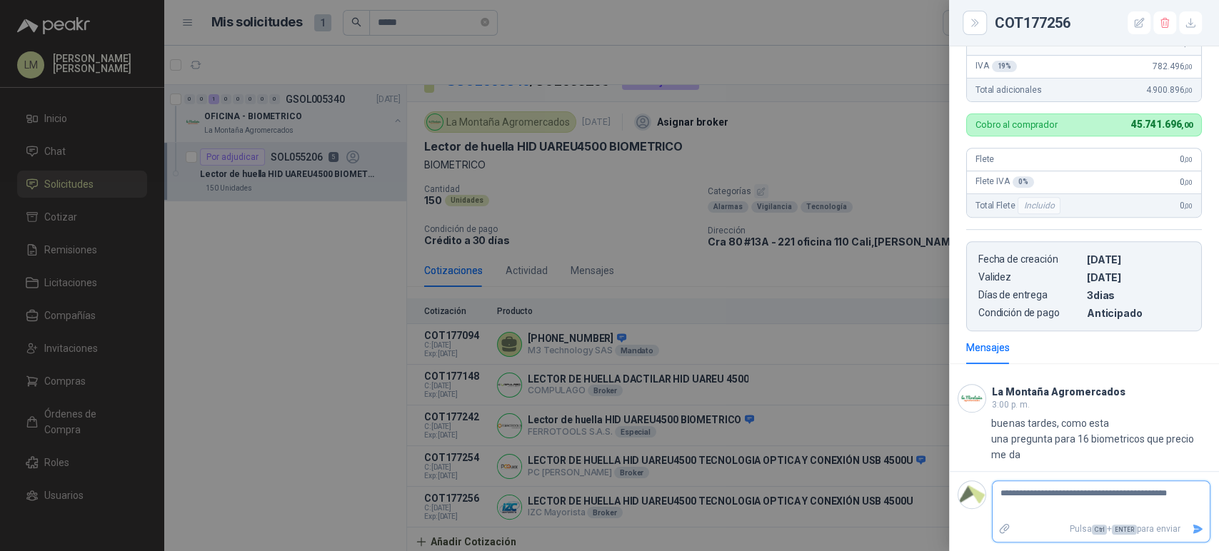
scroll to position [400, 0]
type textarea "**********"
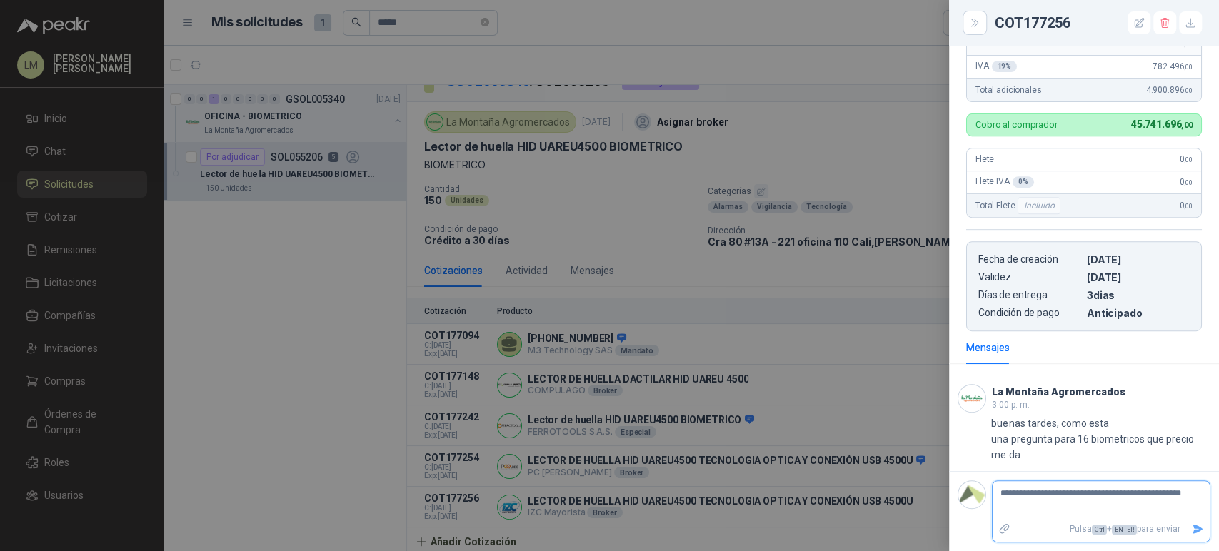
type textarea "**********"
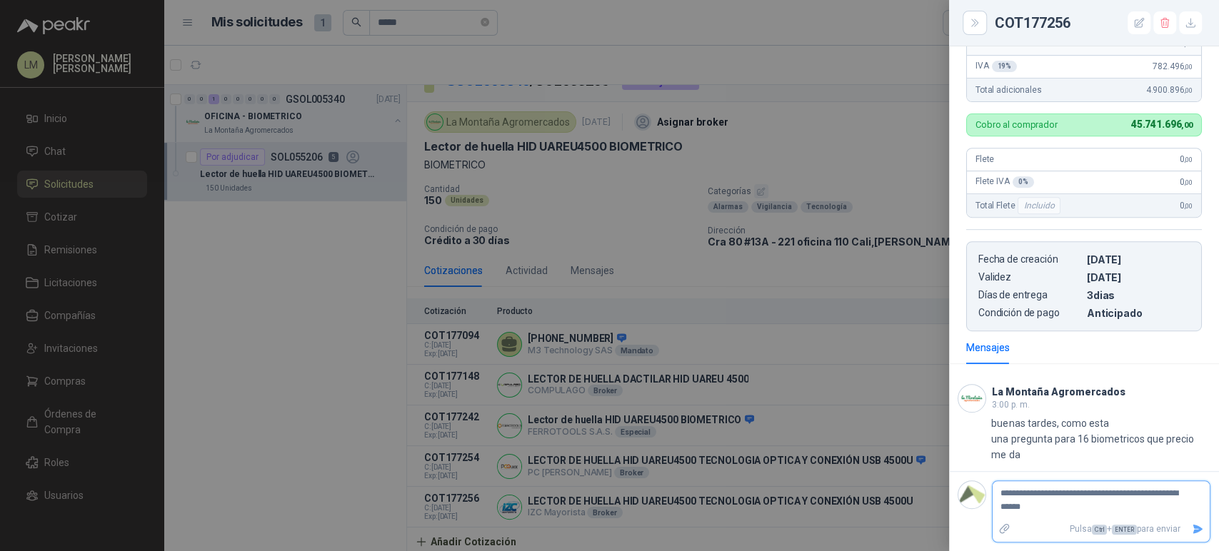
type textarea "**********"
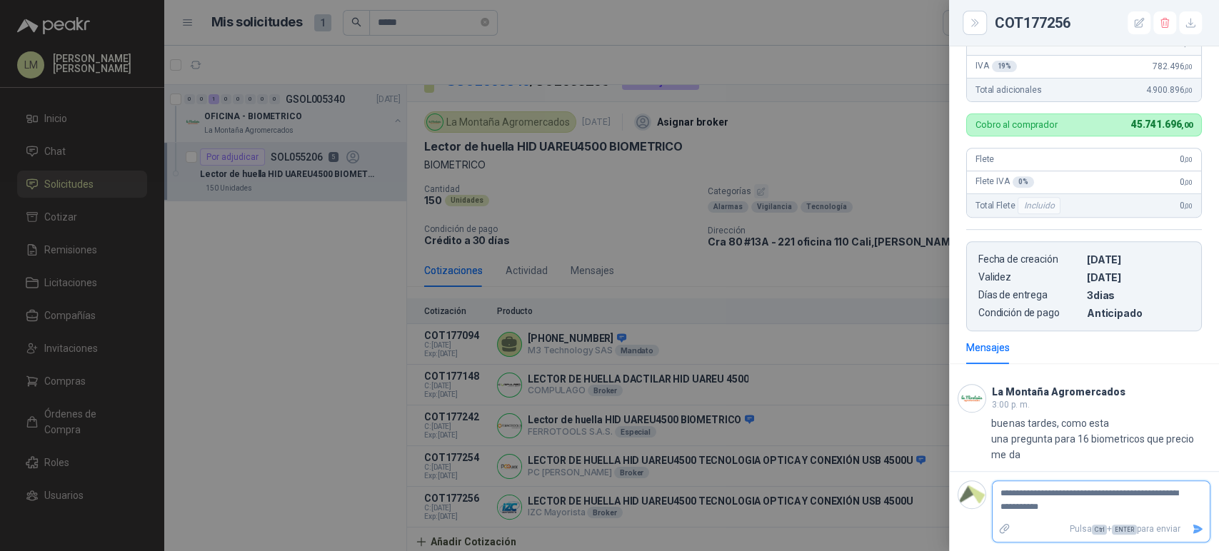
type textarea "**********"
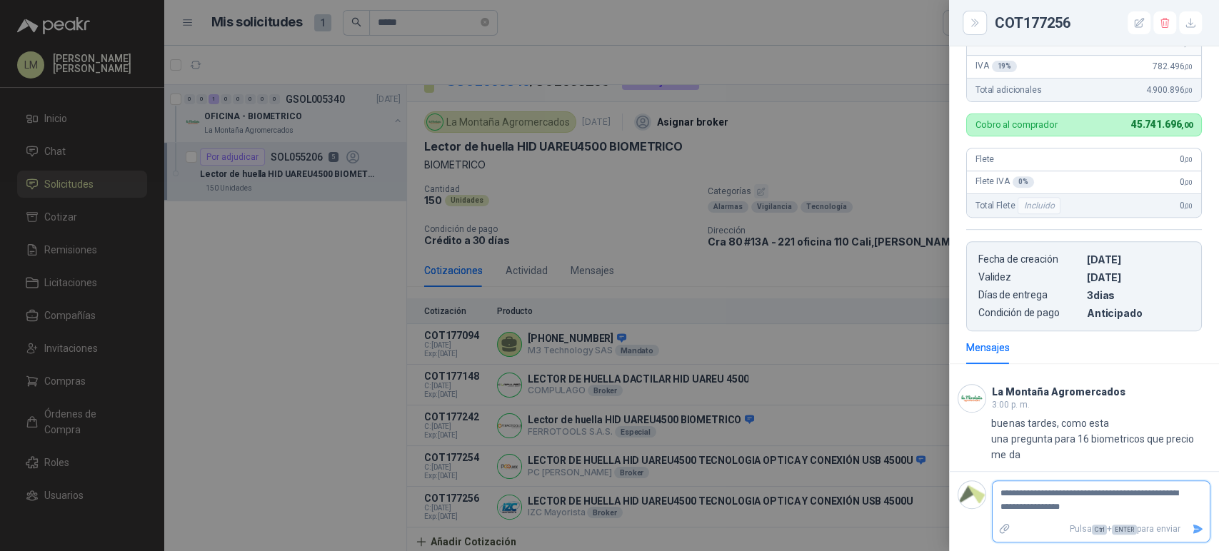
type textarea "**********"
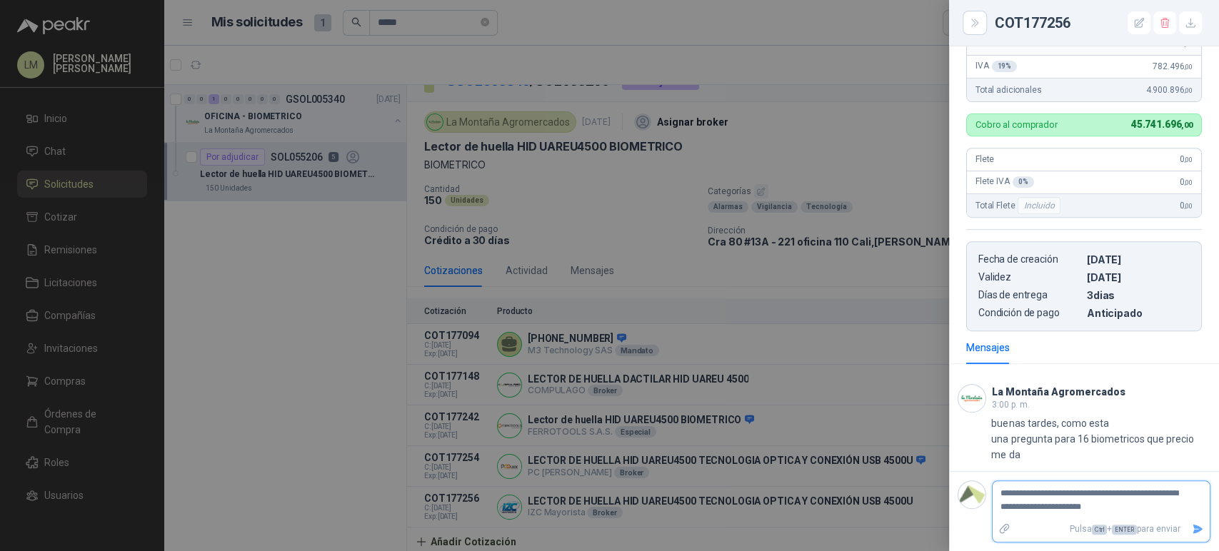
type textarea "**********"
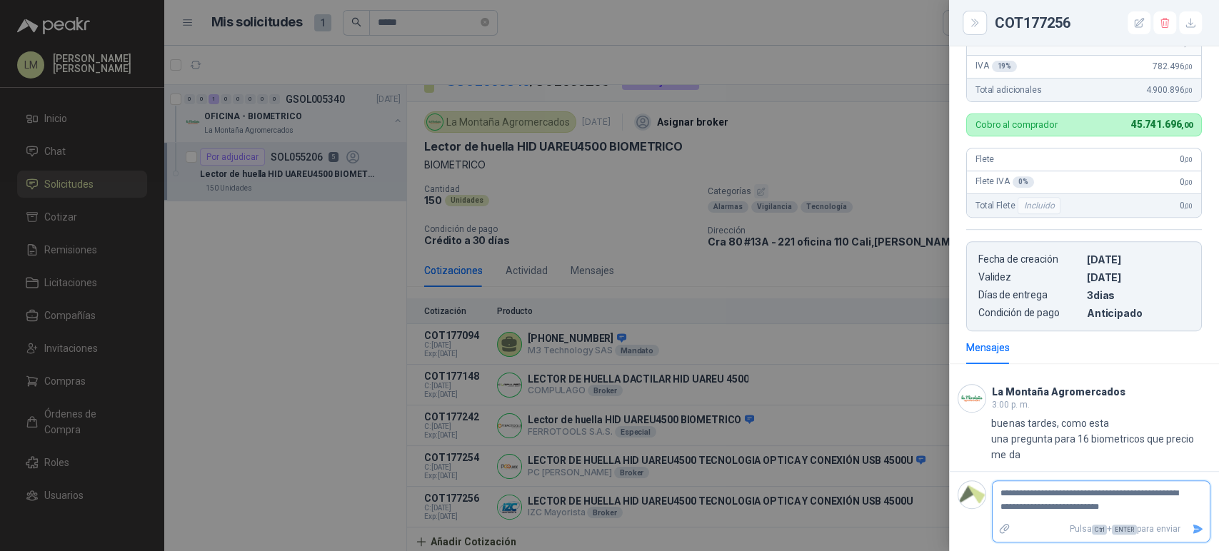
type textarea "**********"
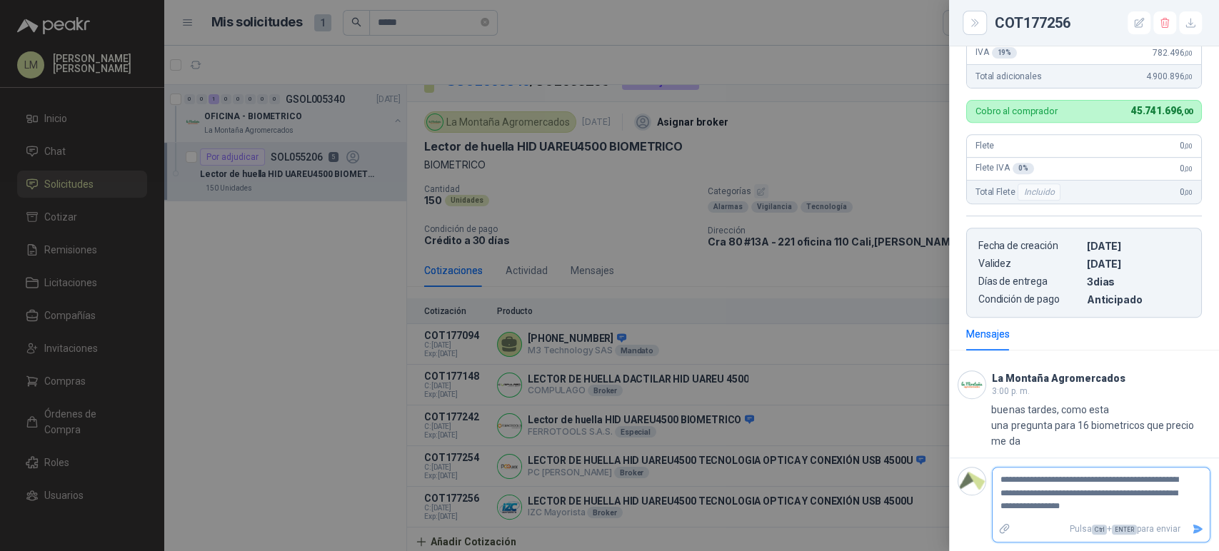
click at [1194, 534] on icon "Enviar" at bounding box center [1199, 529] width 10 height 9
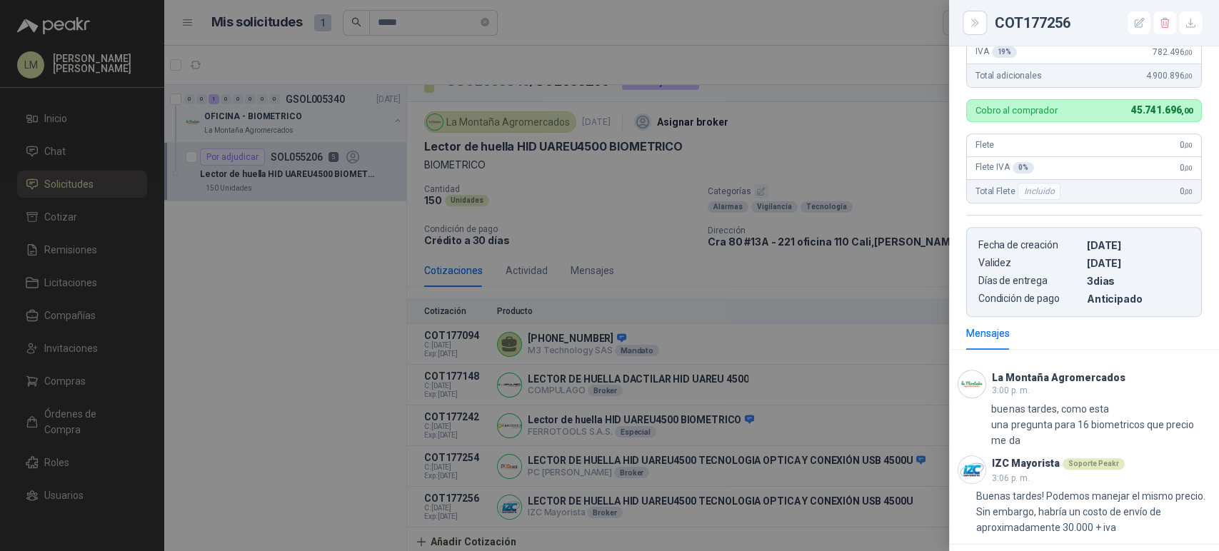
click at [682, 270] on div at bounding box center [609, 275] width 1219 height 551
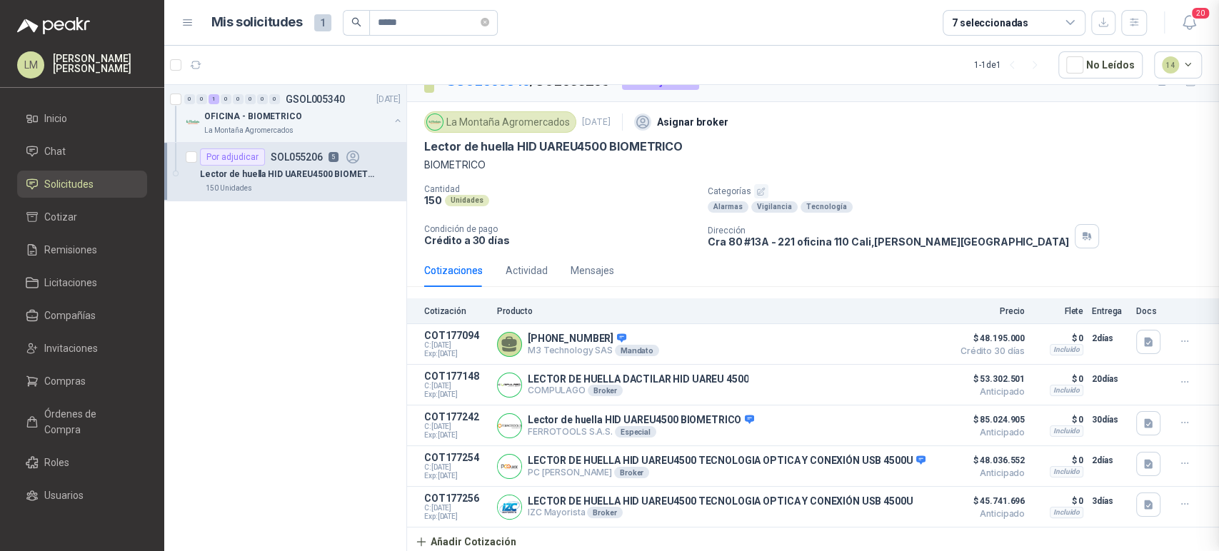
scroll to position [489, 0]
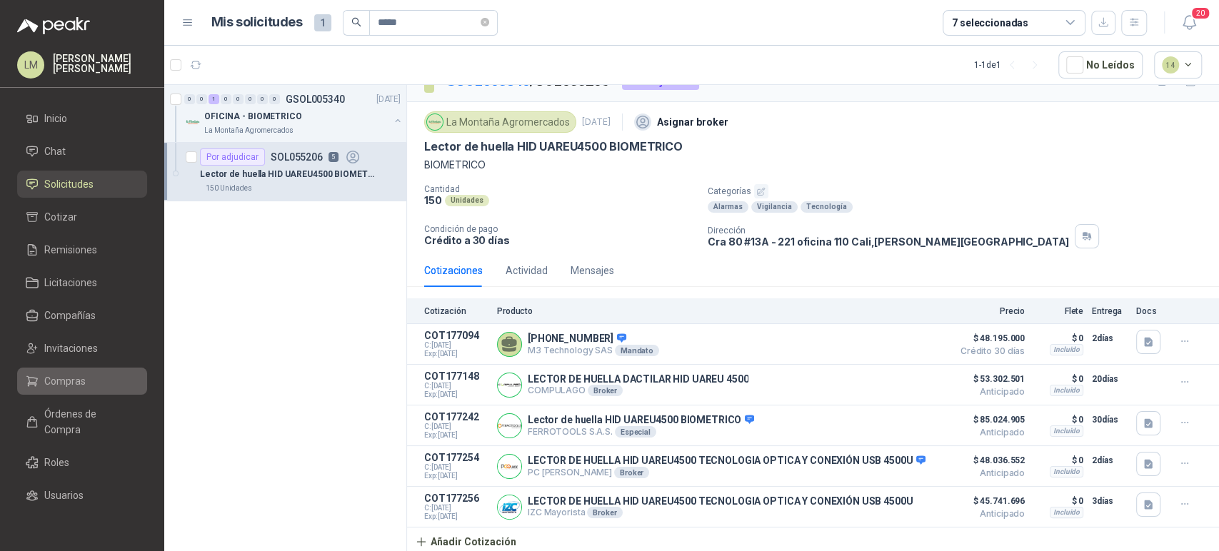
click at [44, 374] on span "Compras" at bounding box center [64, 382] width 41 height 16
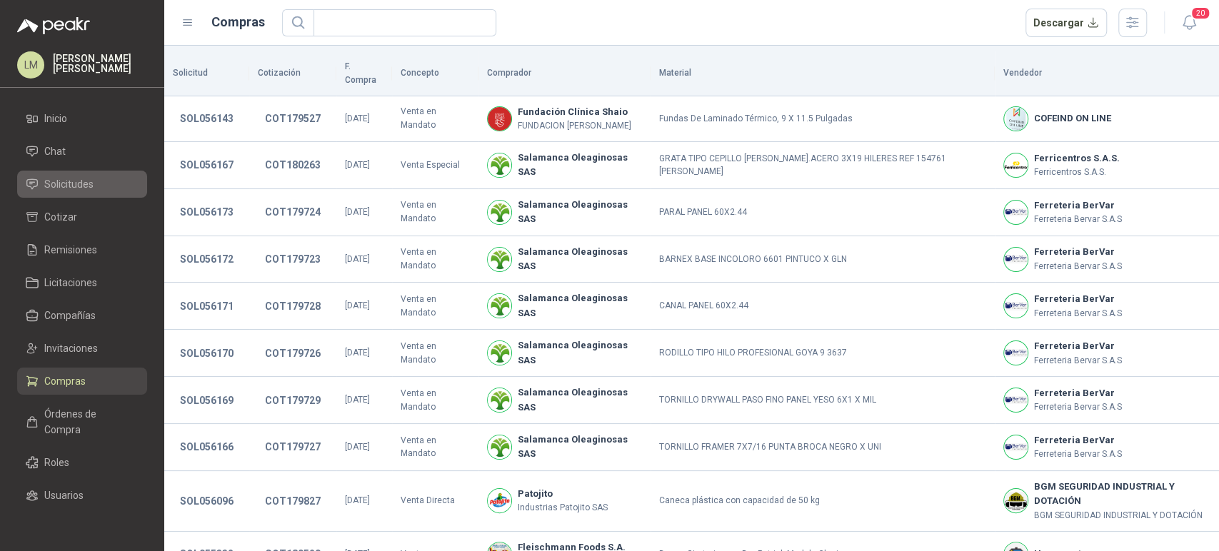
click at [74, 190] on span "Solicitudes" at bounding box center [68, 184] width 49 height 16
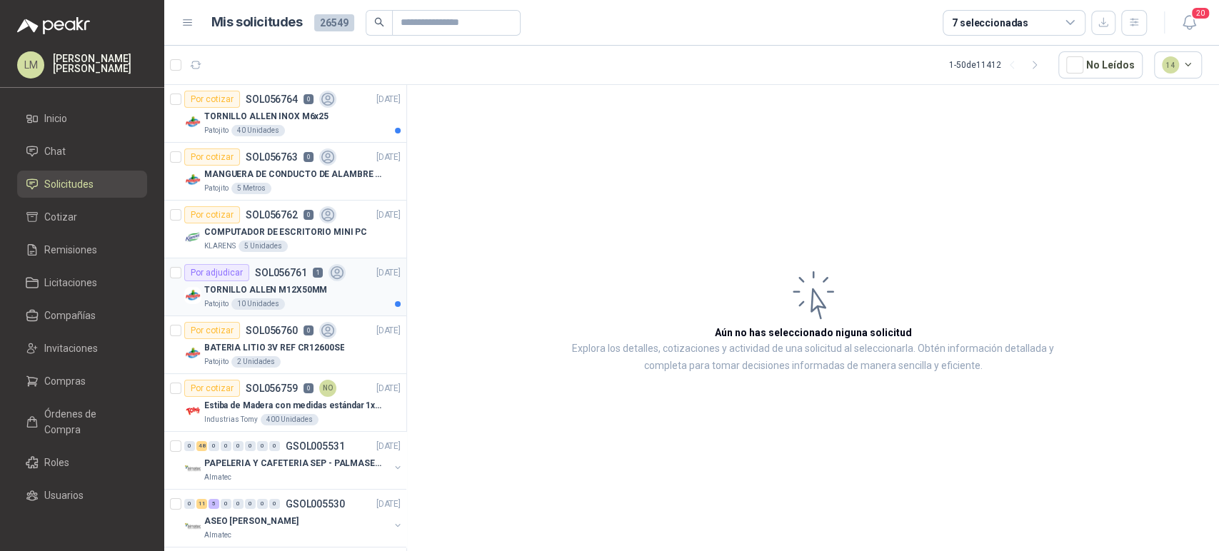
click at [290, 288] on p "TORNILLO ALLEN M12X50MM" at bounding box center [265, 291] width 123 height 14
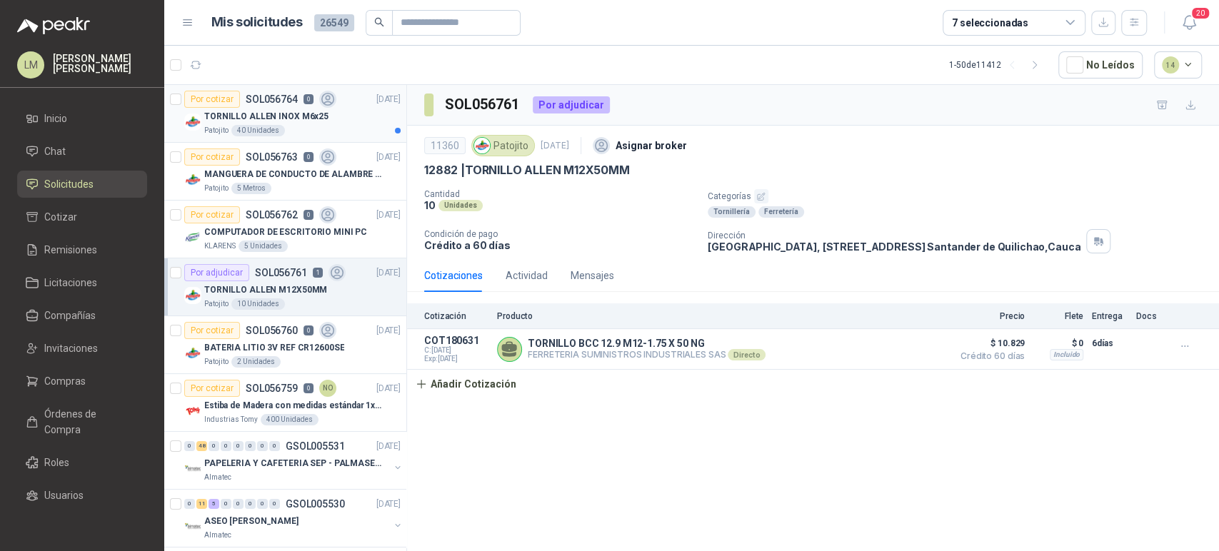
click at [278, 106] on div "Por cotizar SOL056764 0" at bounding box center [260, 99] width 152 height 17
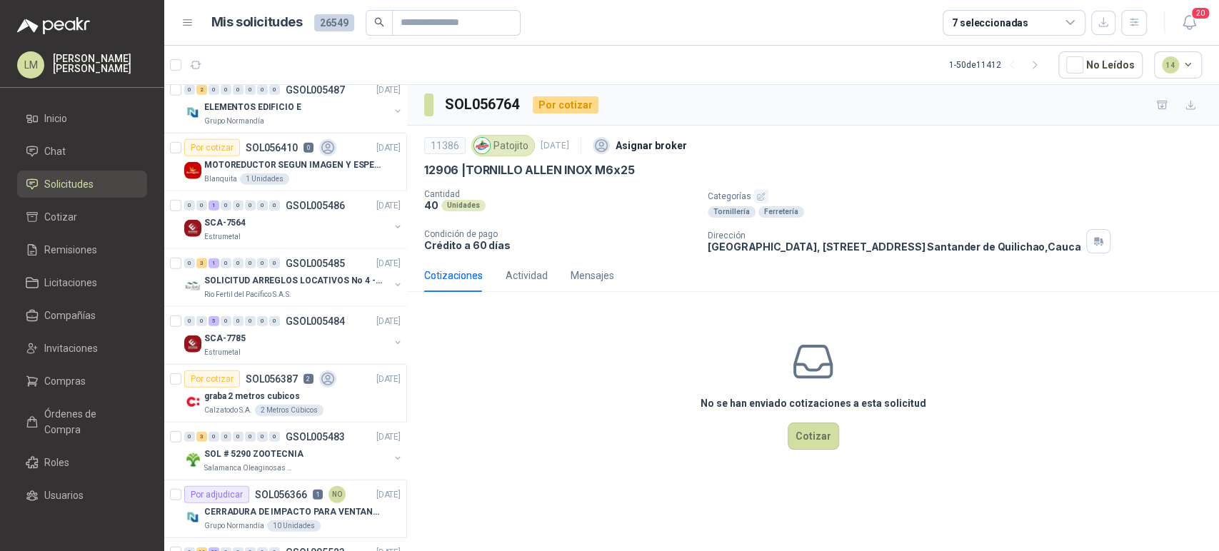
scroll to position [2448, 0]
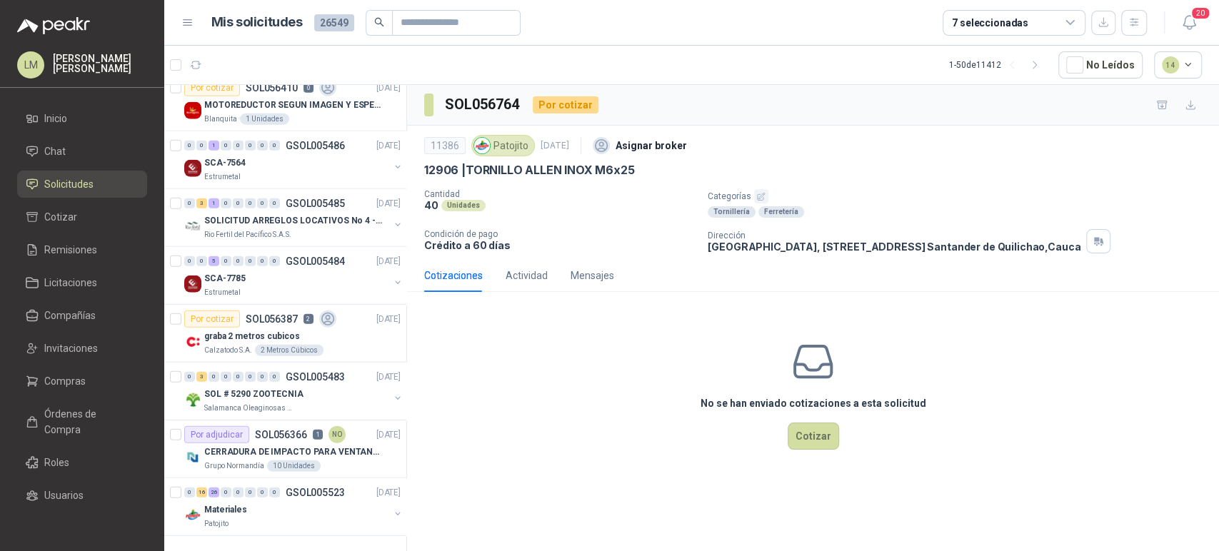
click at [51, 386] on span "Compras" at bounding box center [64, 382] width 41 height 16
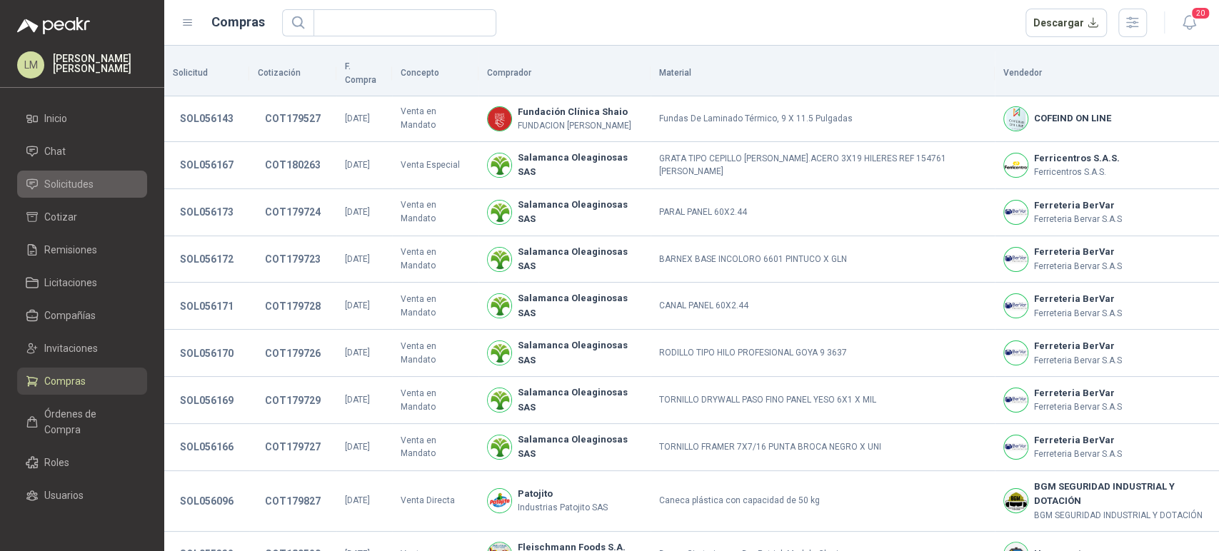
click at [58, 193] on link "Solicitudes" at bounding box center [82, 184] width 130 height 27
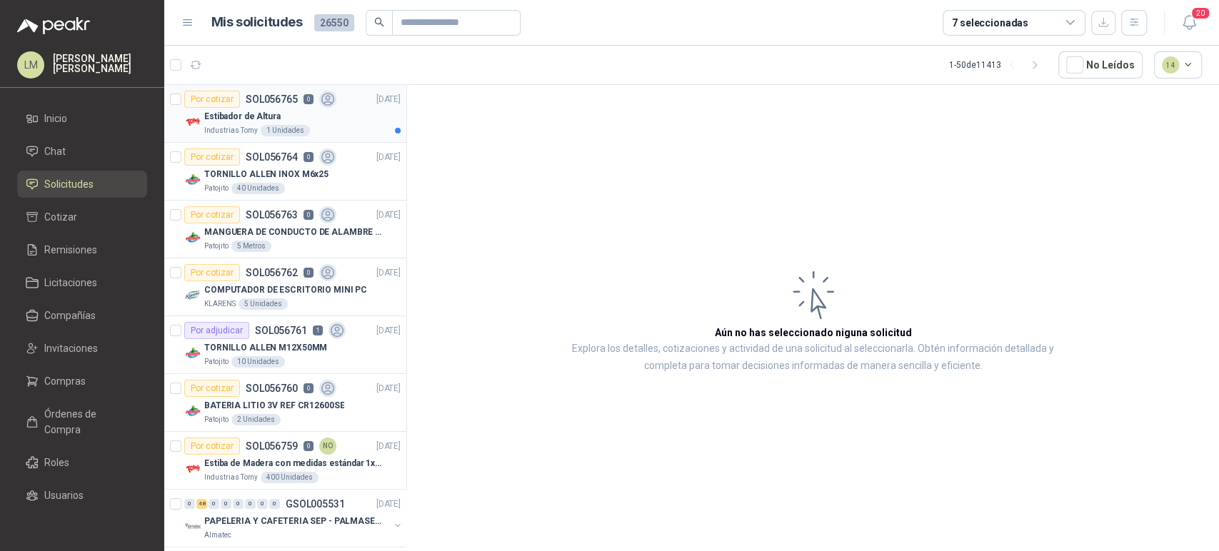
click at [286, 96] on p "SOL056765" at bounding box center [272, 99] width 52 height 10
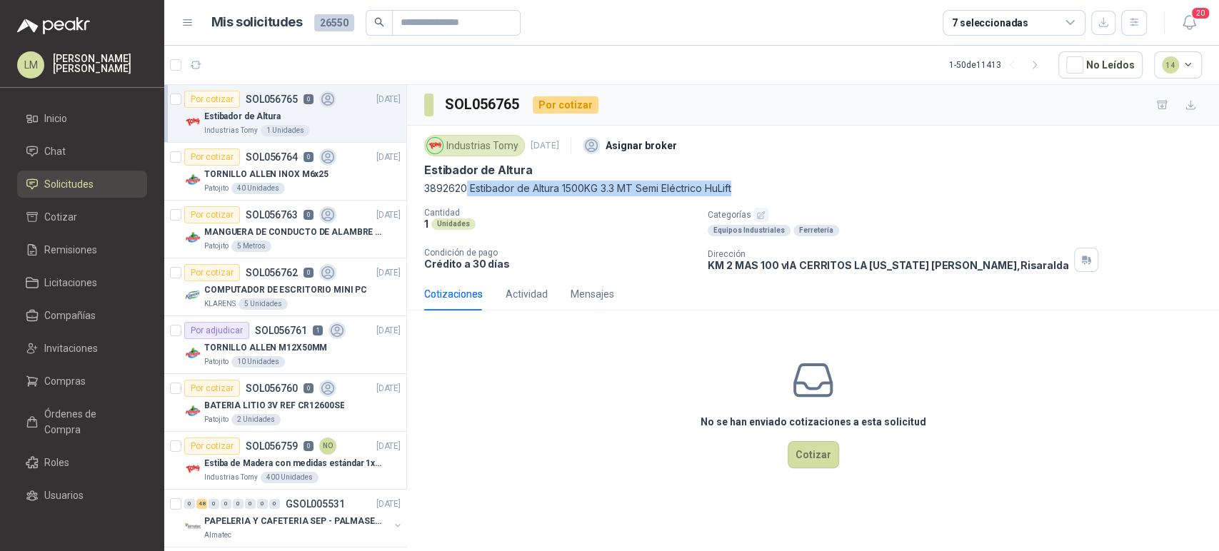
drag, startPoint x: 467, startPoint y: 187, endPoint x: 738, endPoint y: 194, distance: 270.8
click at [738, 194] on p "3892620 Estibador de Altura 1500KG 3.3 MT Semi Eléctrico HuLift" at bounding box center [813, 189] width 778 height 16
click at [237, 71] on icon "button" at bounding box center [232, 65] width 14 height 14
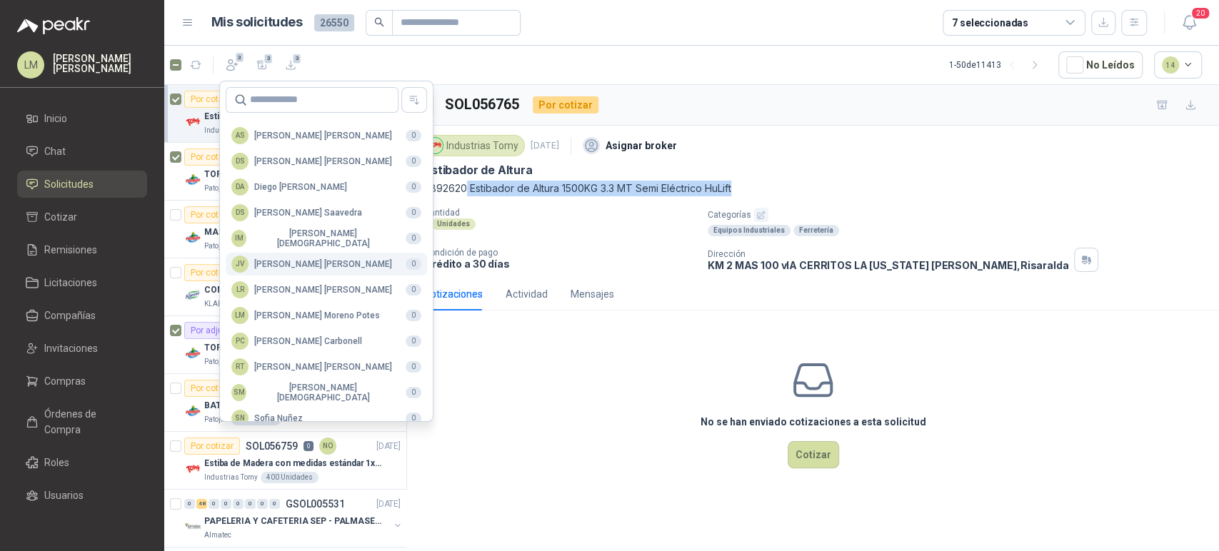
scroll to position [348, 0]
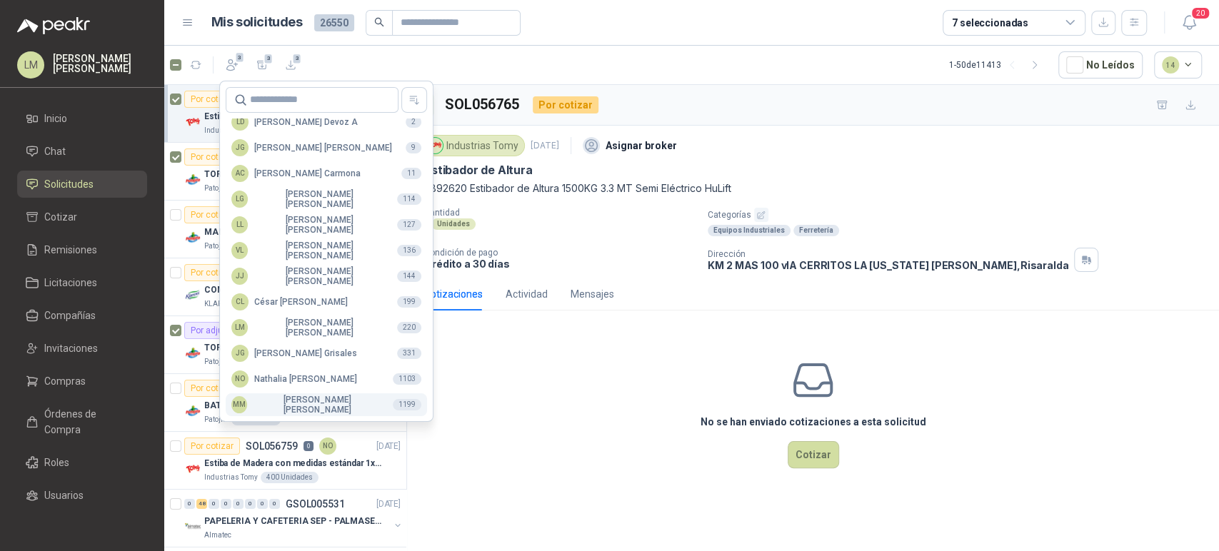
click at [279, 407] on div "MM [PERSON_NAME]" at bounding box center [306, 405] width 150 height 20
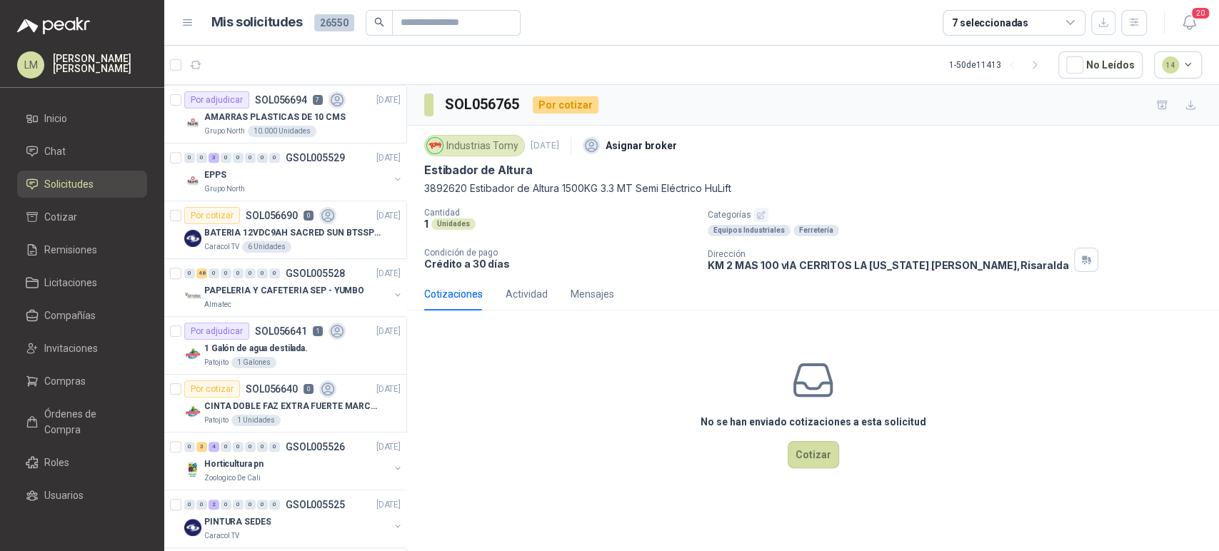
scroll to position [521, 0]
click at [392, 173] on button "button" at bounding box center [397, 178] width 11 height 11
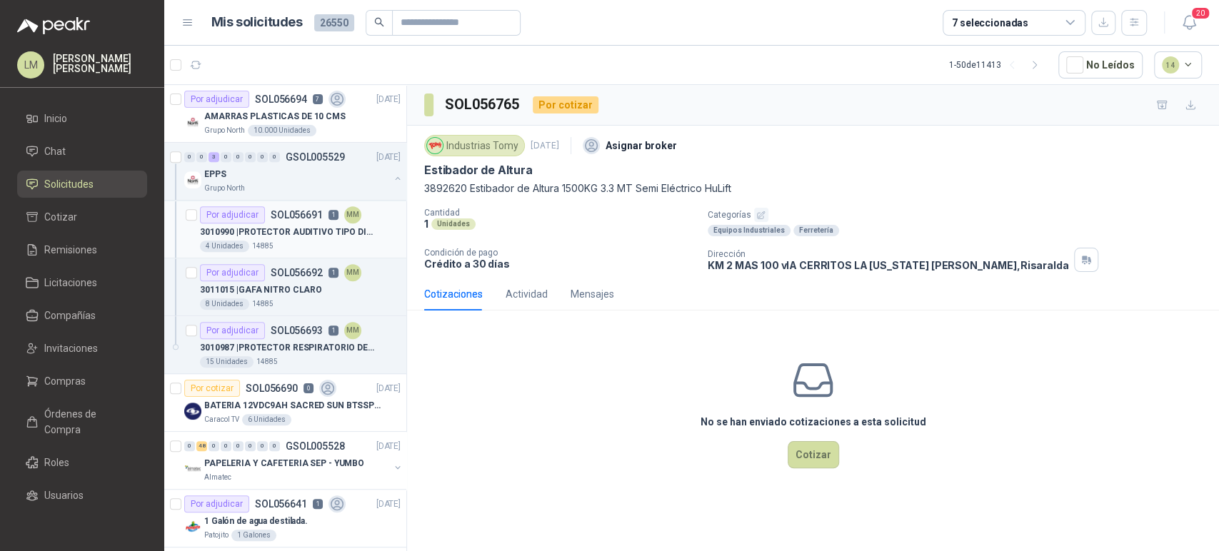
click at [268, 227] on p "3010990 | PROTECTOR AUDITIVO TIPO DIADEMA" at bounding box center [289, 233] width 178 height 14
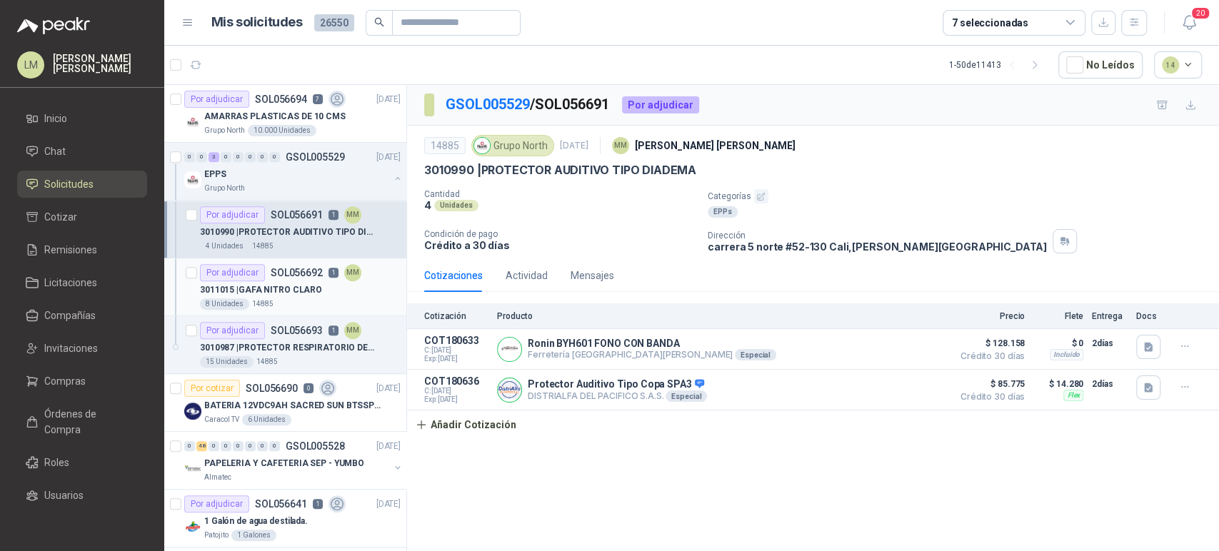
click at [261, 289] on p "3011015 | GAFA NITRO CLARO" at bounding box center [261, 291] width 122 height 14
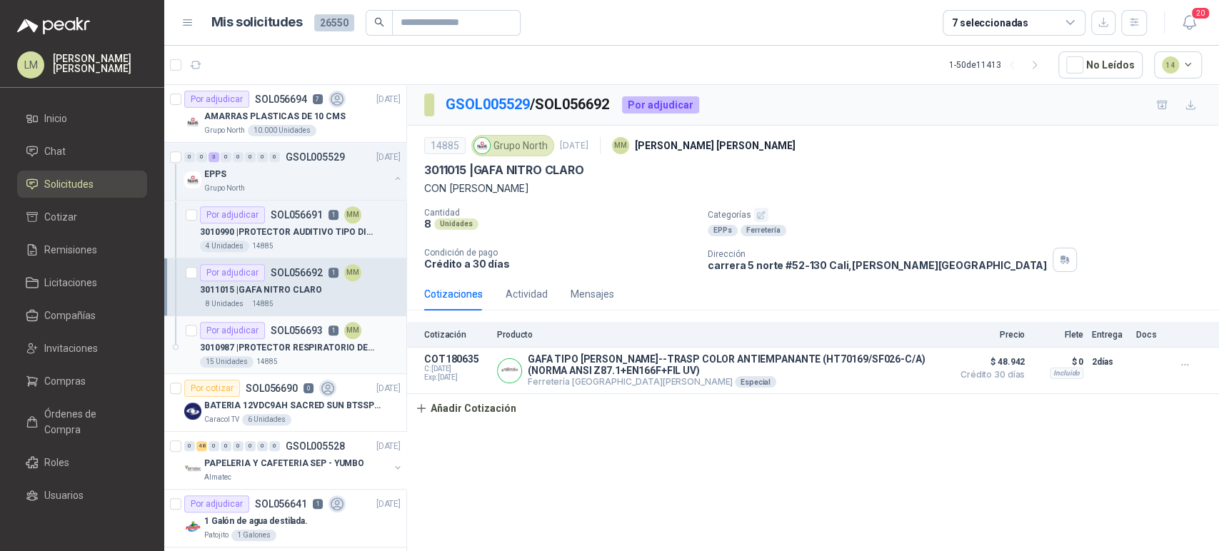
click at [267, 350] on p "3010987 | PROTECTOR RESPIRATORIO DESECHABLE F720CV NIOSH N95" at bounding box center [289, 348] width 178 height 14
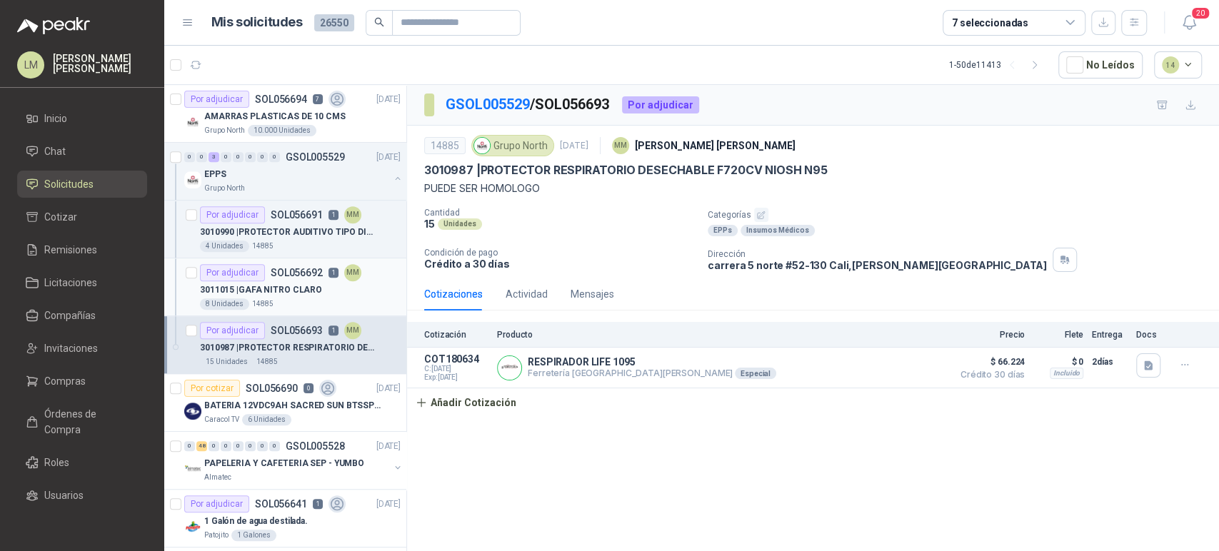
click at [314, 288] on p "3011015 | GAFA NITRO CLARO" at bounding box center [261, 291] width 122 height 14
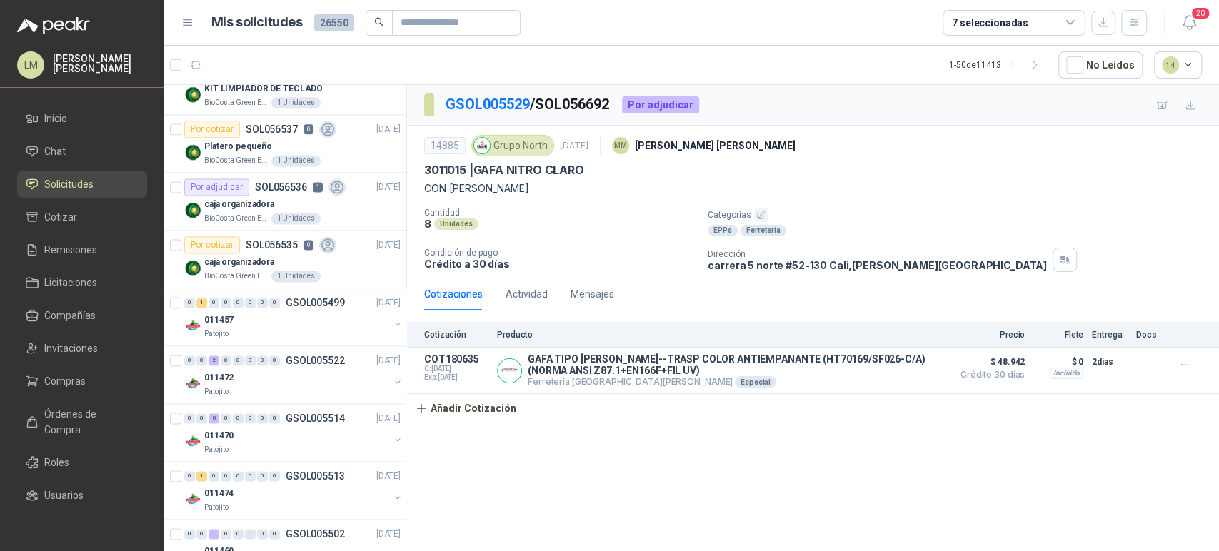
scroll to position [1454, 0]
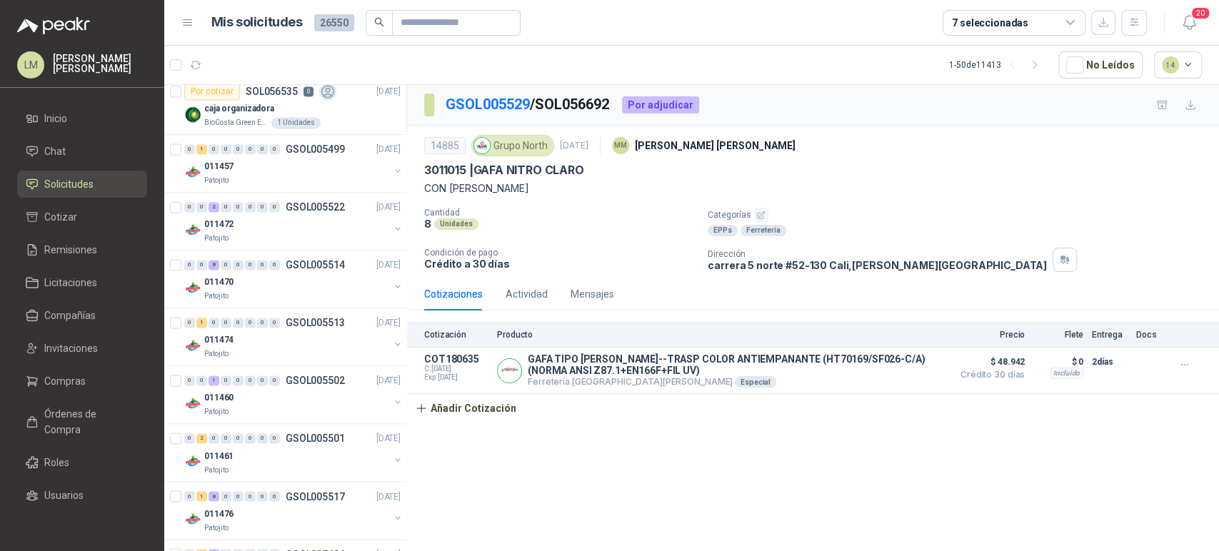
click at [1044, 21] on div "7 seleccionadas" at bounding box center [1014, 23] width 143 height 26
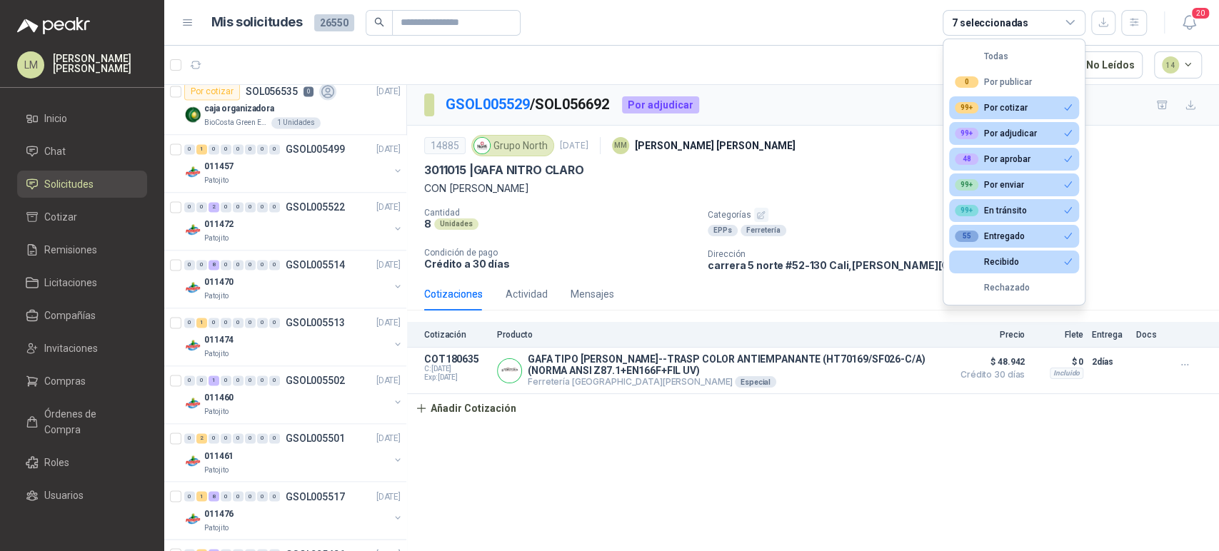
click at [805, 60] on article "1 - 50 de 11413 No Leídos 14" at bounding box center [691, 65] width 1055 height 39
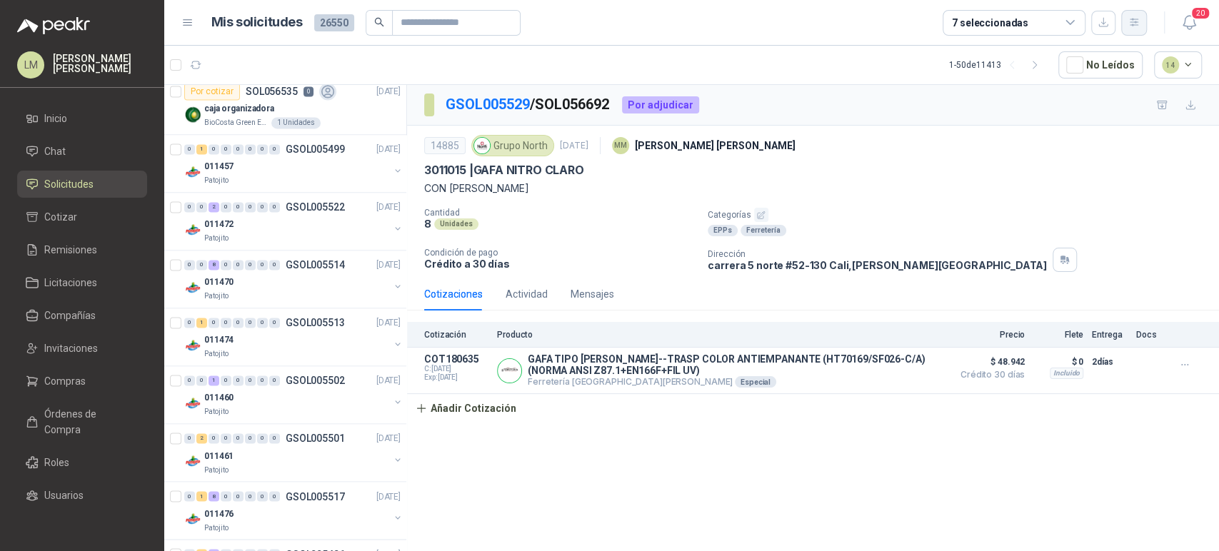
click at [1133, 24] on icon "button" at bounding box center [1135, 22] width 12 height 12
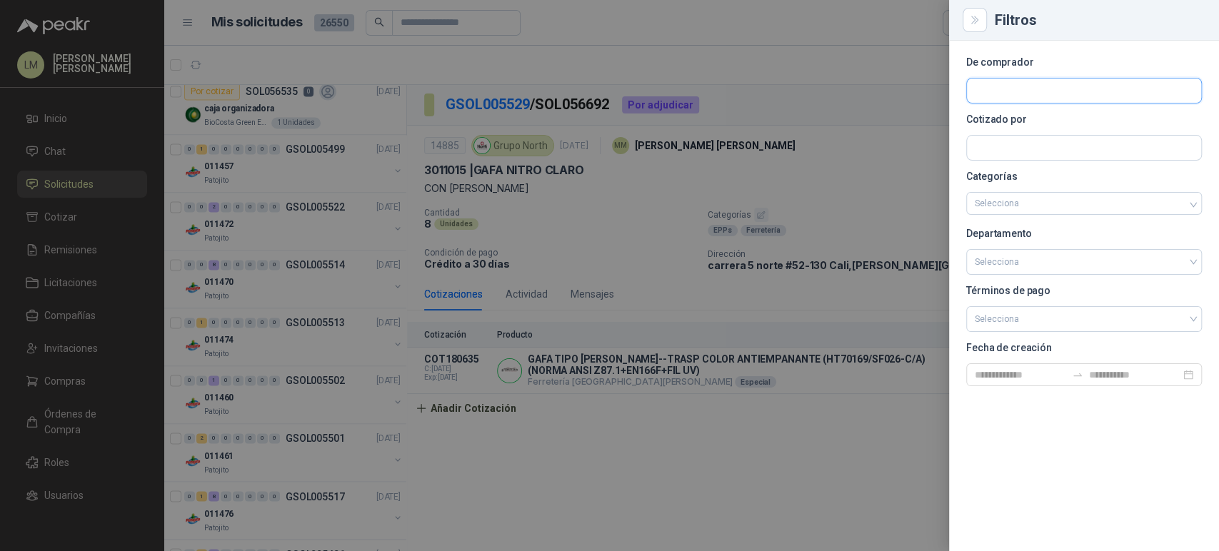
click at [1000, 89] on input "text" at bounding box center [1084, 91] width 234 height 24
click at [1014, 119] on p "Gimnasio La Colina" at bounding box center [1037, 121] width 75 height 9
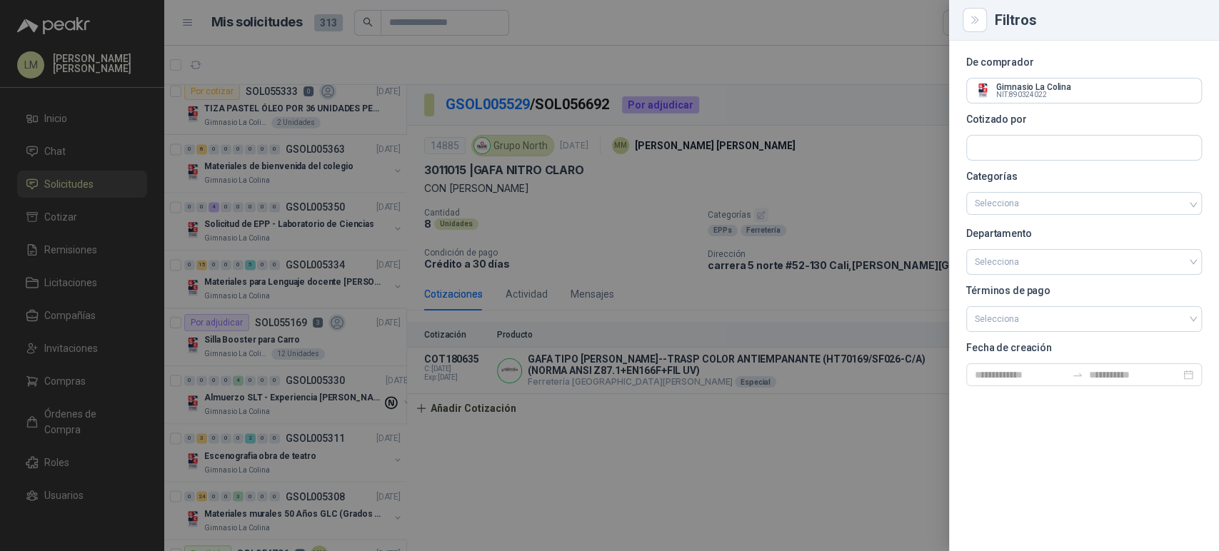
click at [578, 243] on div at bounding box center [609, 275] width 1219 height 551
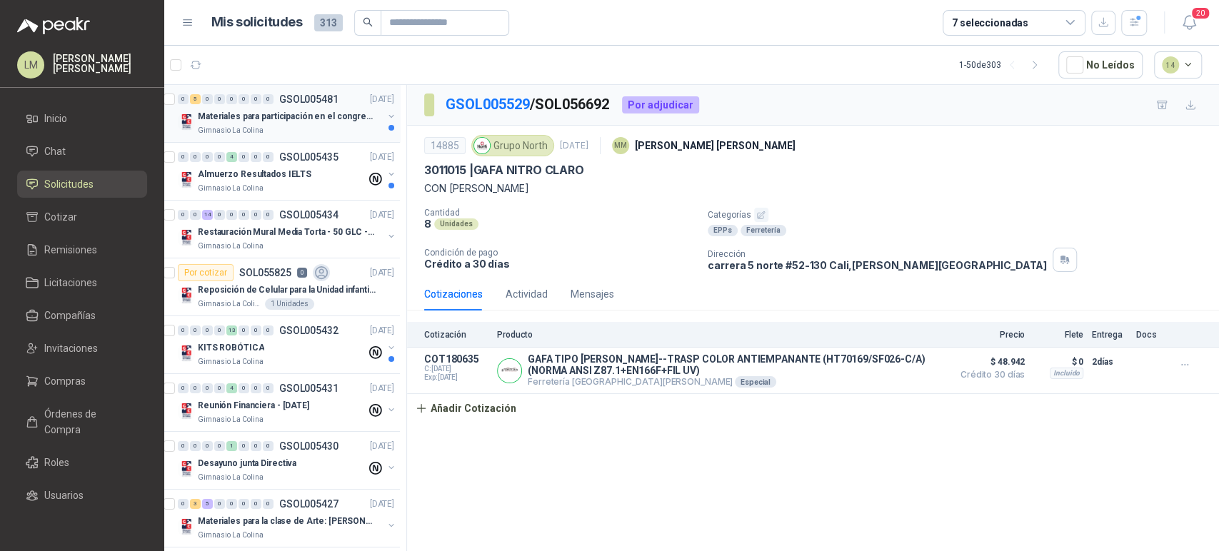
scroll to position [0, 0]
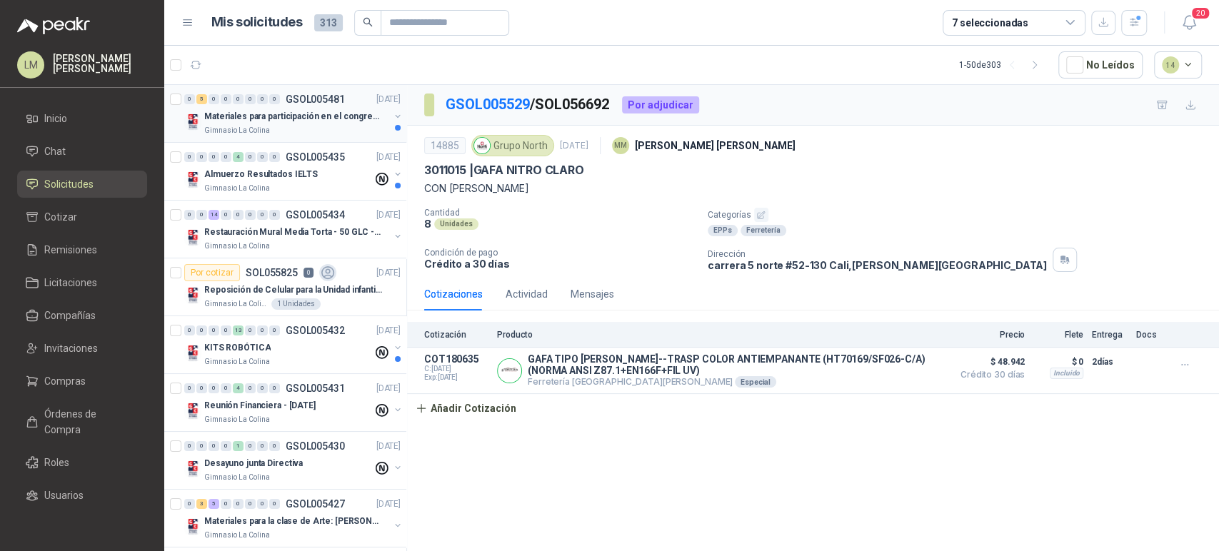
click at [289, 118] on p "Materiales para participación en el congreso, UI" at bounding box center [293, 117] width 178 height 14
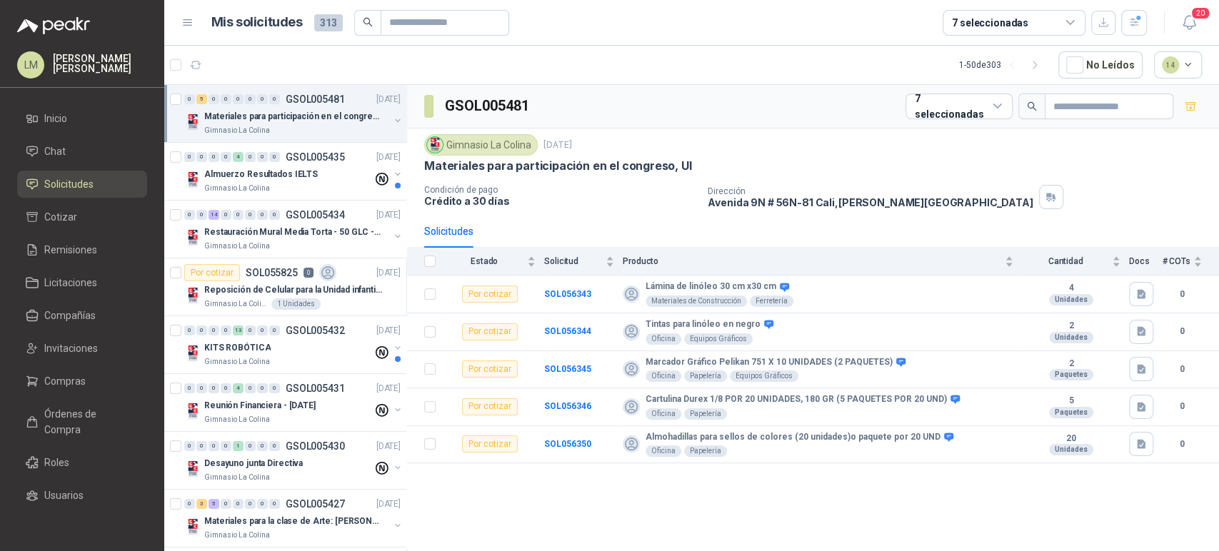
click at [289, 119] on p "Materiales para participación en el congreso, UI" at bounding box center [293, 117] width 178 height 14
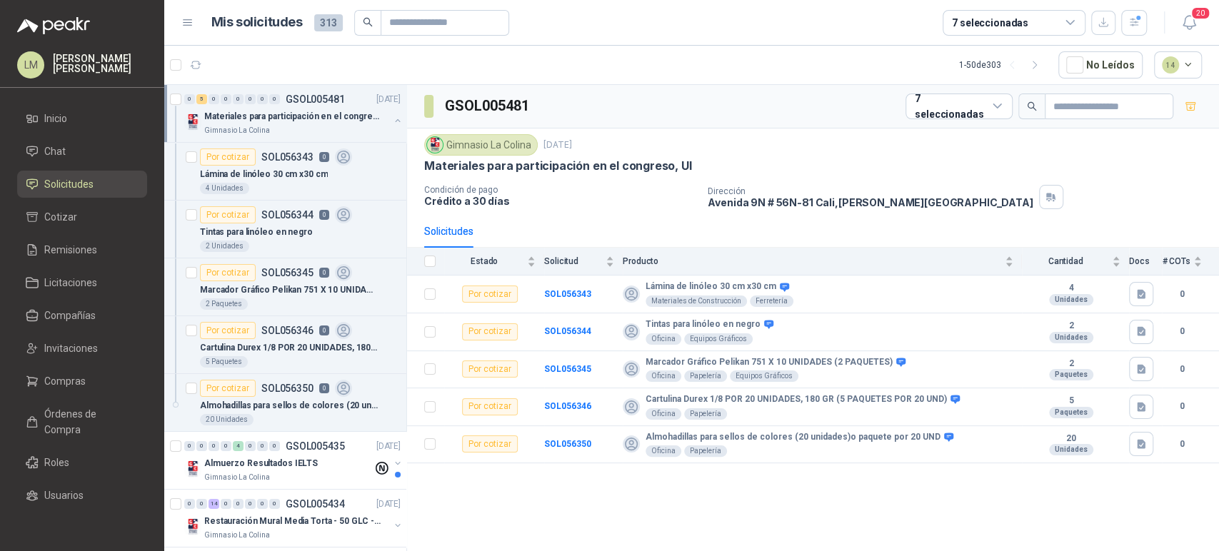
click at [394, 120] on button "button" at bounding box center [397, 120] width 11 height 11
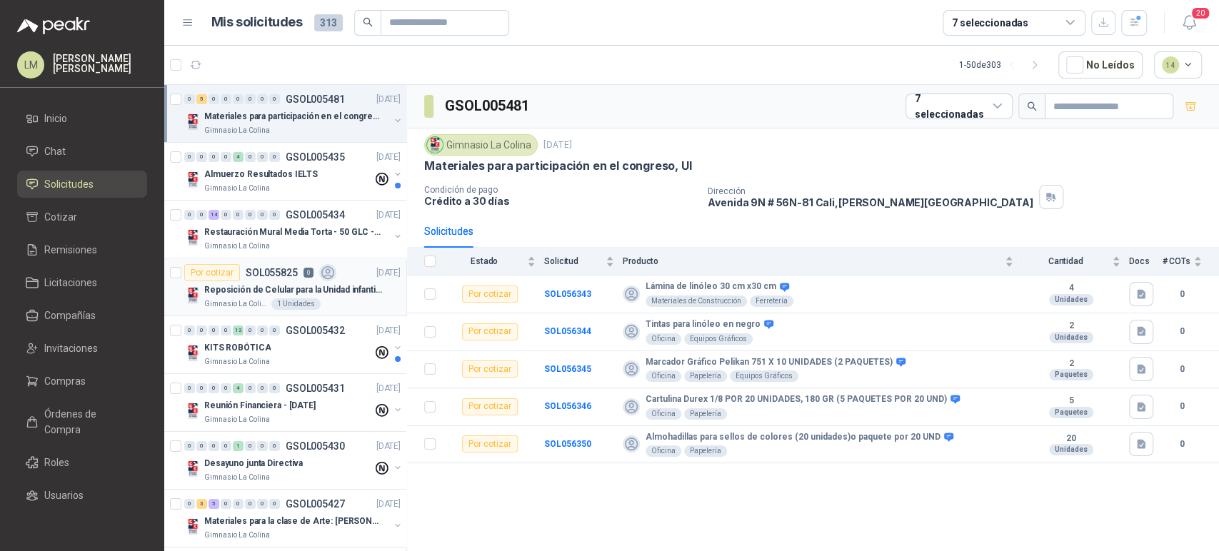
click at [234, 281] on div "Reposición de Celular para la Unidad infantil (con forro, y vidrio protector)" at bounding box center [302, 289] width 196 height 17
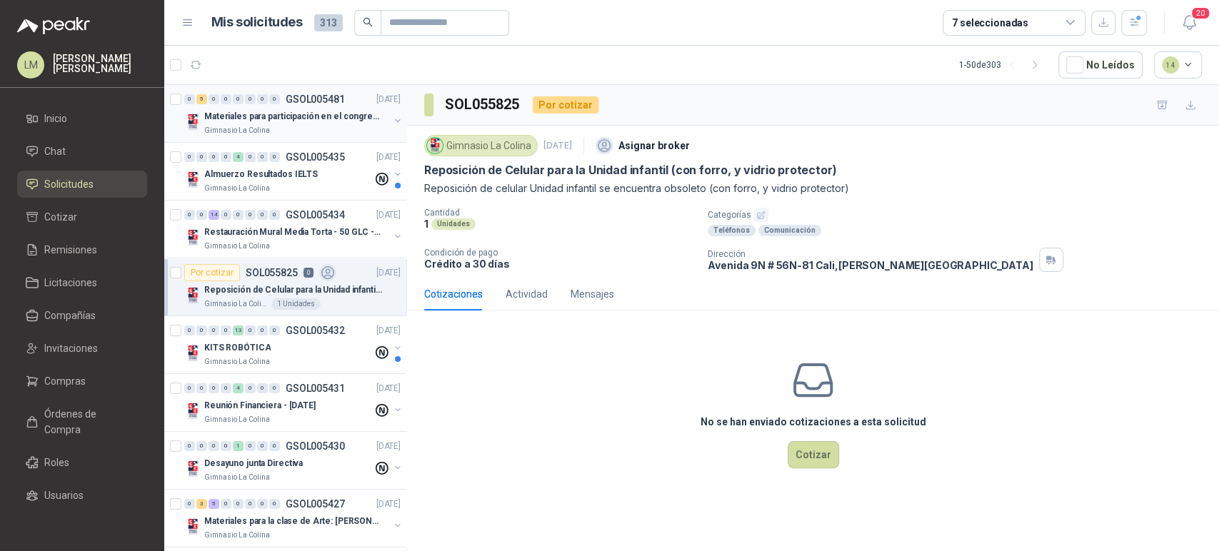
click at [304, 131] on div "Gimnasio La Colina" at bounding box center [296, 130] width 185 height 11
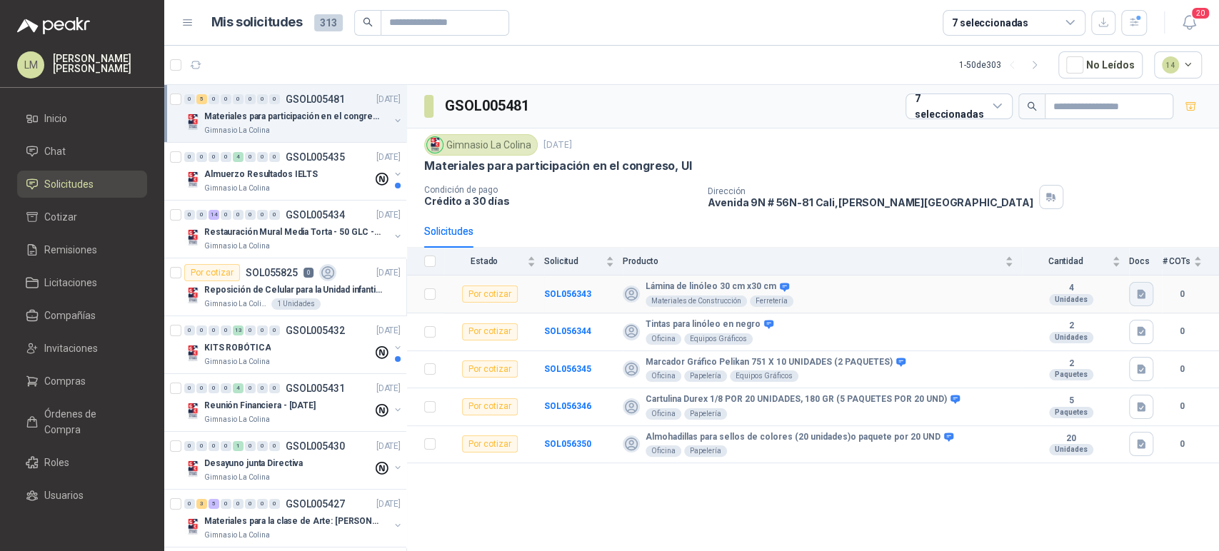
click at [1142, 290] on icon "button" at bounding box center [1141, 293] width 9 height 9
click at [1114, 267] on button "LAMINA.png" at bounding box center [1109, 261] width 71 height 15
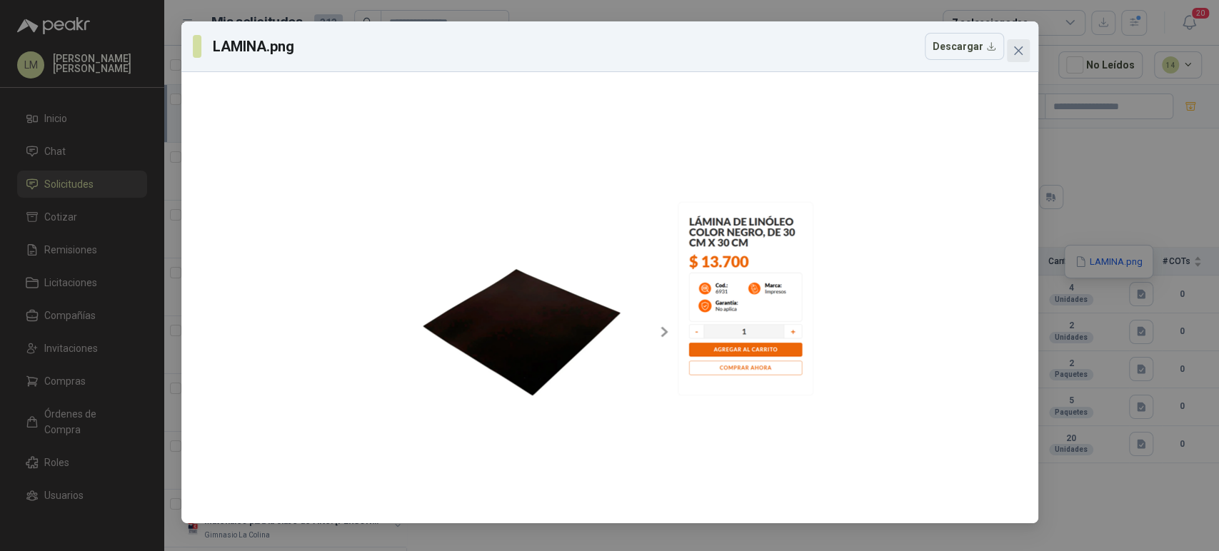
click at [1017, 50] on icon "close" at bounding box center [1018, 50] width 9 height 9
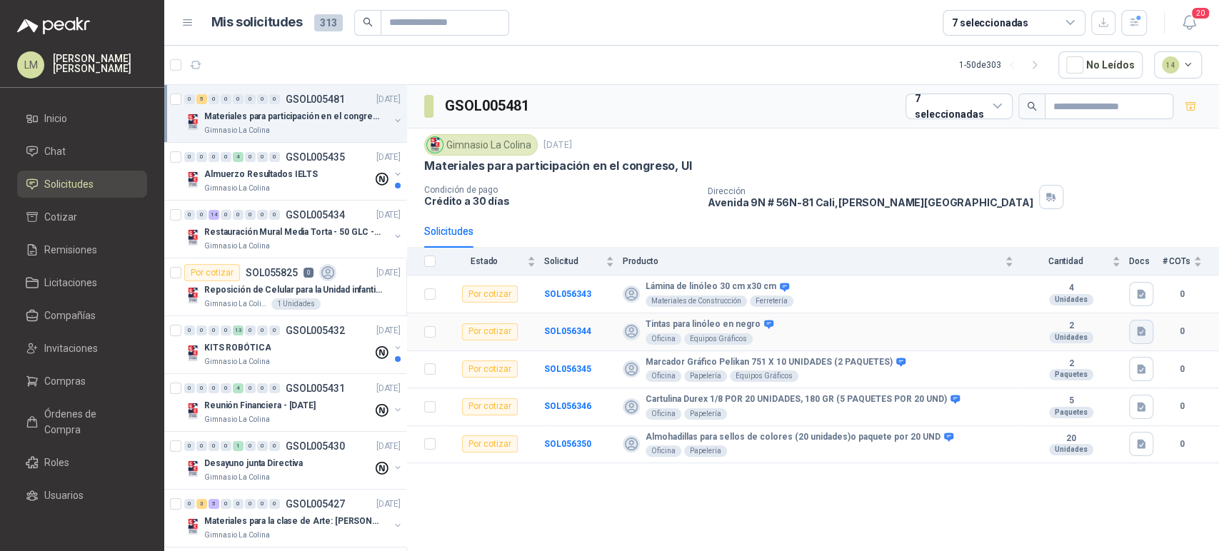
click at [1139, 332] on icon "button" at bounding box center [1142, 332] width 12 height 12
click at [1114, 304] on button "TINTA.png" at bounding box center [1113, 299] width 62 height 15
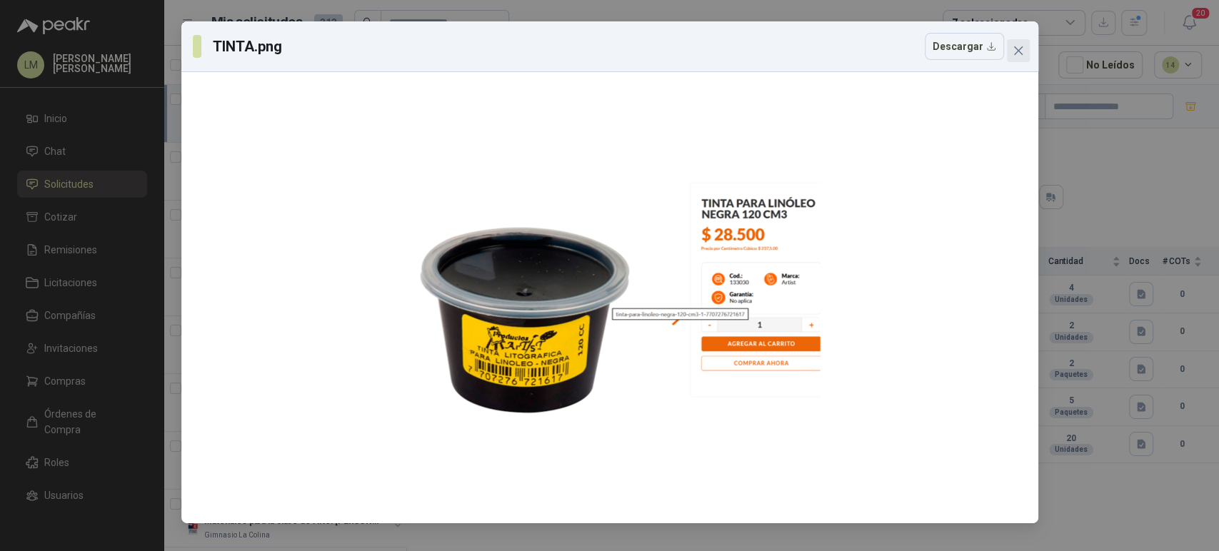
click at [1014, 49] on icon "close" at bounding box center [1018, 50] width 11 height 11
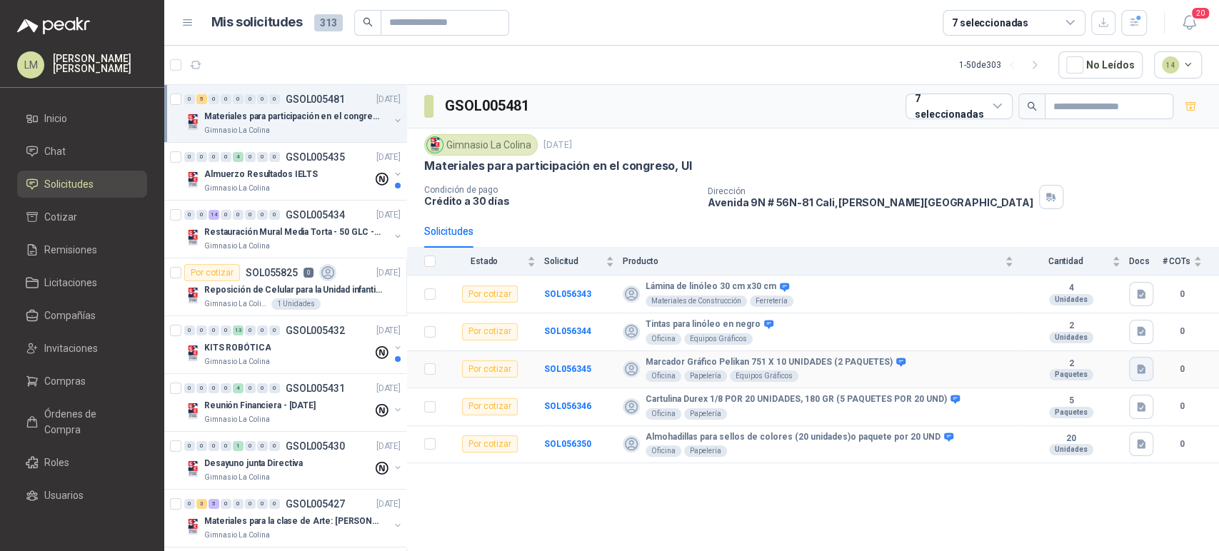
click at [1140, 374] on icon "button" at bounding box center [1142, 370] width 12 height 12
click at [1104, 343] on button "MARCDPOR.png" at bounding box center [1101, 336] width 88 height 15
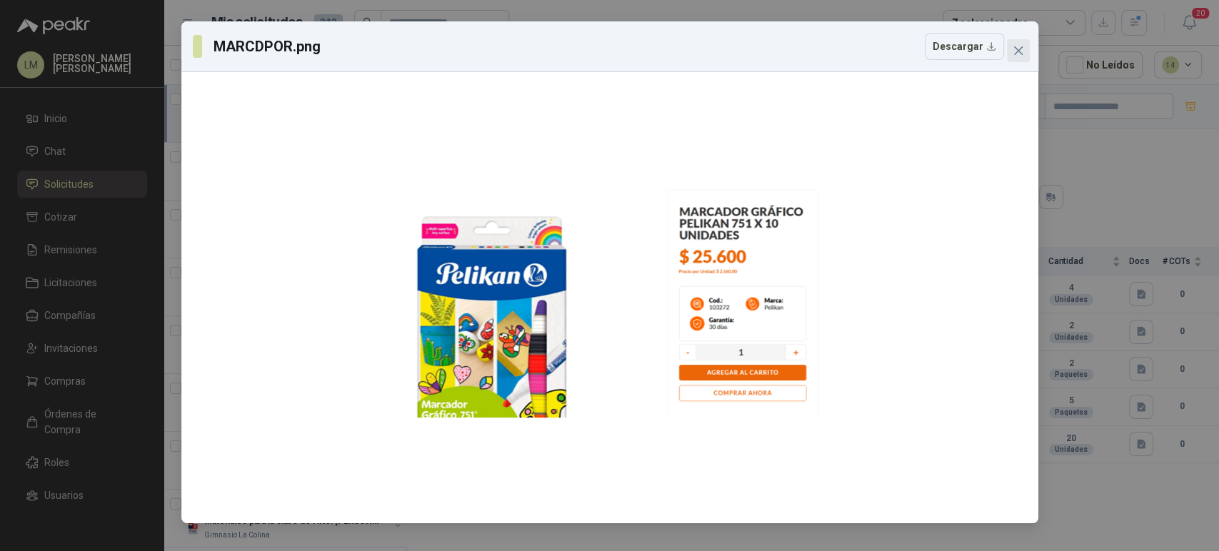
click at [1016, 56] on button "Close" at bounding box center [1018, 50] width 23 height 23
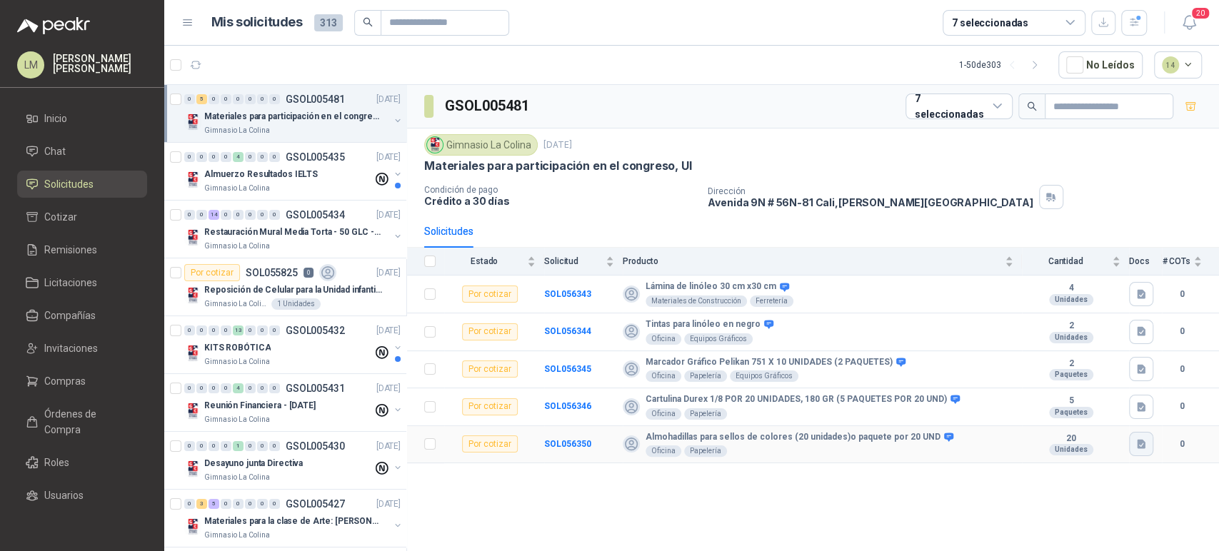
click at [1140, 448] on icon "button" at bounding box center [1141, 444] width 9 height 9
click at [1102, 411] on button "almohadilla.png" at bounding box center [1102, 411] width 84 height 15
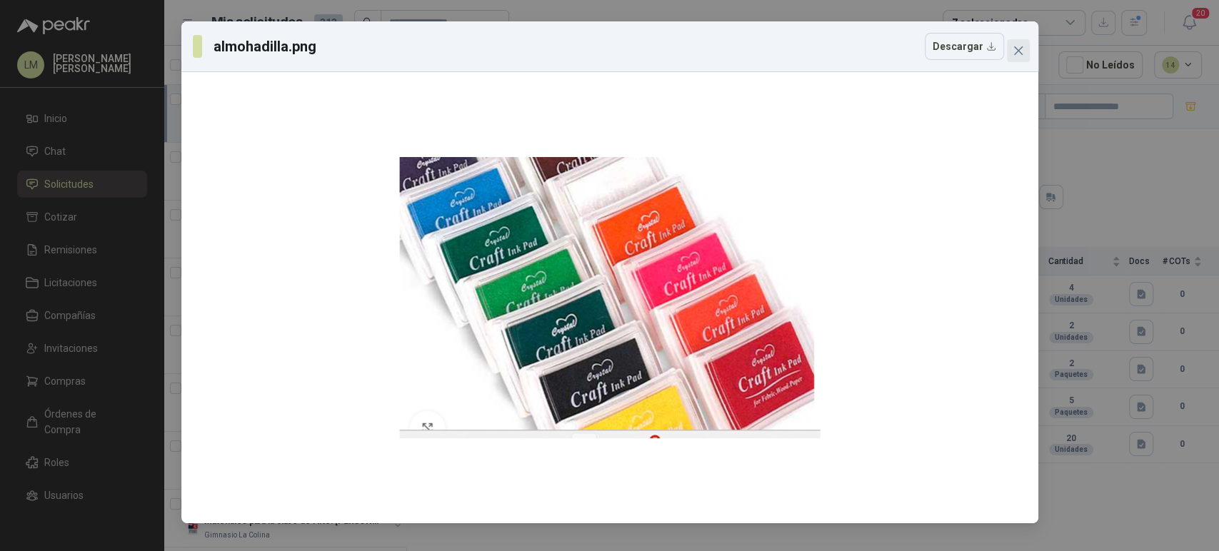
click at [1014, 53] on icon "close" at bounding box center [1018, 50] width 11 height 11
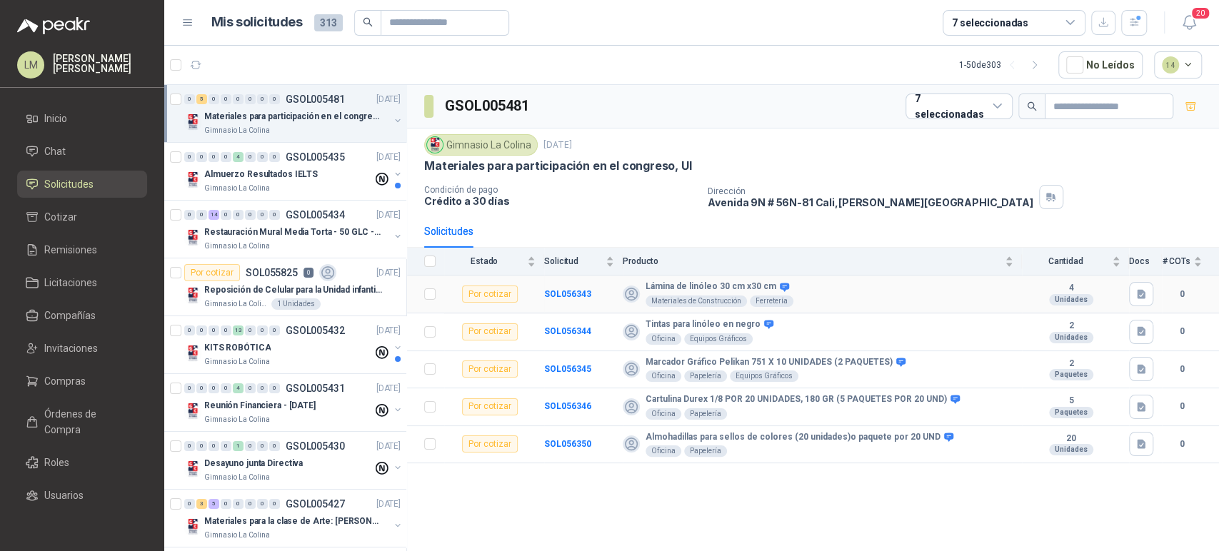
drag, startPoint x: 646, startPoint y: 286, endPoint x: 772, endPoint y: 291, distance: 125.8
click at [772, 291] on b "Lámina de linóleo 30 cm x30 cm" at bounding box center [711, 286] width 131 height 11
copy b "Lámina de linóleo 30 cm x30 cm"
click at [1142, 296] on icon "button" at bounding box center [1141, 293] width 9 height 9
click at [1096, 266] on button "LAMINA.png" at bounding box center [1109, 261] width 71 height 15
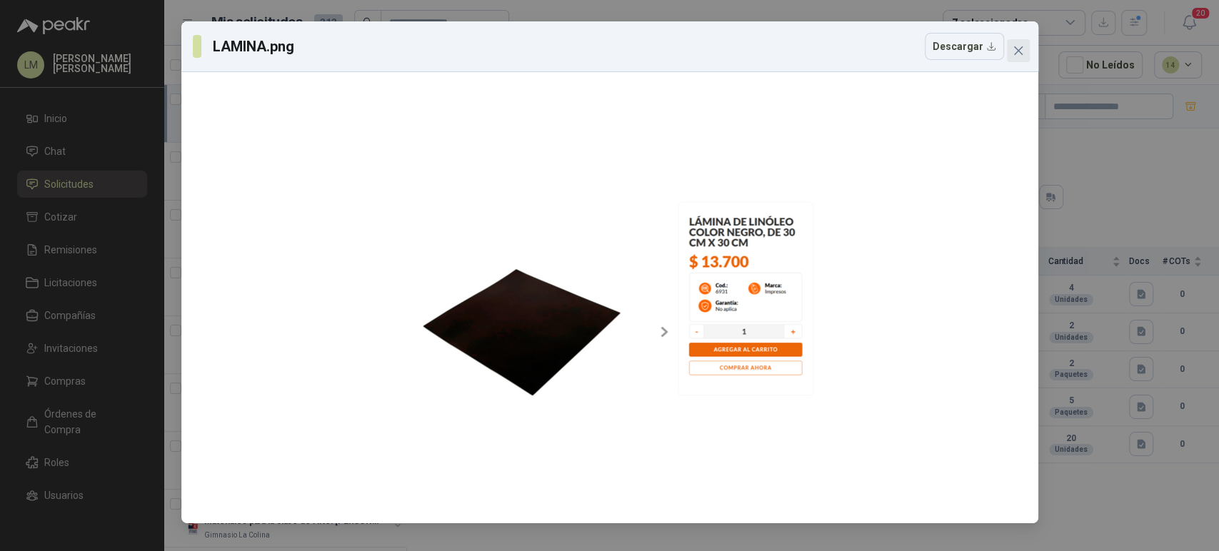
click at [1016, 58] on button "Close" at bounding box center [1018, 50] width 23 height 23
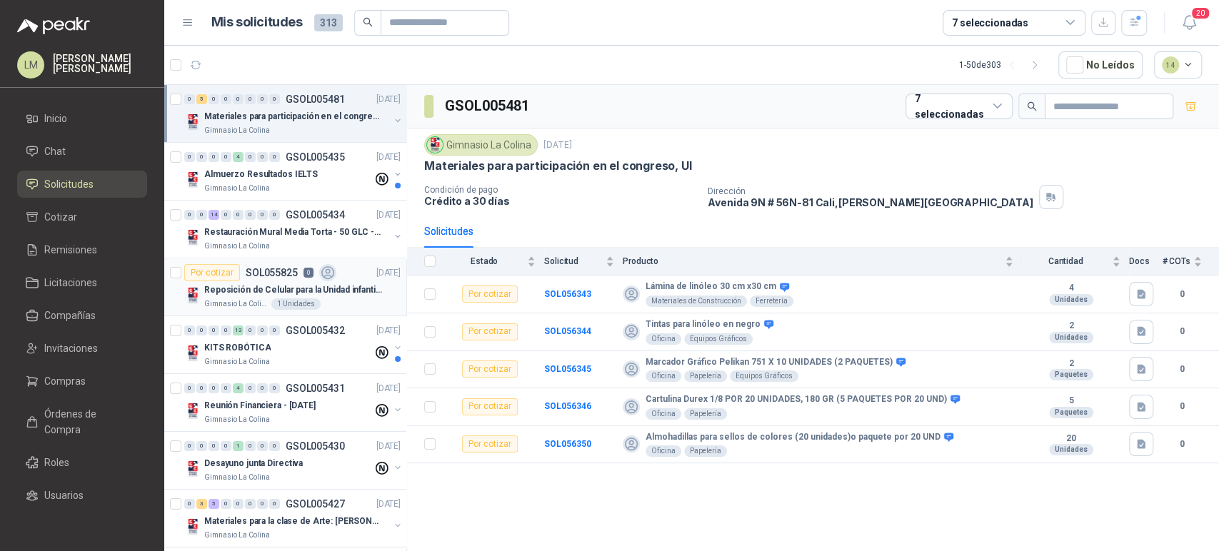
click at [256, 286] on p "Reposición de Celular para la Unidad infantil (con forro, y vidrio protector)" at bounding box center [293, 291] width 178 height 14
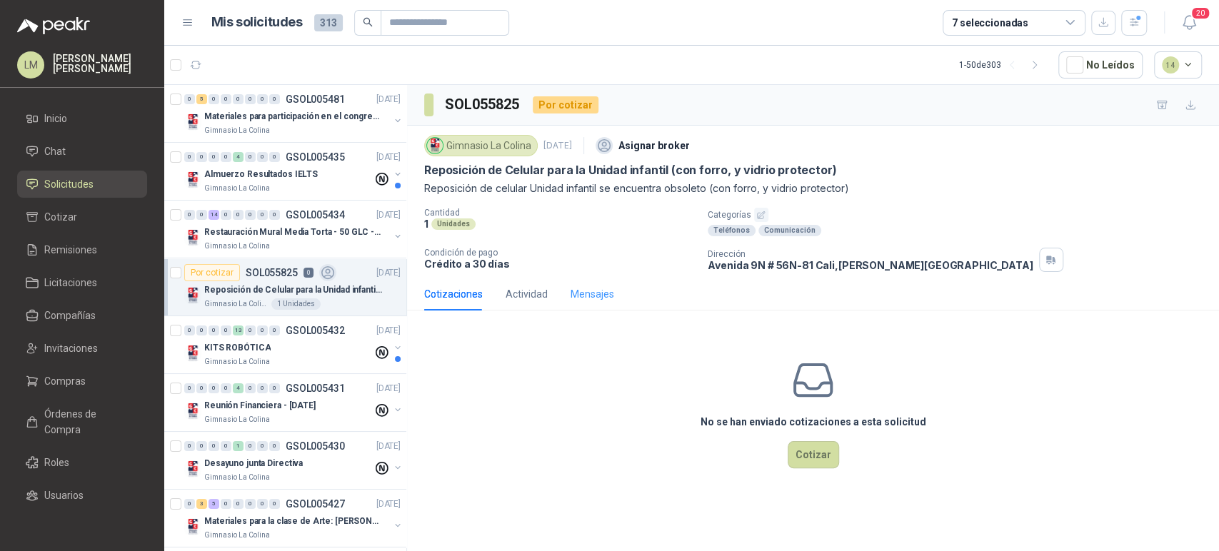
click at [594, 284] on div "Mensajes" at bounding box center [593, 294] width 44 height 33
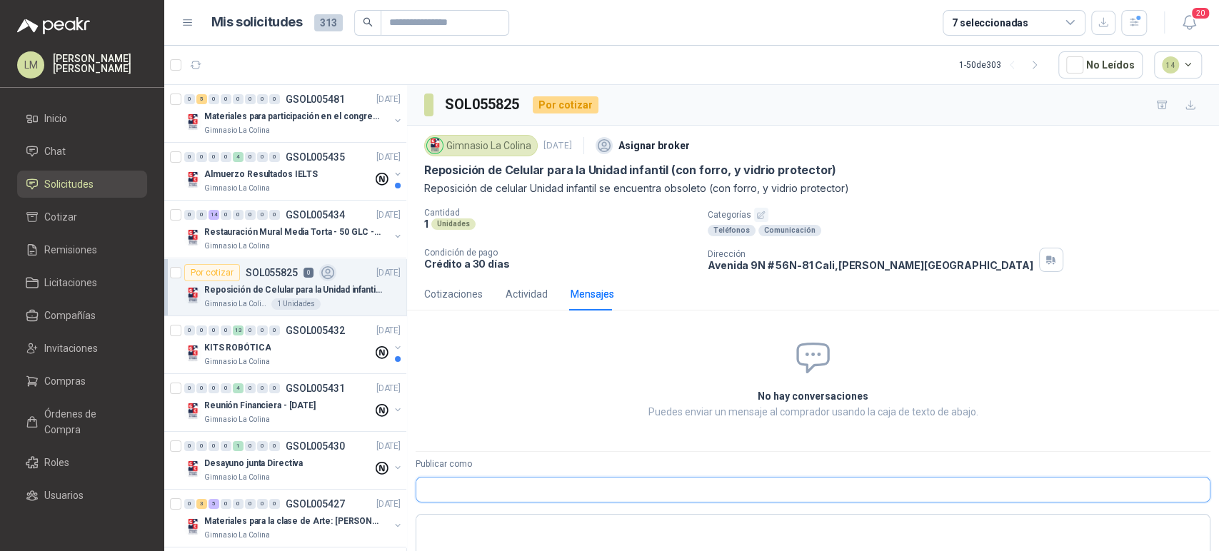
click at [463, 490] on input "Publicar como" at bounding box center [813, 490] width 794 height 24
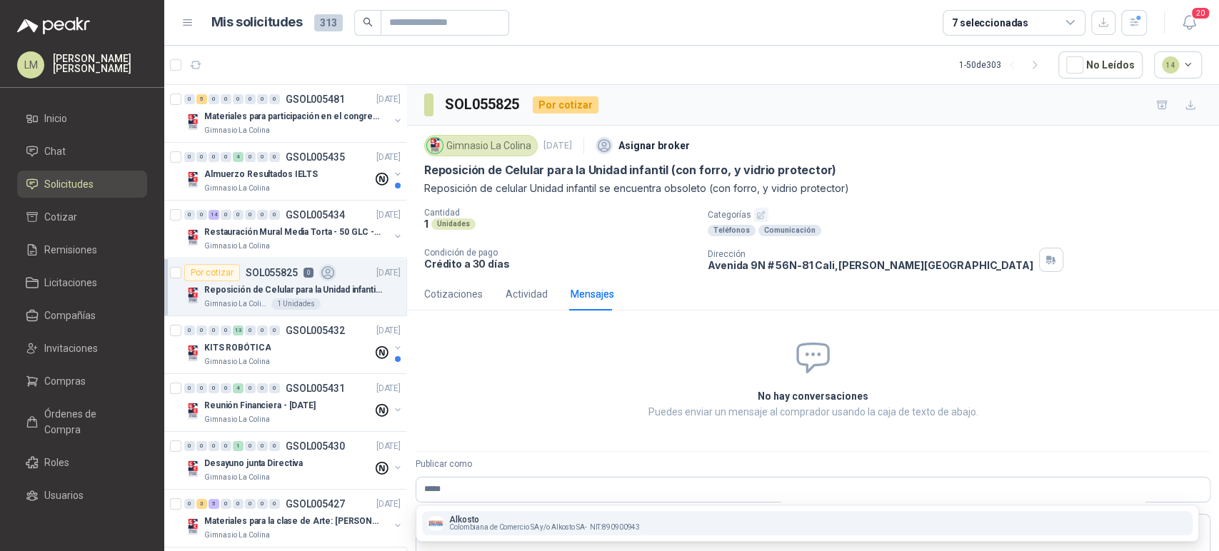
click at [469, 520] on p "Alkosto" at bounding box center [544, 520] width 191 height 9
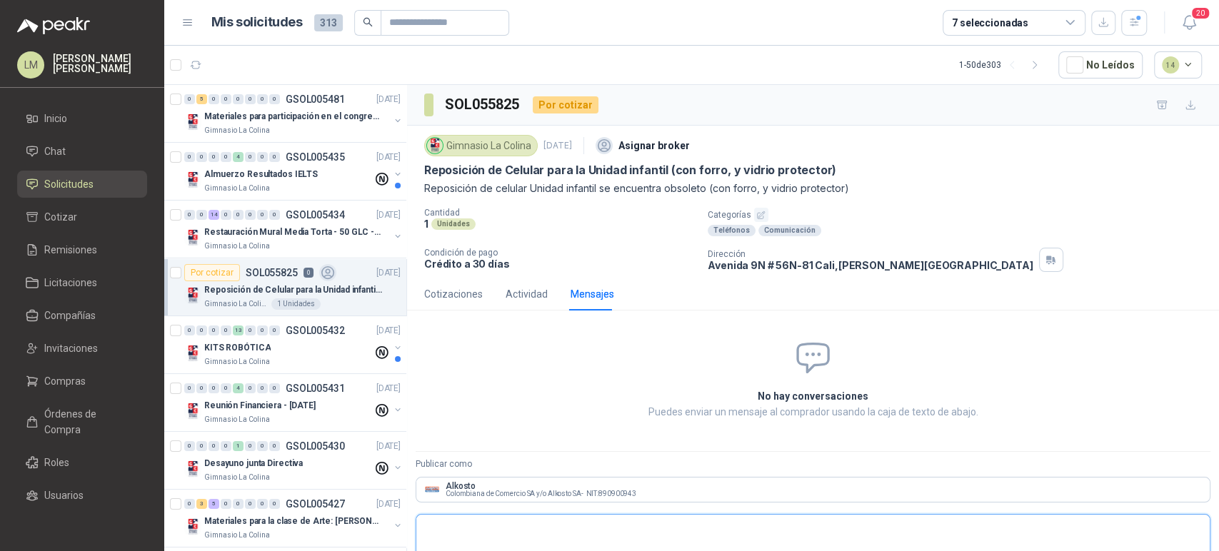
click at [449, 525] on textarea at bounding box center [813, 534] width 794 height 33
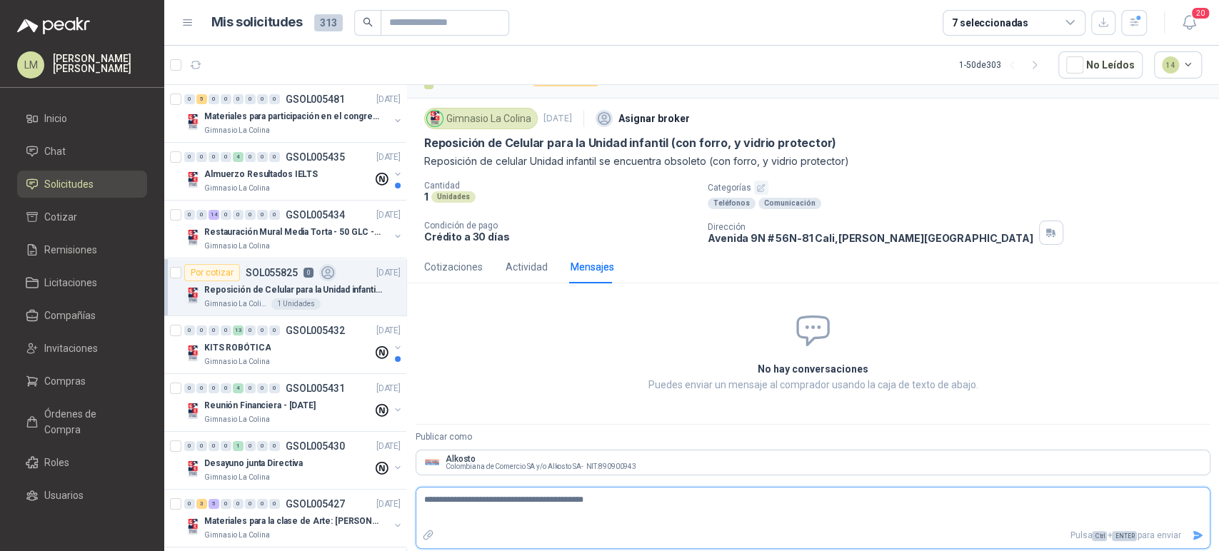
click at [1187, 526] on button "Enviar" at bounding box center [1199, 536] width 24 height 25
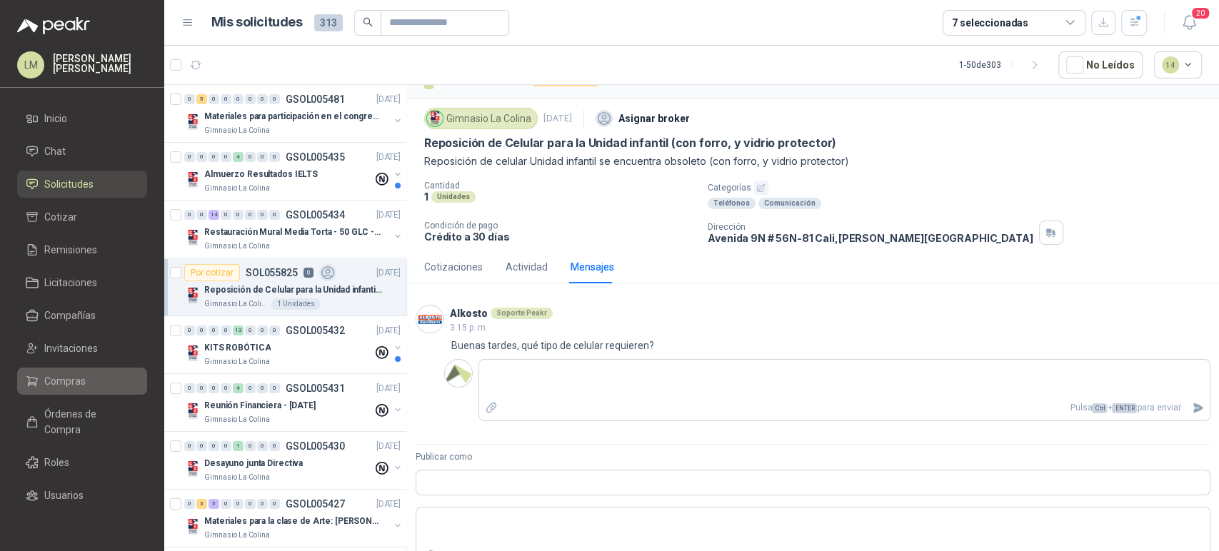
click at [52, 378] on span "Compras" at bounding box center [64, 382] width 41 height 16
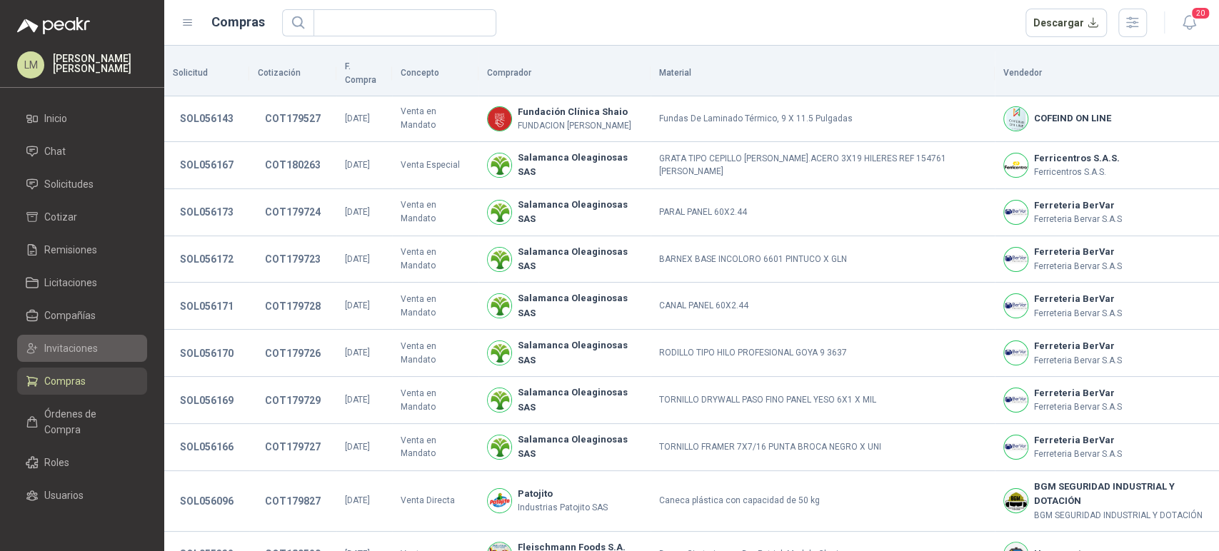
click at [61, 352] on span "Invitaciones" at bounding box center [71, 349] width 54 height 16
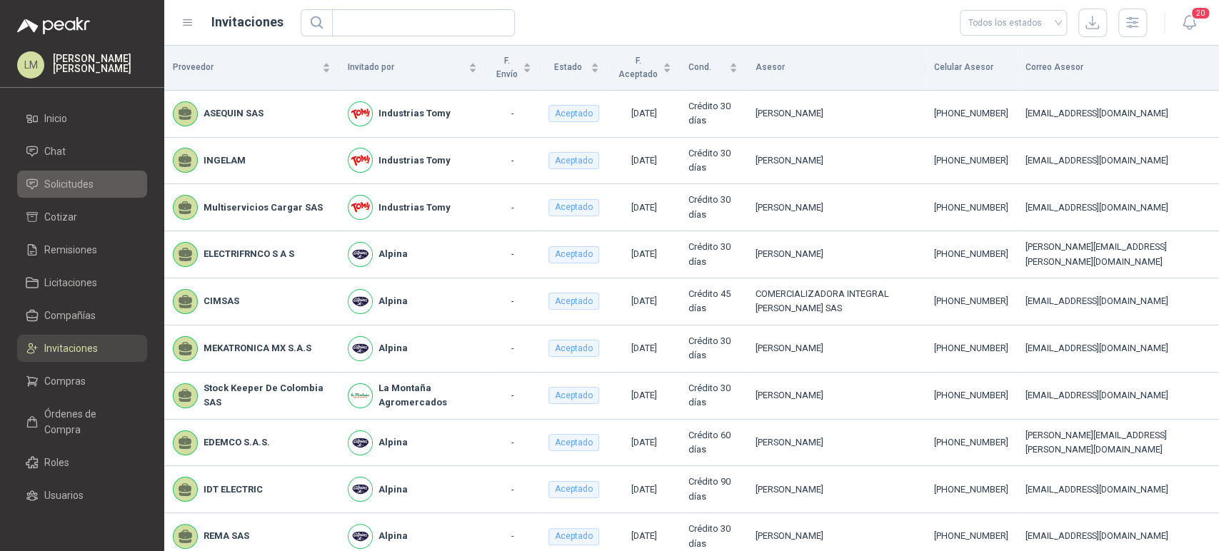
click at [76, 185] on span "Solicitudes" at bounding box center [68, 184] width 49 height 16
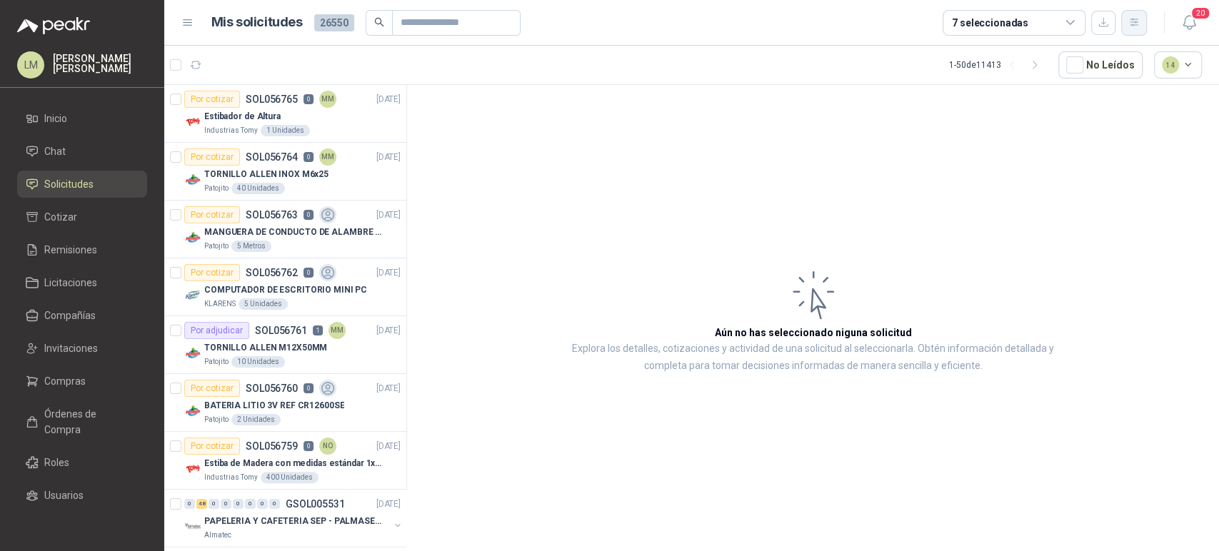
click at [1132, 23] on icon "button" at bounding box center [1135, 22] width 12 height 12
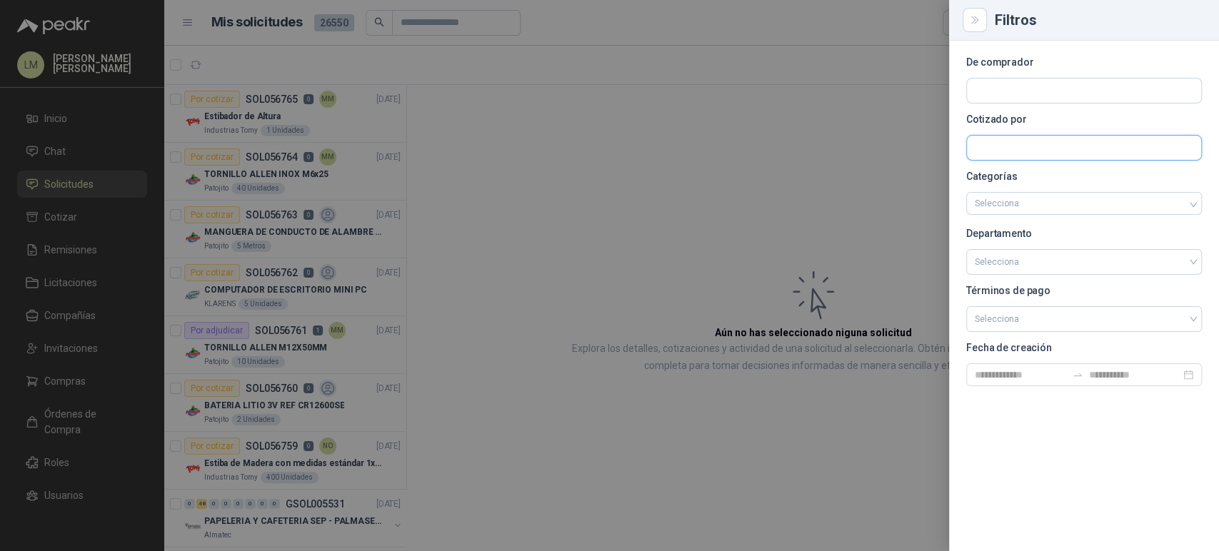
click at [1004, 139] on input "text" at bounding box center [1084, 148] width 234 height 24
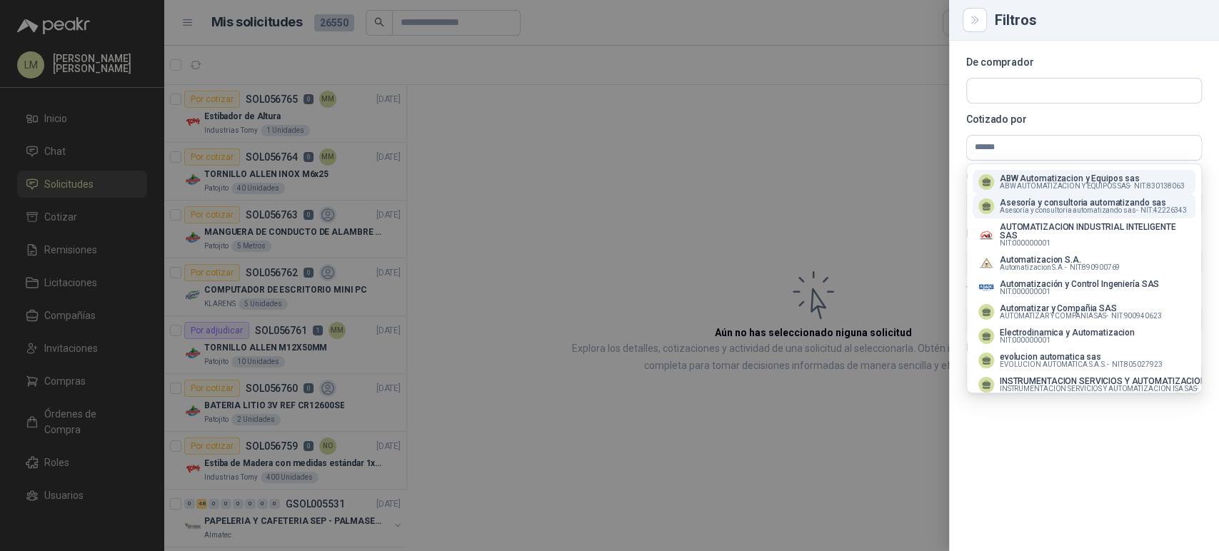
click at [1034, 201] on p "Asesoría y consultoria automatizando sas" at bounding box center [1093, 203] width 187 height 9
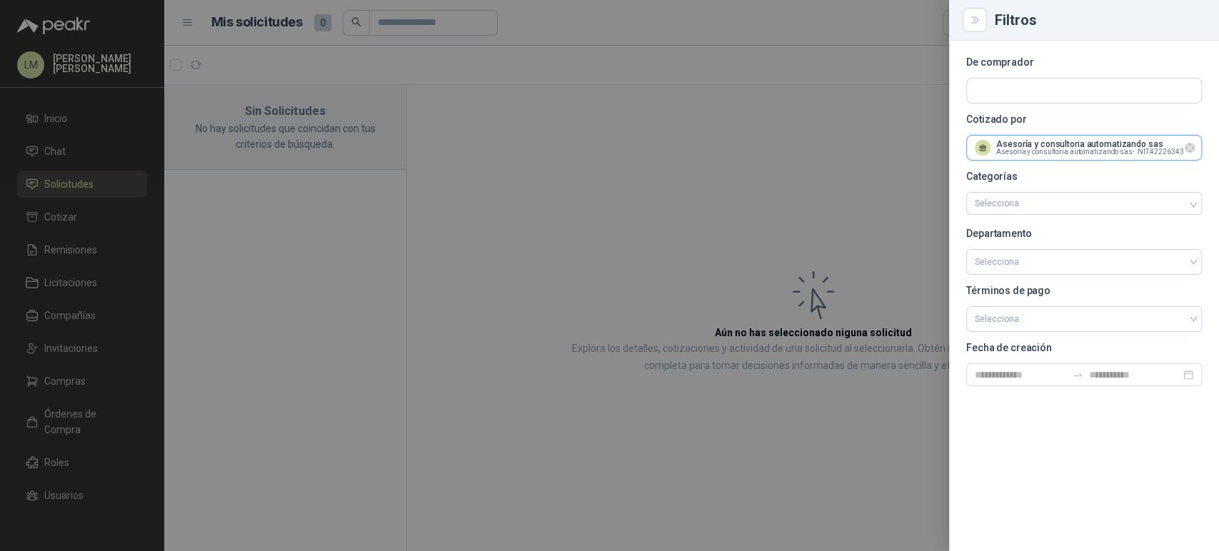
click at [994, 146] on input "text" at bounding box center [1084, 148] width 234 height 24
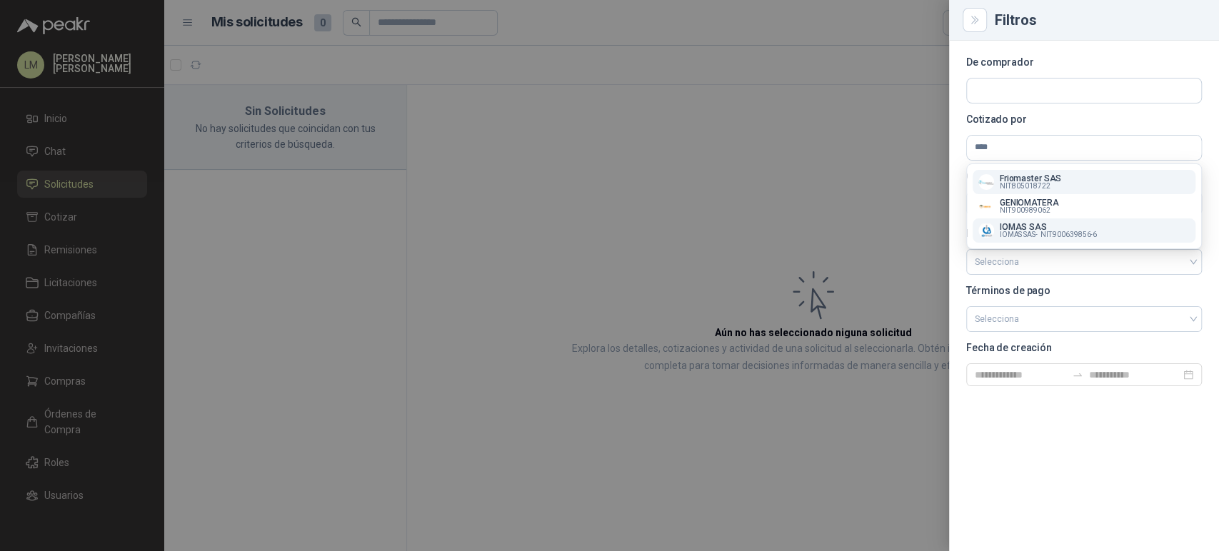
click at [1016, 242] on button "IOMAS SAS IOMAS SAS - NIT : 900639856-6" at bounding box center [1084, 231] width 223 height 24
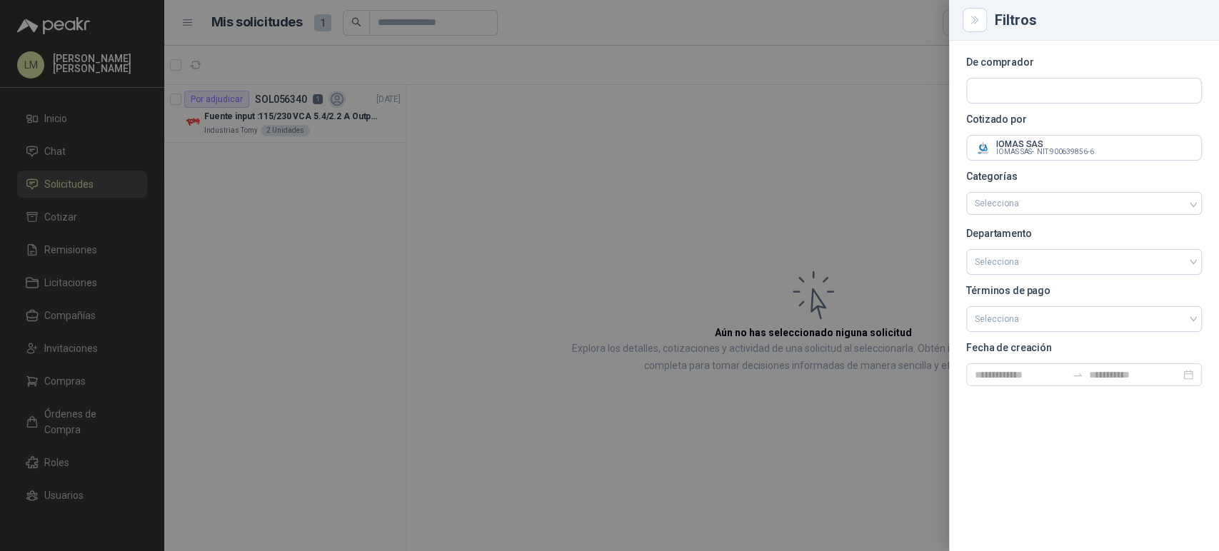
click at [578, 163] on div at bounding box center [609, 275] width 1219 height 551
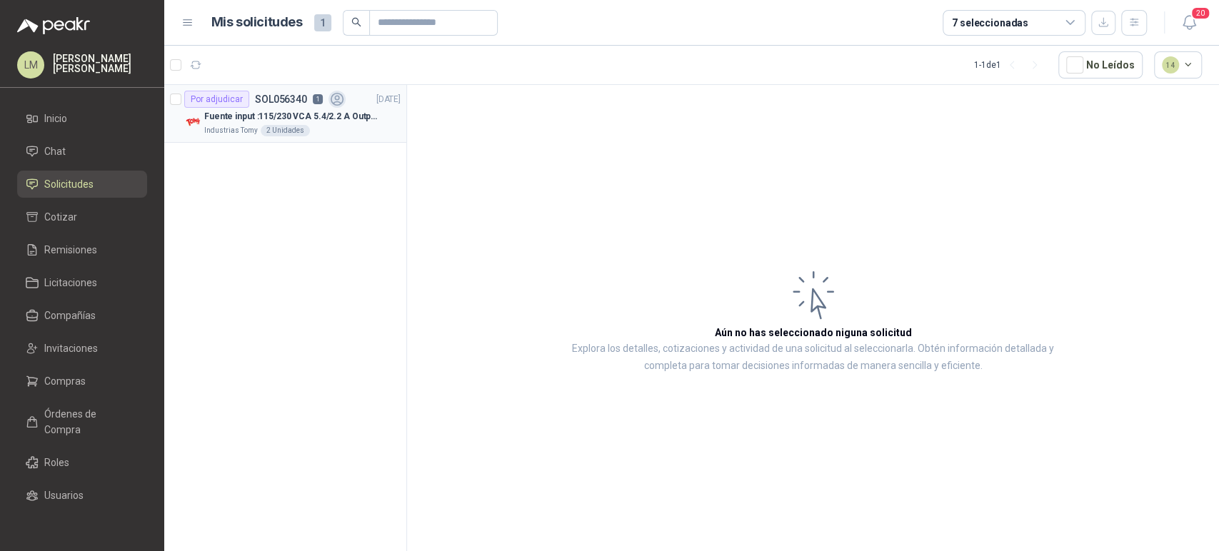
click at [264, 110] on p "Fuente input :115/230 VCA 5.4/2.2 A Output: 24 VDC 10 A 47-63 Hz" at bounding box center [293, 117] width 178 height 14
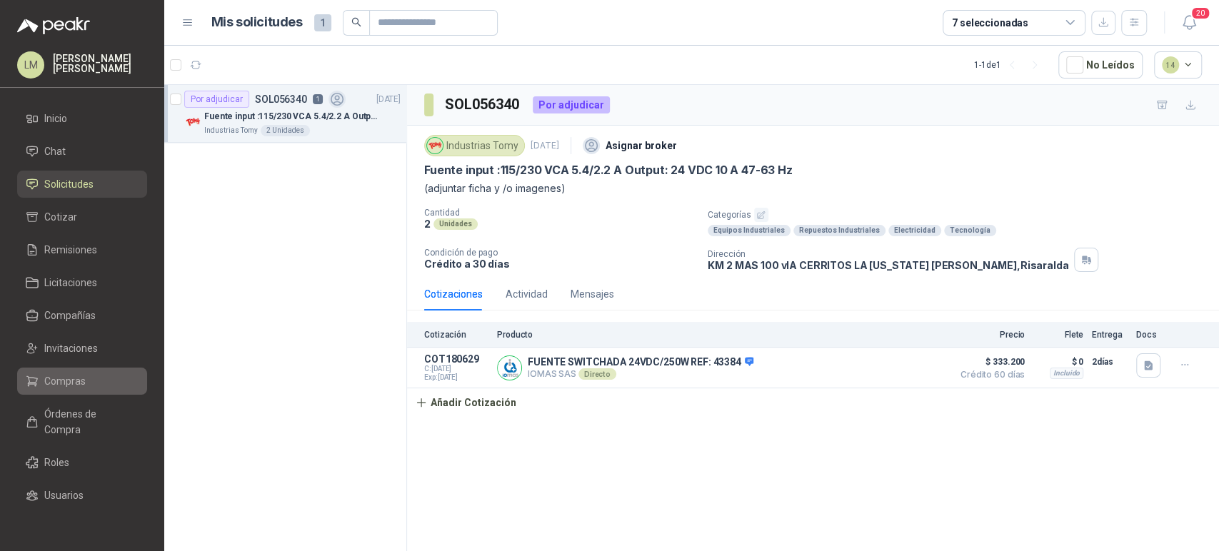
click at [53, 383] on span "Compras" at bounding box center [64, 382] width 41 height 16
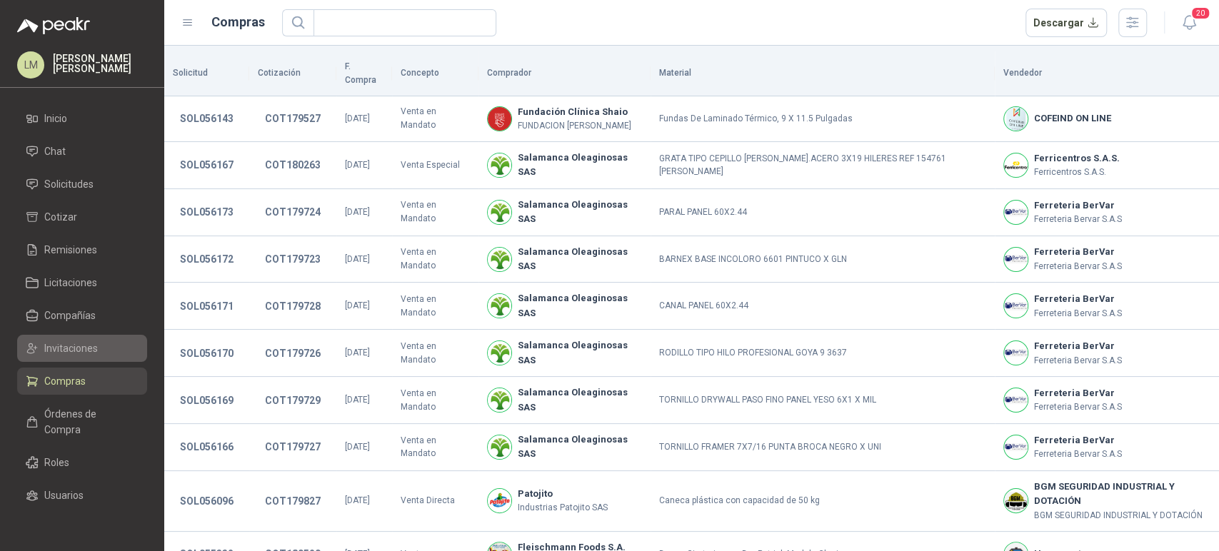
click at [69, 356] on link "Invitaciones" at bounding box center [82, 348] width 130 height 27
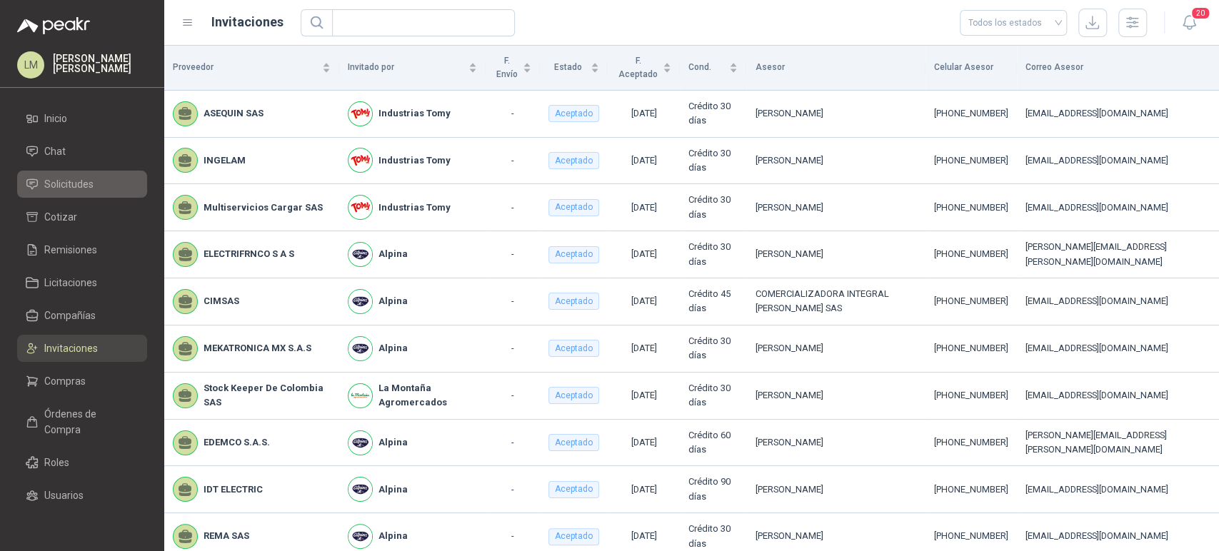
click at [76, 187] on span "Solicitudes" at bounding box center [68, 184] width 49 height 16
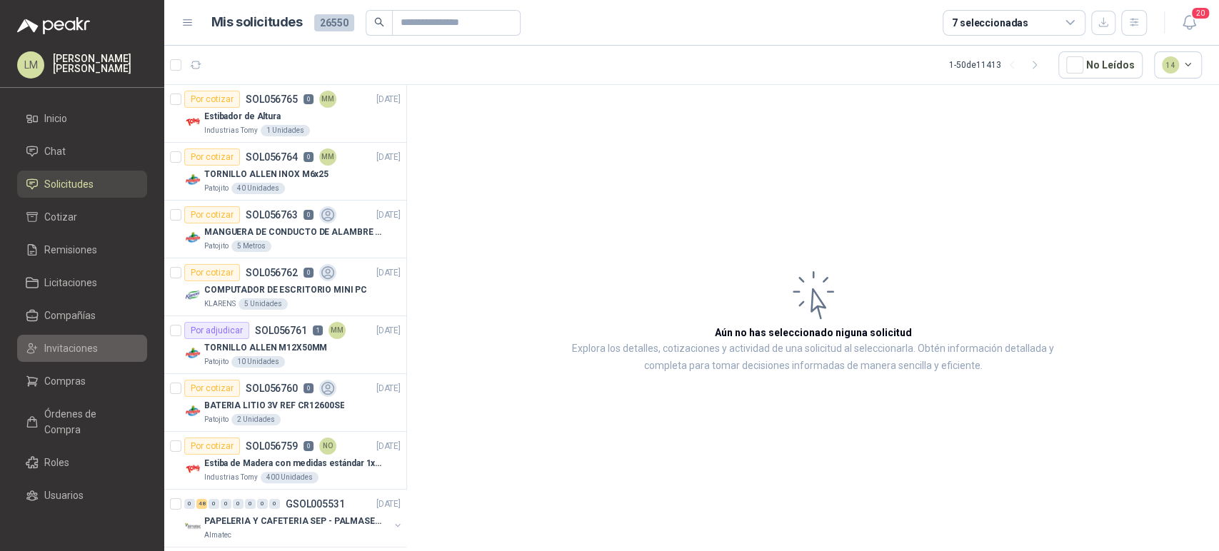
click at [56, 352] on span "Invitaciones" at bounding box center [71, 349] width 54 height 16
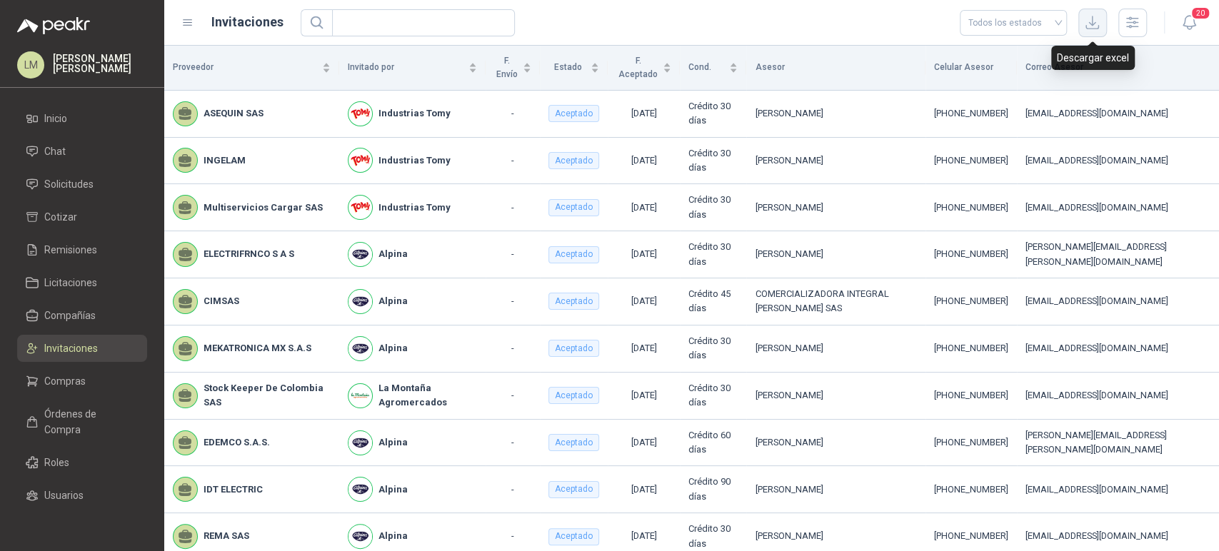
click at [1097, 21] on icon "button" at bounding box center [1092, 22] width 16 height 16
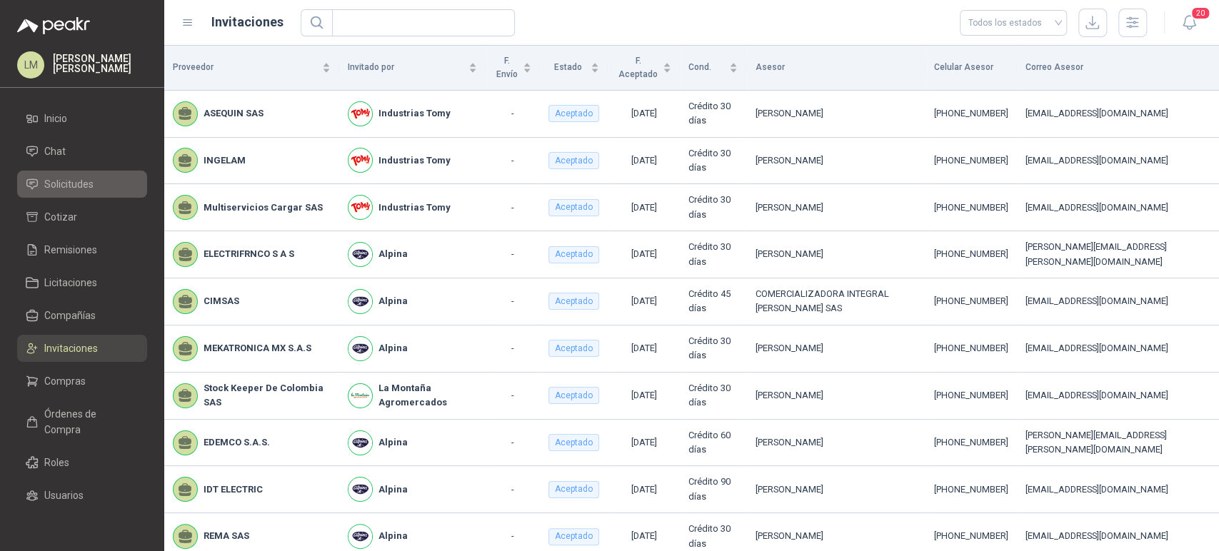
click at [69, 191] on span "Solicitudes" at bounding box center [68, 184] width 49 height 16
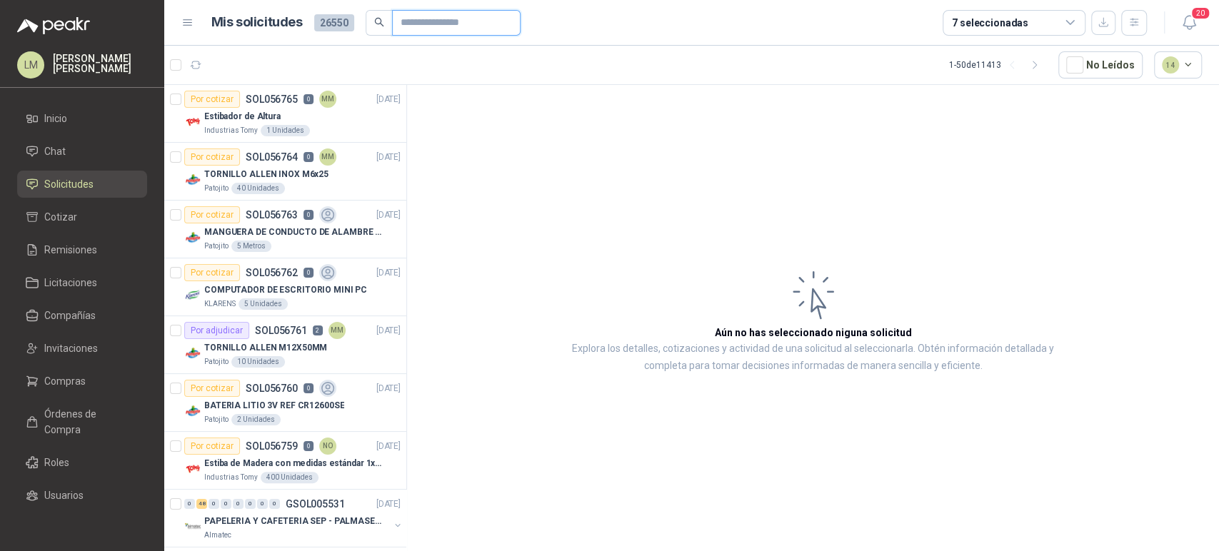
click at [413, 21] on input "text" at bounding box center [451, 23] width 100 height 24
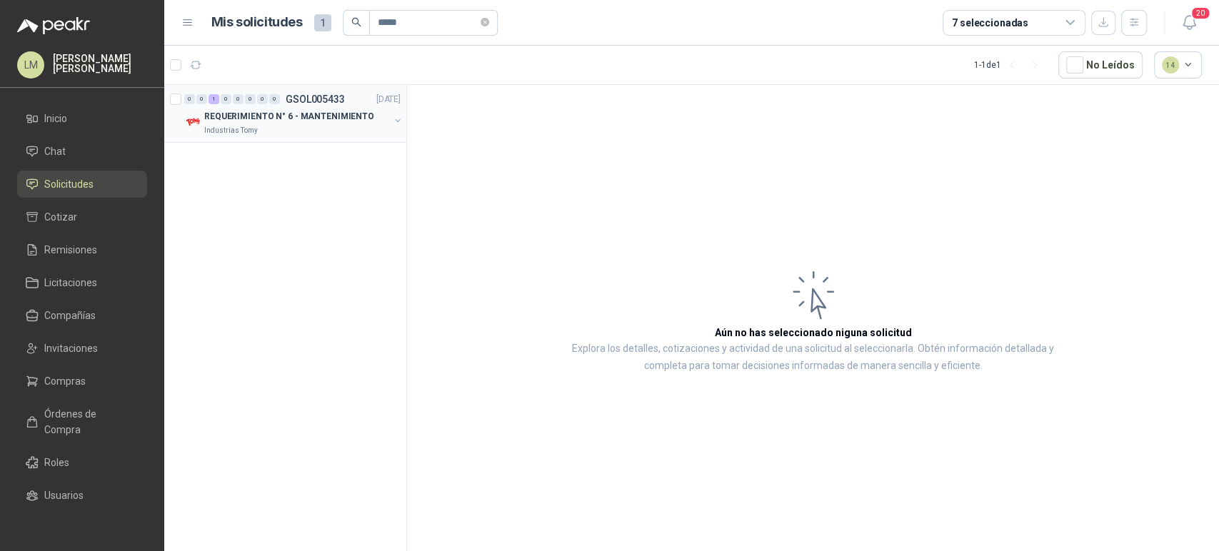
click at [399, 119] on button "button" at bounding box center [397, 120] width 11 height 11
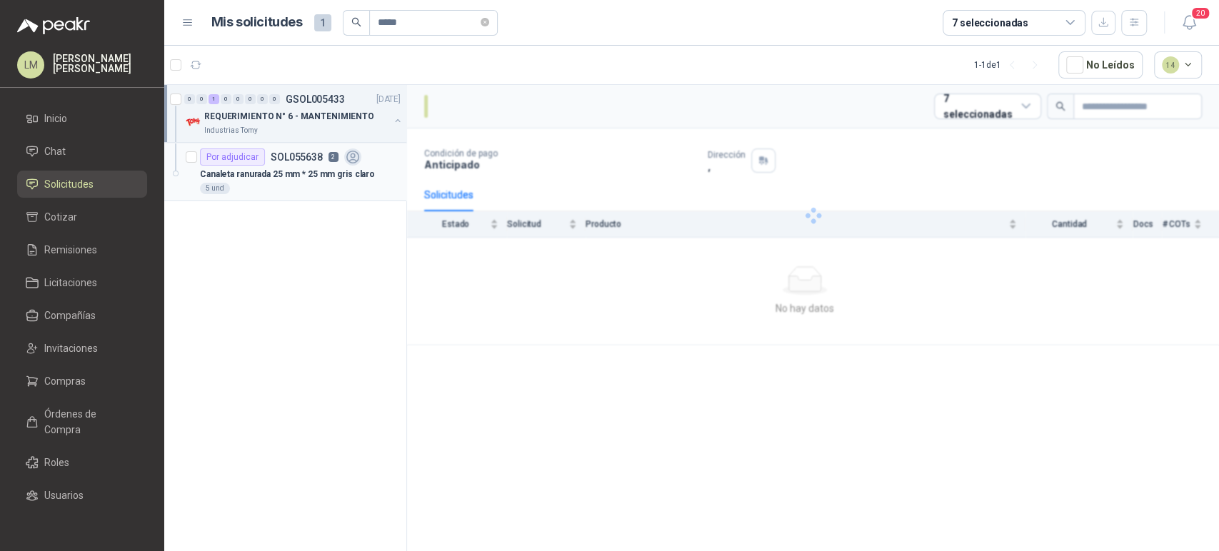
click at [302, 174] on p "Canaleta ranurada 25 mm * 25 mm gris claro" at bounding box center [287, 175] width 175 height 14
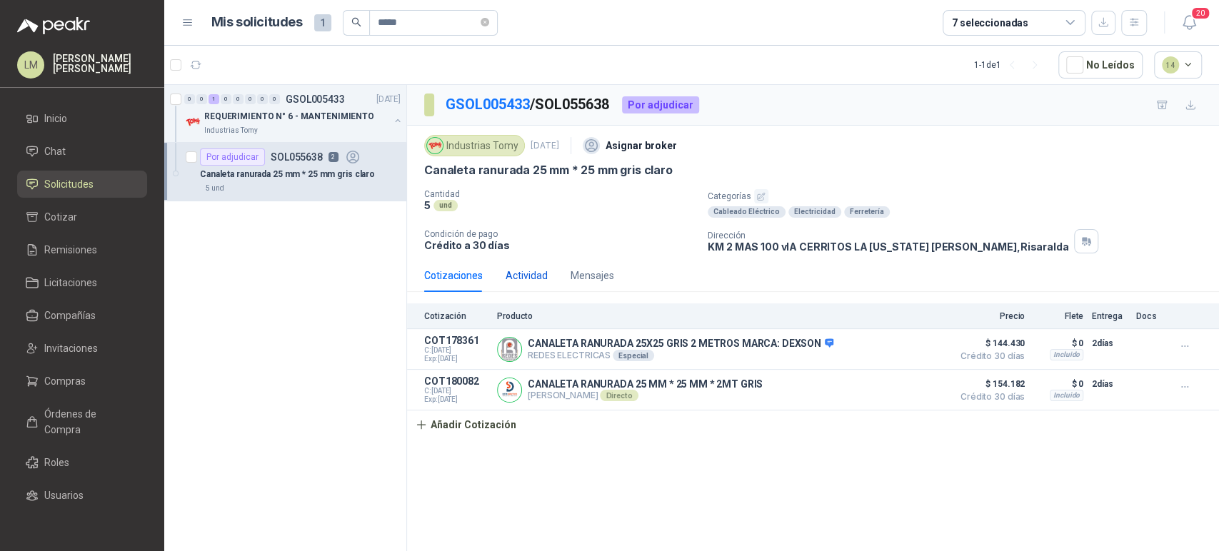
click at [526, 276] on div "Actividad" at bounding box center [527, 276] width 42 height 16
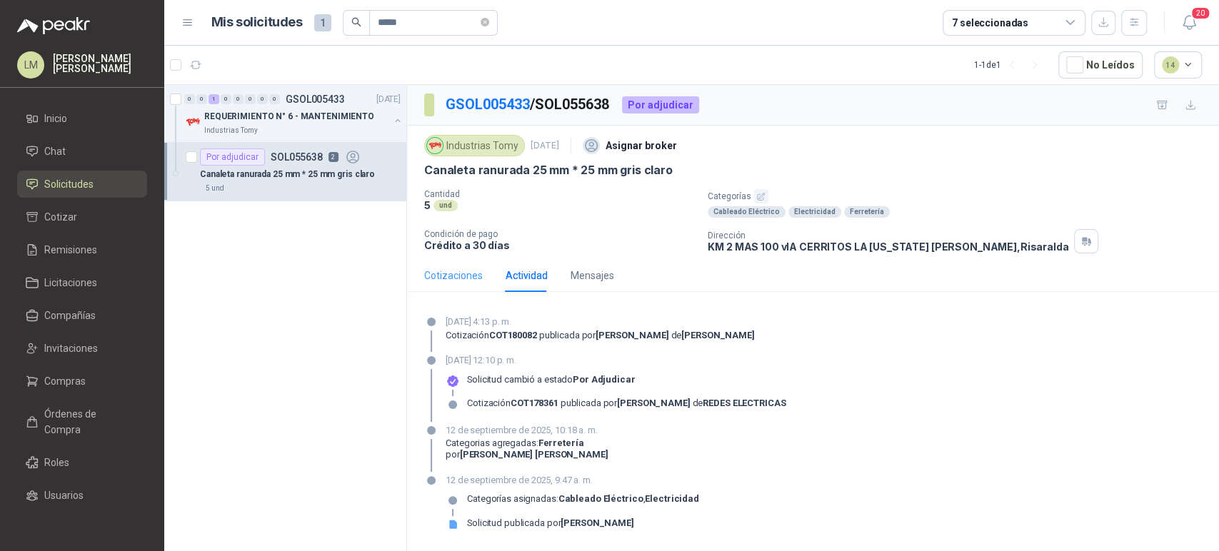
click at [457, 284] on div "Cotizaciones" at bounding box center [453, 275] width 59 height 33
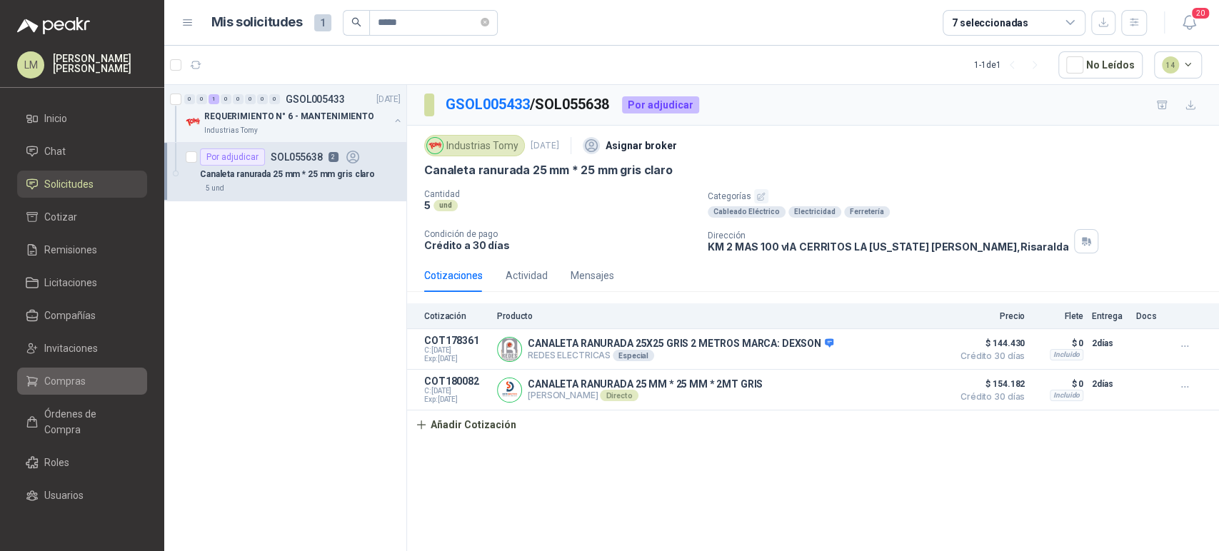
click at [81, 381] on span "Compras" at bounding box center [64, 382] width 41 height 16
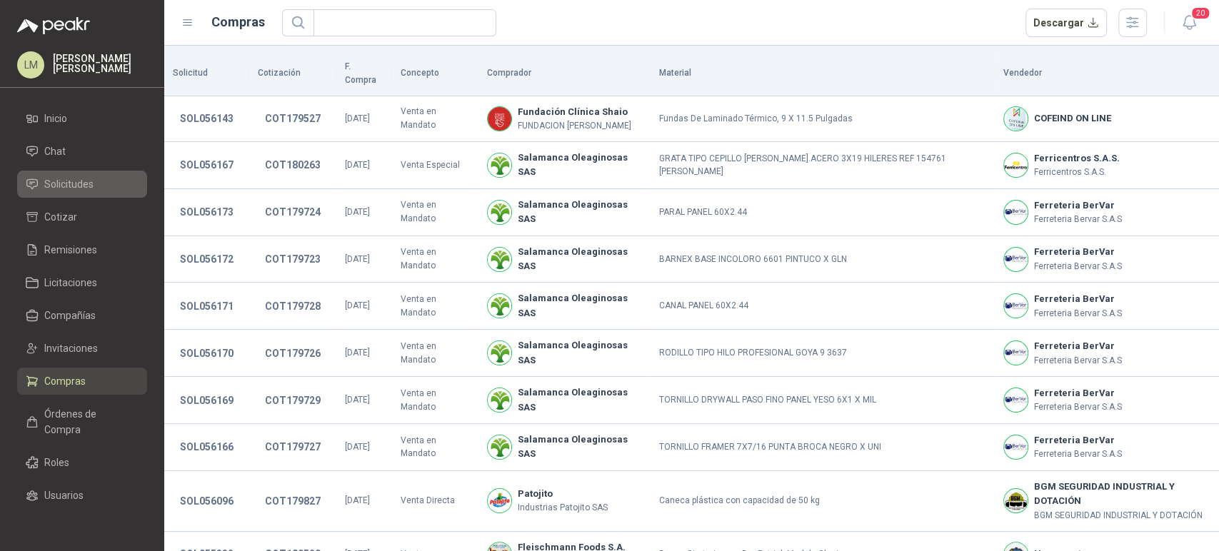
click at [74, 189] on span "Solicitudes" at bounding box center [68, 184] width 49 height 16
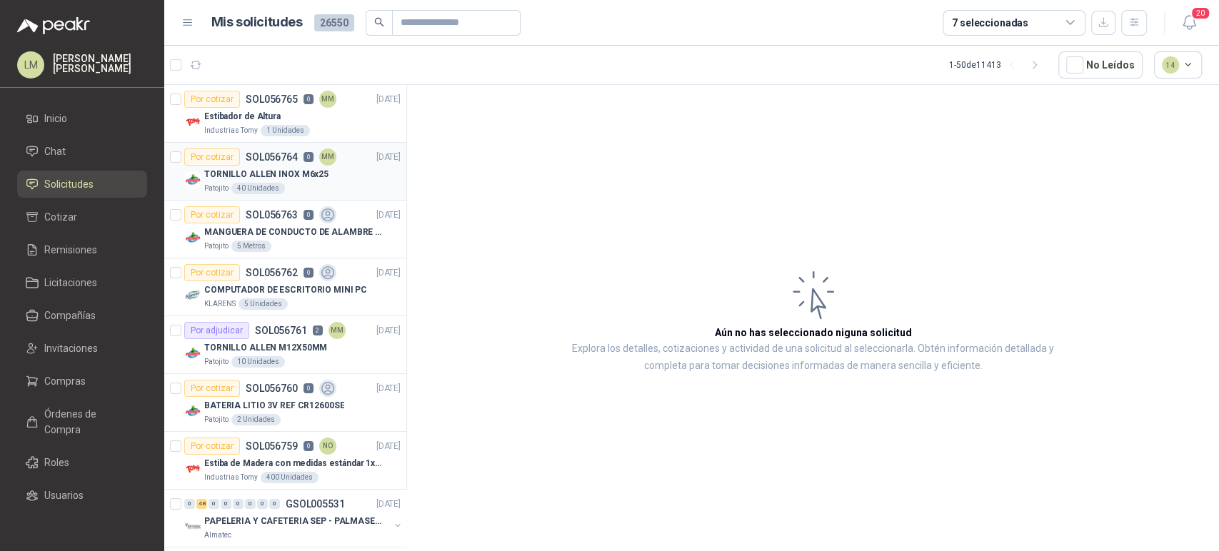
scroll to position [213, 0]
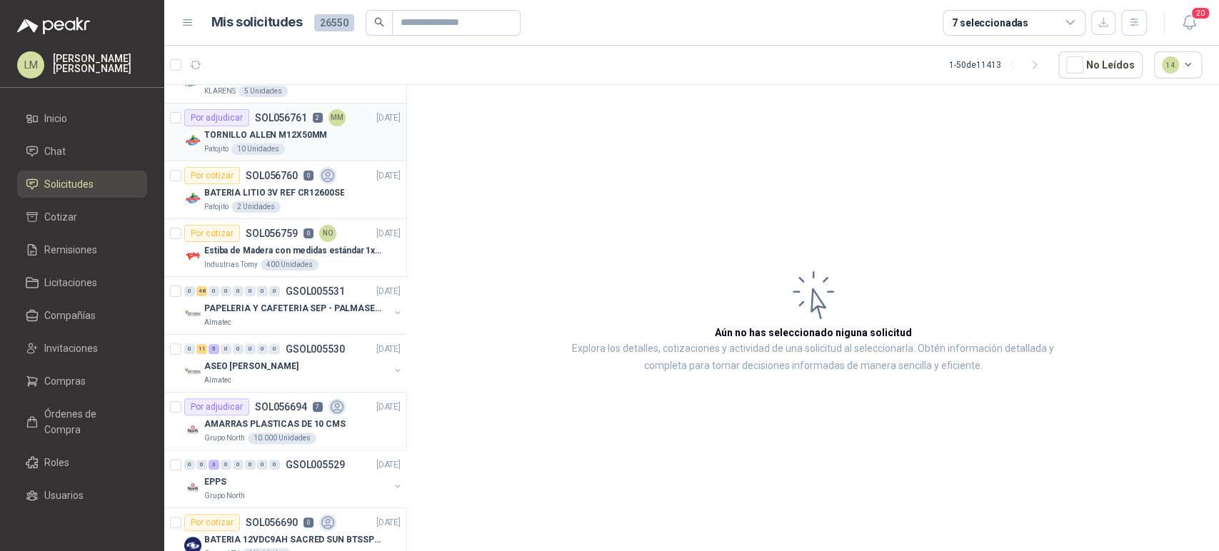
click at [279, 137] on p "TORNILLO ALLEN M12X50MM" at bounding box center [265, 136] width 123 height 14
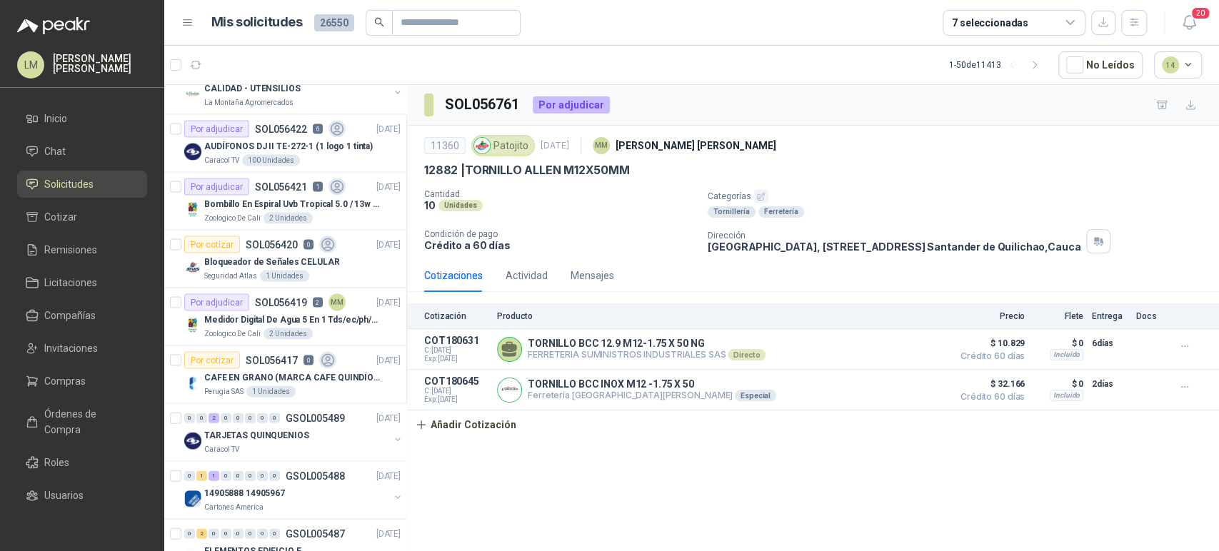
scroll to position [1996, 0]
click at [1133, 23] on icon "button" at bounding box center [1135, 22] width 12 height 12
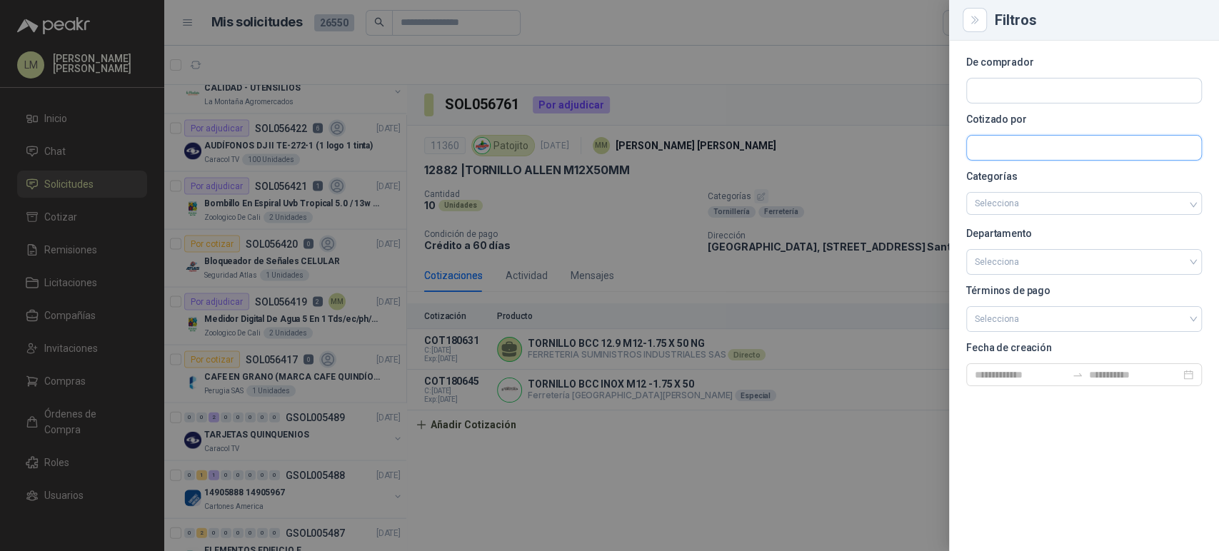
click at [1028, 141] on input "text" at bounding box center [1084, 148] width 234 height 24
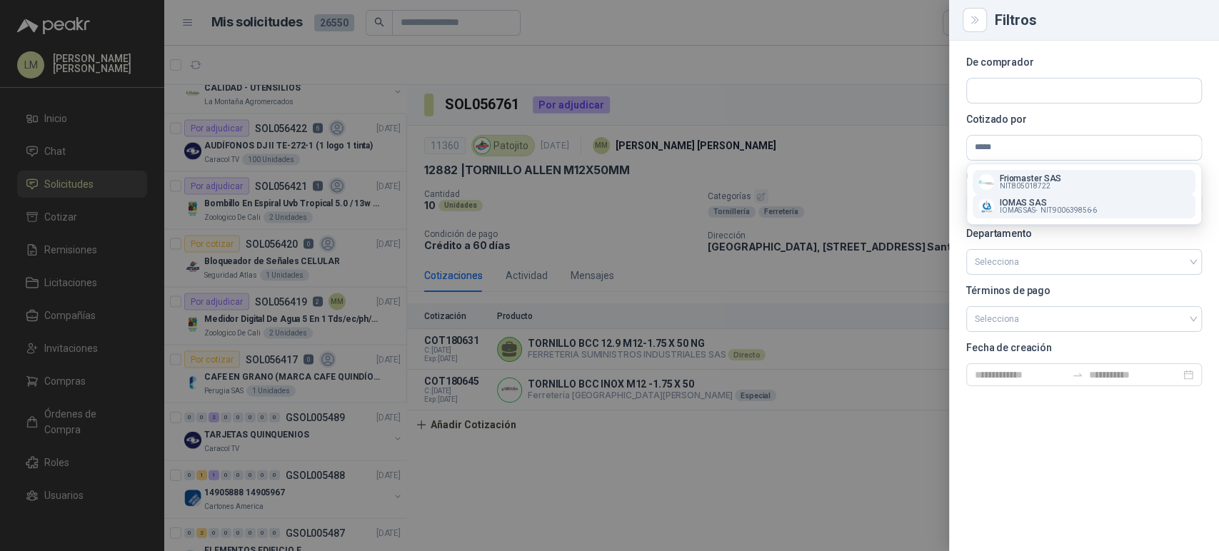
click at [1023, 204] on p "IOMAS SAS" at bounding box center [1048, 203] width 97 height 9
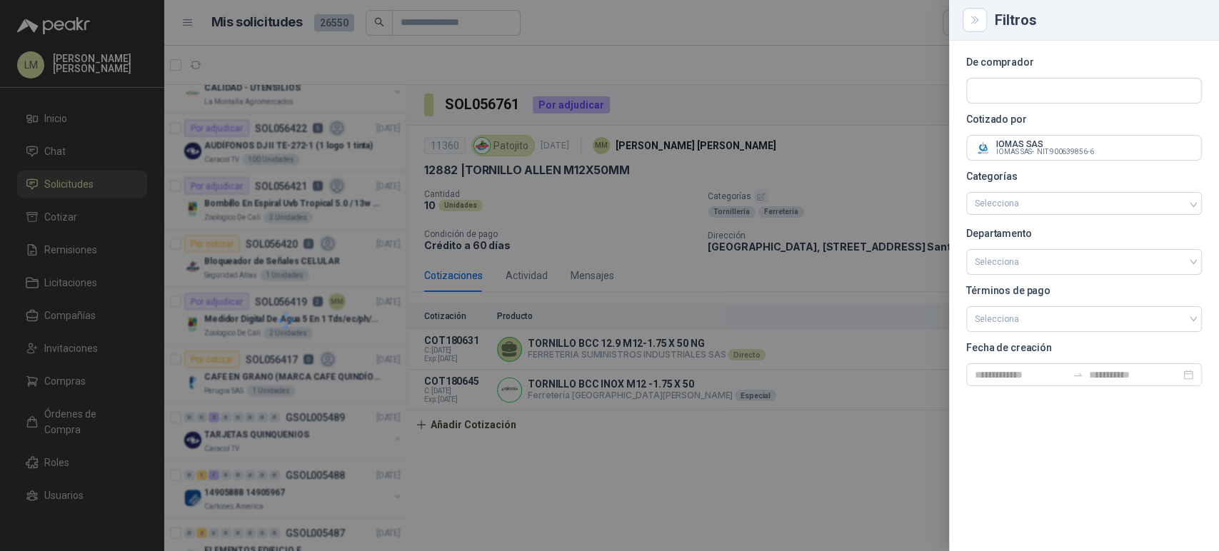
scroll to position [0, 0]
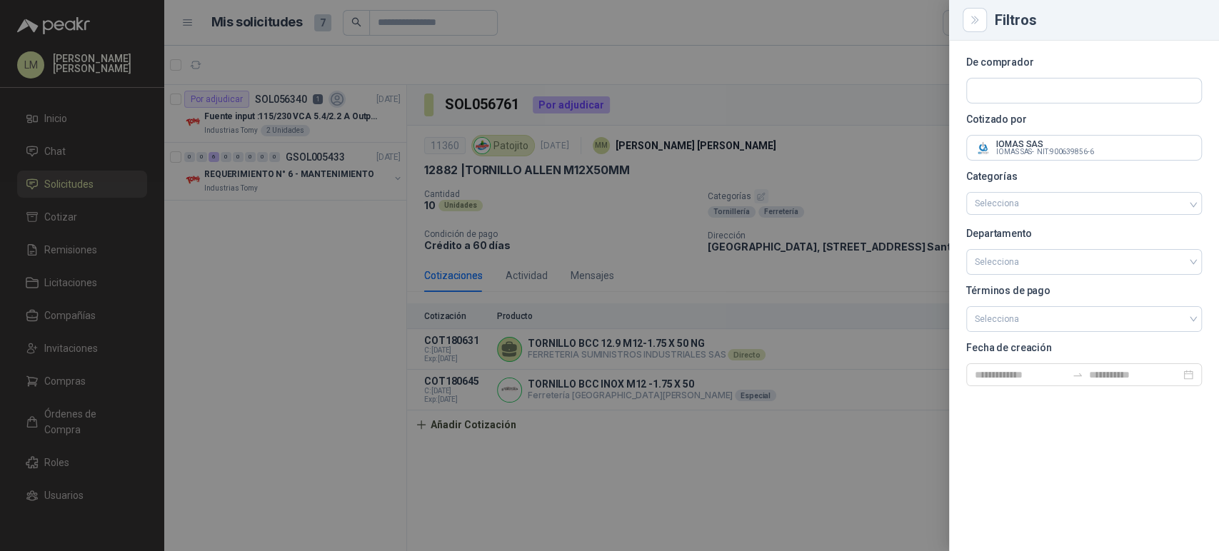
click at [694, 126] on div at bounding box center [609, 275] width 1219 height 551
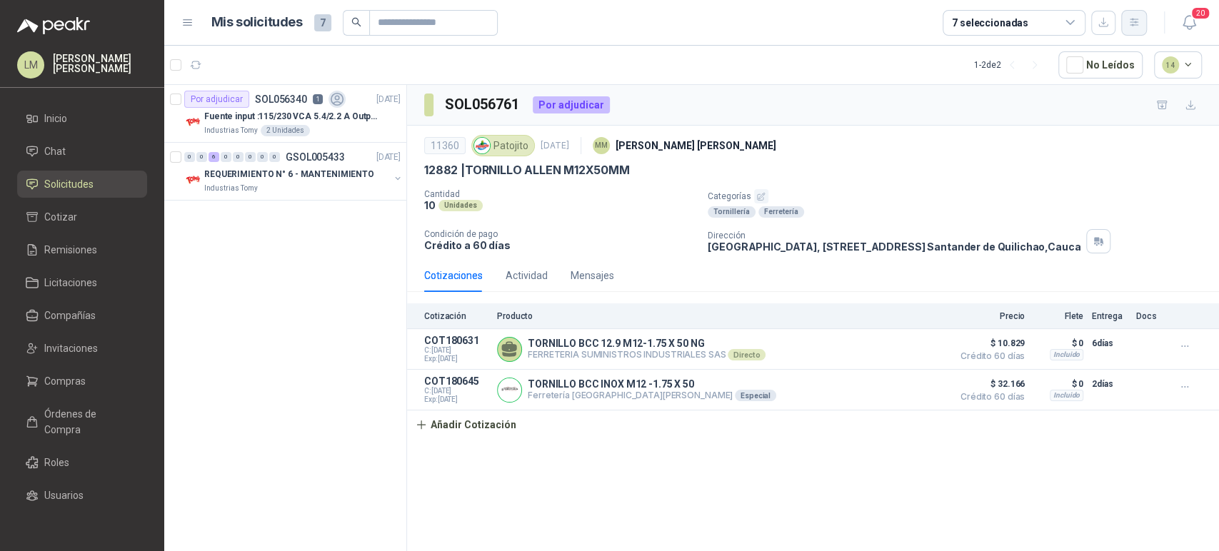
click at [1139, 24] on icon "button" at bounding box center [1135, 22] width 12 height 12
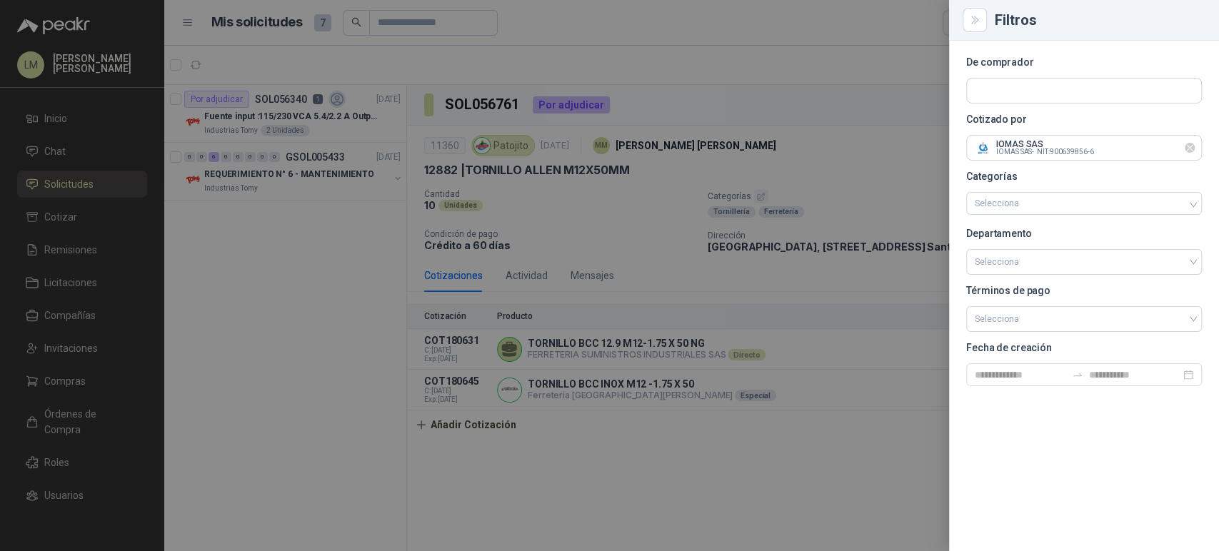
click at [1187, 148] on icon "Limpiar" at bounding box center [1190, 148] width 12 height 12
click at [1070, 93] on input "text" at bounding box center [1084, 91] width 234 height 24
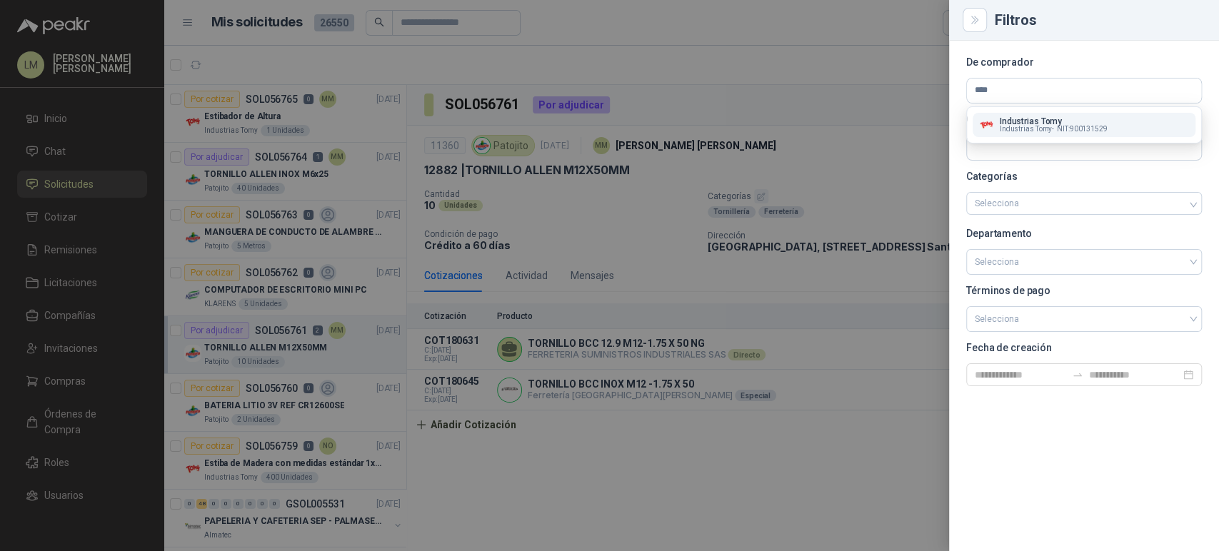
click at [1068, 128] on span "NIT : 900131529" at bounding box center [1082, 129] width 51 height 7
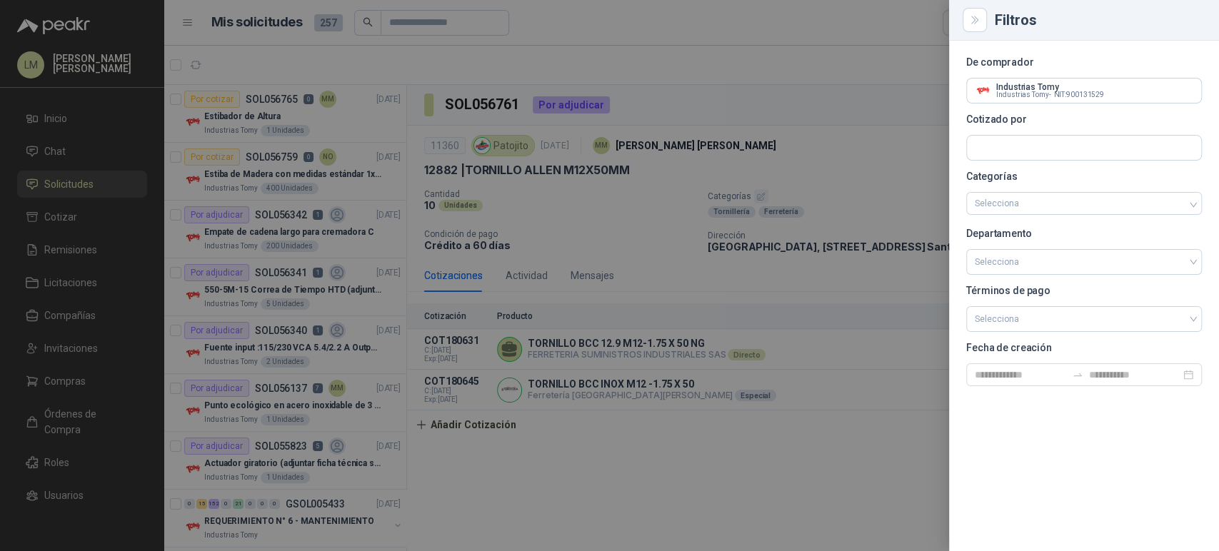
click at [575, 232] on div at bounding box center [609, 275] width 1219 height 551
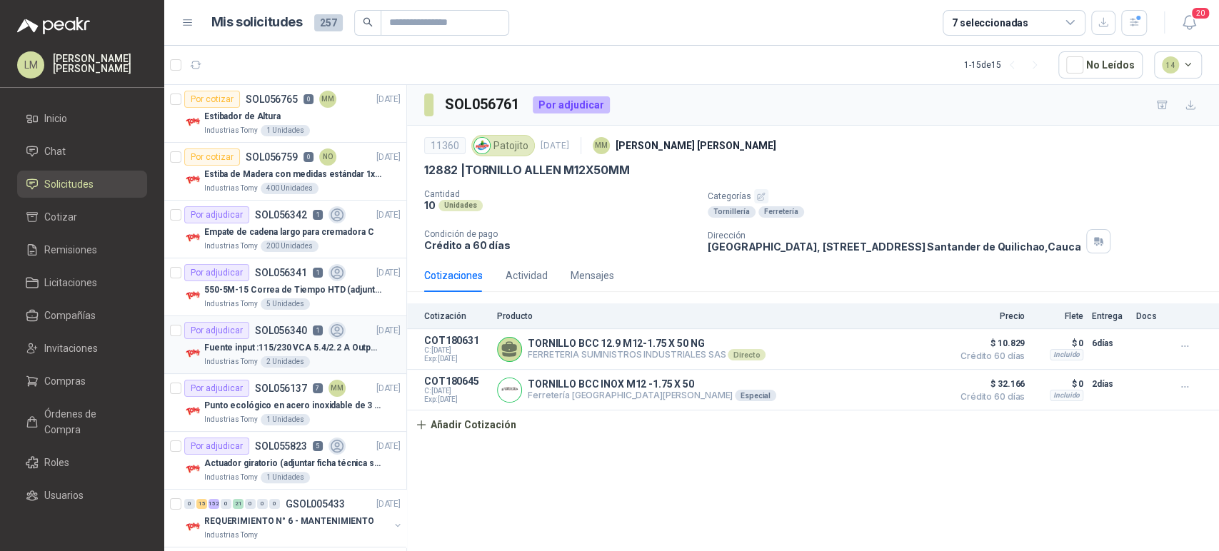
scroll to position [414, 0]
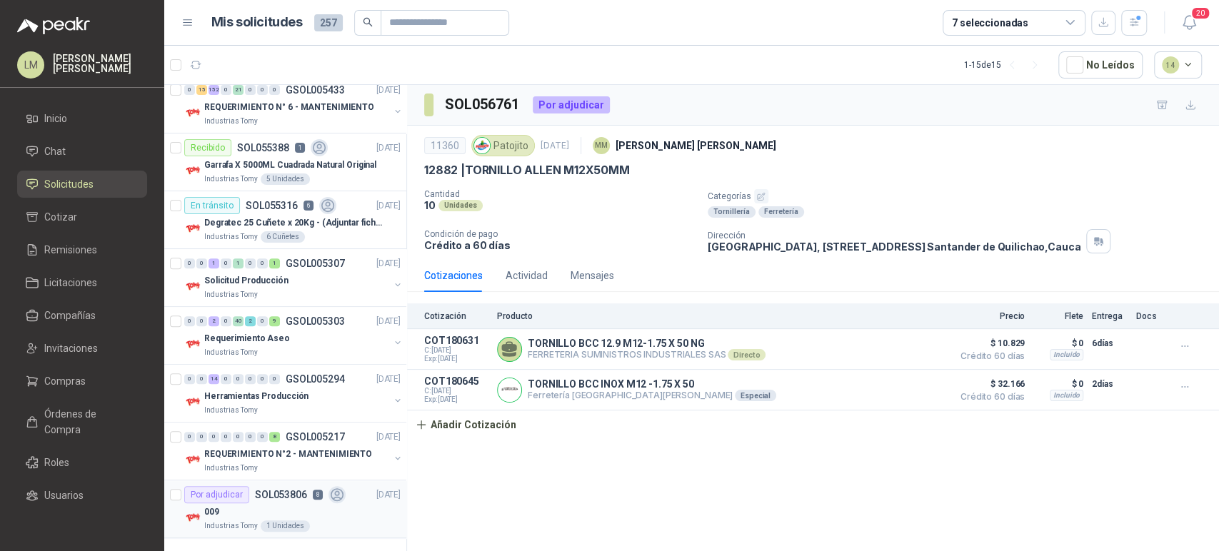
click at [318, 521] on div "Industrias Tomy 1 Unidades" at bounding box center [302, 526] width 196 height 11
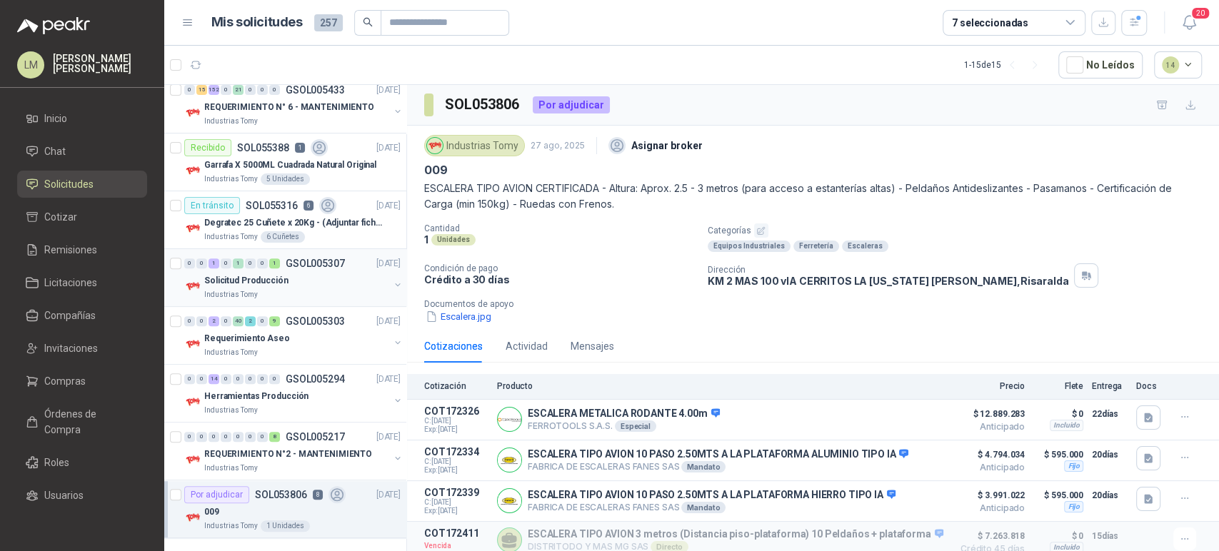
click at [392, 284] on button "button" at bounding box center [397, 284] width 11 height 11
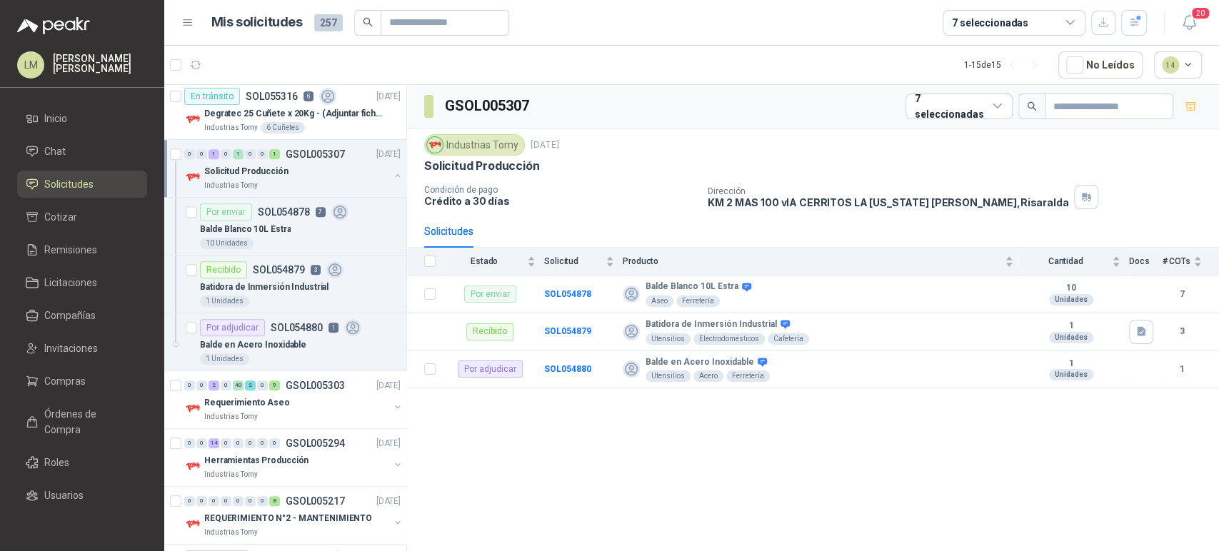
scroll to position [588, 0]
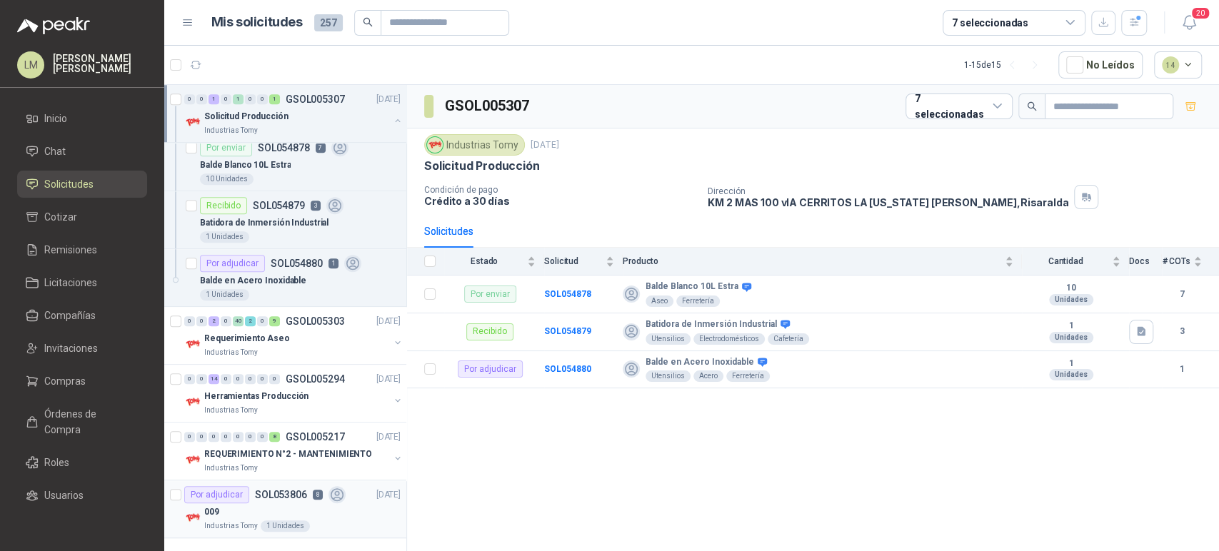
click at [294, 508] on div "009" at bounding box center [302, 512] width 196 height 17
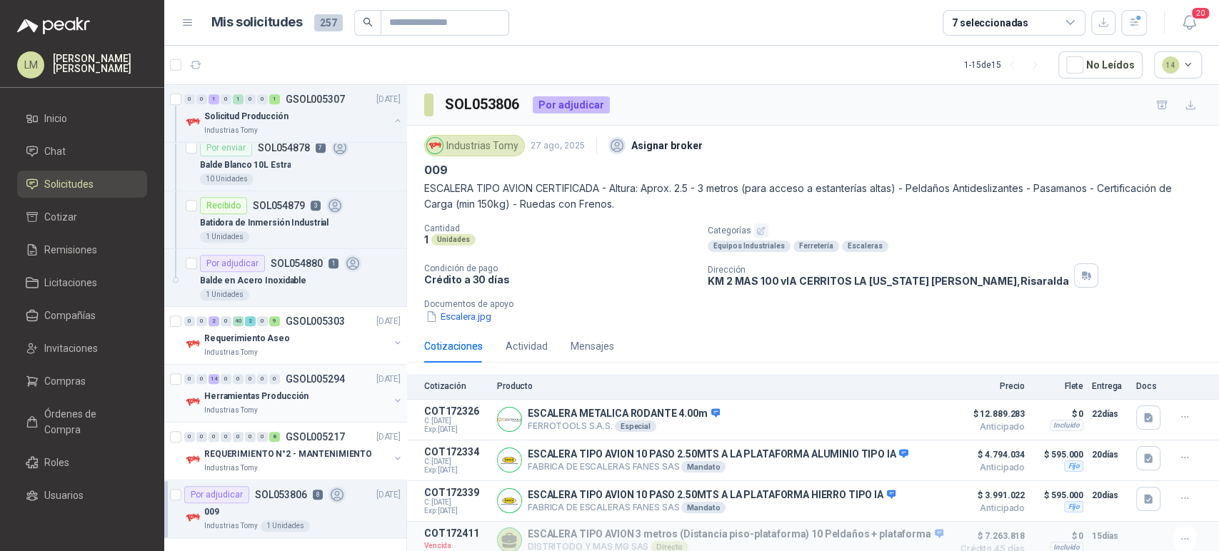
click at [302, 397] on div "Herramientas Producción" at bounding box center [296, 396] width 185 height 17
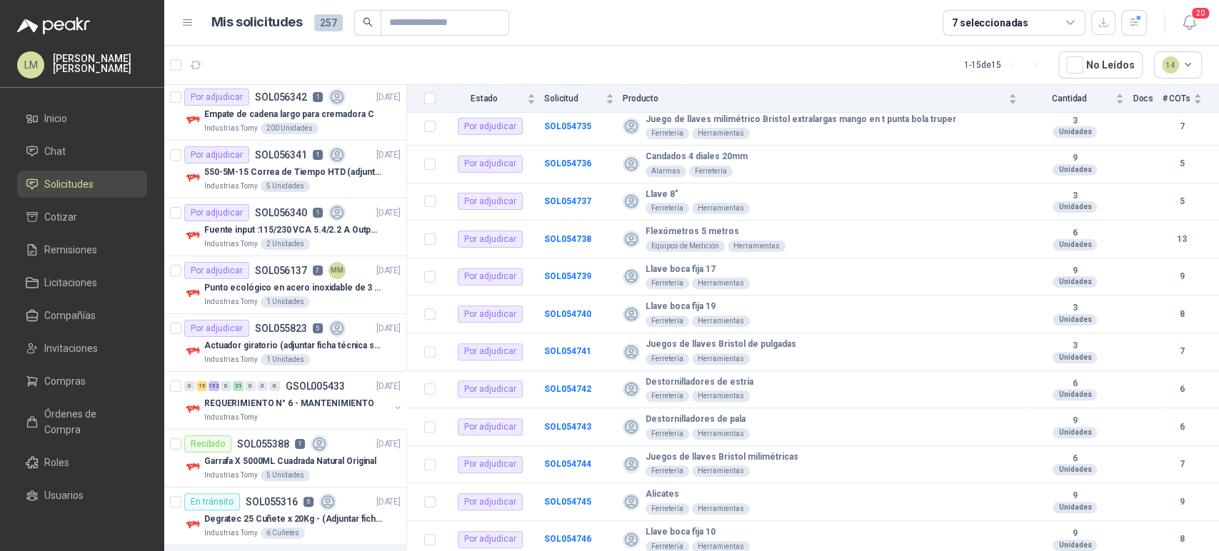
scroll to position [120, 0]
click at [63, 382] on span "Compras" at bounding box center [64, 382] width 41 height 16
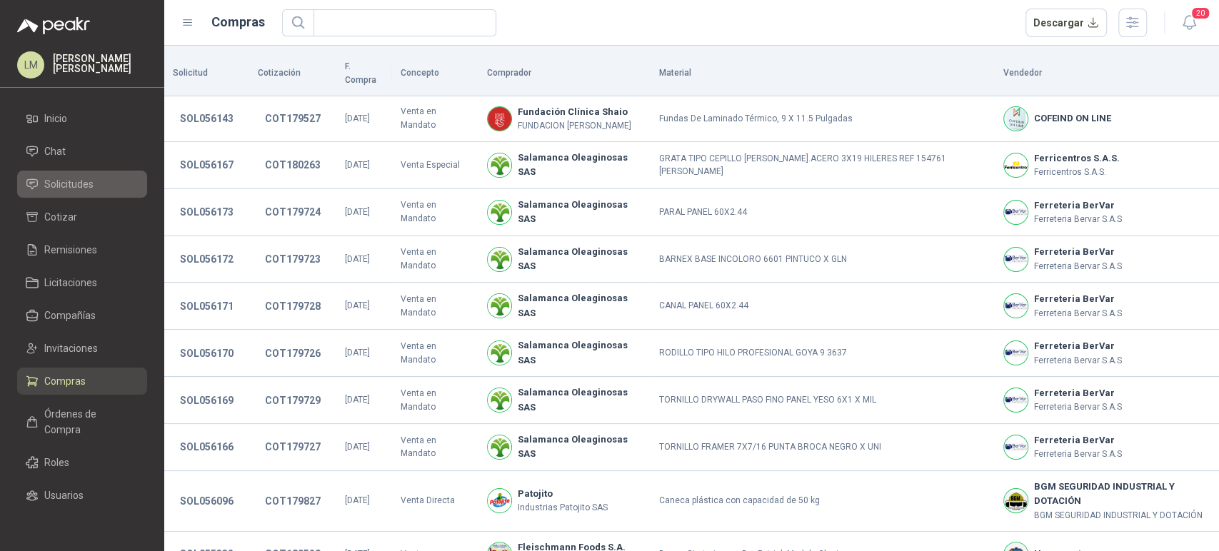
click at [91, 184] on span "Solicitudes" at bounding box center [68, 184] width 49 height 16
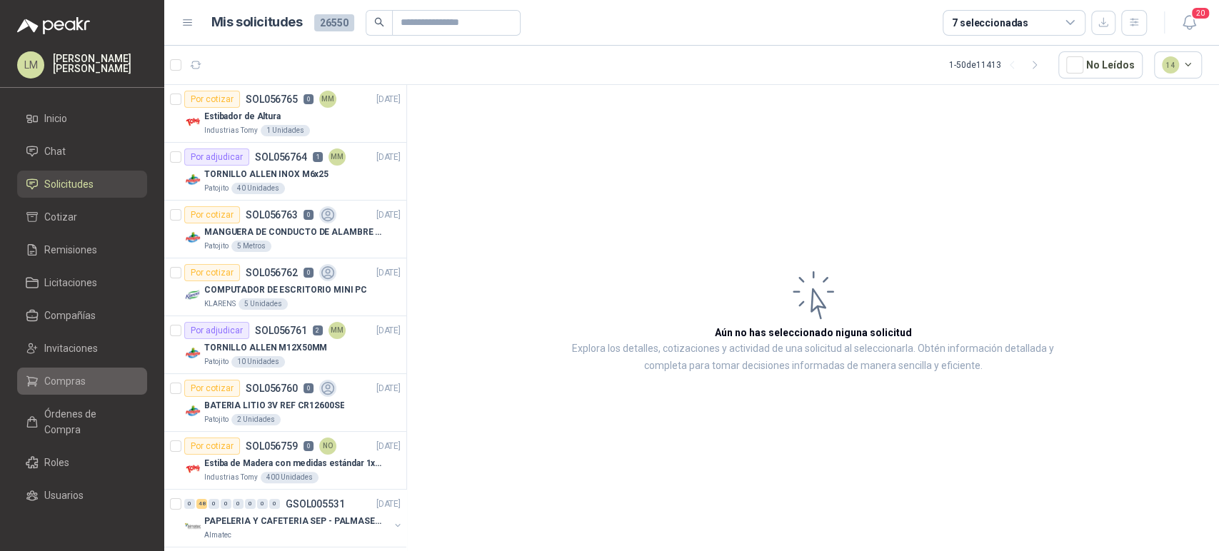
click at [61, 386] on span "Compras" at bounding box center [64, 382] width 41 height 16
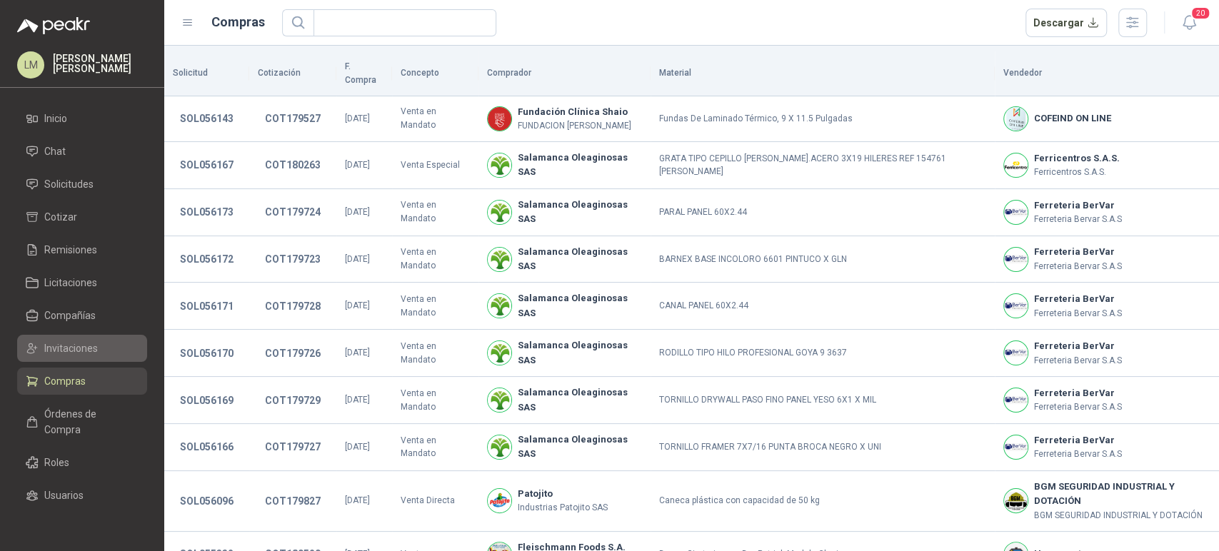
click at [61, 351] on span "Invitaciones" at bounding box center [71, 349] width 54 height 16
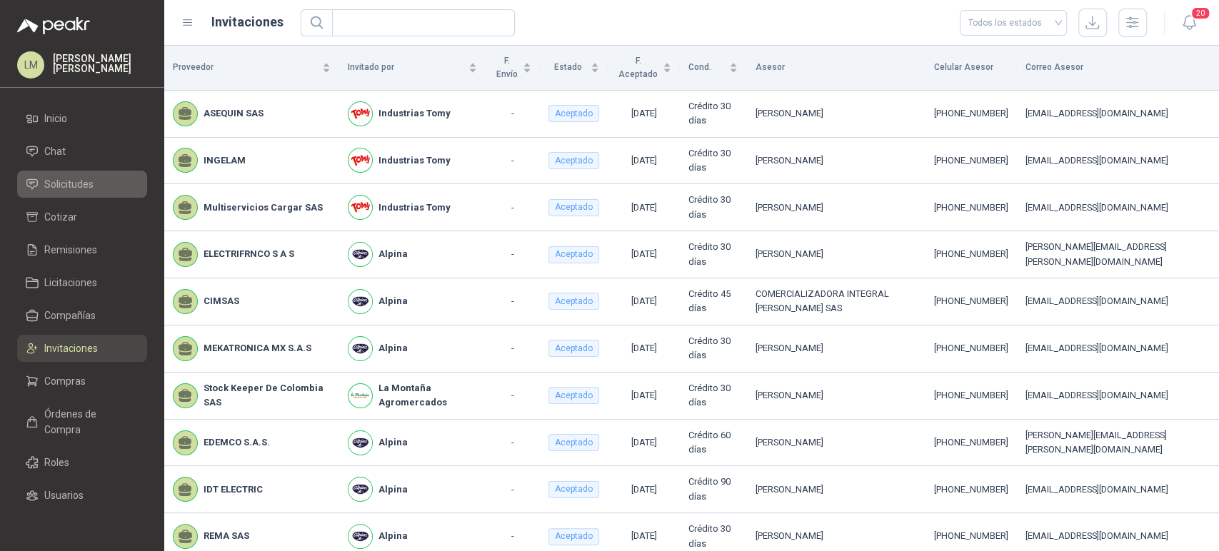
click at [71, 185] on span "Solicitudes" at bounding box center [68, 184] width 49 height 16
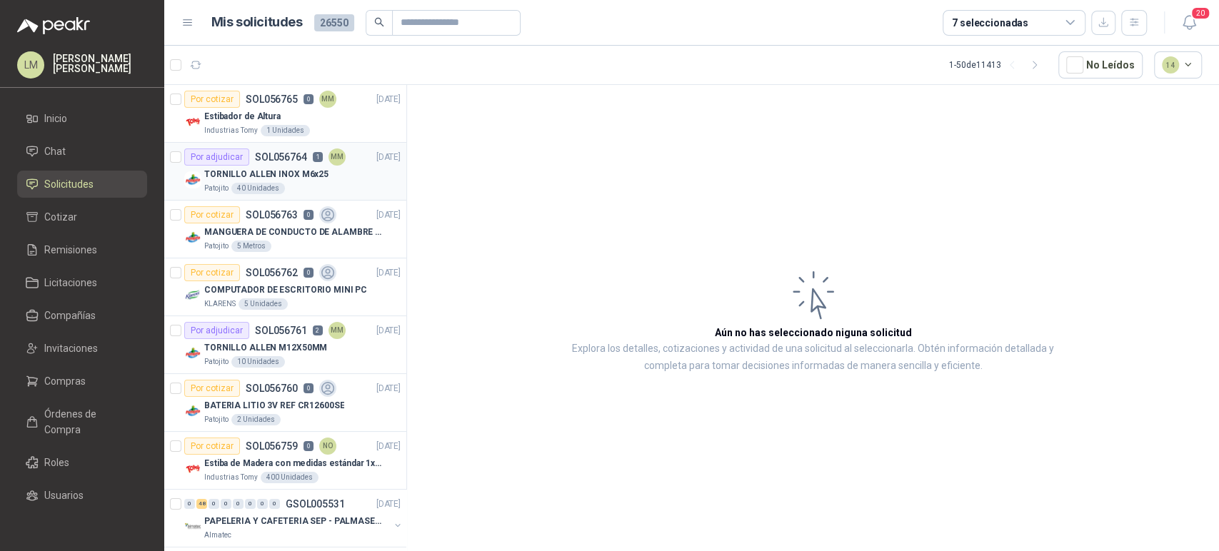
click at [280, 183] on div "Patojito 40 Unidades" at bounding box center [302, 188] width 196 height 11
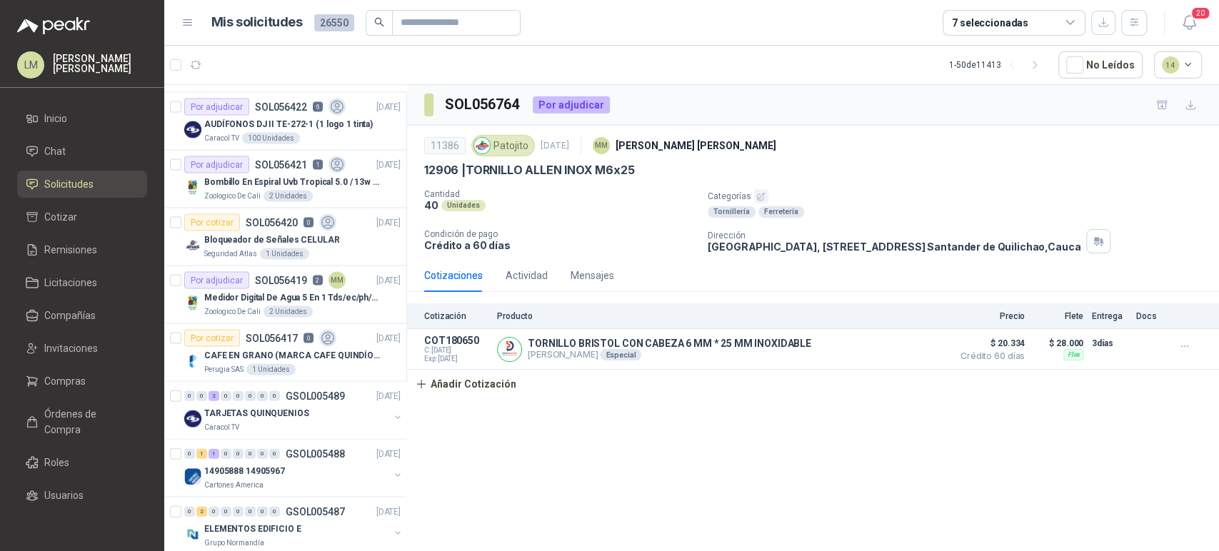
scroll to position [2165, 0]
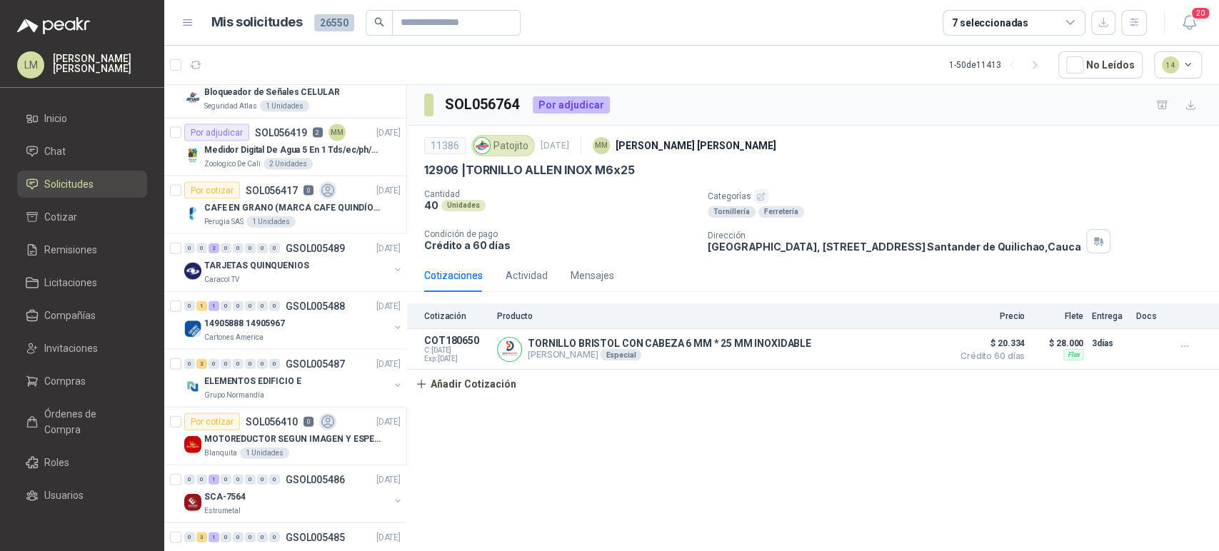
click at [992, 19] on div "7 seleccionadas" at bounding box center [990, 23] width 76 height 16
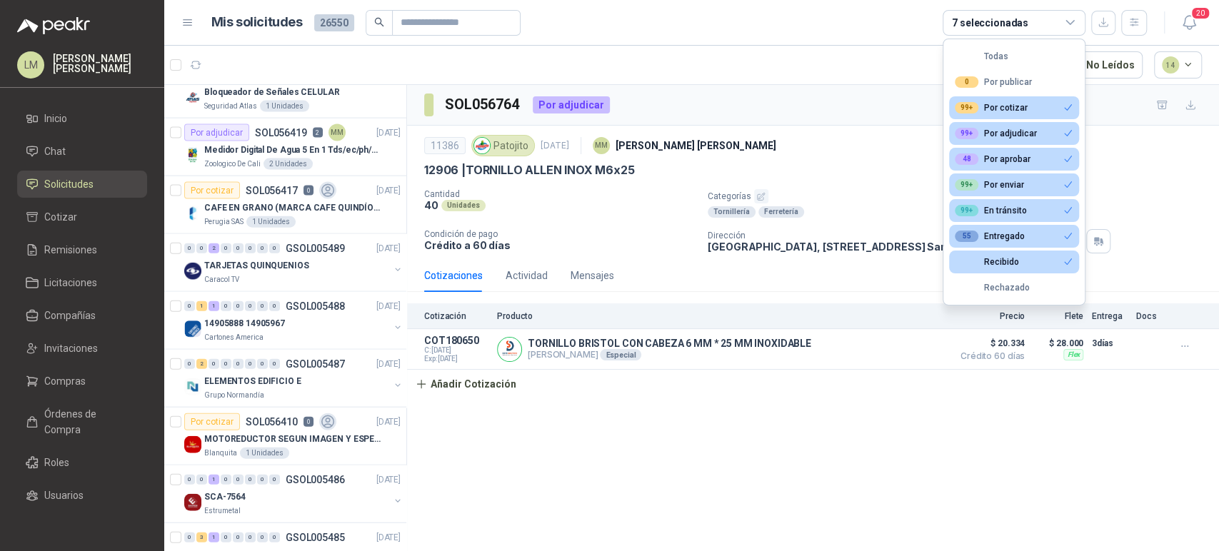
click at [794, 63] on article "1 - 50 de 11413 No Leídos 14" at bounding box center [691, 65] width 1055 height 39
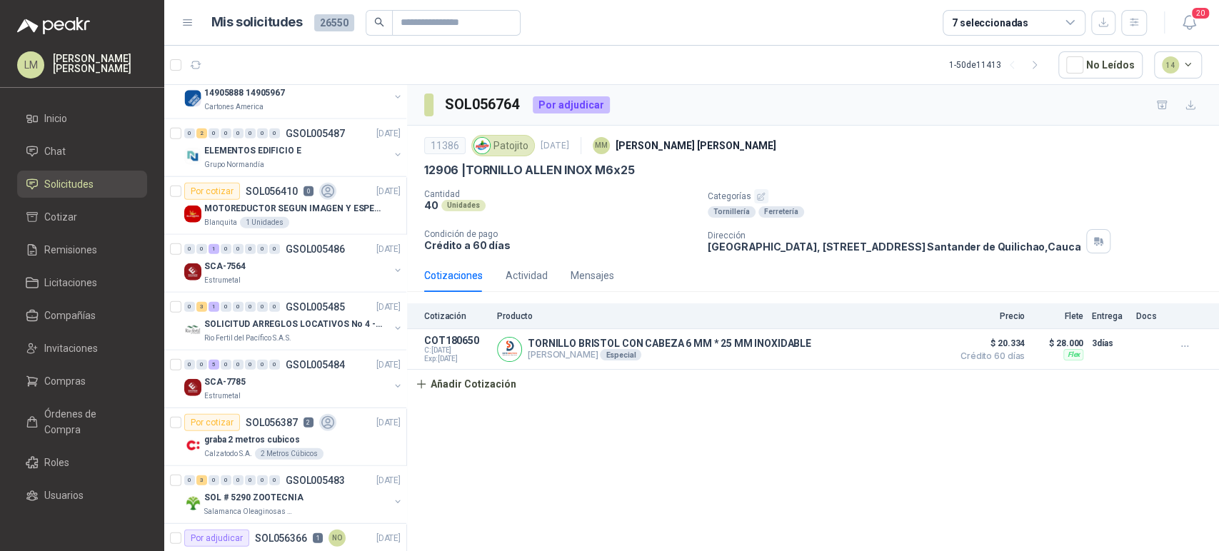
scroll to position [2397, 0]
click at [61, 374] on span "Compras" at bounding box center [64, 382] width 41 height 16
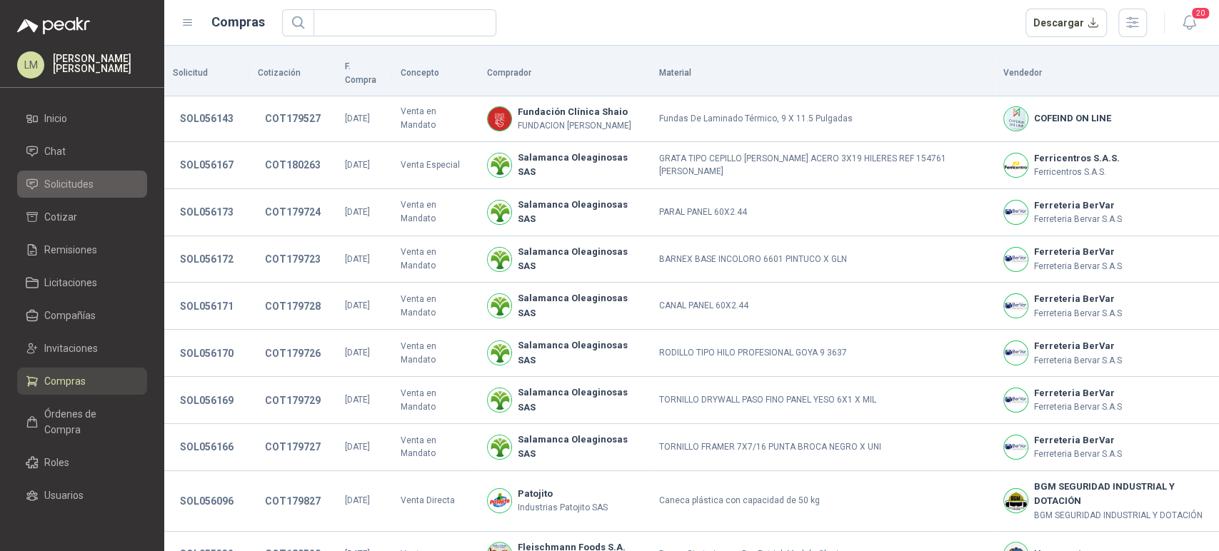
click at [77, 184] on span "Solicitudes" at bounding box center [68, 184] width 49 height 16
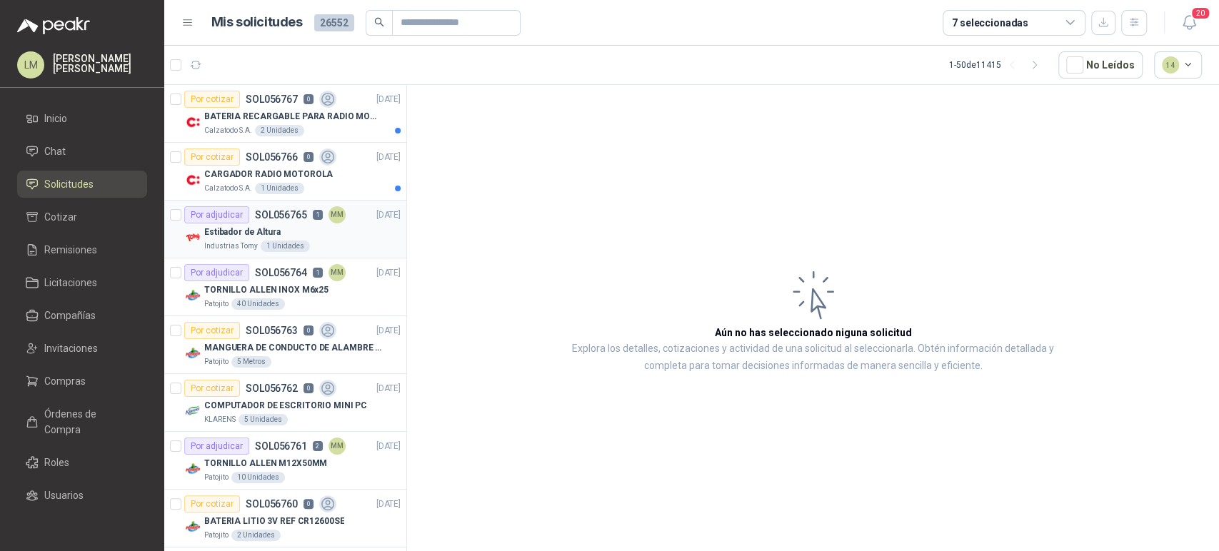
click at [284, 239] on div "Estibador de Altura" at bounding box center [302, 232] width 196 height 17
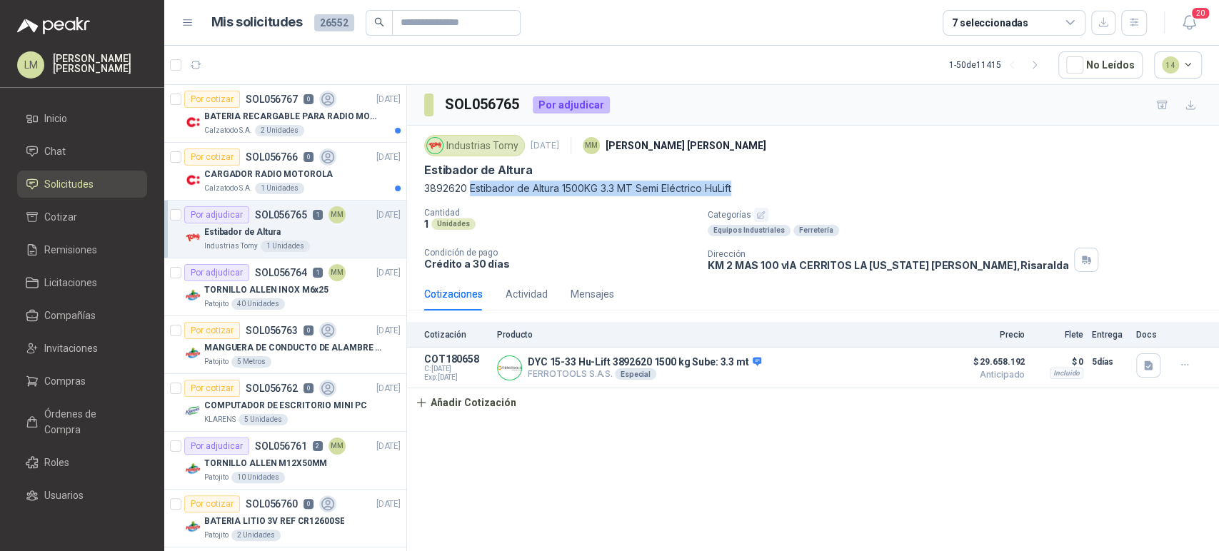
drag, startPoint x: 471, startPoint y: 184, endPoint x: 762, endPoint y: 184, distance: 290.7
click at [762, 184] on p "3892620 Estibador de Altura 1500KG 3.3 MT Semi Eléctrico HuLift" at bounding box center [813, 189] width 778 height 16
copy p "Estibador de Altura 1500KG 3.3 MT Semi Eléctrico HuLift"
click at [274, 168] on p "CARGADOR RADIO MOTOROLA" at bounding box center [268, 175] width 129 height 14
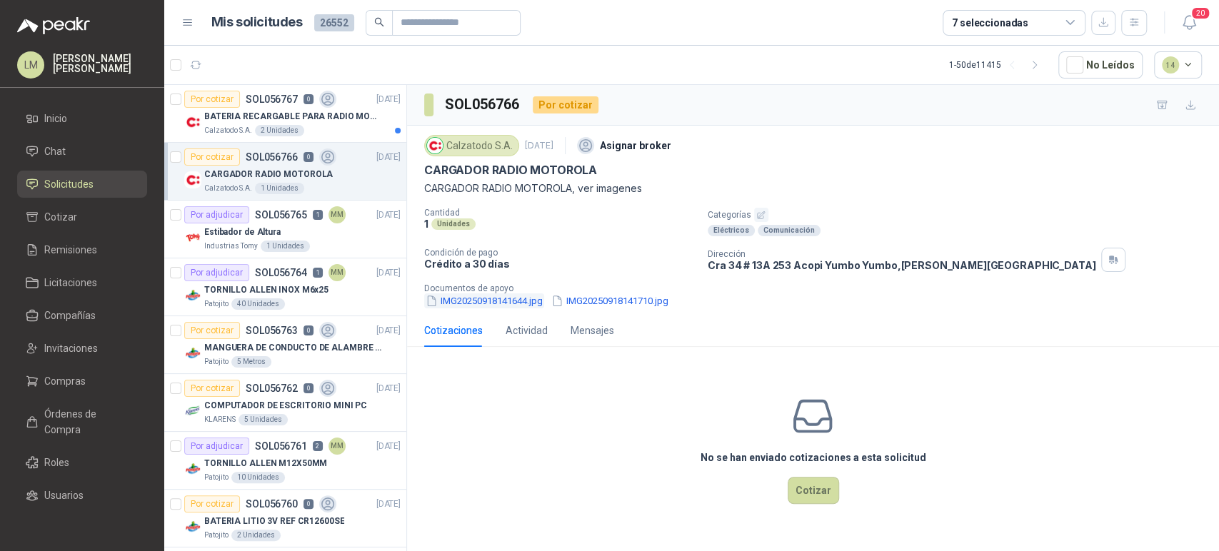
click at [511, 306] on button "IMG20250918141644.jpg" at bounding box center [484, 301] width 120 height 15
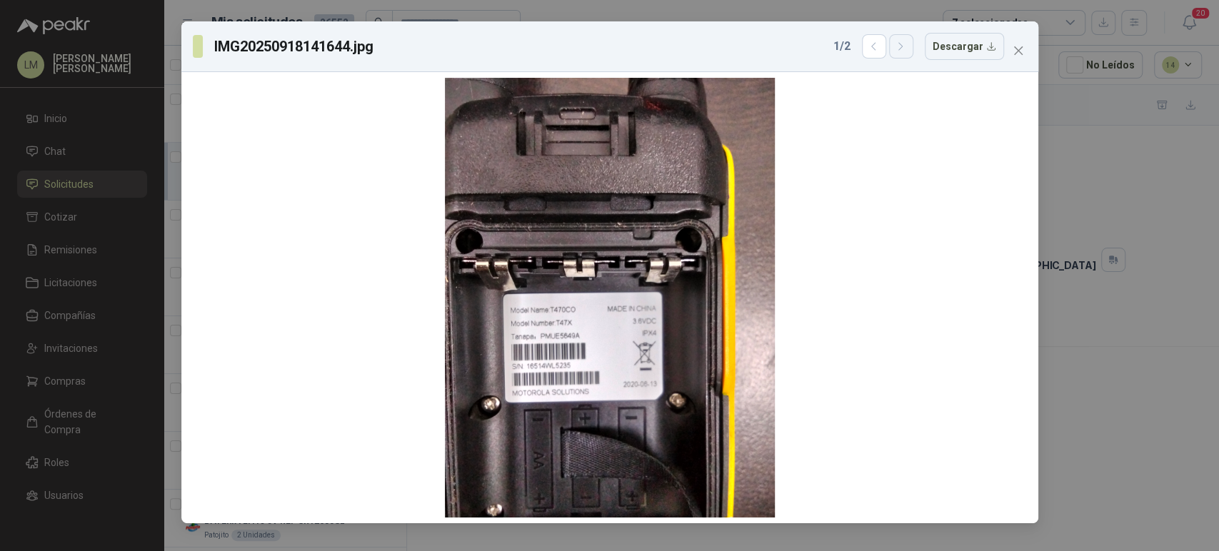
click at [912, 46] on button "button" at bounding box center [901, 46] width 24 height 24
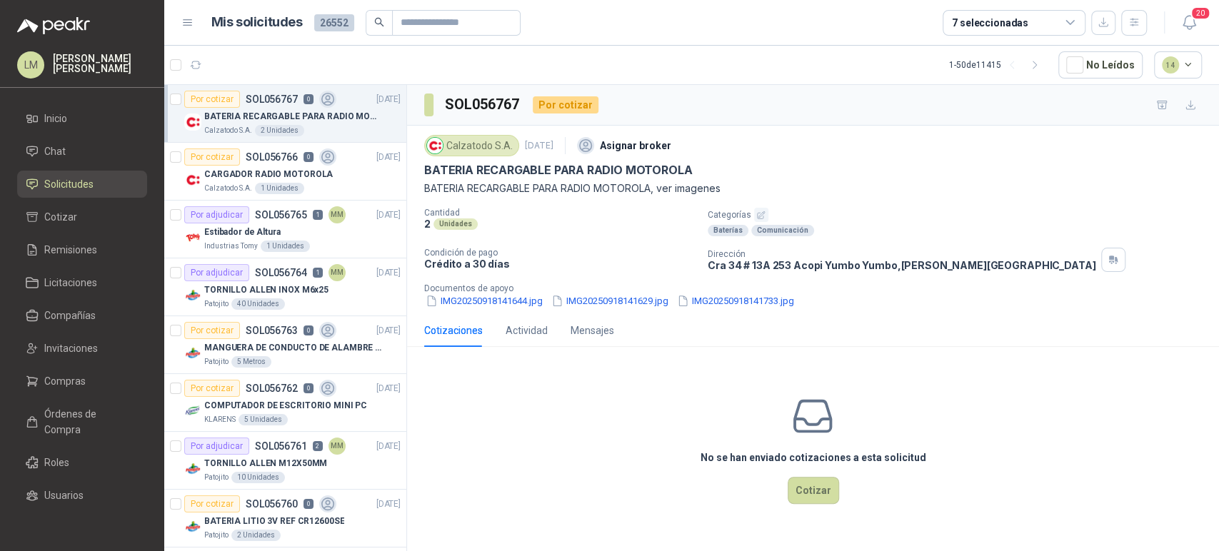
click at [484, 306] on button "IMG20250918141644.jpg" at bounding box center [484, 301] width 120 height 15
